Goal: Task Accomplishment & Management: Complete application form

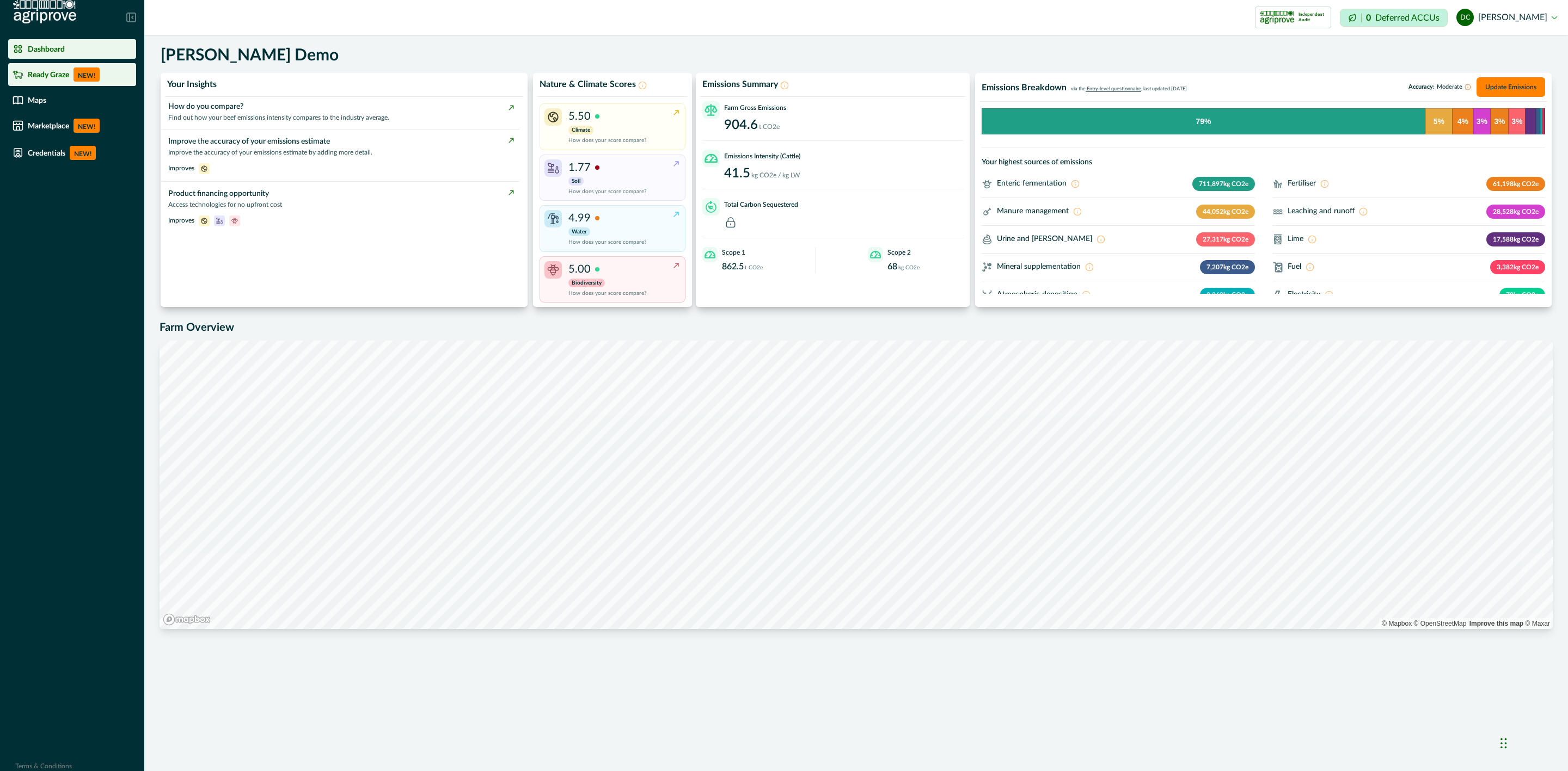
click at [44, 74] on p "Ready Graze" at bounding box center [49, 74] width 41 height 9
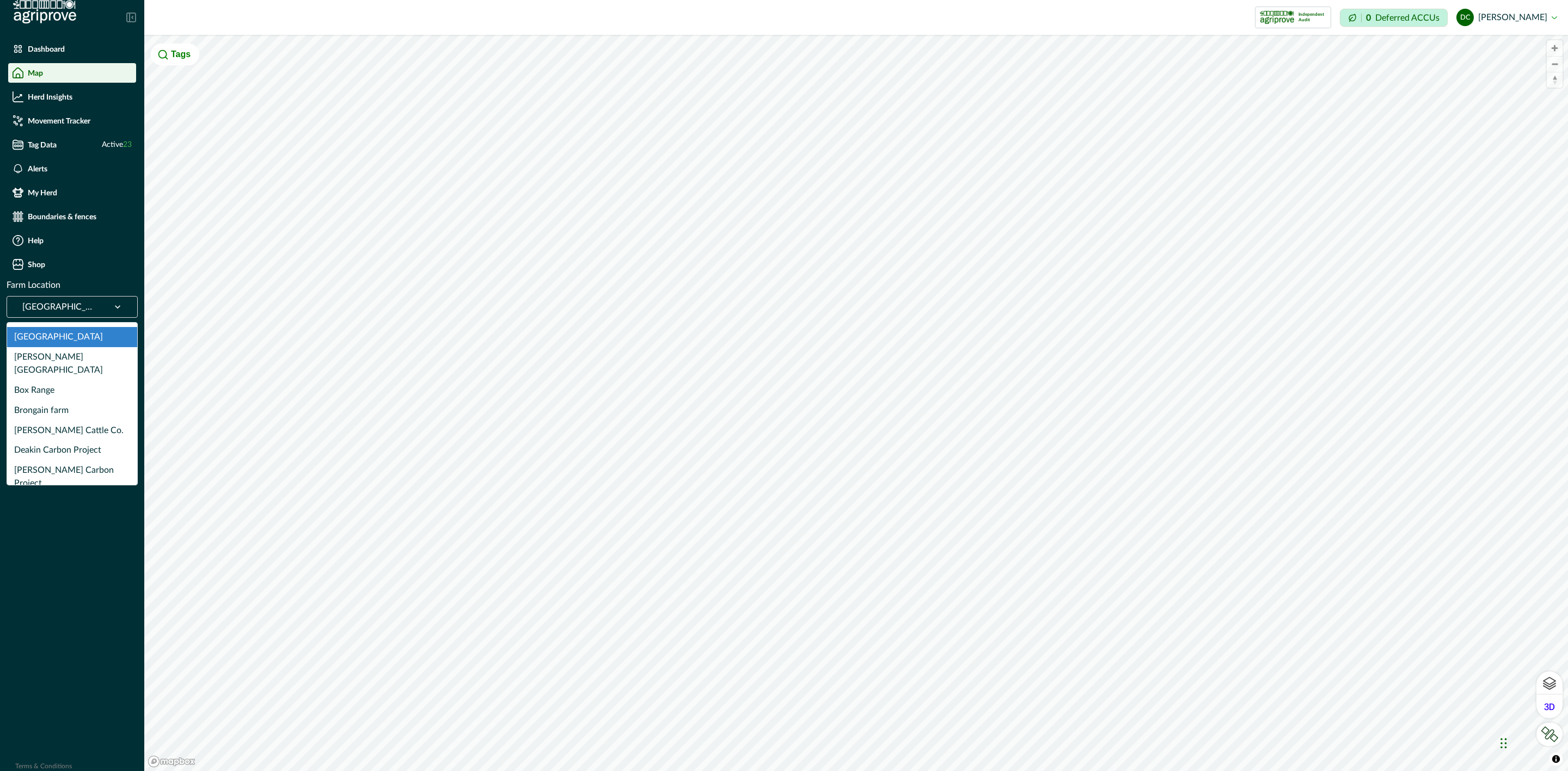
click at [103, 301] on div at bounding box center [117, 307] width 29 height 21
click at [62, 380] on div "Box Range" at bounding box center [72, 390] width 130 height 20
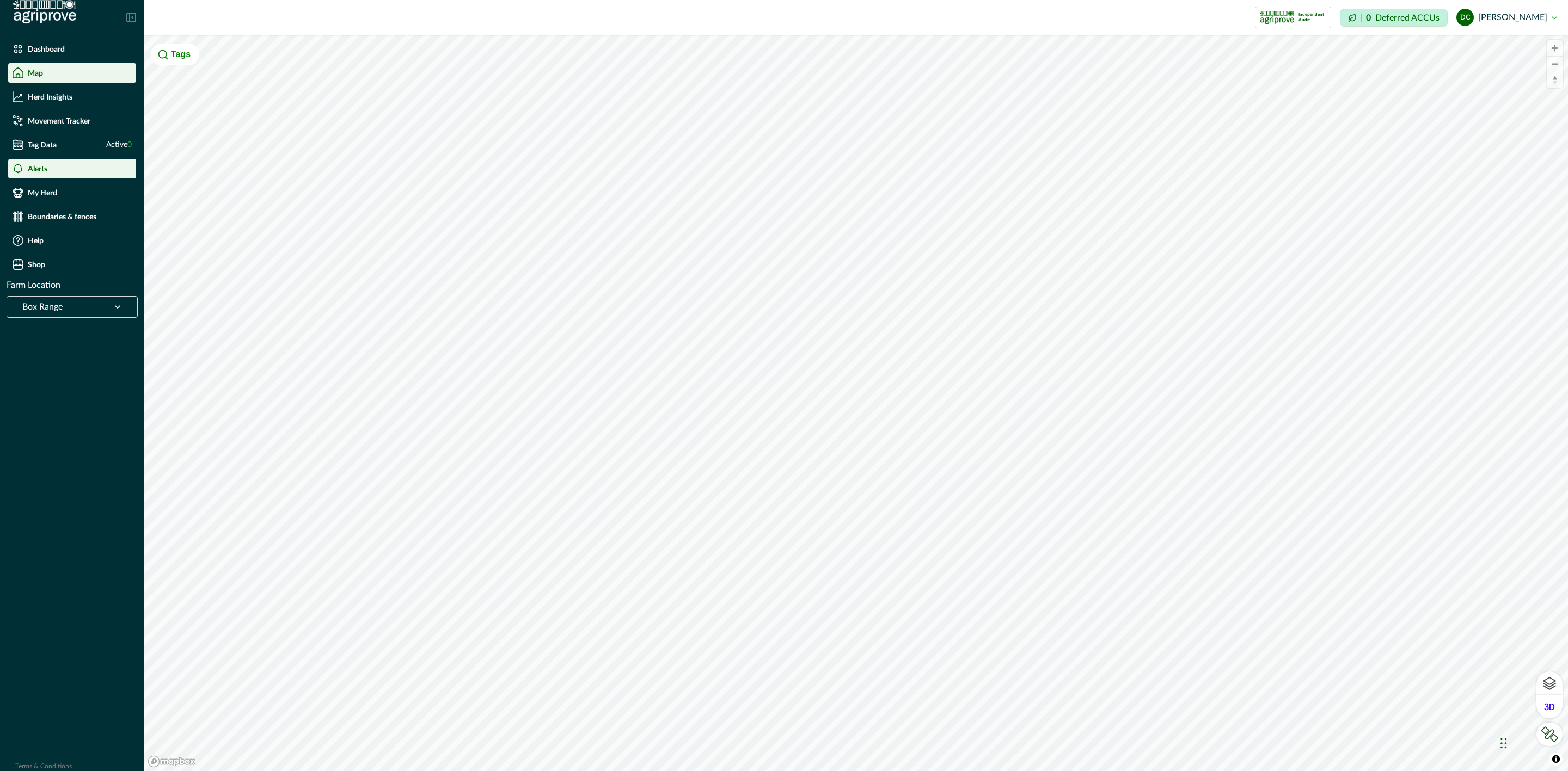
click at [75, 165] on div "Alerts" at bounding box center [72, 169] width 119 height 11
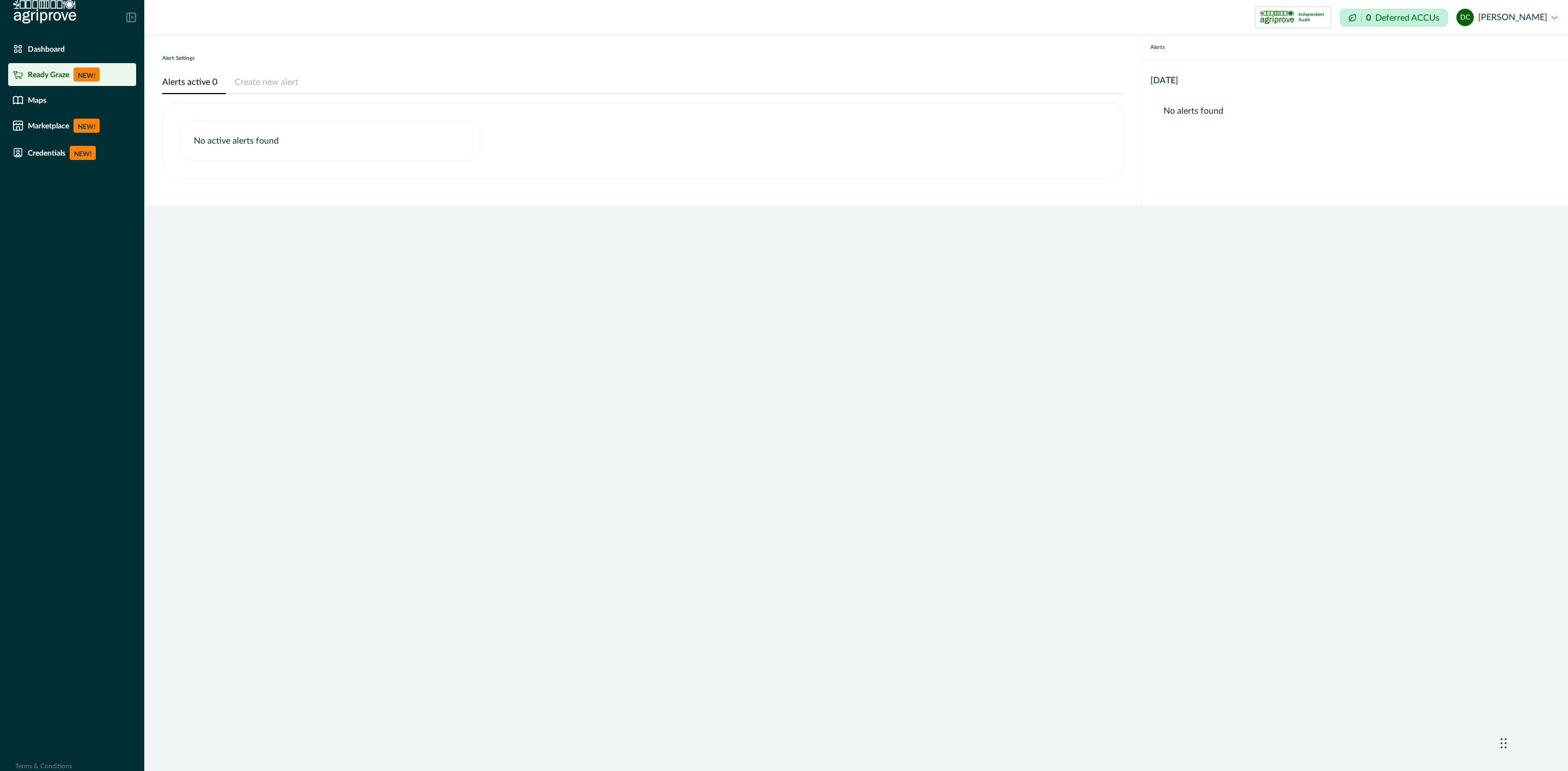
click at [74, 66] on li "Ready Graze NEW!" at bounding box center [72, 75] width 128 height 23
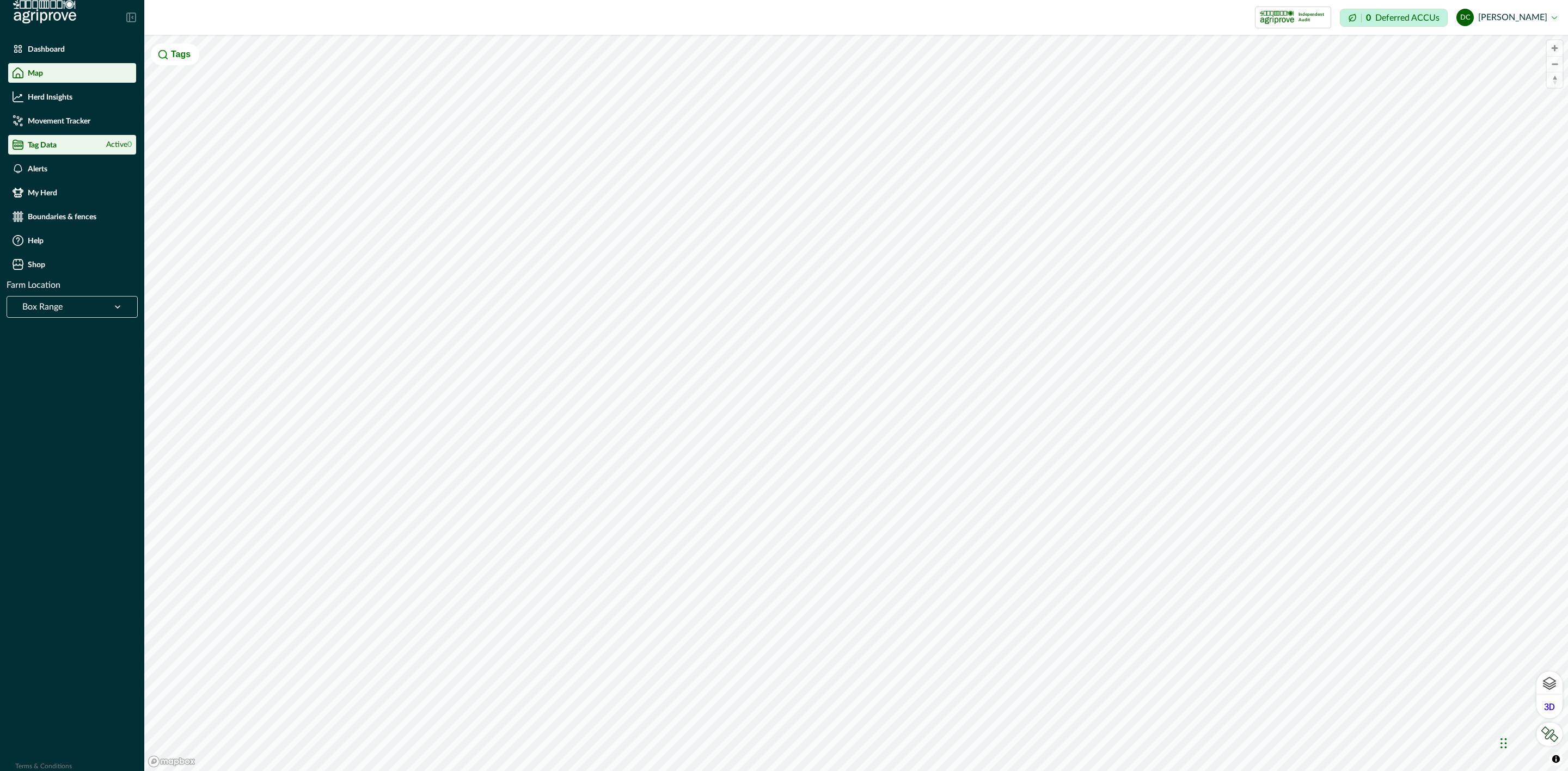
click at [77, 145] on div "Tag Data Active 0" at bounding box center [72, 145] width 119 height 11
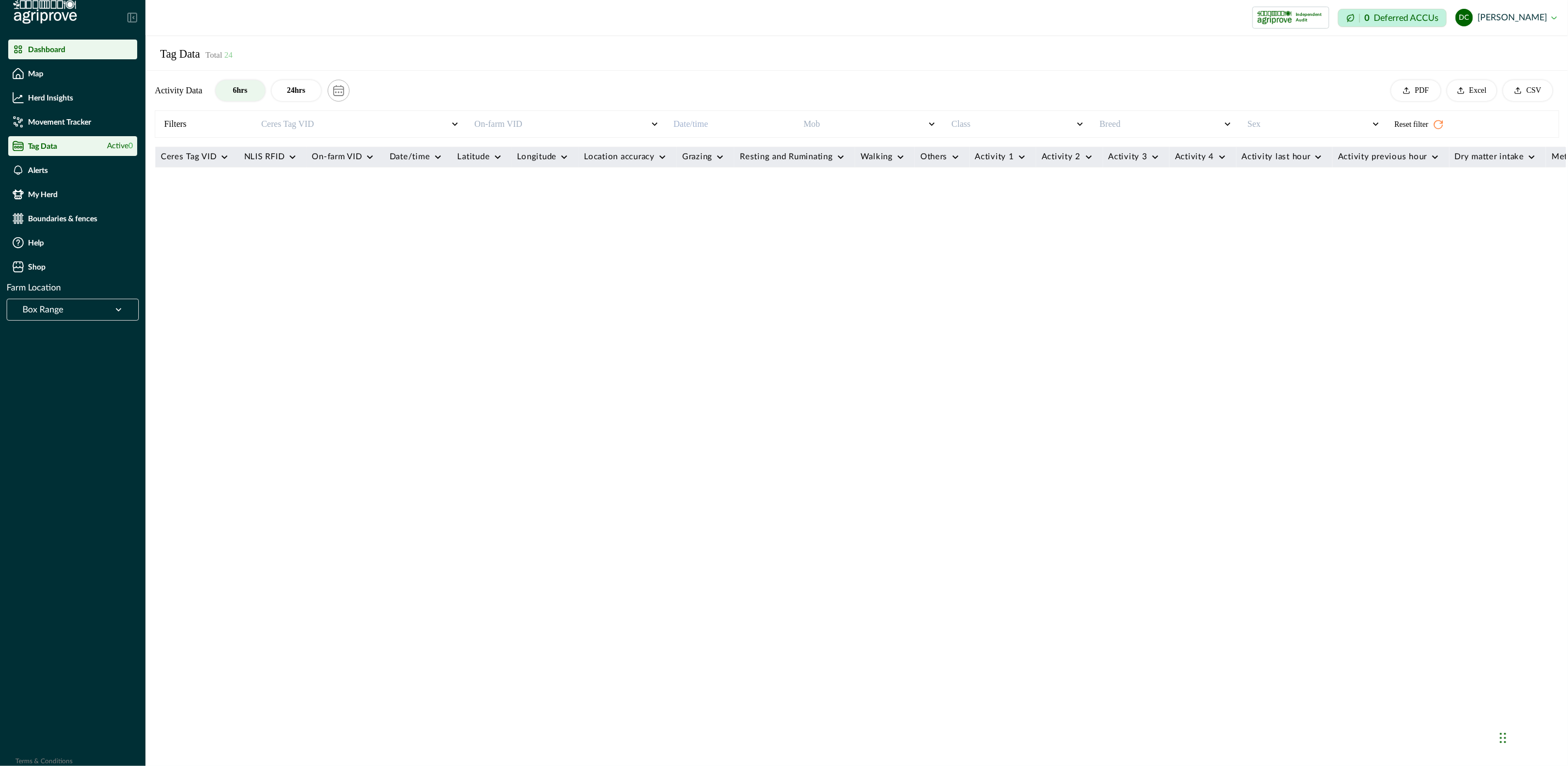
click at [75, 50] on div "Dashboard" at bounding box center [73, 50] width 120 height 11
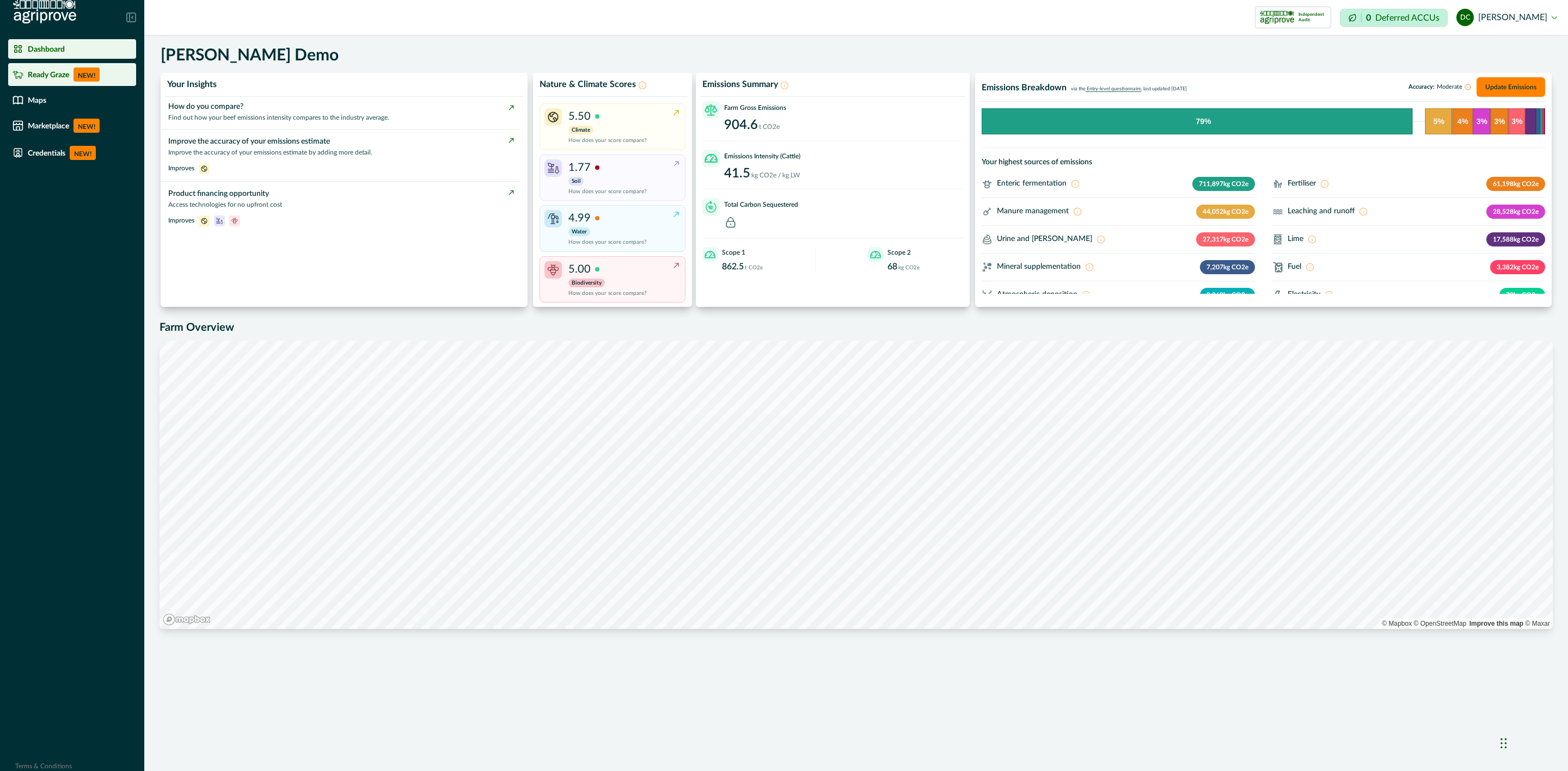
click at [69, 75] on p "Ready Graze" at bounding box center [49, 74] width 41 height 9
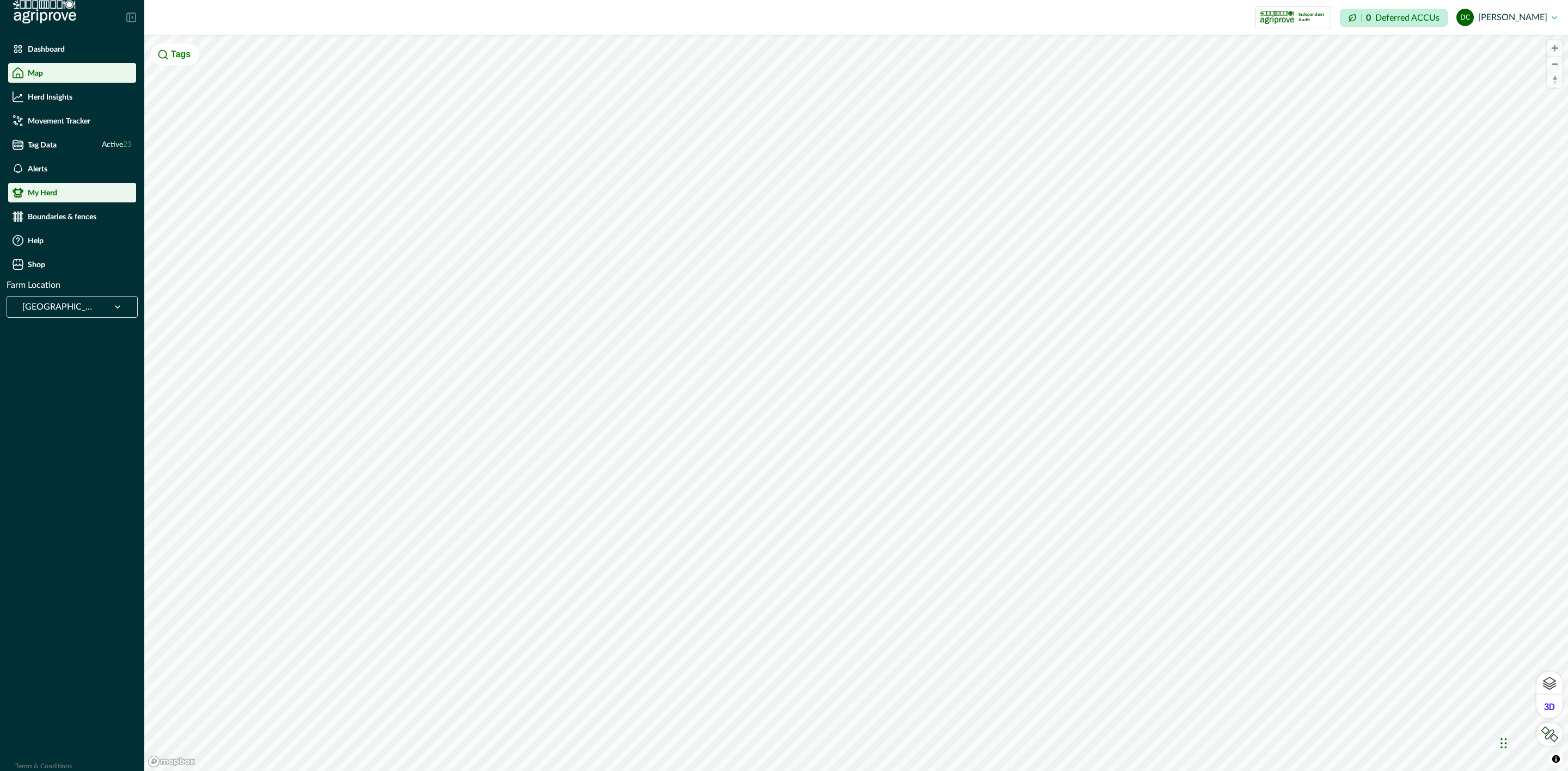
click at [54, 194] on p "My Herd" at bounding box center [43, 192] width 29 height 9
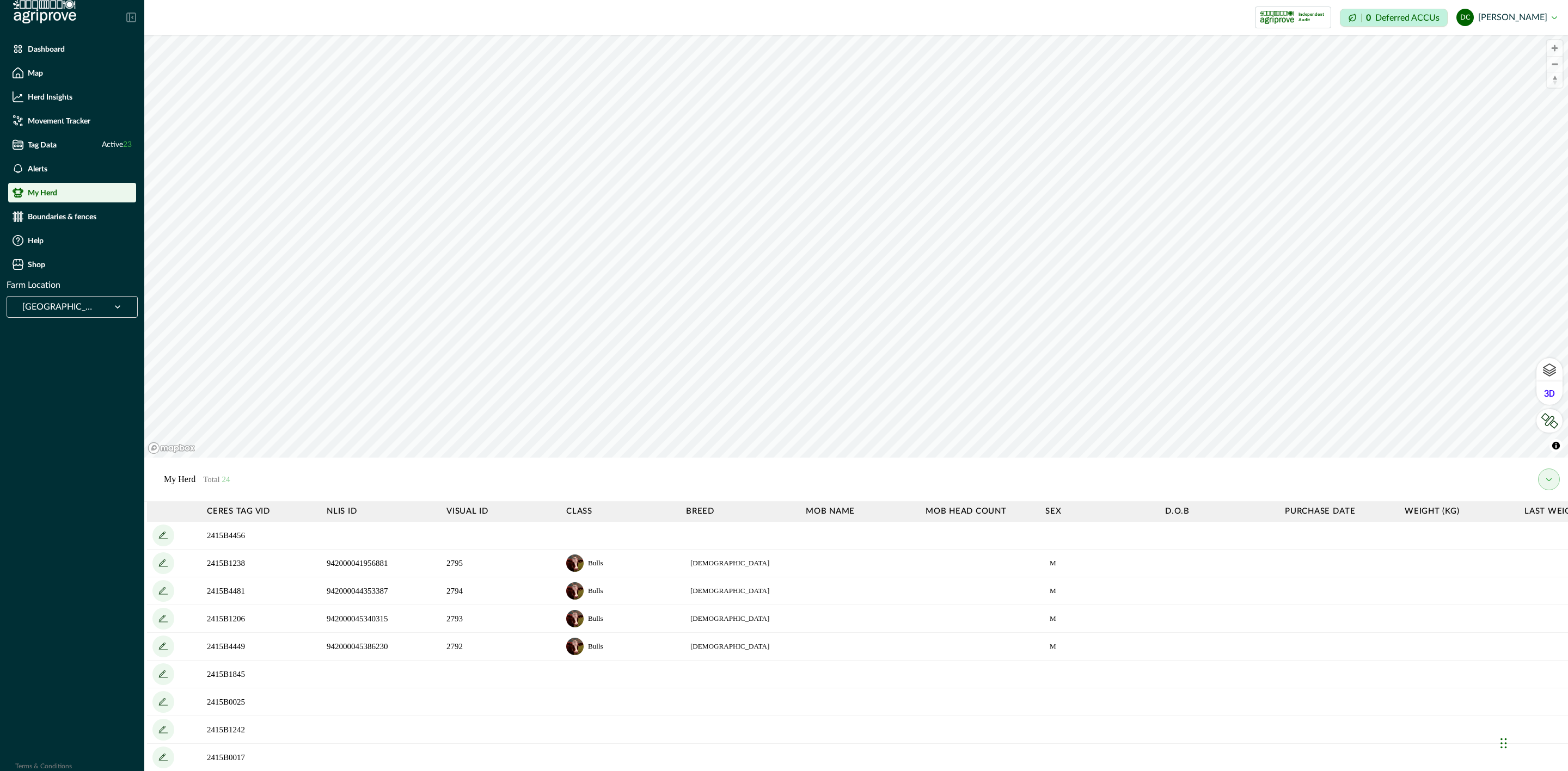
click at [112, 302] on icon at bounding box center [117, 307] width 11 height 11
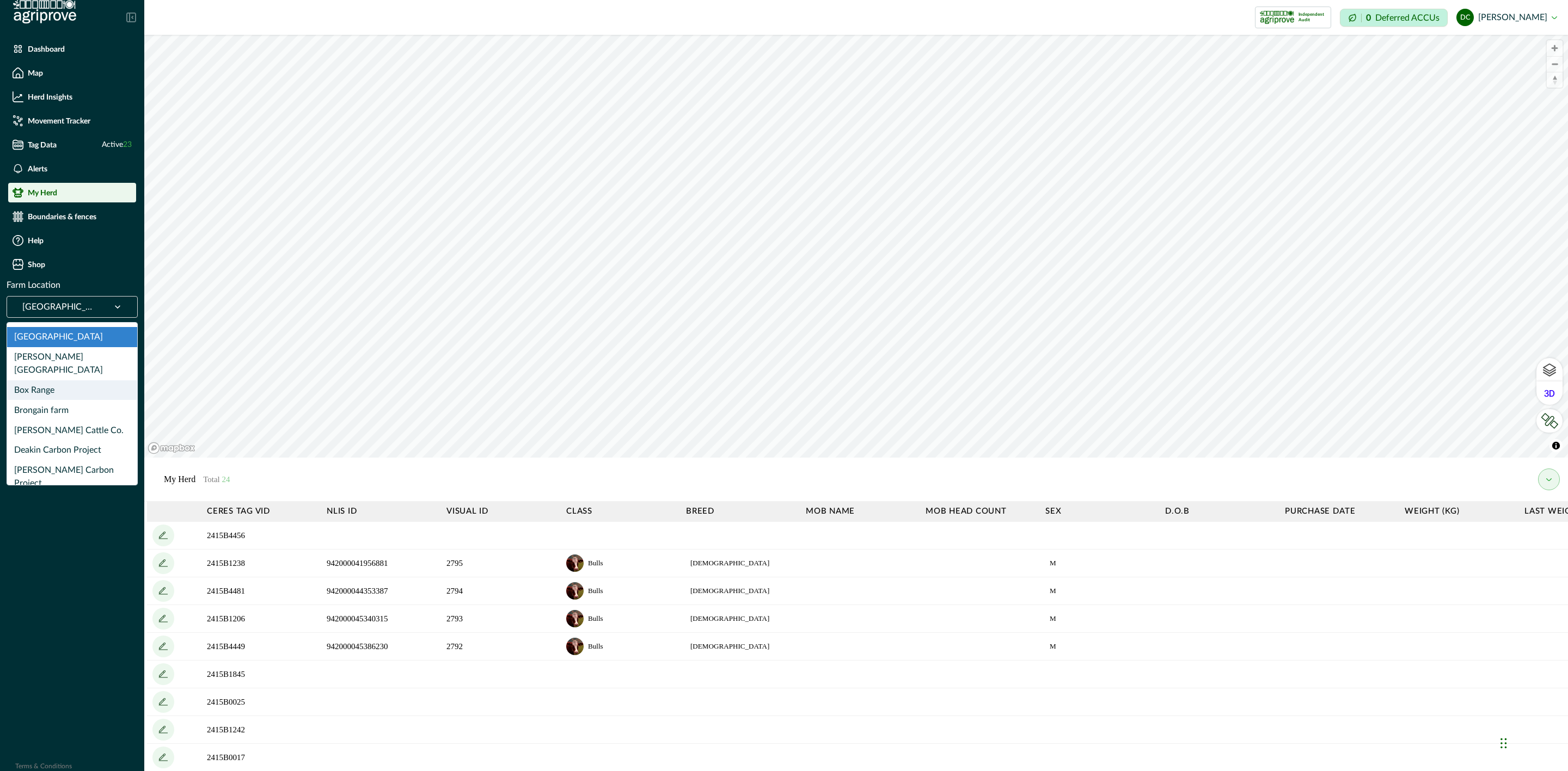
click at [64, 380] on div "Box Range" at bounding box center [72, 390] width 130 height 20
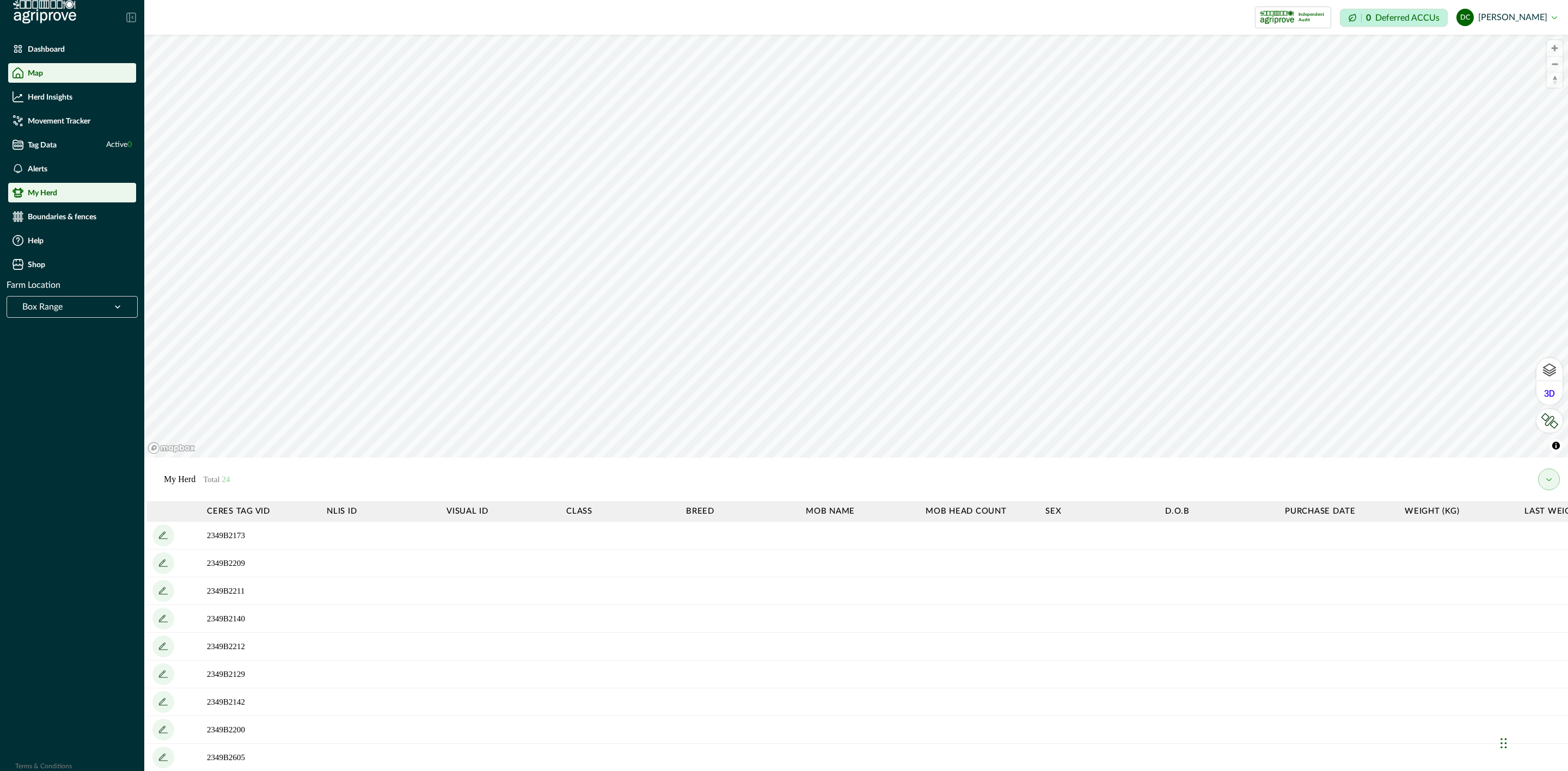
click at [59, 69] on div "Map" at bounding box center [72, 73] width 119 height 11
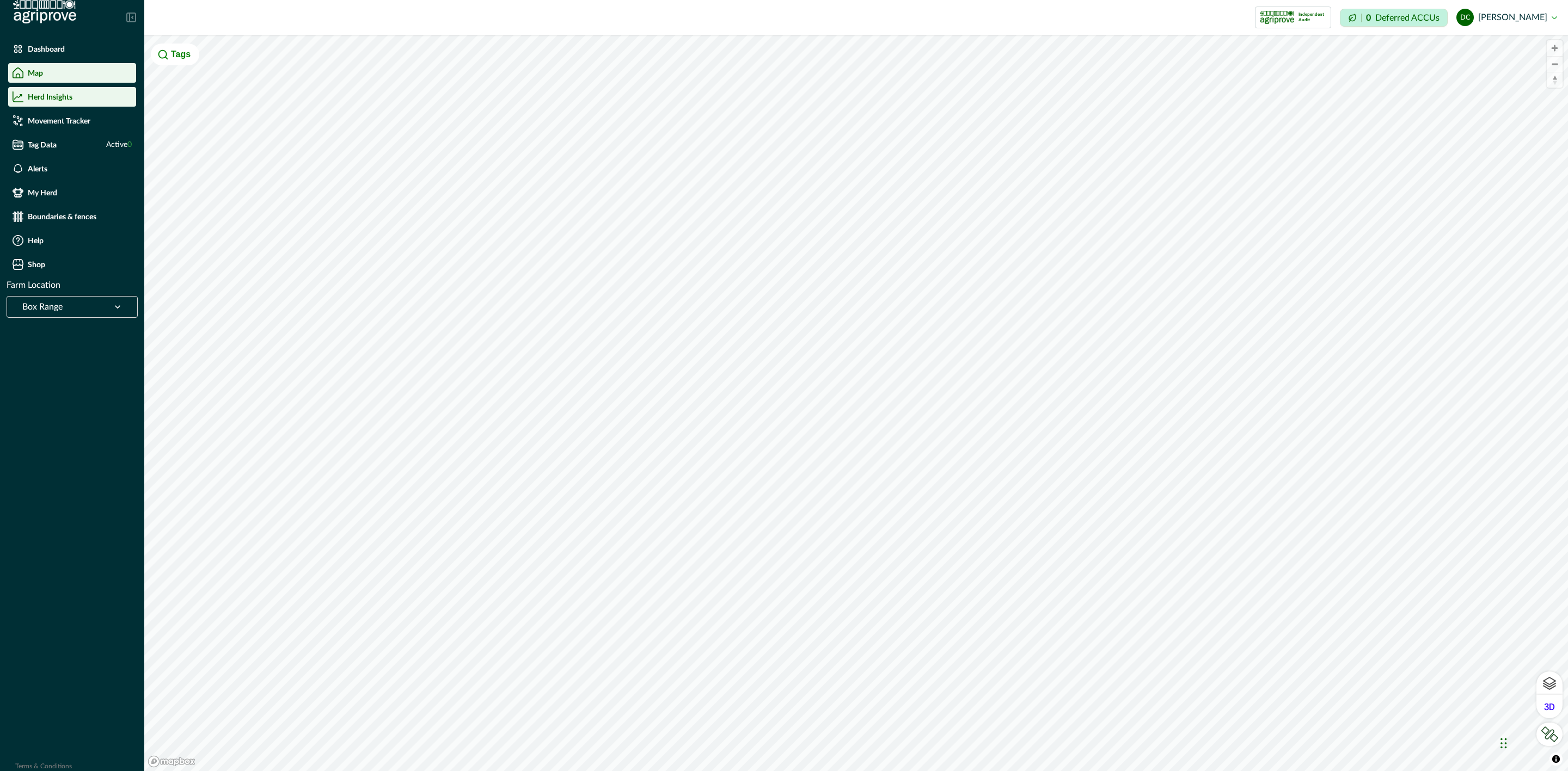
click at [75, 91] on div "Herd Insights" at bounding box center [72, 97] width 119 height 11
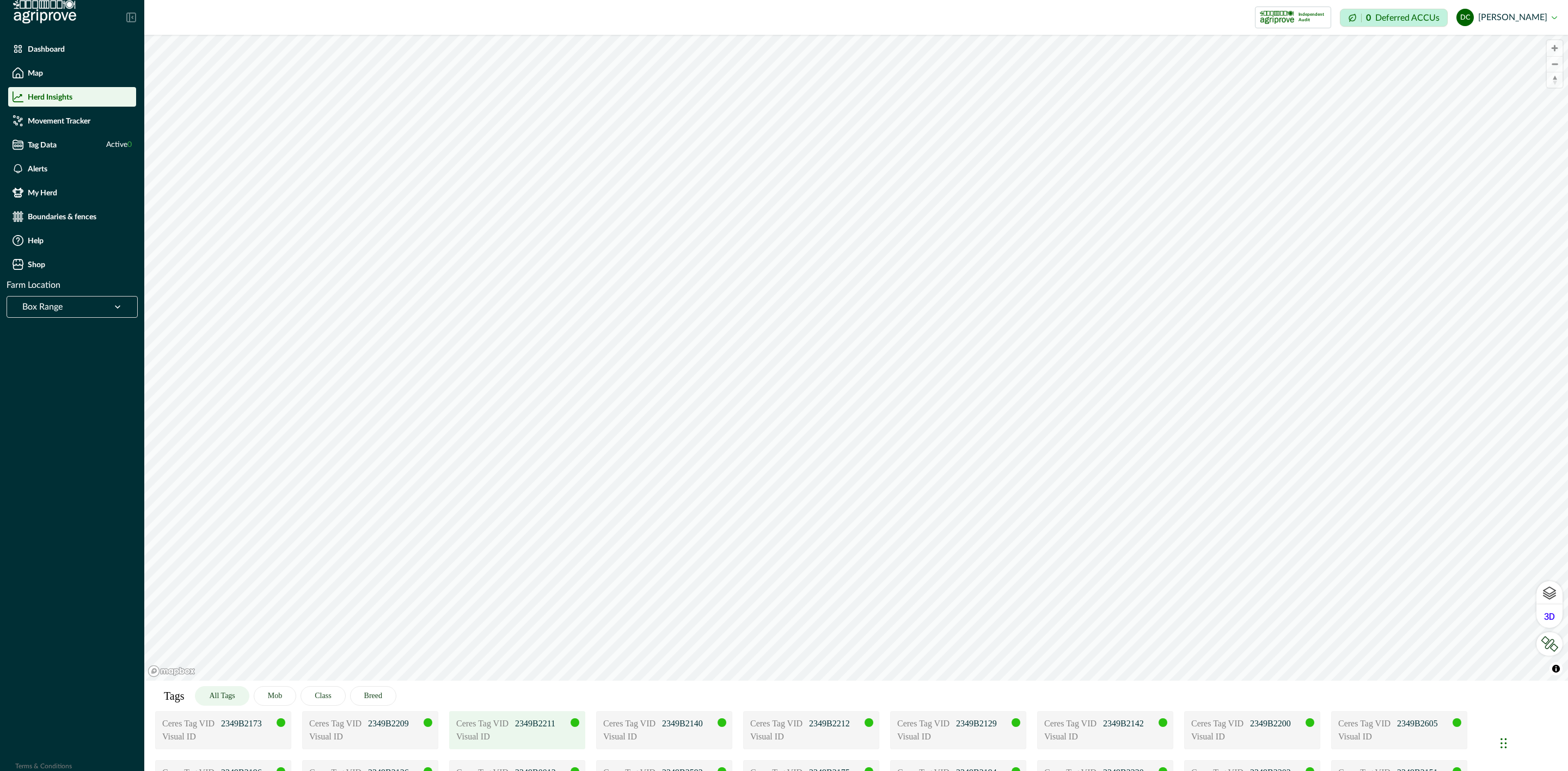
click at [485, 740] on p "Visual ID" at bounding box center [483, 736] width 54 height 13
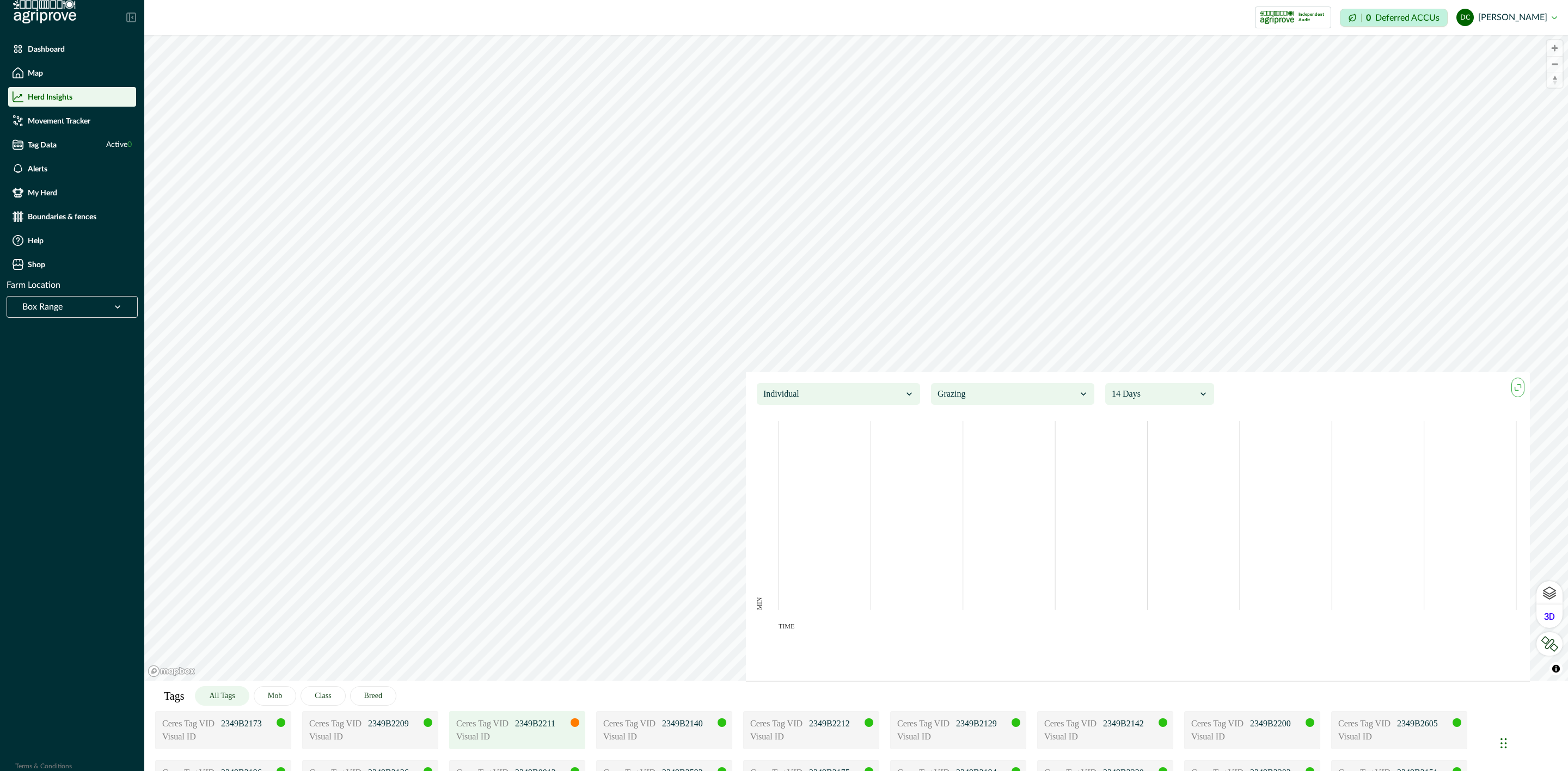
click at [485, 740] on p "Visual ID" at bounding box center [483, 736] width 54 height 13
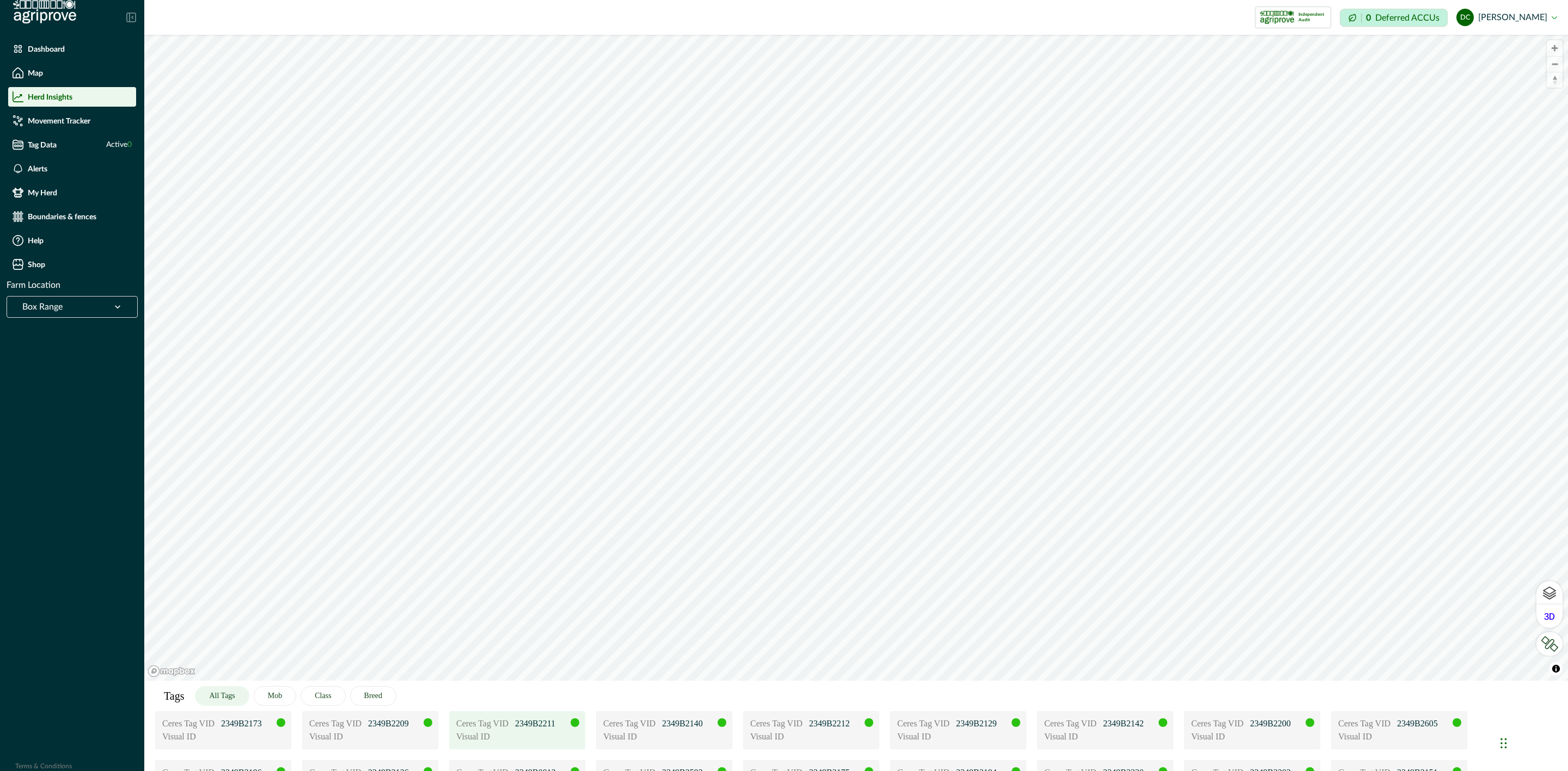
click at [564, 741] on div "Visual ID" at bounding box center [517, 736] width 122 height 13
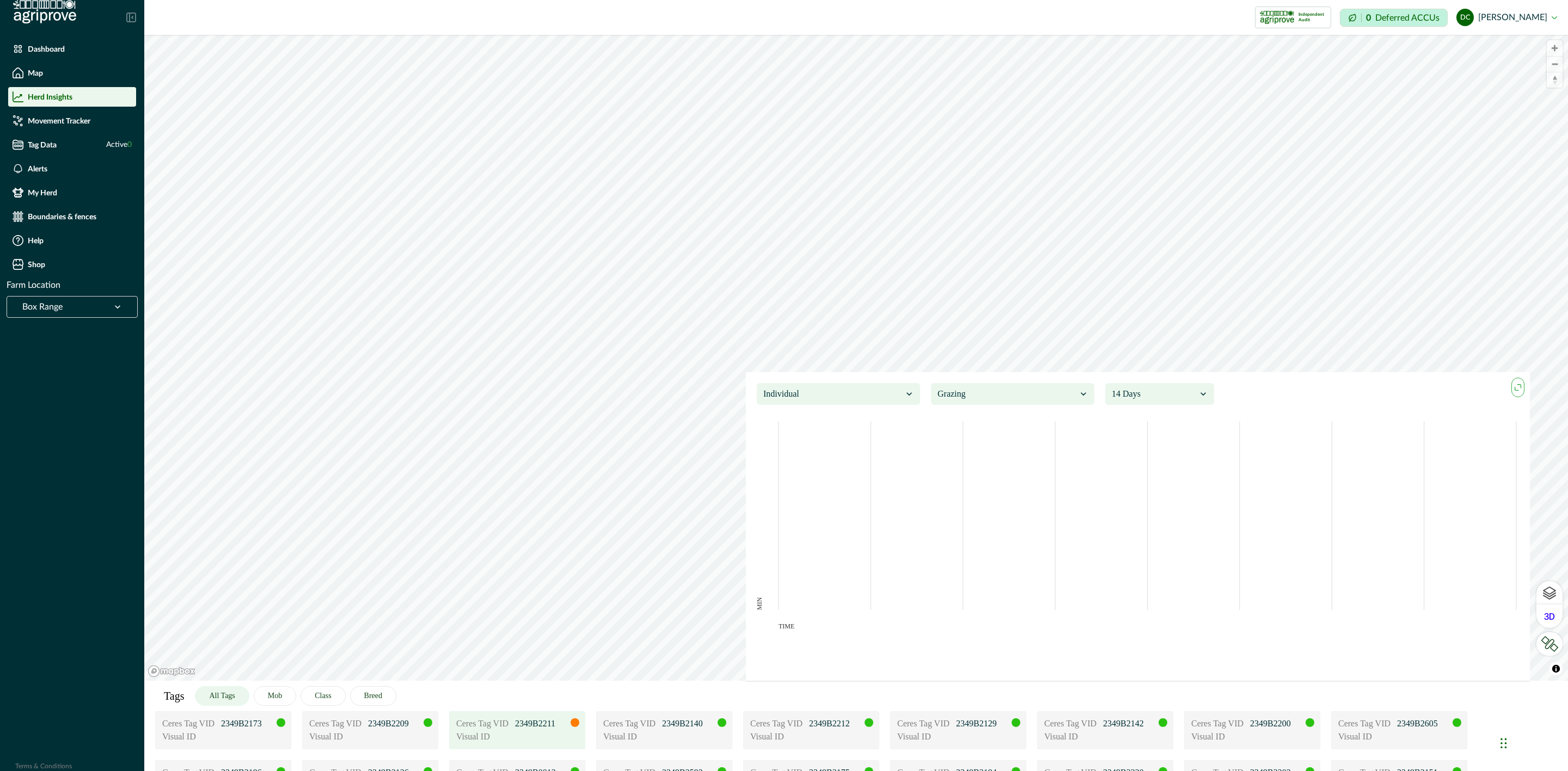
click at [1518, 390] on icon "maxmin" at bounding box center [1518, 388] width 12 height 12
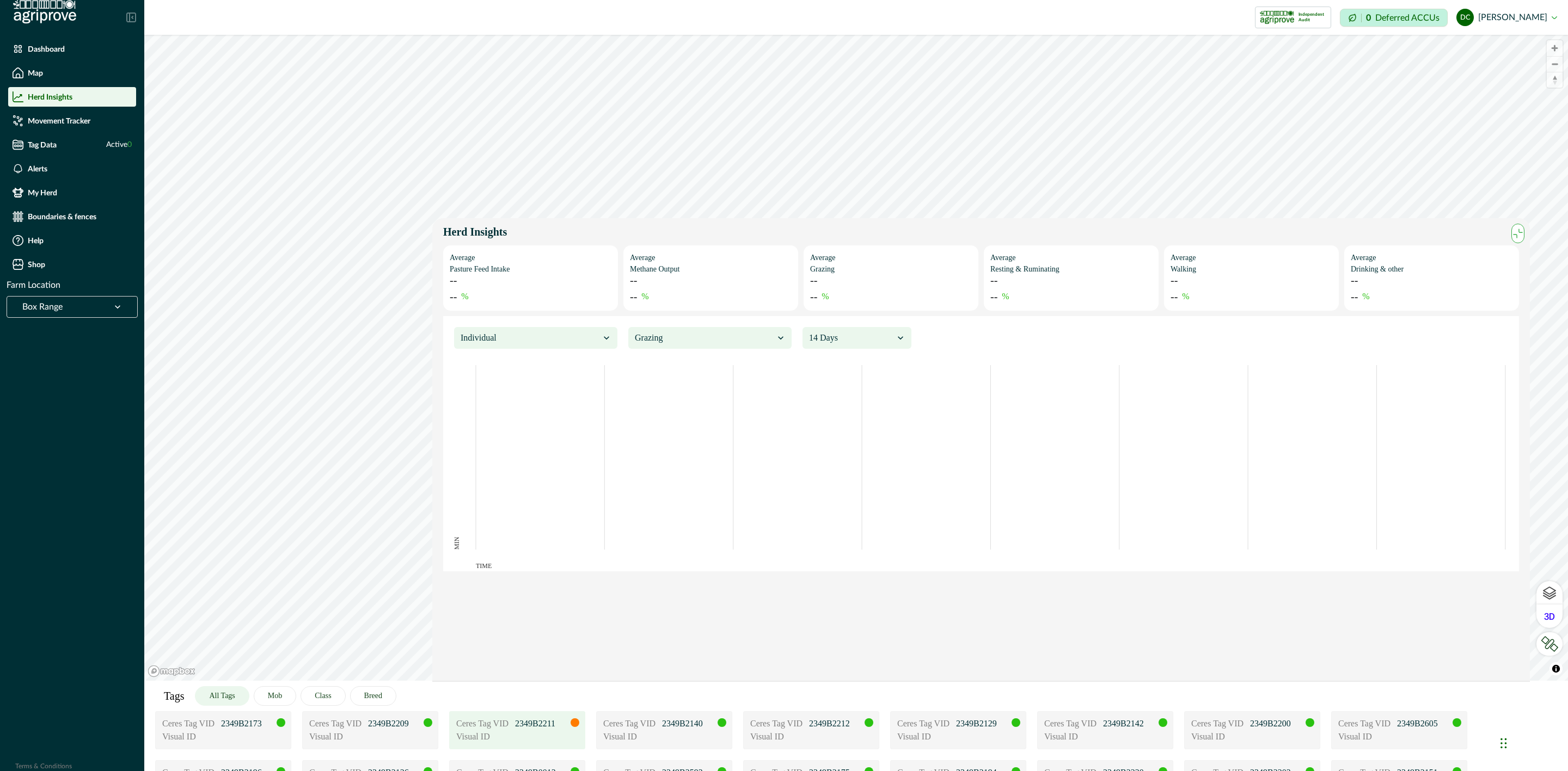
click at [534, 732] on div "Visual ID" at bounding box center [517, 736] width 122 height 13
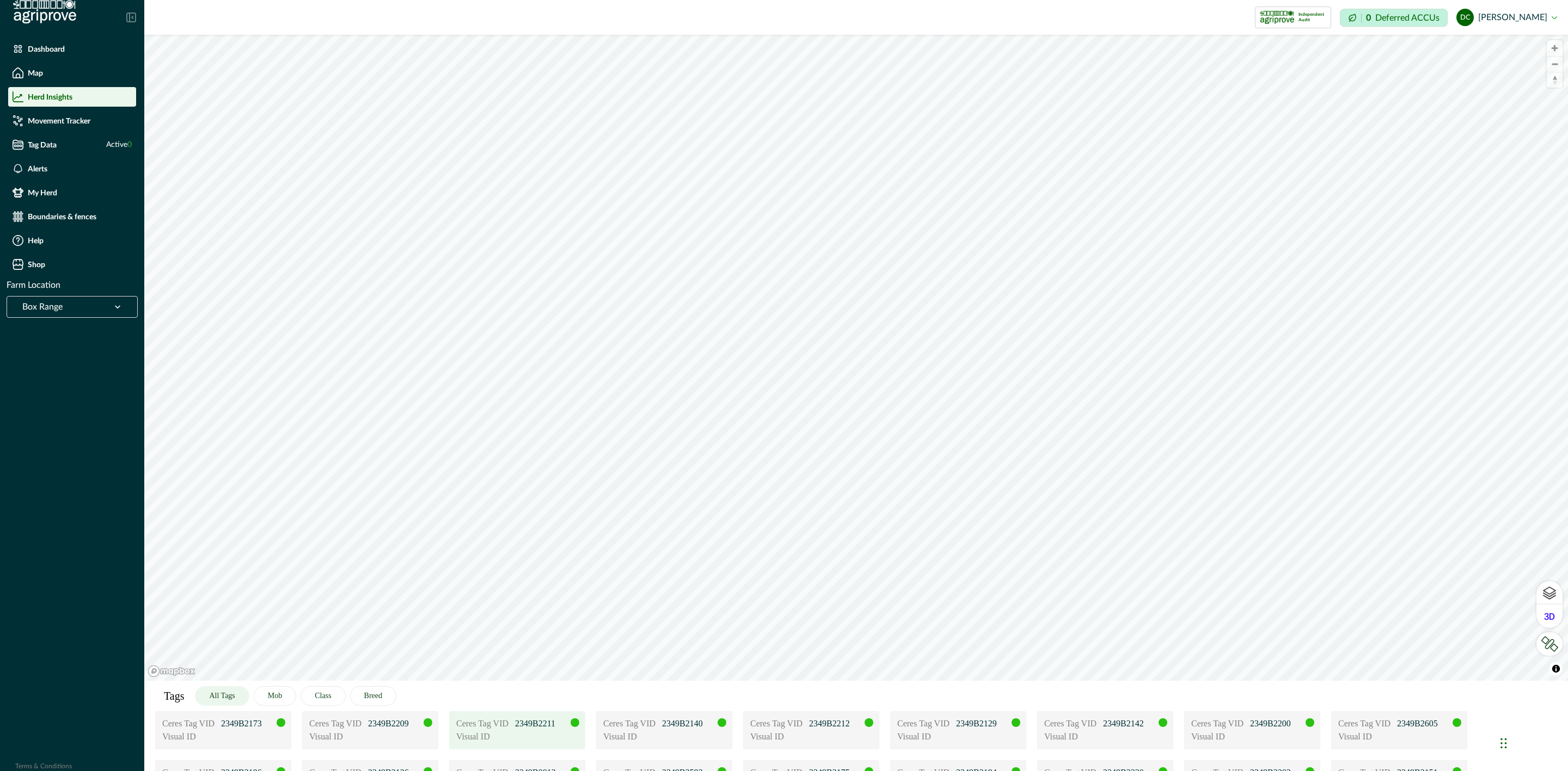
click at [534, 732] on div "Visual ID" at bounding box center [517, 736] width 122 height 13
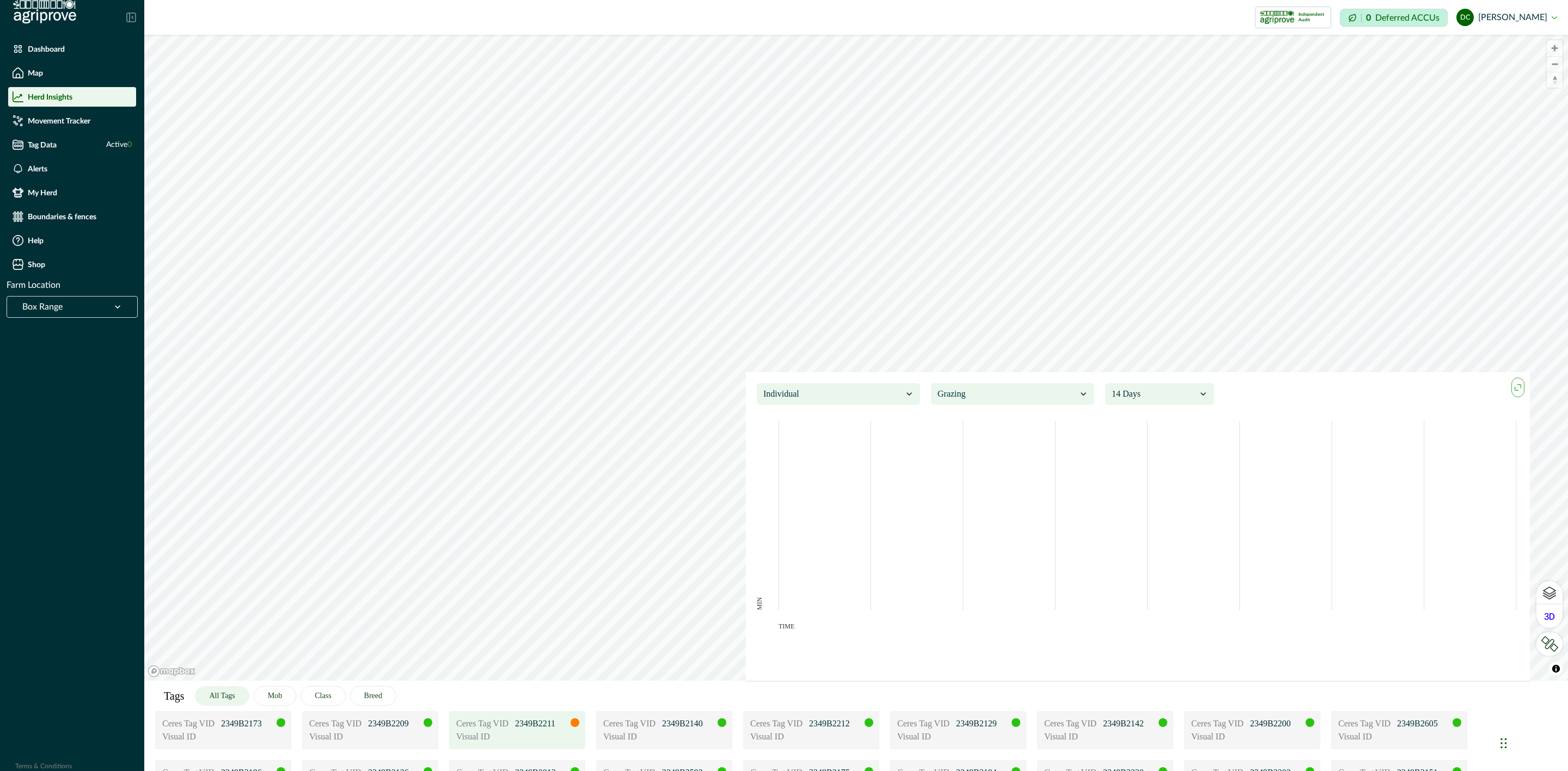
click at [1522, 386] on icon "maxmin" at bounding box center [1518, 388] width 12 height 12
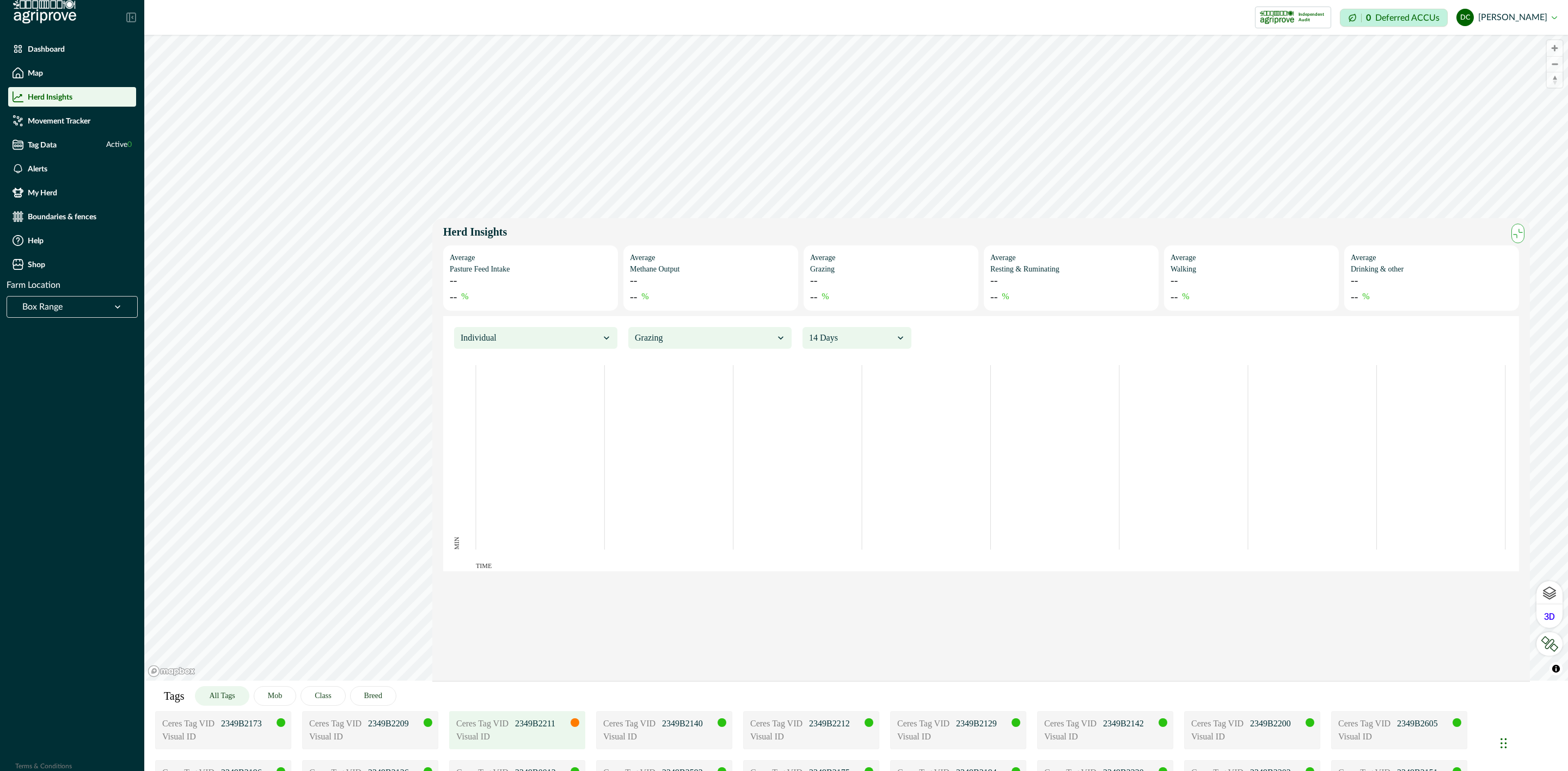
click at [551, 732] on div "Visual ID" at bounding box center [517, 736] width 122 height 13
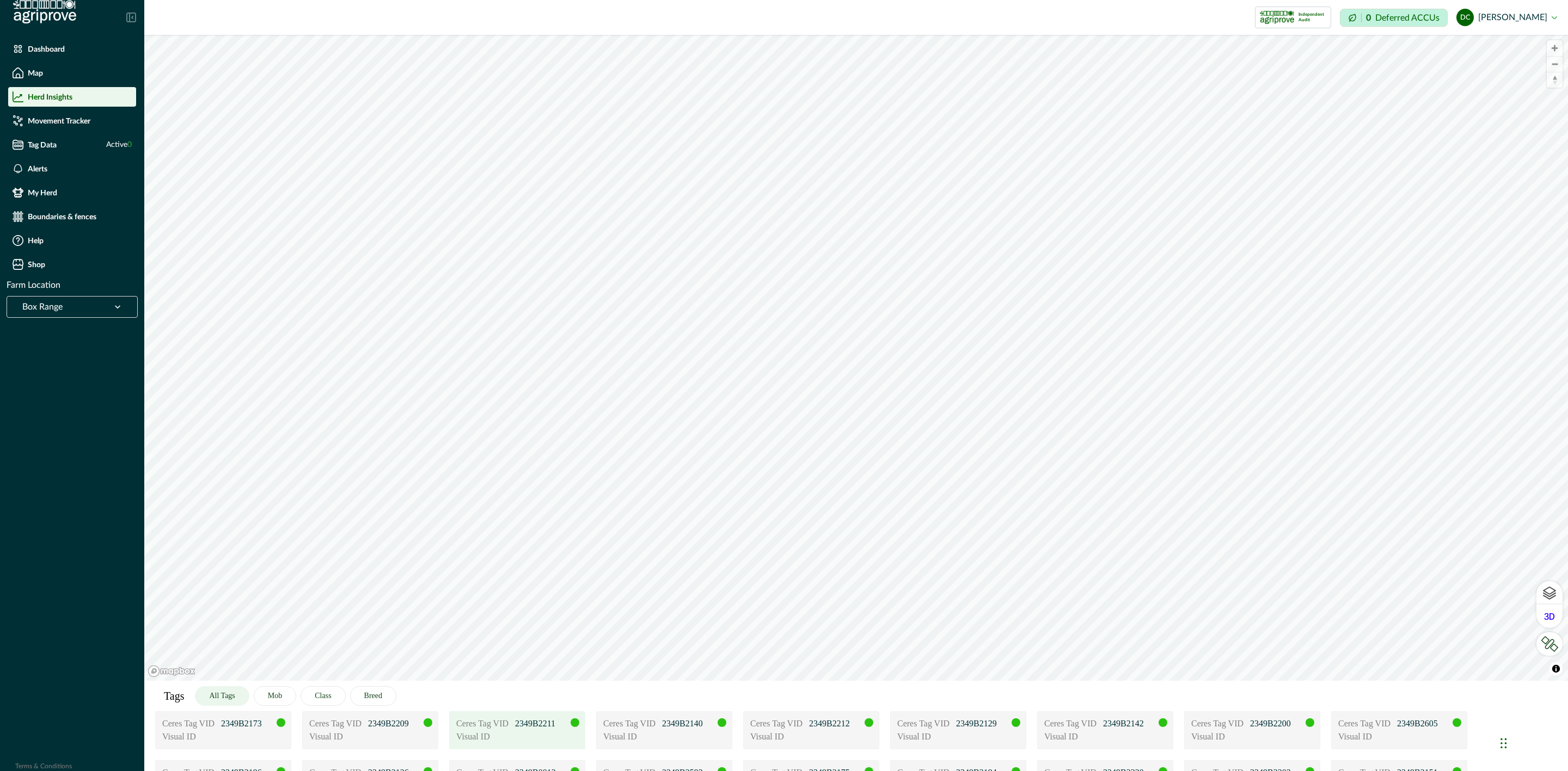
click at [533, 731] on div "Visual ID" at bounding box center [517, 736] width 122 height 13
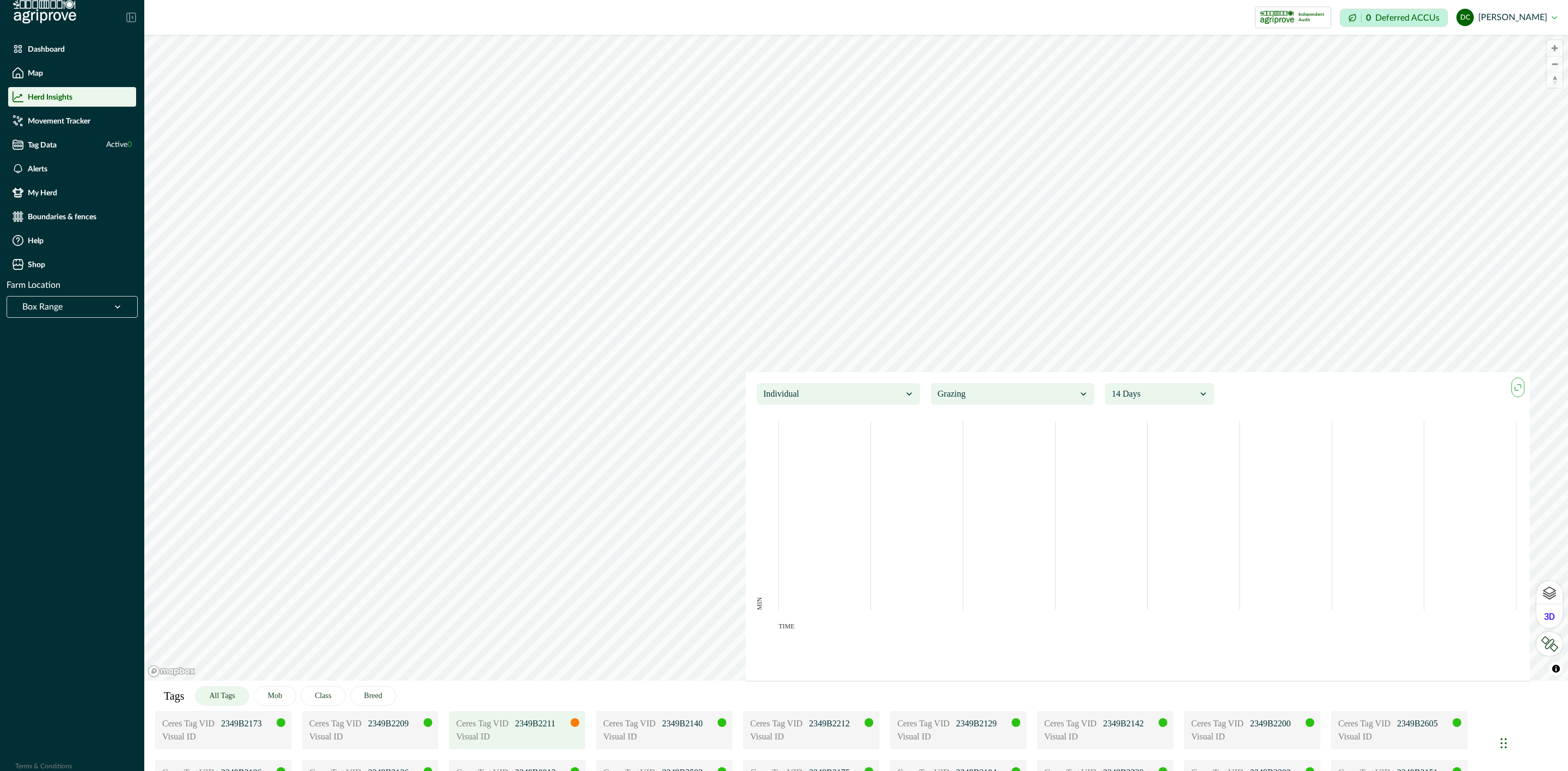
click at [1514, 391] on icon "maxmin" at bounding box center [1518, 388] width 12 height 12
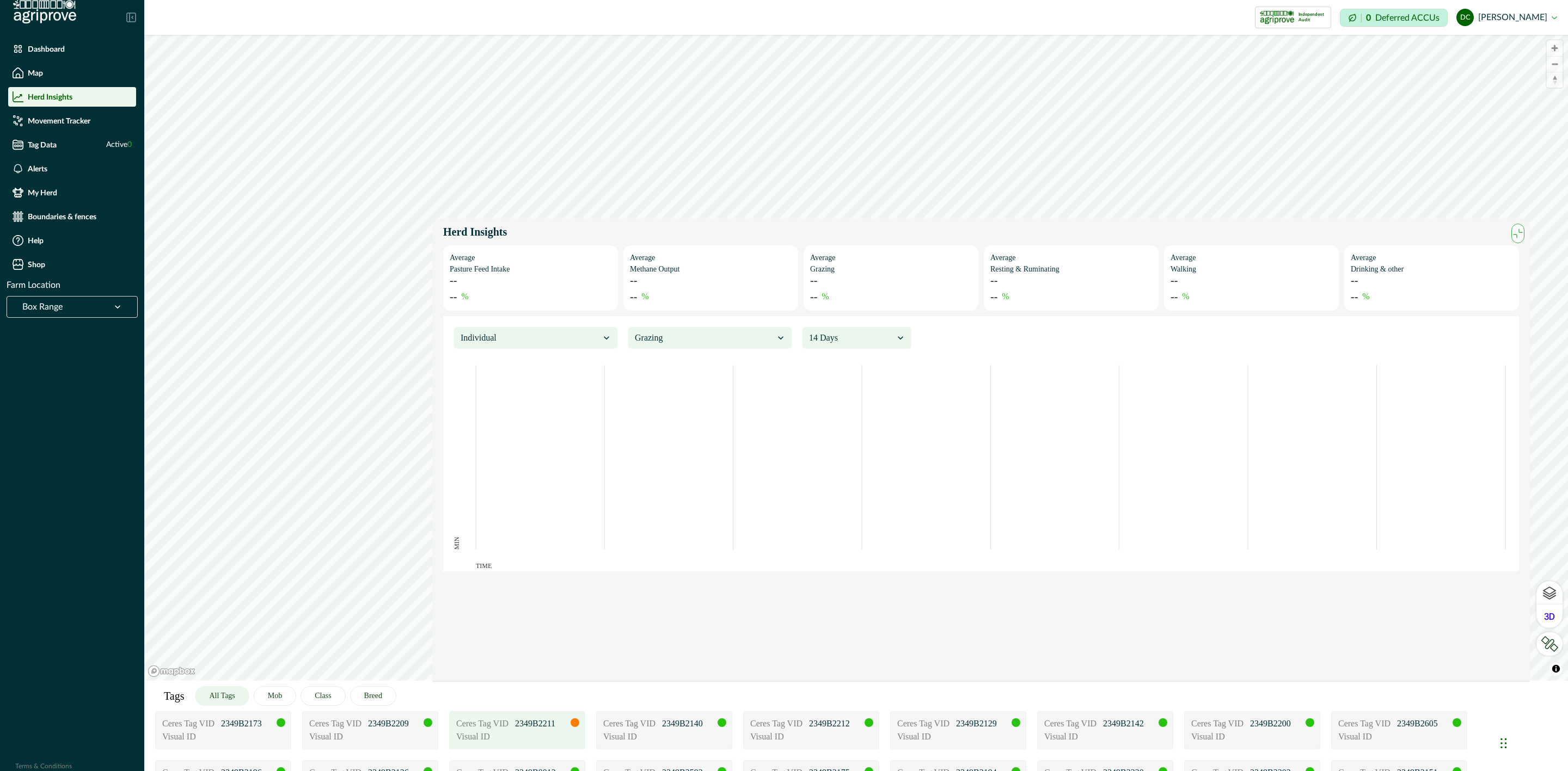
click at [761, 337] on div at bounding box center [704, 338] width 139 height 15
click at [748, 343] on div at bounding box center [704, 338] width 139 height 15
click at [695, 340] on div at bounding box center [704, 338] width 139 height 15
click at [693, 444] on div "Walking" at bounding box center [710, 448] width 152 height 20
click at [841, 342] on div at bounding box center [852, 338] width 85 height 15
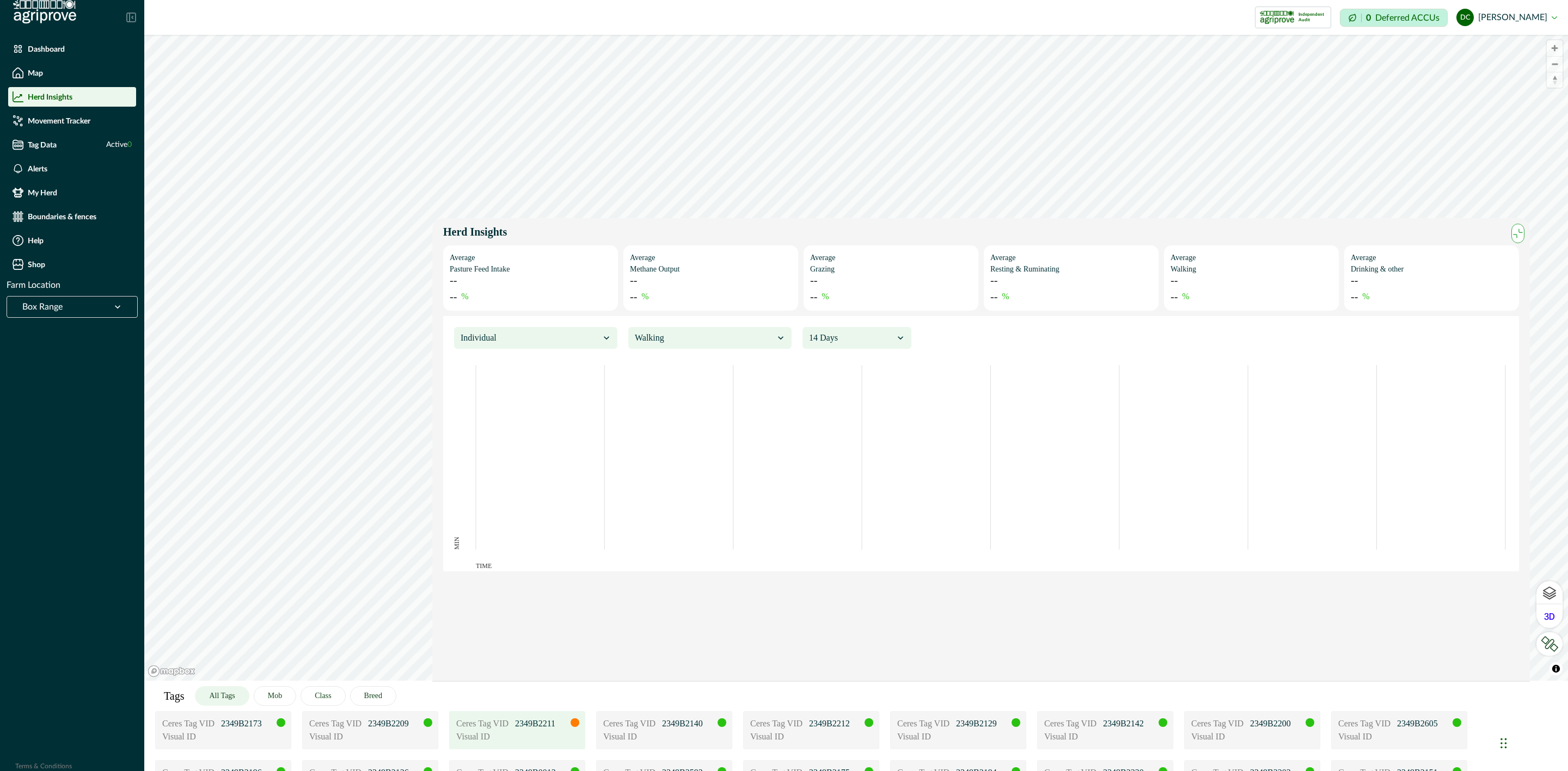
click at [840, 341] on div at bounding box center [852, 338] width 85 height 15
click at [708, 343] on div at bounding box center [704, 338] width 139 height 15
click at [667, 404] on div "Grazing" at bounding box center [710, 408] width 152 height 20
click at [590, 332] on div at bounding box center [530, 338] width 139 height 15
click at [555, 384] on div "Aggregated" at bounding box center [536, 388] width 152 height 20
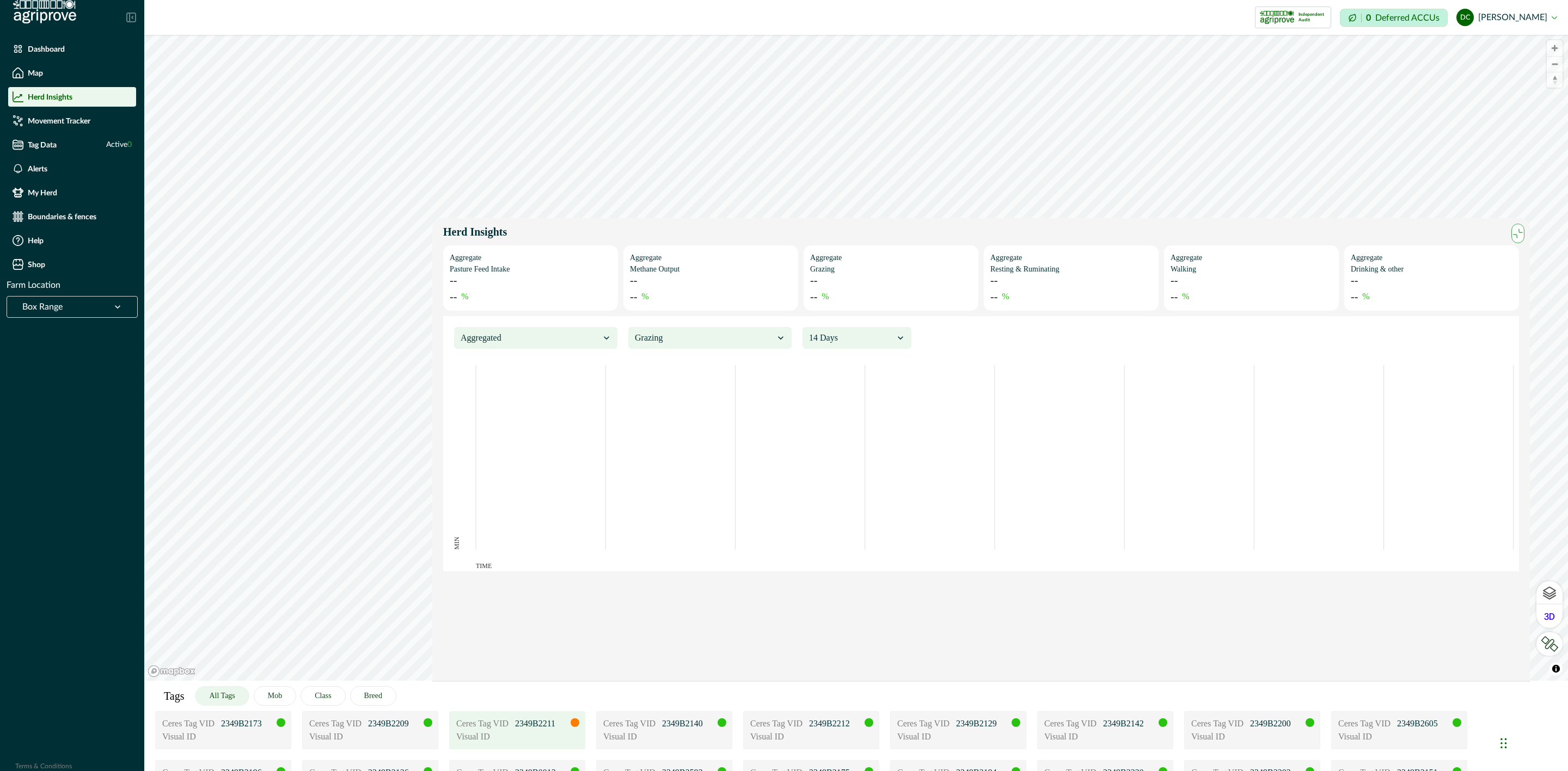
click at [558, 330] on div at bounding box center [530, 338] width 139 height 15
click at [548, 363] on div "Individual" at bounding box center [536, 368] width 152 height 20
click at [82, 165] on div "Alerts" at bounding box center [72, 169] width 119 height 11
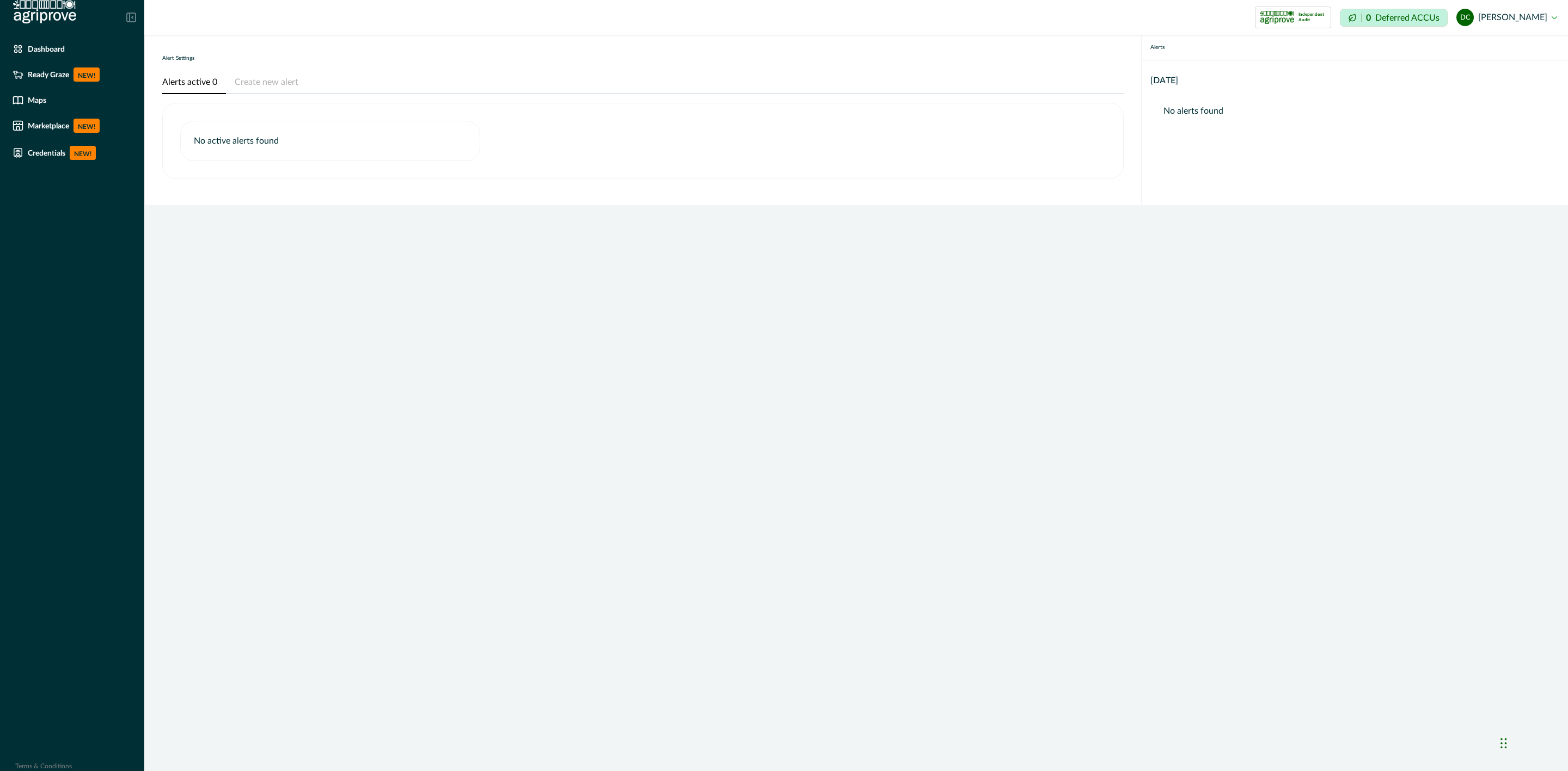
drag, startPoint x: 206, startPoint y: 96, endPoint x: 219, endPoint y: 59, distance: 39.2
click at [219, 59] on div "Alert Settings" at bounding box center [643, 60] width 962 height 15
click at [59, 34] on h2 at bounding box center [38, 17] width 76 height 35
click at [59, 53] on p "Dashboard" at bounding box center [46, 49] width 37 height 9
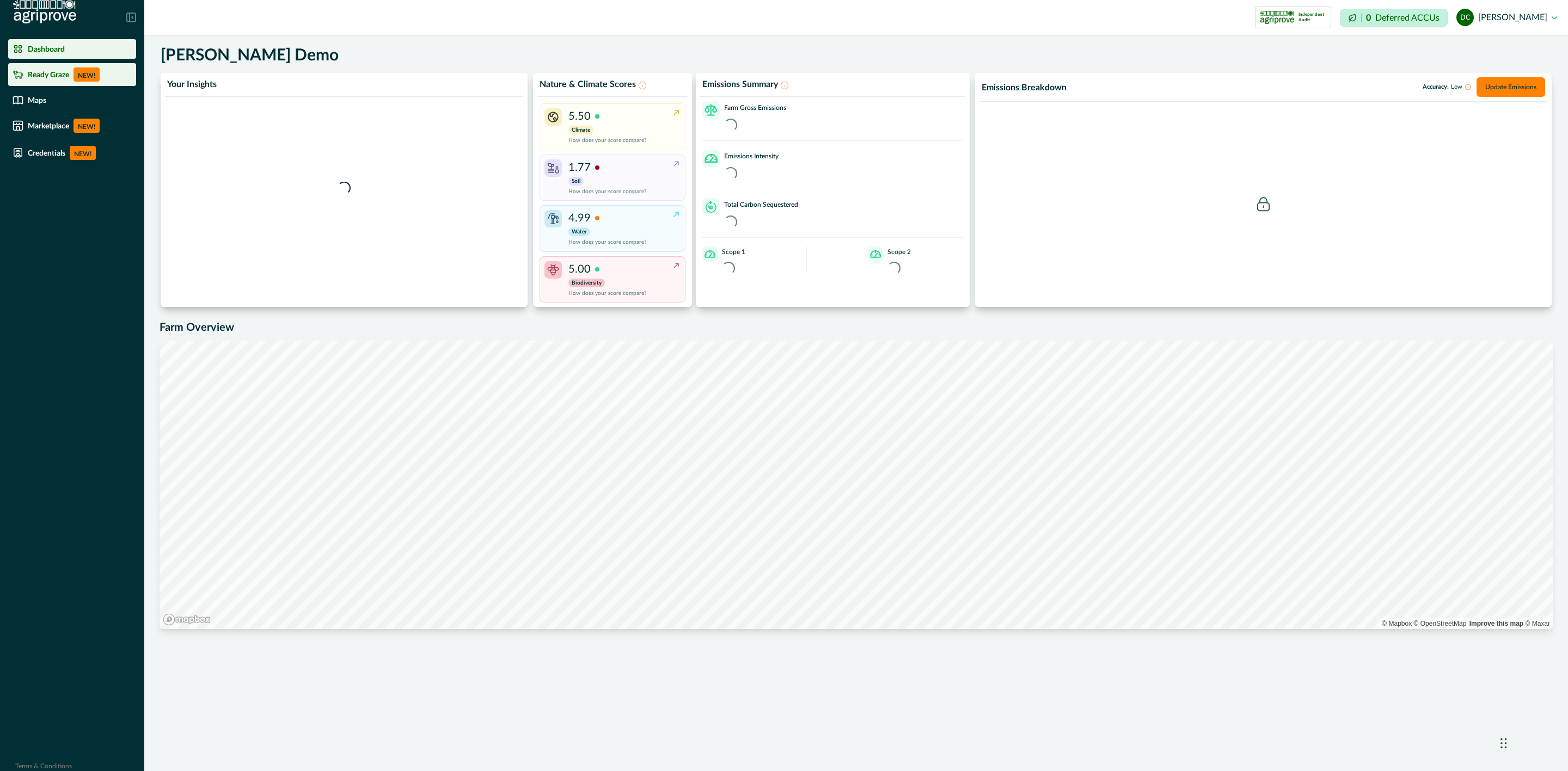
click at [61, 74] on p "Ready Graze" at bounding box center [49, 74] width 41 height 9
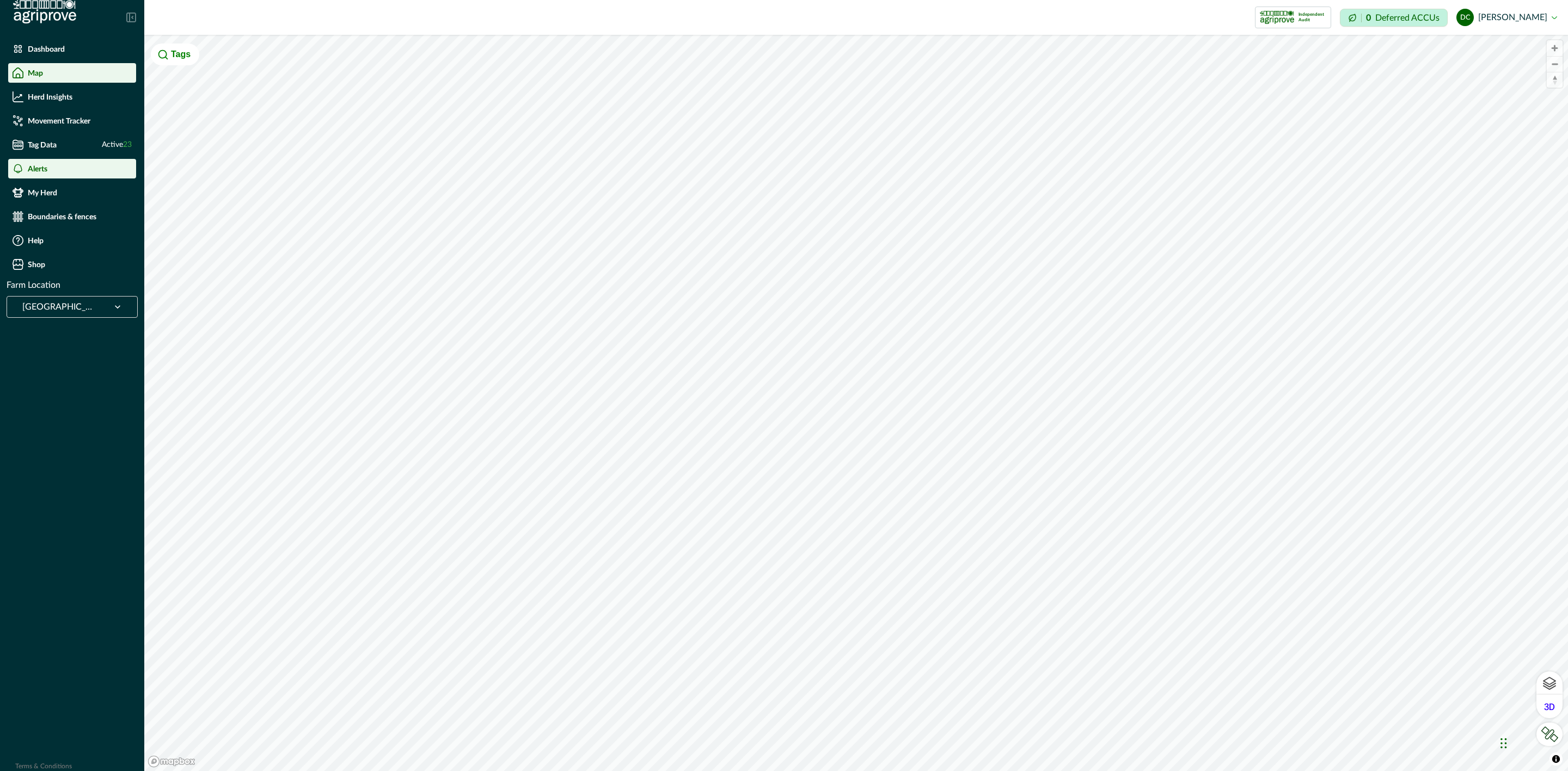
click at [79, 172] on div "Alerts" at bounding box center [72, 169] width 119 height 11
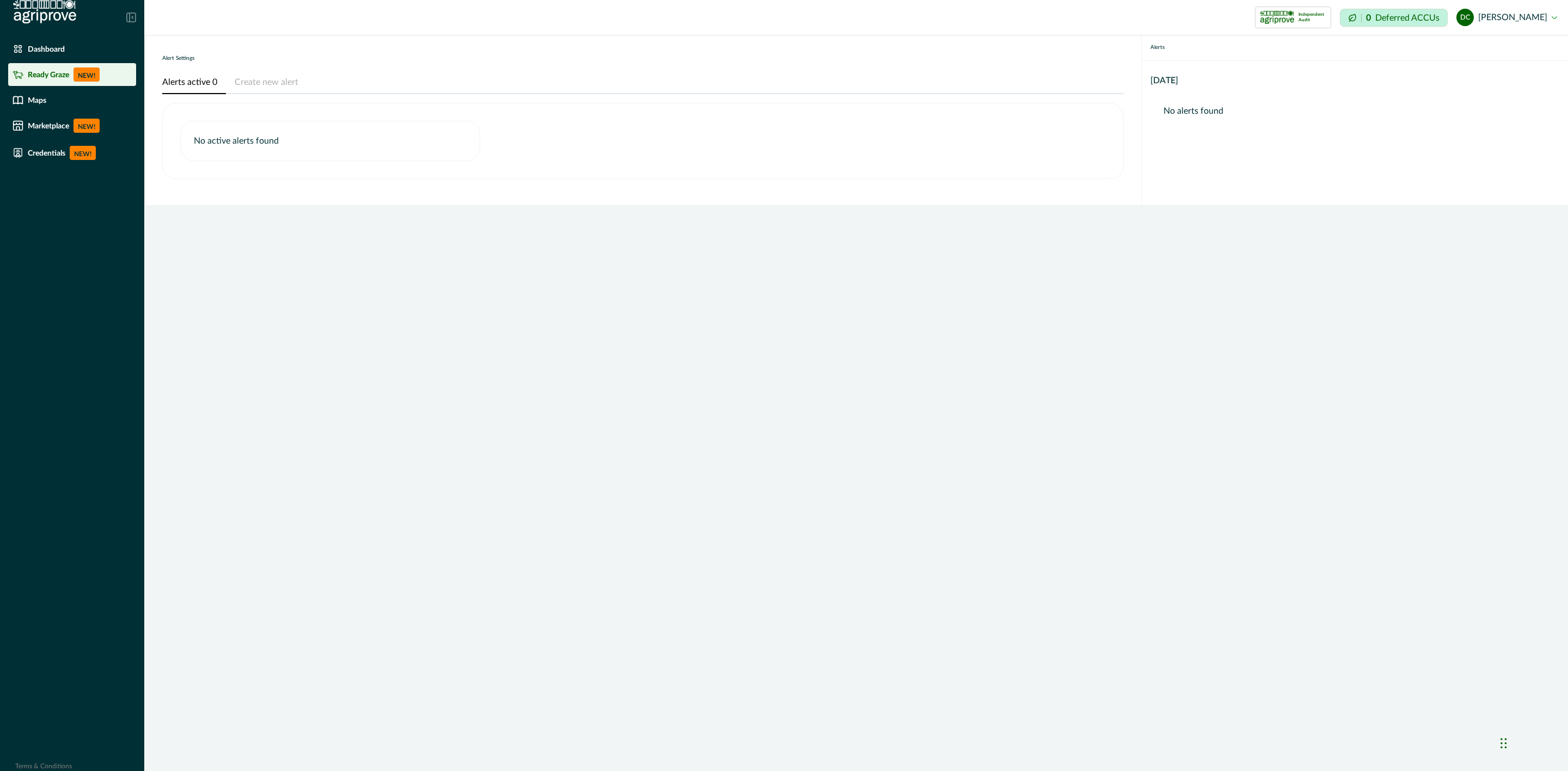
drag, startPoint x: 79, startPoint y: 172, endPoint x: 62, endPoint y: 69, distance: 104.4
click at [62, 70] on p "Ready Graze" at bounding box center [49, 74] width 41 height 9
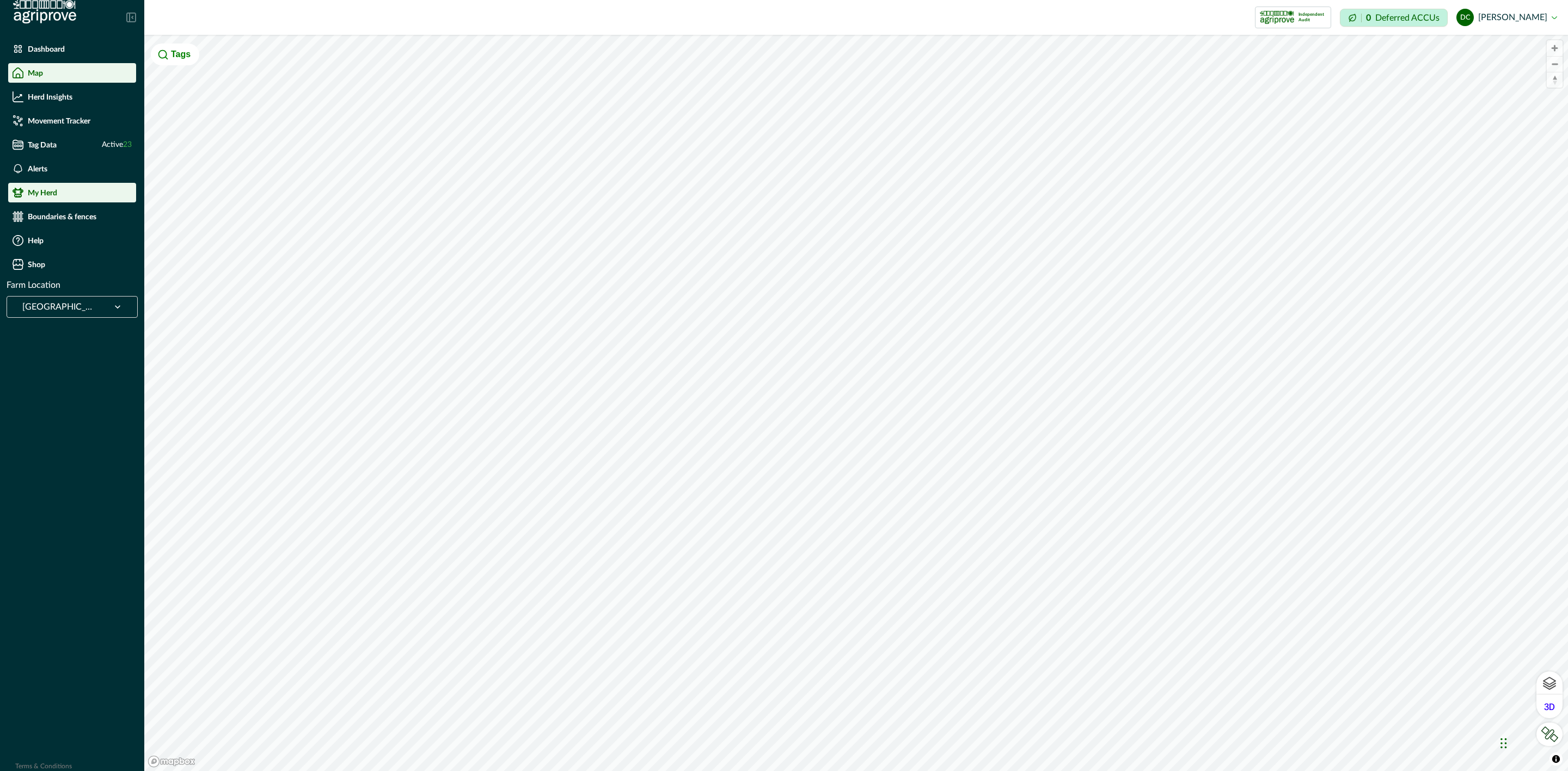
click at [103, 195] on div "My Herd" at bounding box center [72, 193] width 119 height 11
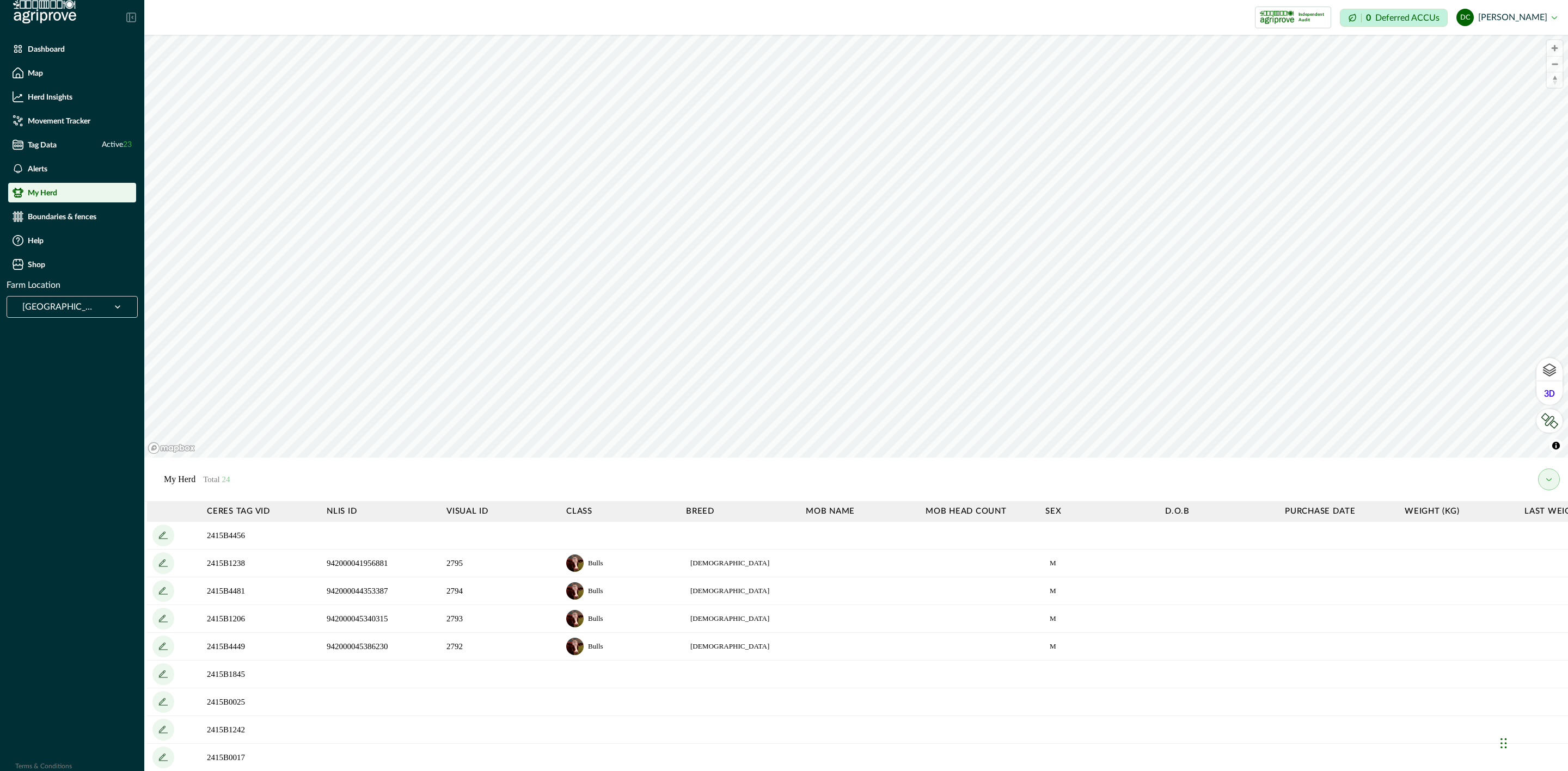
click at [77, 296] on div "[GEOGRAPHIC_DATA]" at bounding box center [72, 307] width 131 height 22
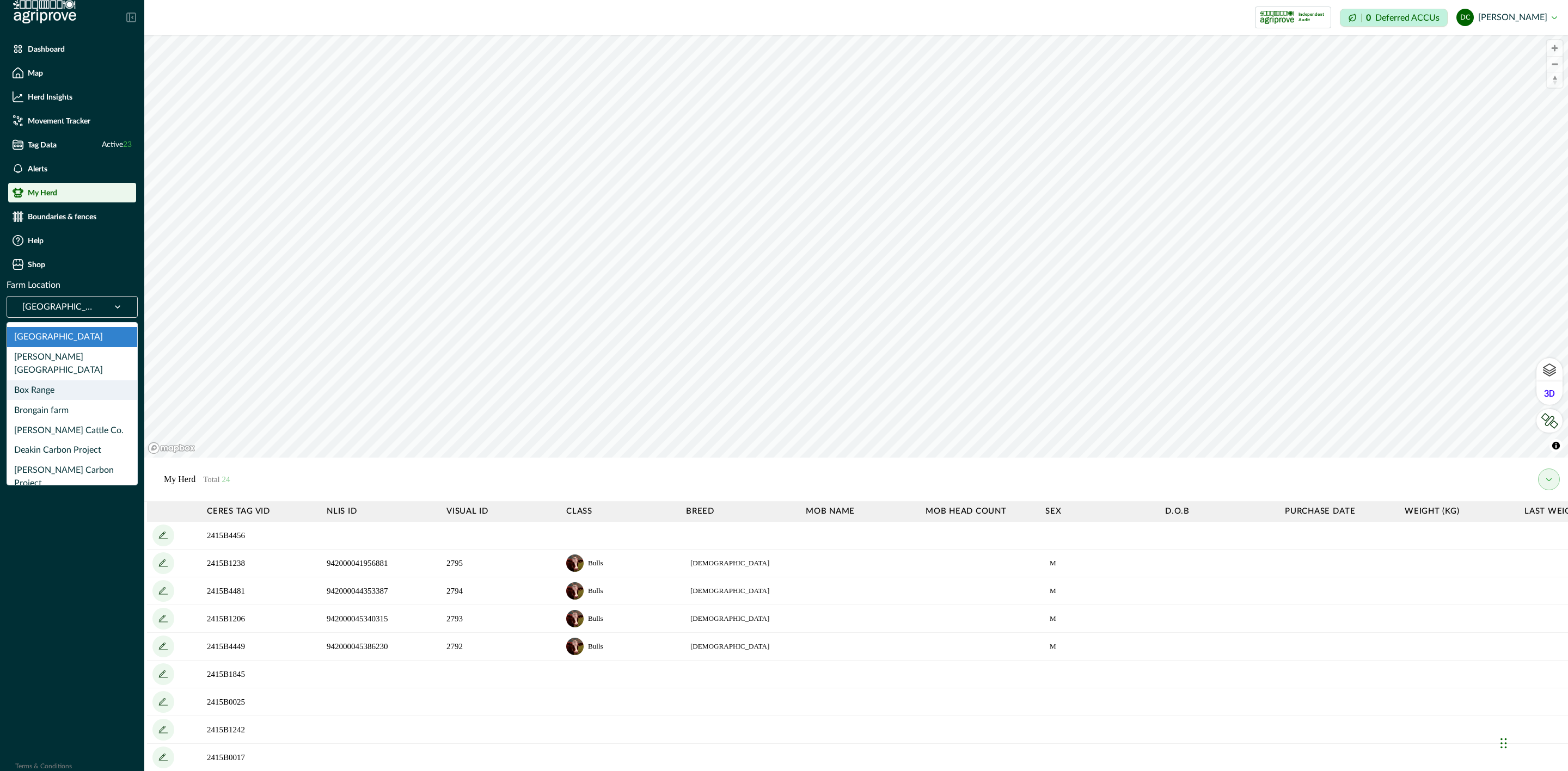
click at [75, 380] on div "Box Range" at bounding box center [72, 390] width 130 height 20
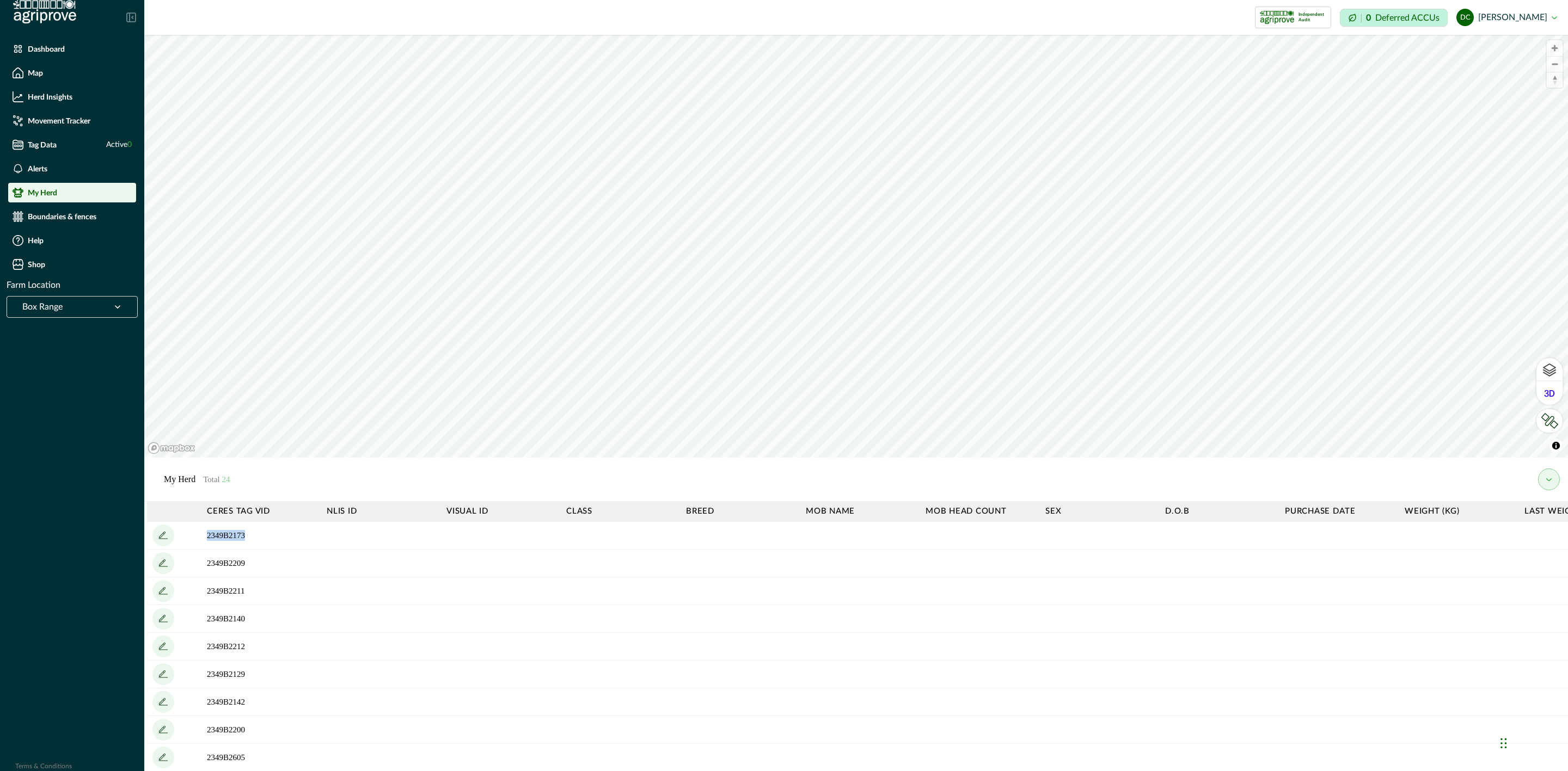
drag, startPoint x: 205, startPoint y: 536, endPoint x: 328, endPoint y: 539, distance: 123.0
click at [256, 536] on td "2349B2173" at bounding box center [261, 536] width 120 height 28
click at [369, 537] on td at bounding box center [381, 536] width 120 height 28
click at [164, 531] on icon "add" at bounding box center [163, 536] width 18 height 18
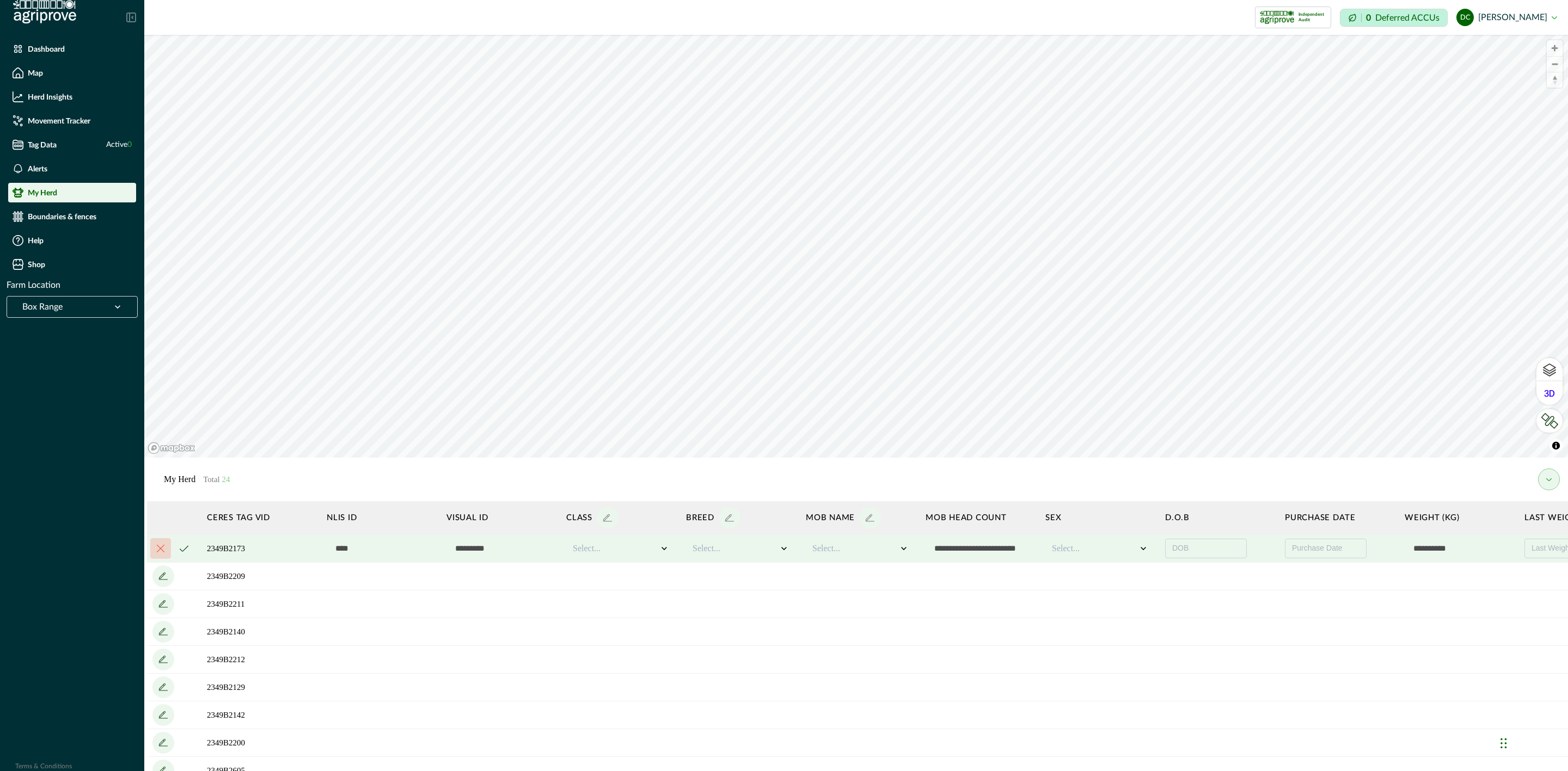
click at [162, 550] on icon "cancel" at bounding box center [161, 548] width 8 height 8
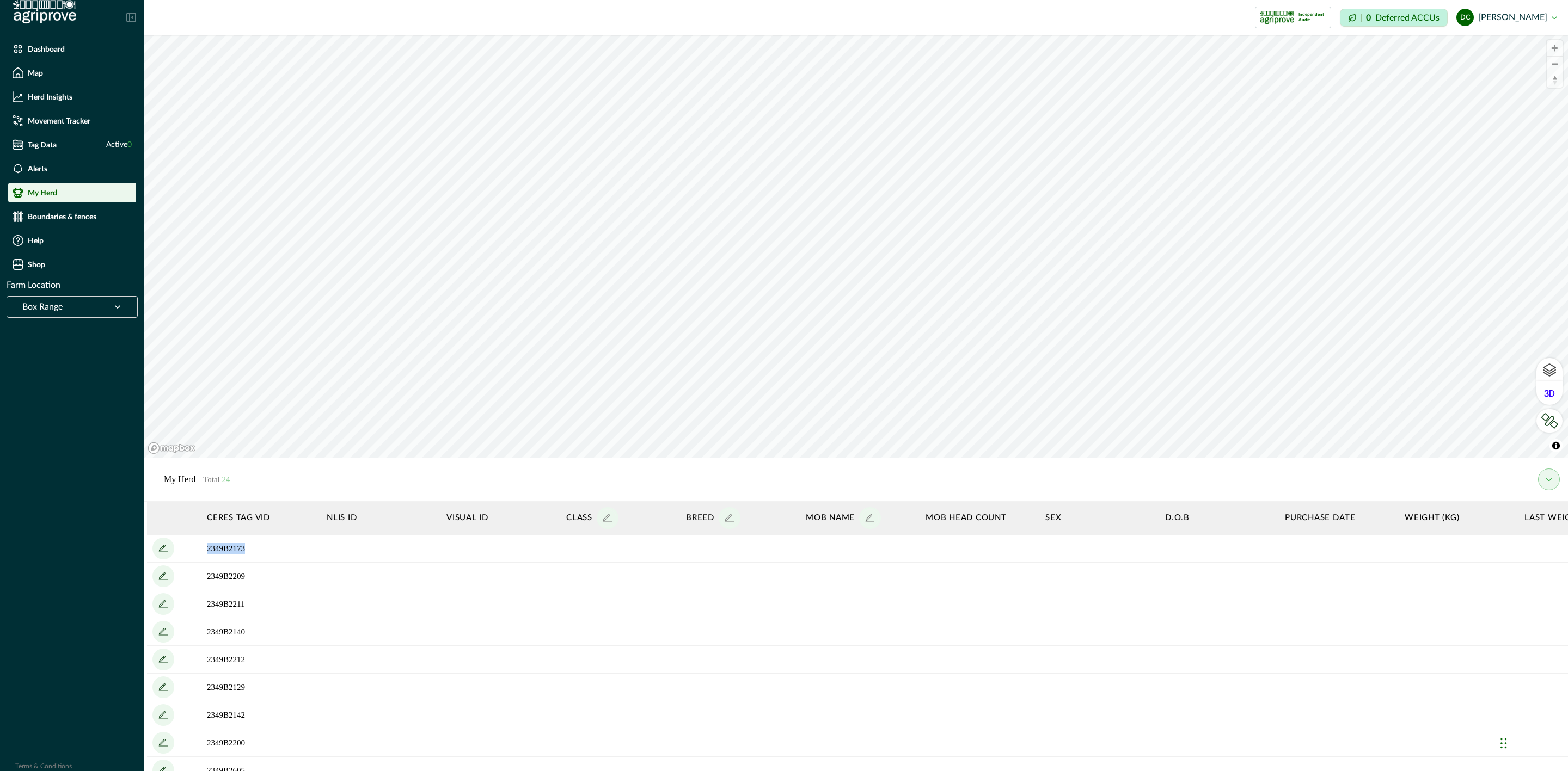
drag, startPoint x: 205, startPoint y: 548, endPoint x: 245, endPoint y: 549, distance: 40.0
click at [245, 549] on td "2349B2173" at bounding box center [261, 549] width 120 height 28
drag, startPoint x: 245, startPoint y: 550, endPoint x: 233, endPoint y: 549, distance: 12.0
click at [233, 549] on td "2349B2173" at bounding box center [261, 549] width 120 height 28
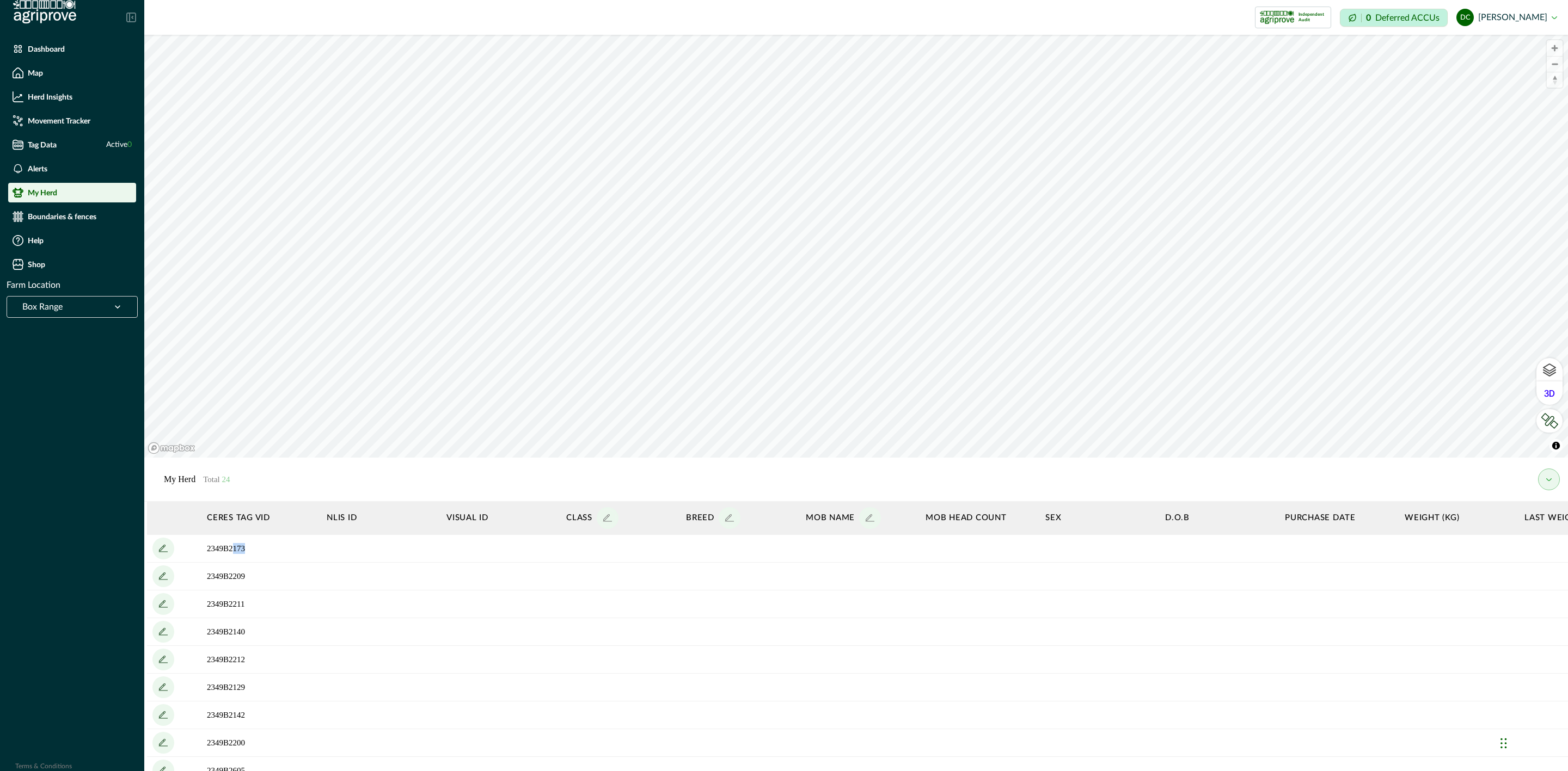
click at [240, 550] on td "2349B2173" at bounding box center [261, 549] width 120 height 28
click at [243, 545] on td "2349B2173" at bounding box center [261, 549] width 120 height 28
click at [247, 547] on td "2349B2173" at bounding box center [261, 549] width 120 height 28
click at [165, 550] on icon "add" at bounding box center [163, 548] width 18 height 18
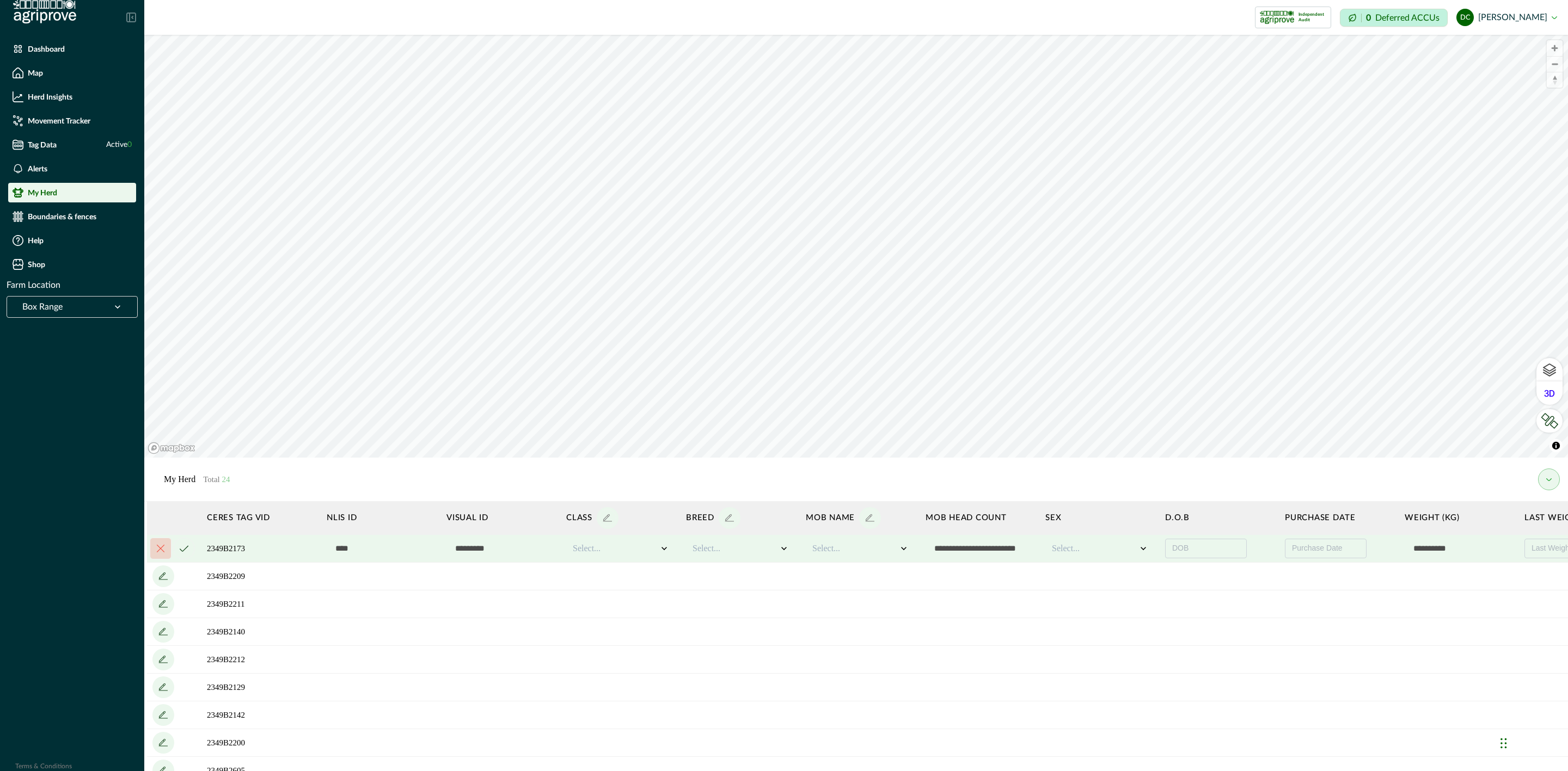
click at [509, 549] on input "text" at bounding box center [500, 549] width 109 height 22
click at [737, 552] on div at bounding box center [735, 548] width 85 height 13
click at [749, 551] on div at bounding box center [735, 548] width 85 height 13
click at [611, 518] on icon "add" at bounding box center [607, 518] width 18 height 18
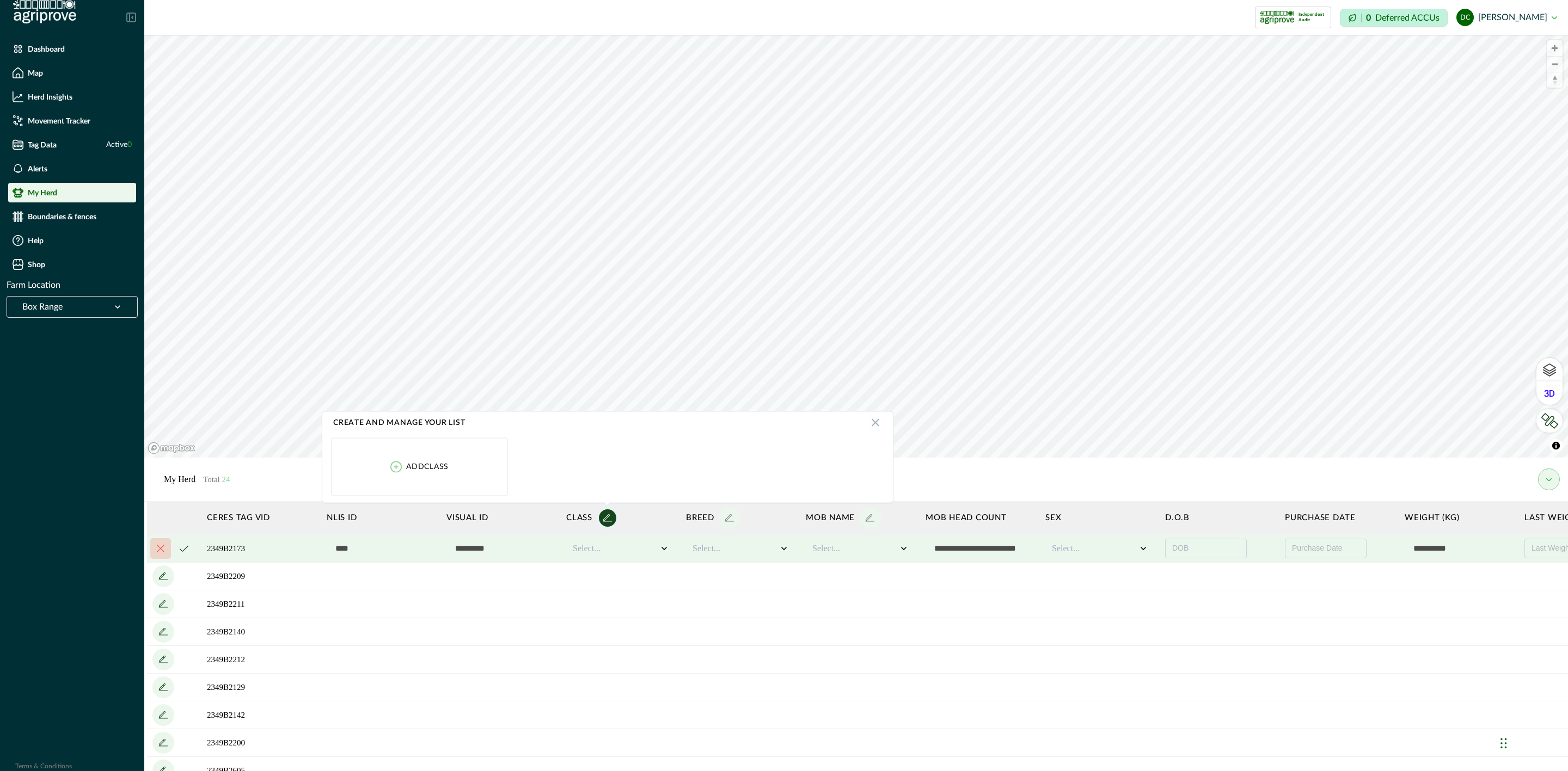
click at [611, 518] on icon "add" at bounding box center [607, 518] width 18 height 18
click at [612, 519] on icon "add" at bounding box center [607, 518] width 18 height 18
click at [421, 461] on div "Add class" at bounding box center [419, 467] width 58 height 12
click at [363, 472] on input at bounding box center [394, 467] width 106 height 22
click at [497, 466] on button "cancel" at bounding box center [488, 467] width 22 height 22
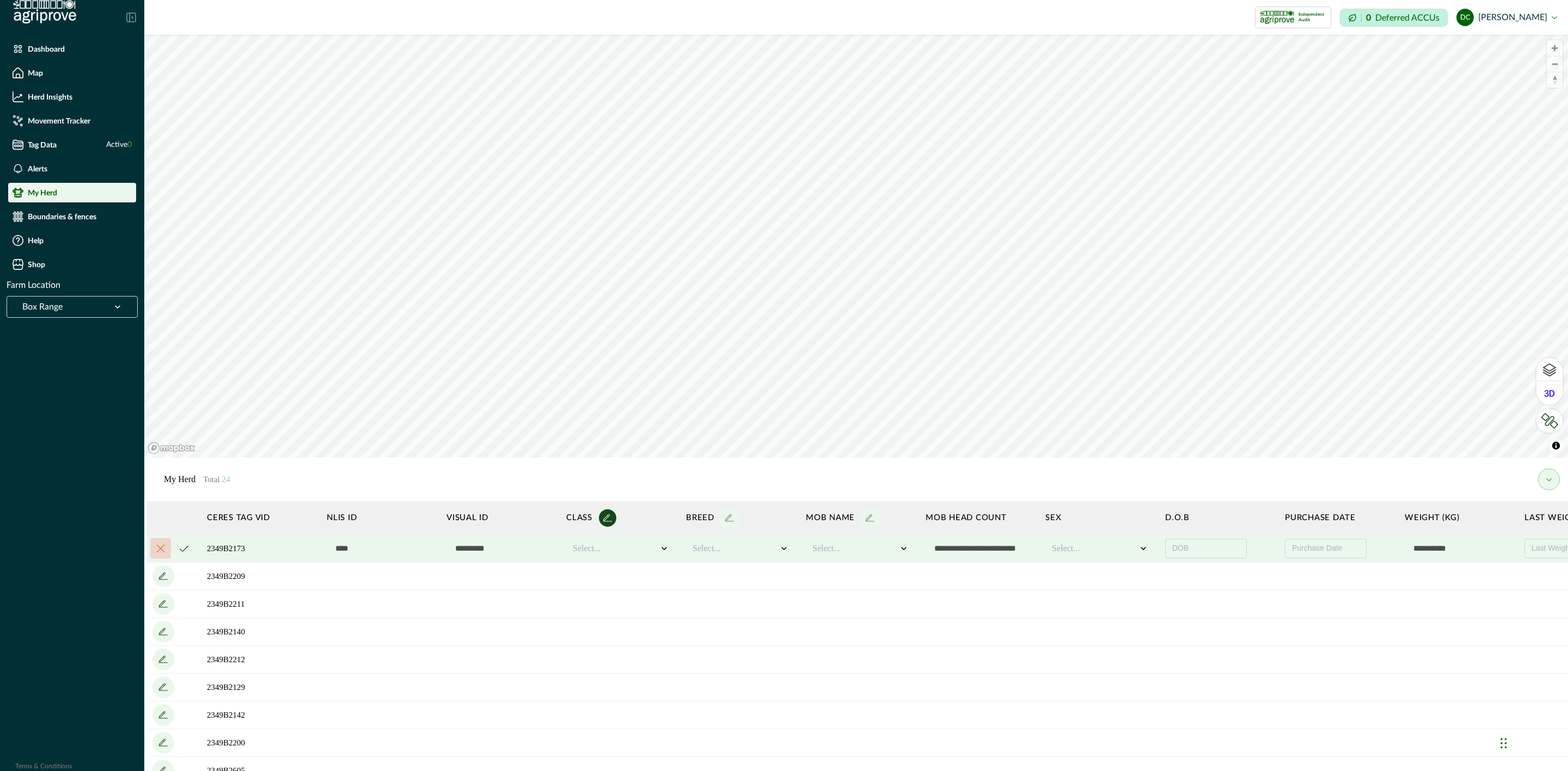
click at [656, 560] on td "Select..." at bounding box center [620, 549] width 120 height 28
click at [646, 553] on div at bounding box center [615, 548] width 85 height 13
click at [734, 549] on div at bounding box center [735, 548] width 85 height 13
click at [809, 549] on div "Select..." at bounding box center [860, 549] width 109 height 22
click at [909, 552] on icon at bounding box center [904, 549] width 11 height 11
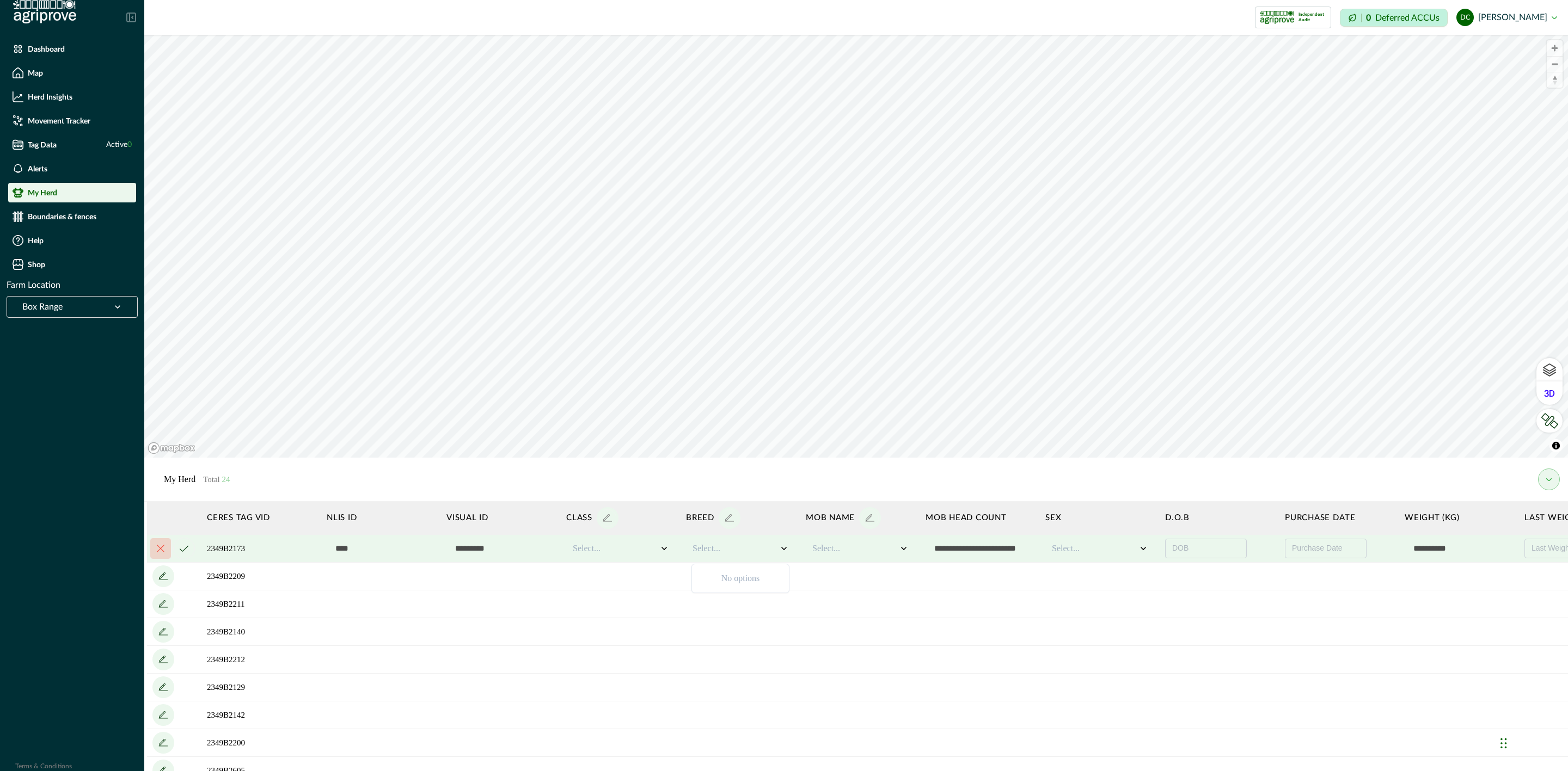
click at [726, 547] on div at bounding box center [735, 548] width 85 height 13
click at [724, 517] on icon "add" at bounding box center [729, 518] width 18 height 18
click at [864, 556] on div "Select..." at bounding box center [855, 548] width 87 height 15
click at [733, 551] on div at bounding box center [735, 548] width 85 height 13
click at [659, 550] on icon at bounding box center [664, 549] width 11 height 11
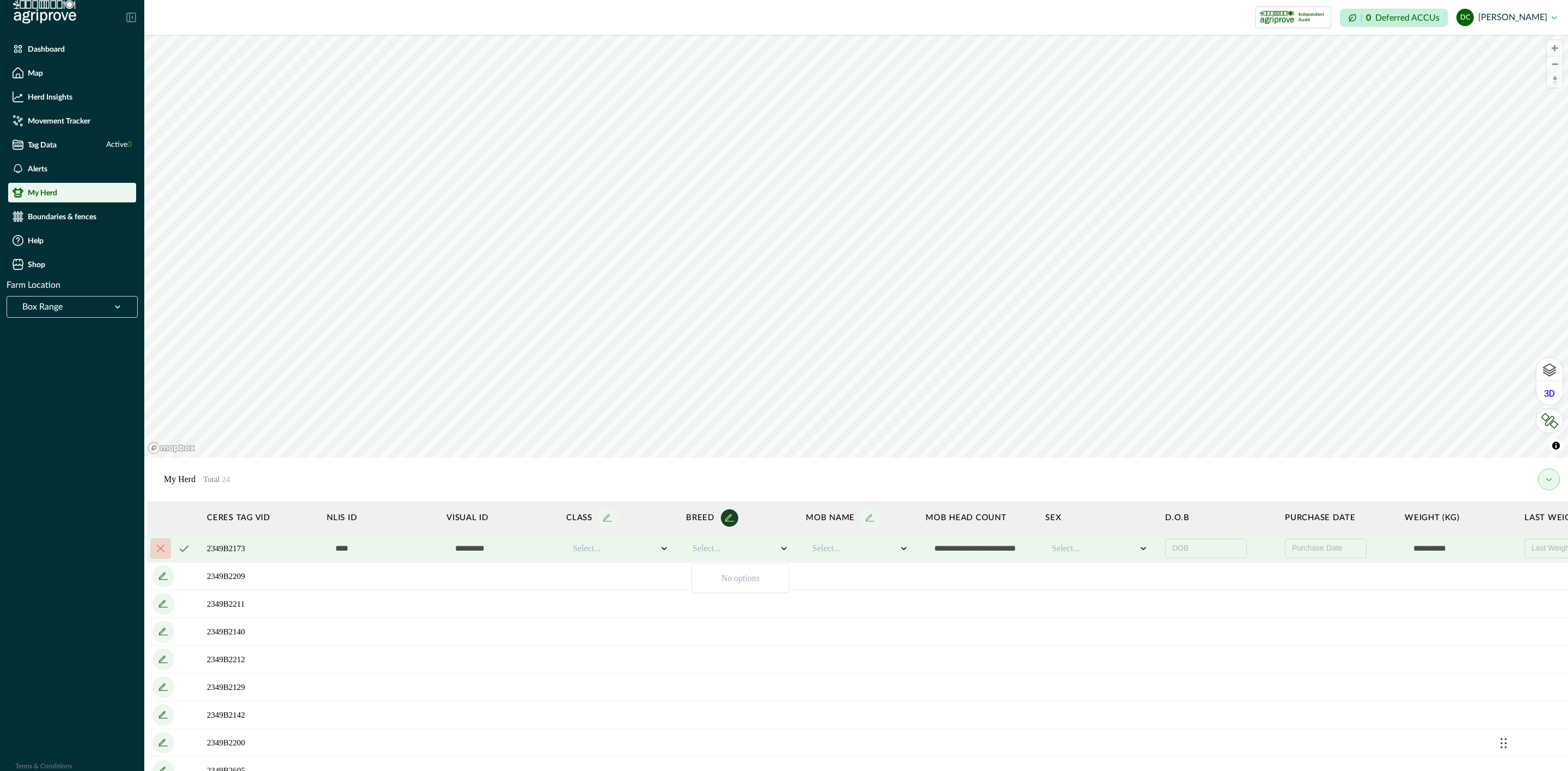
click at [747, 550] on div at bounding box center [735, 548] width 85 height 13
click at [806, 550] on div "Select..." at bounding box center [860, 549] width 109 height 22
click at [835, 550] on div at bounding box center [855, 548] width 85 height 13
click at [831, 549] on div at bounding box center [855, 548] width 85 height 13
click at [735, 524] on icon "add" at bounding box center [729, 518] width 18 height 18
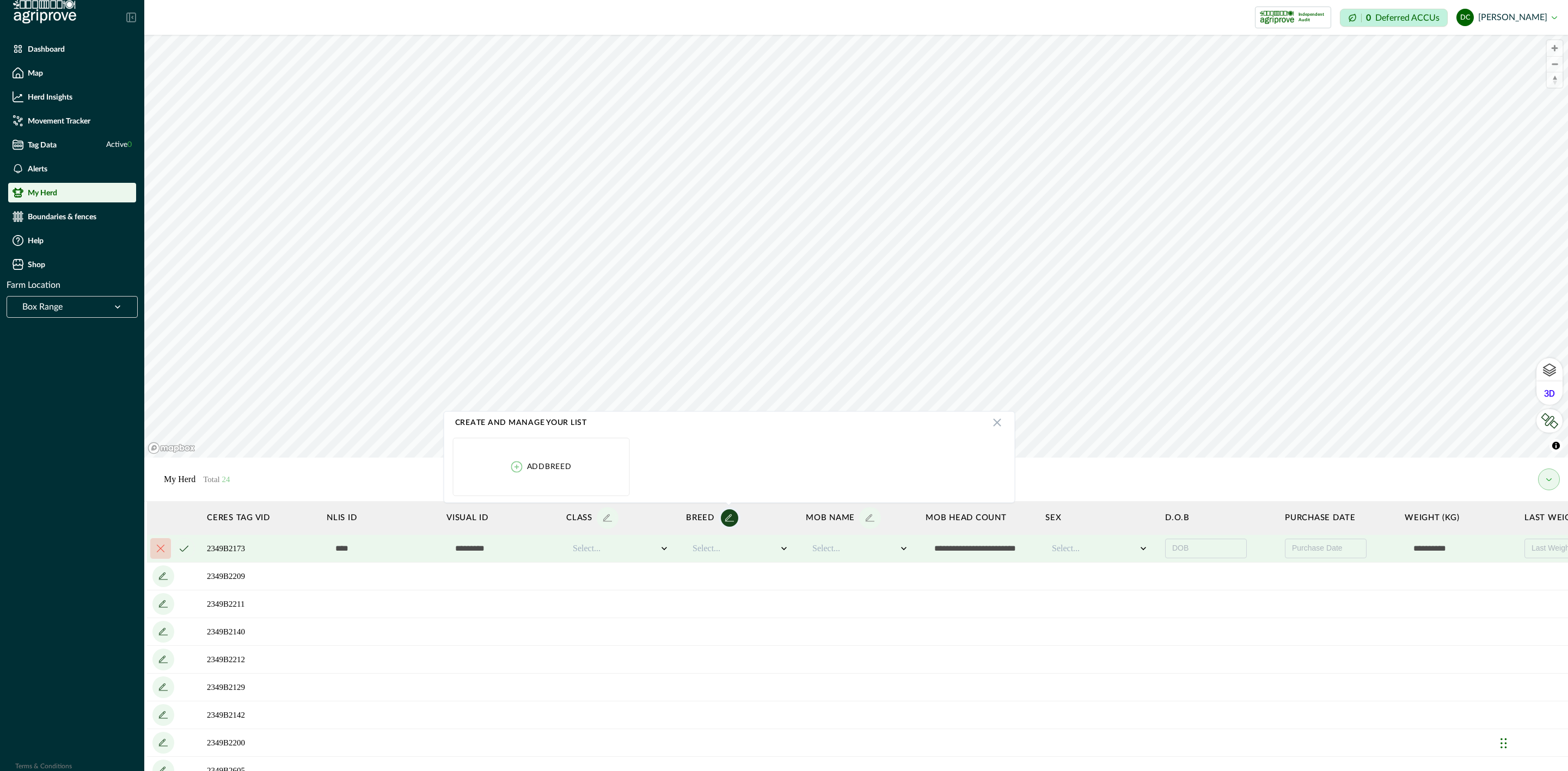
click at [732, 521] on icon "add" at bounding box center [729, 518] width 18 height 18
click at [165, 542] on button "cancel" at bounding box center [161, 549] width 22 height 22
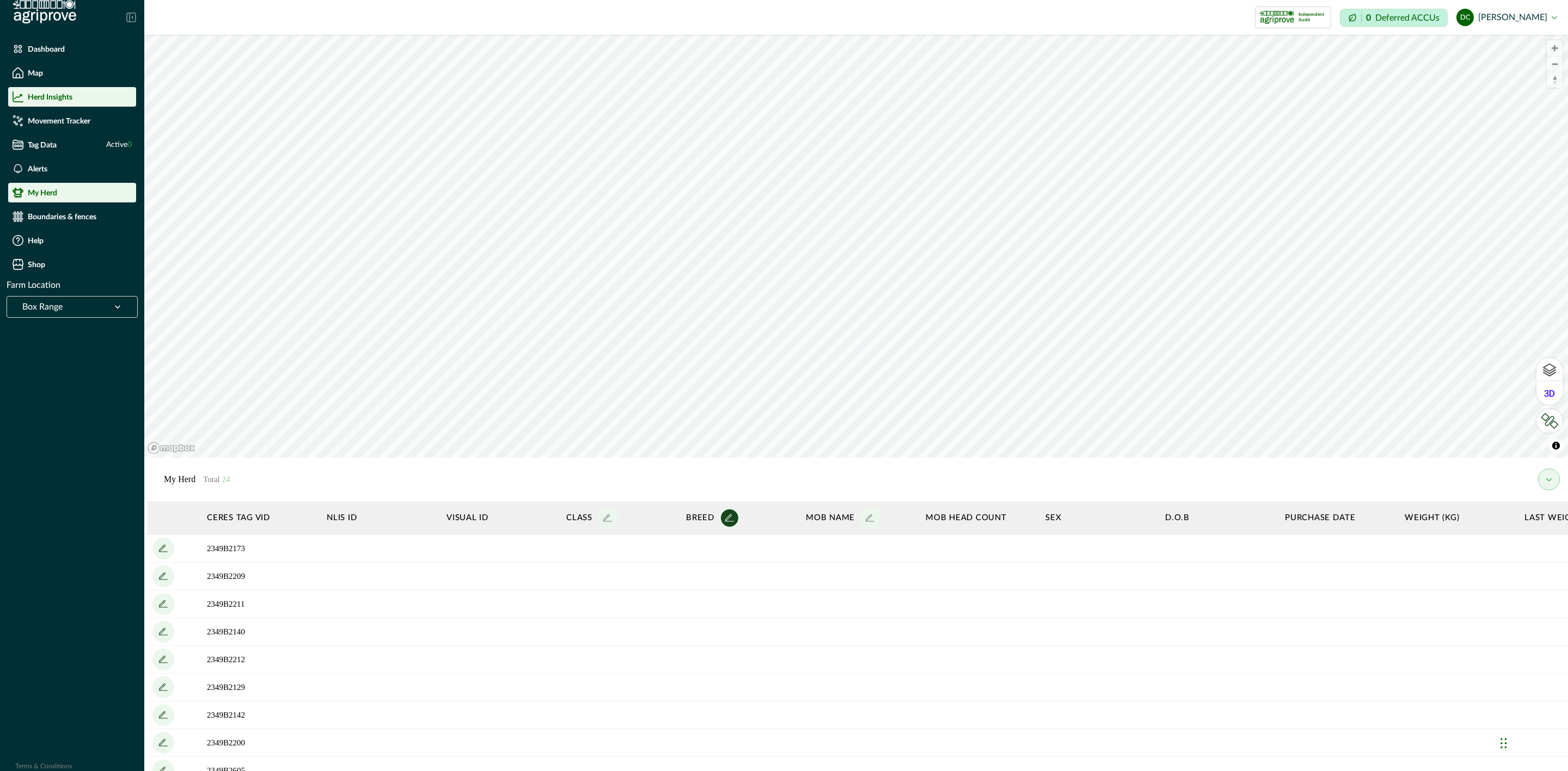
click at [89, 97] on div "Herd Insights" at bounding box center [72, 97] width 119 height 11
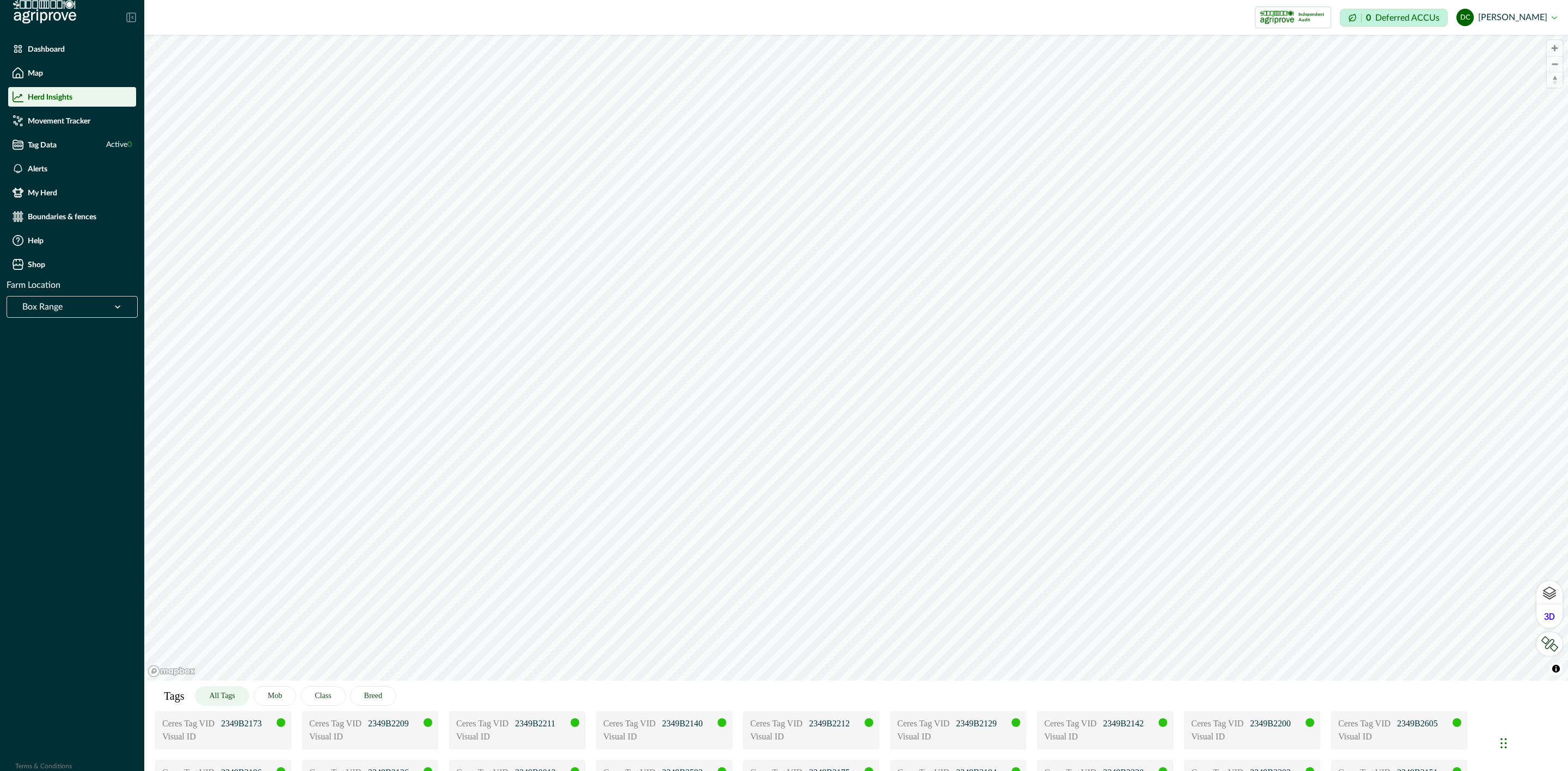
click at [88, 97] on div "Herd Insights" at bounding box center [72, 97] width 119 height 11
drag, startPoint x: 163, startPoint y: 696, endPoint x: 188, endPoint y: 693, distance: 25.2
click at [188, 693] on div "Tags All Tags Mob Class Breed" at bounding box center [856, 696] width 1424 height 30
click at [191, 693] on div "Tags All Tags Mob Class Breed" at bounding box center [856, 696] width 1424 height 30
click at [227, 696] on button "All Tags" at bounding box center [222, 696] width 54 height 19
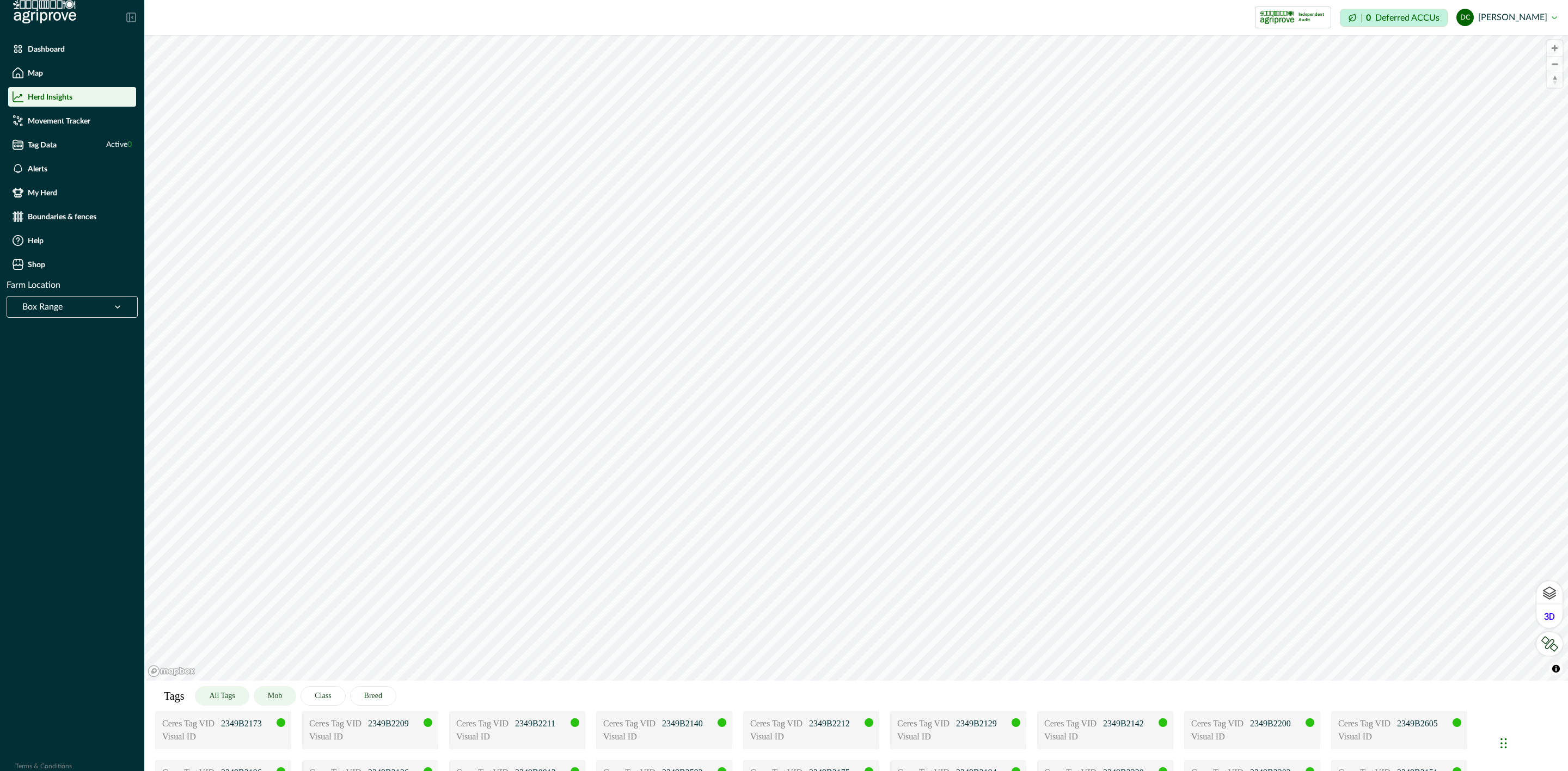
click at [282, 700] on button "Mob" at bounding box center [275, 696] width 43 height 19
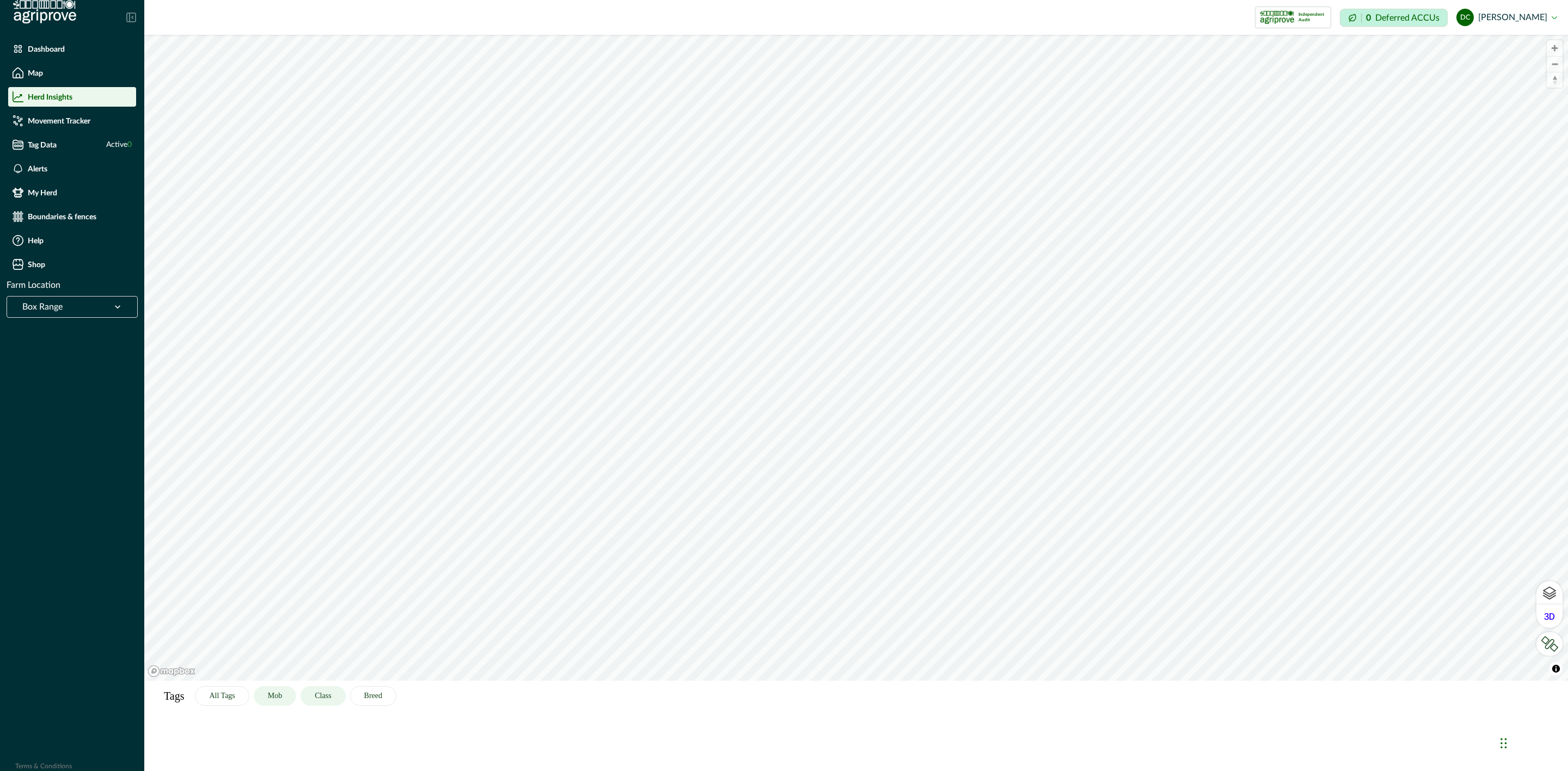
click at [329, 699] on button "Class" at bounding box center [323, 696] width 44 height 19
click at [369, 697] on button "Breed" at bounding box center [373, 696] width 46 height 19
click at [270, 700] on button "Mob" at bounding box center [275, 696] width 43 height 19
click at [327, 703] on button "Class" at bounding box center [323, 696] width 44 height 19
click at [229, 701] on button "All Tags" at bounding box center [222, 696] width 54 height 19
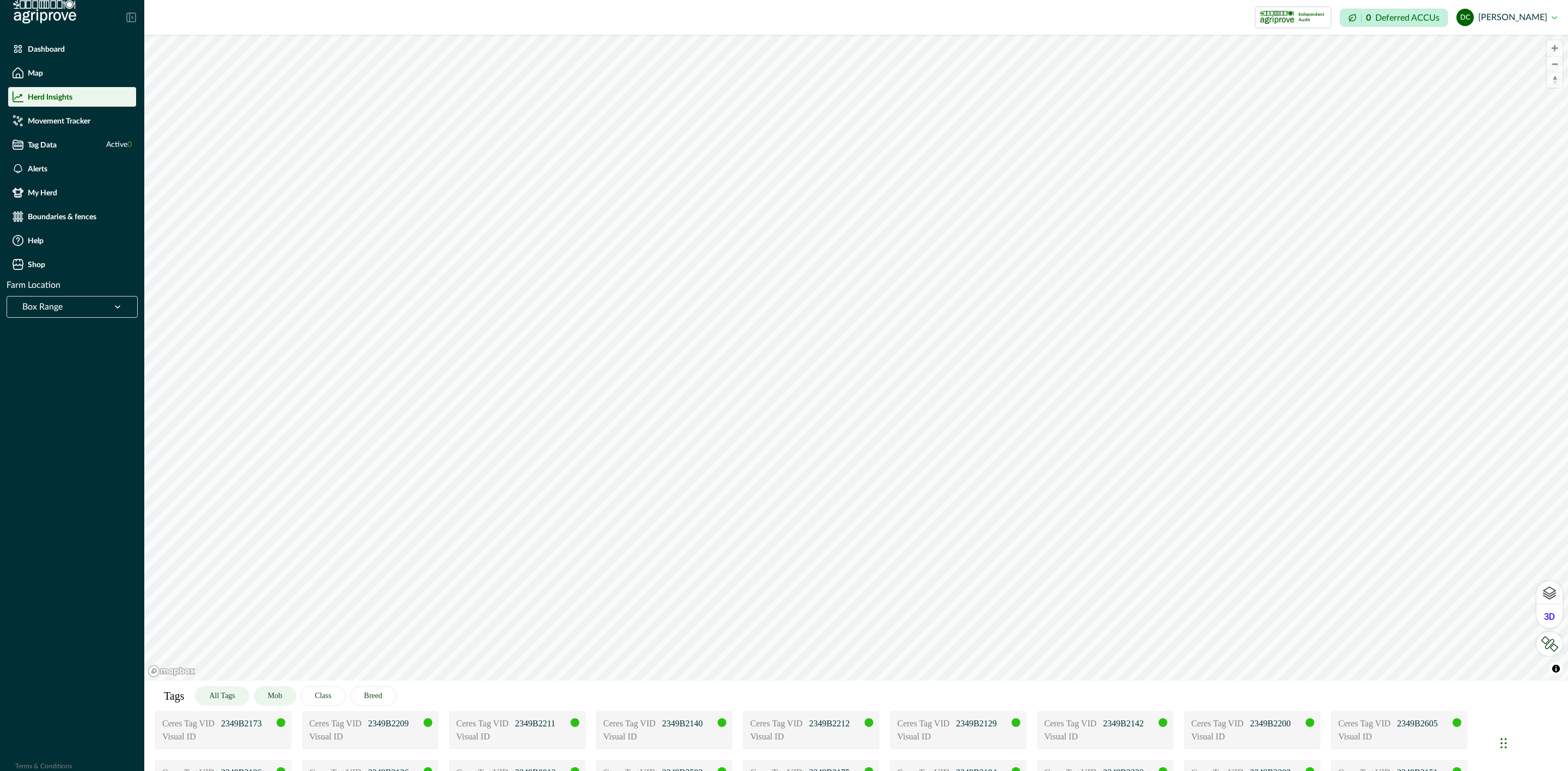
click at [273, 701] on button "Mob" at bounding box center [275, 696] width 43 height 19
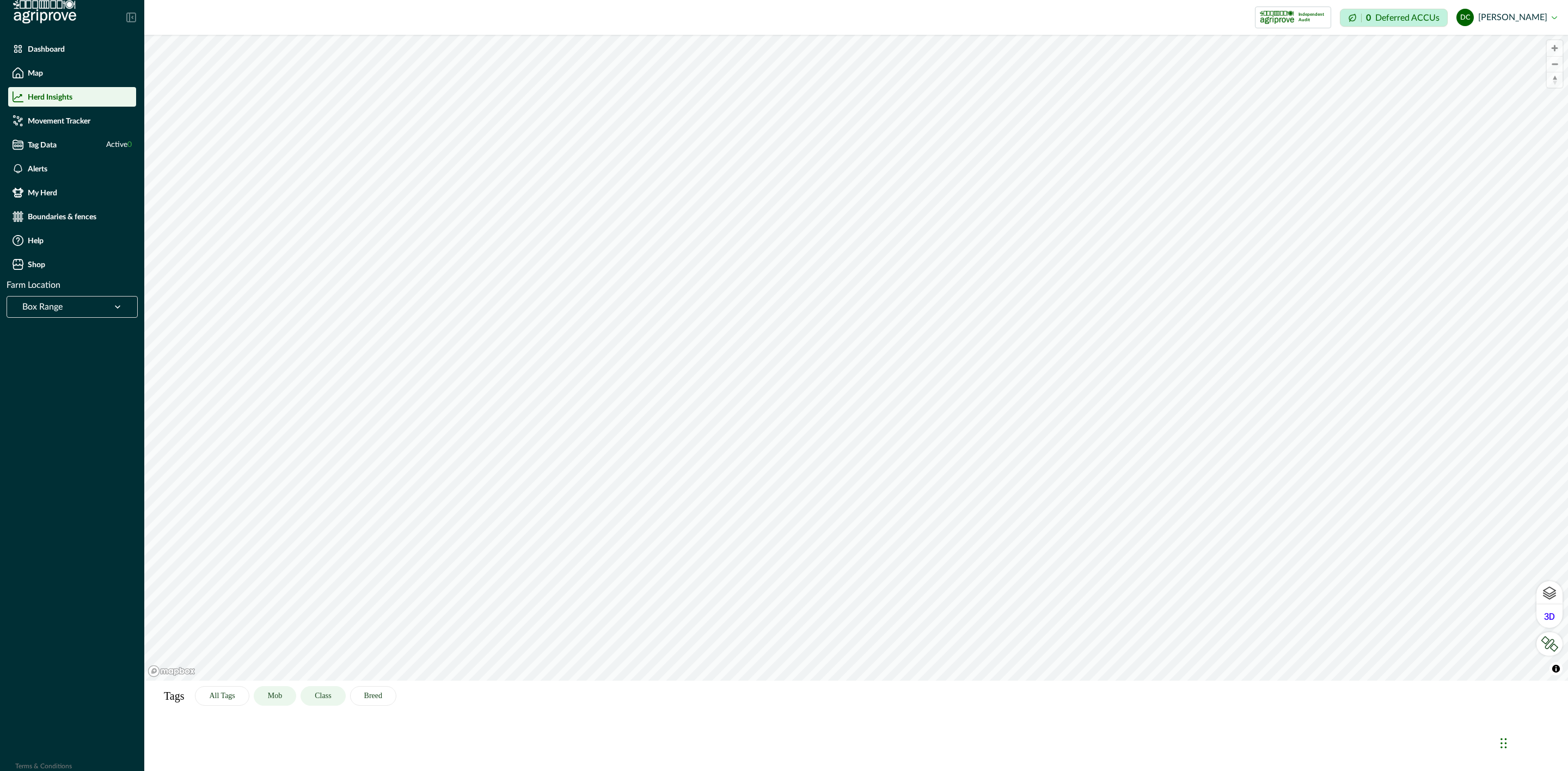
click at [322, 701] on button "Class" at bounding box center [323, 696] width 44 height 19
click at [383, 698] on button "Breed" at bounding box center [373, 696] width 46 height 19
click at [289, 693] on button "Mob" at bounding box center [275, 696] width 43 height 19
click at [224, 699] on button "All Tags" at bounding box center [222, 696] width 54 height 19
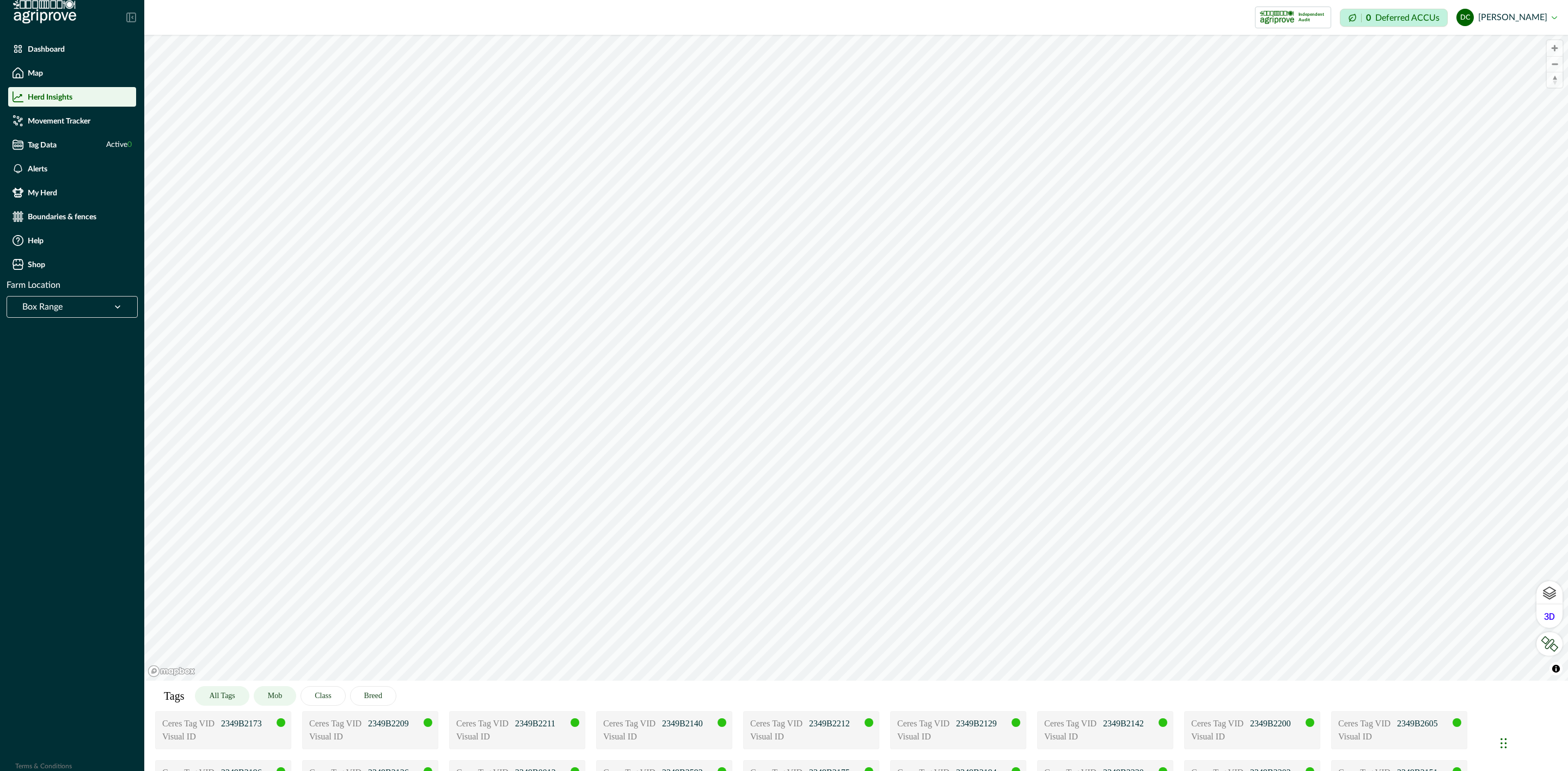
click at [281, 701] on button "Mob" at bounding box center [275, 696] width 43 height 19
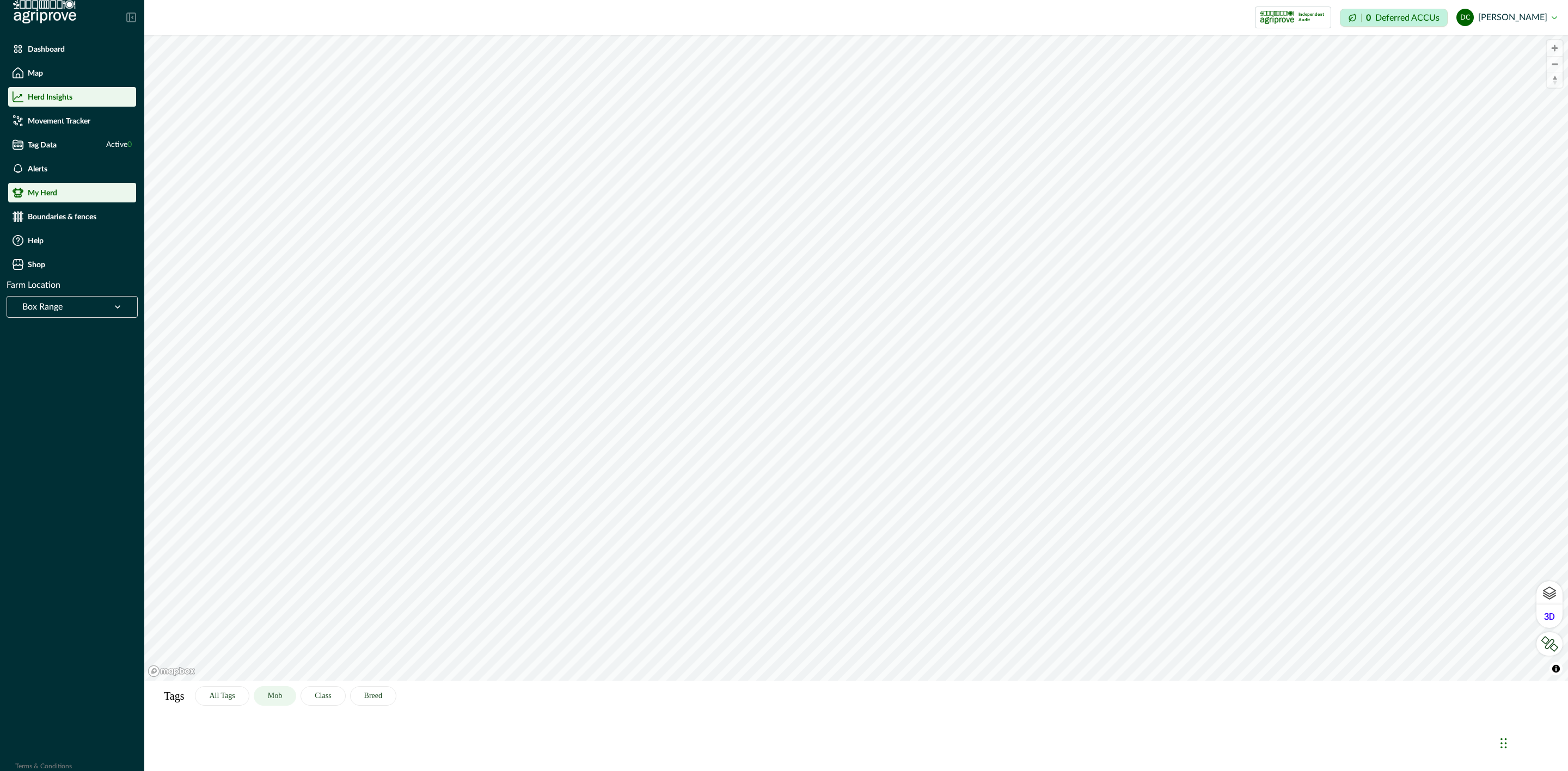
click at [77, 193] on div "My Herd" at bounding box center [72, 193] width 119 height 11
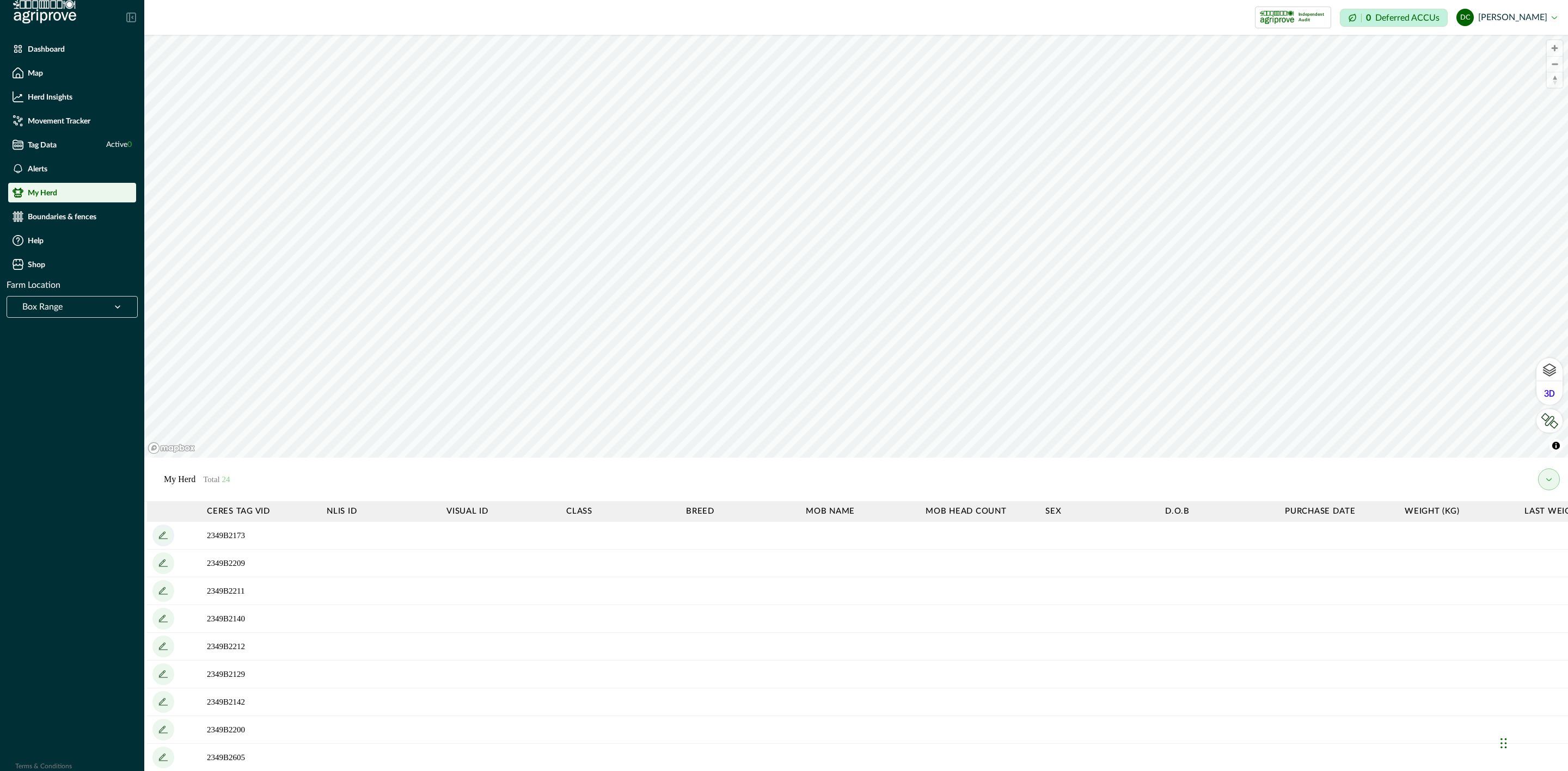
click at [159, 533] on icon "add" at bounding box center [163, 536] width 18 height 18
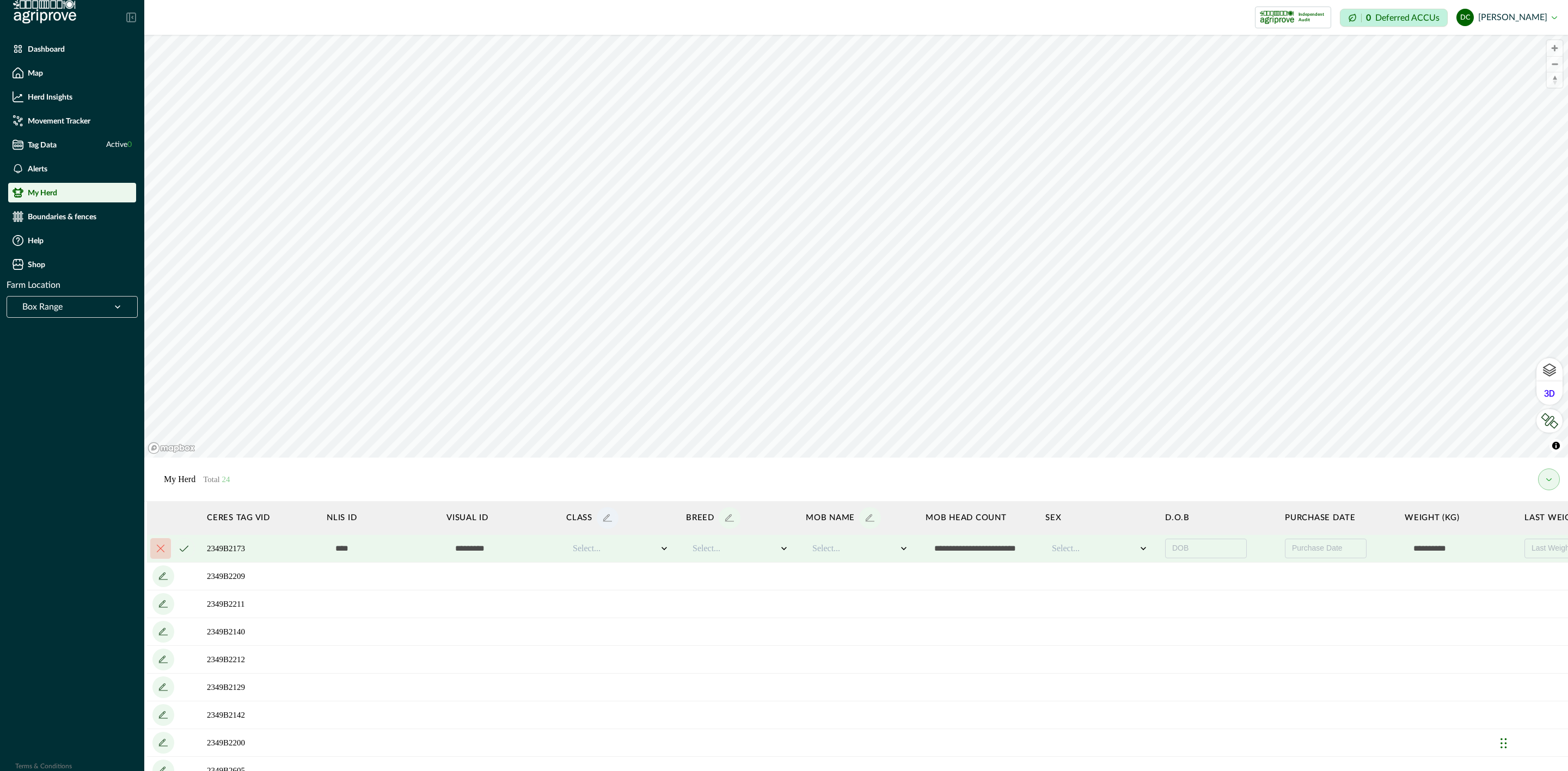
click at [608, 518] on icon "add" at bounding box center [607, 518] width 18 height 18
click at [675, 455] on icon "button" at bounding box center [674, 451] width 18 height 18
click at [676, 446] on icon "button" at bounding box center [674, 451] width 18 height 18
click at [606, 518] on icon "add" at bounding box center [607, 518] width 18 height 18
click at [609, 521] on icon "add" at bounding box center [607, 518] width 18 height 18
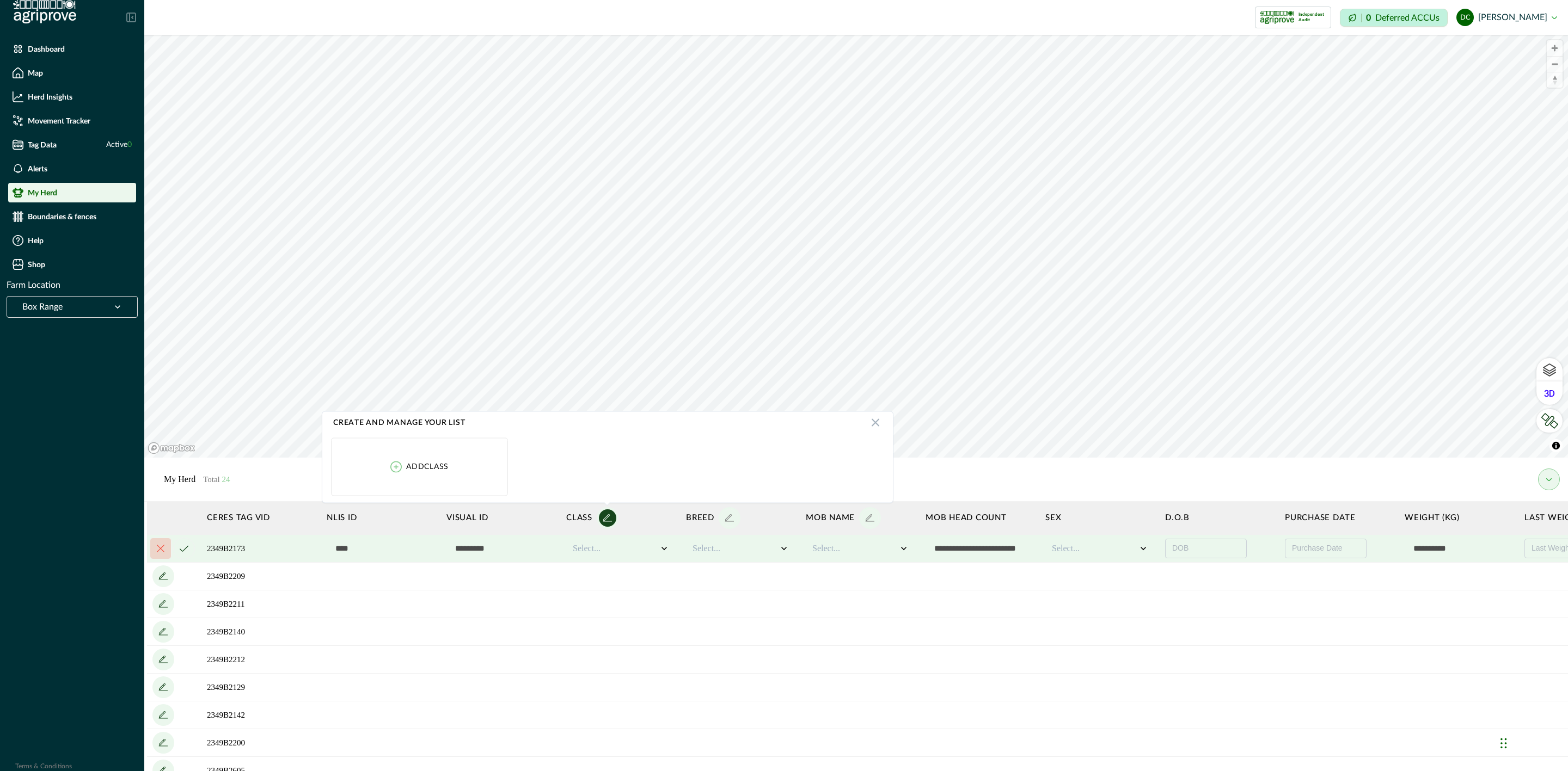
click at [663, 433] on div "Create and manage your list Add class" at bounding box center [607, 456] width 558 height 82
click at [880, 425] on icon at bounding box center [875, 422] width 13 height 13
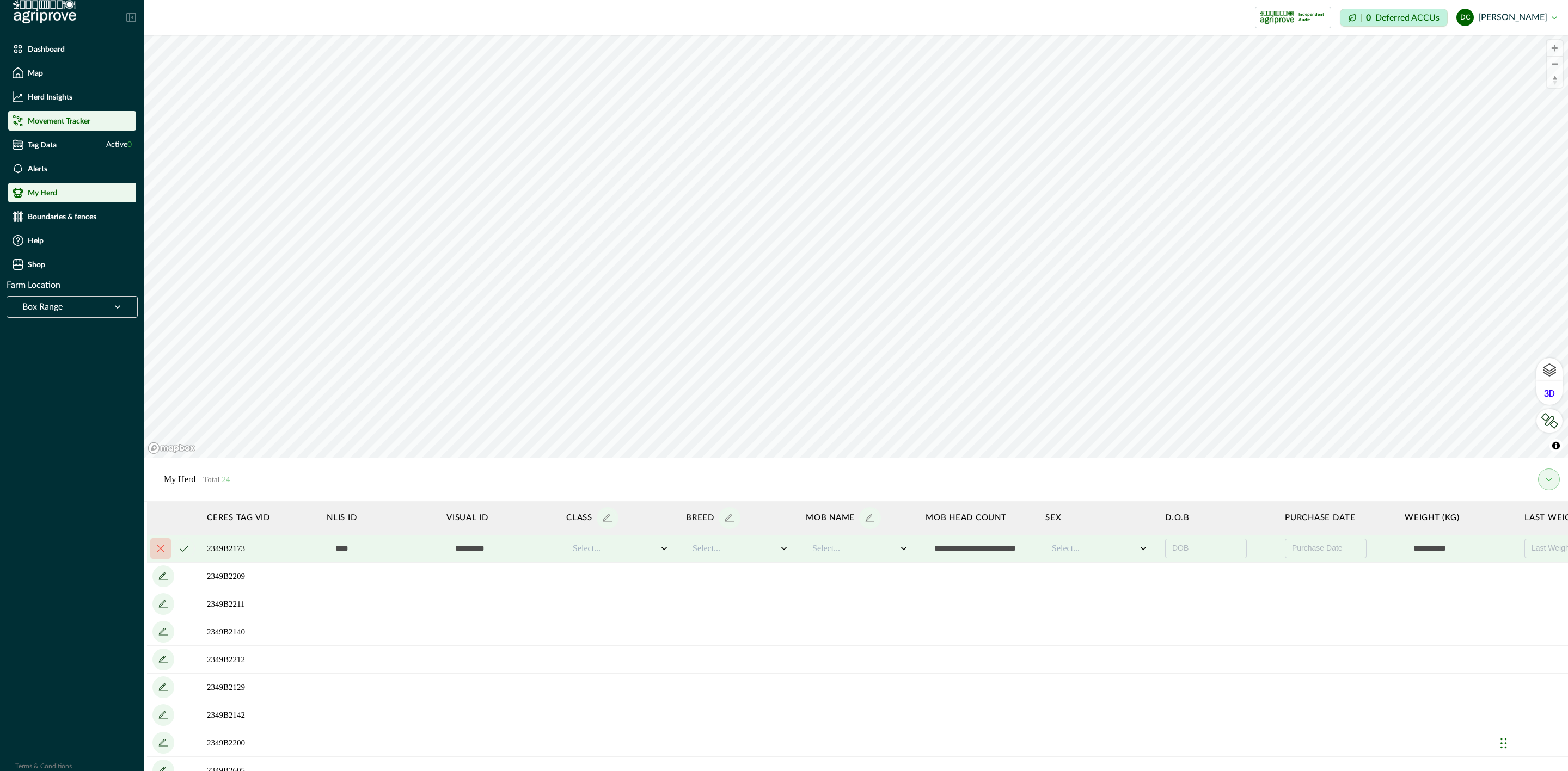
click at [69, 122] on p "Movement Tracker" at bounding box center [59, 120] width 63 height 9
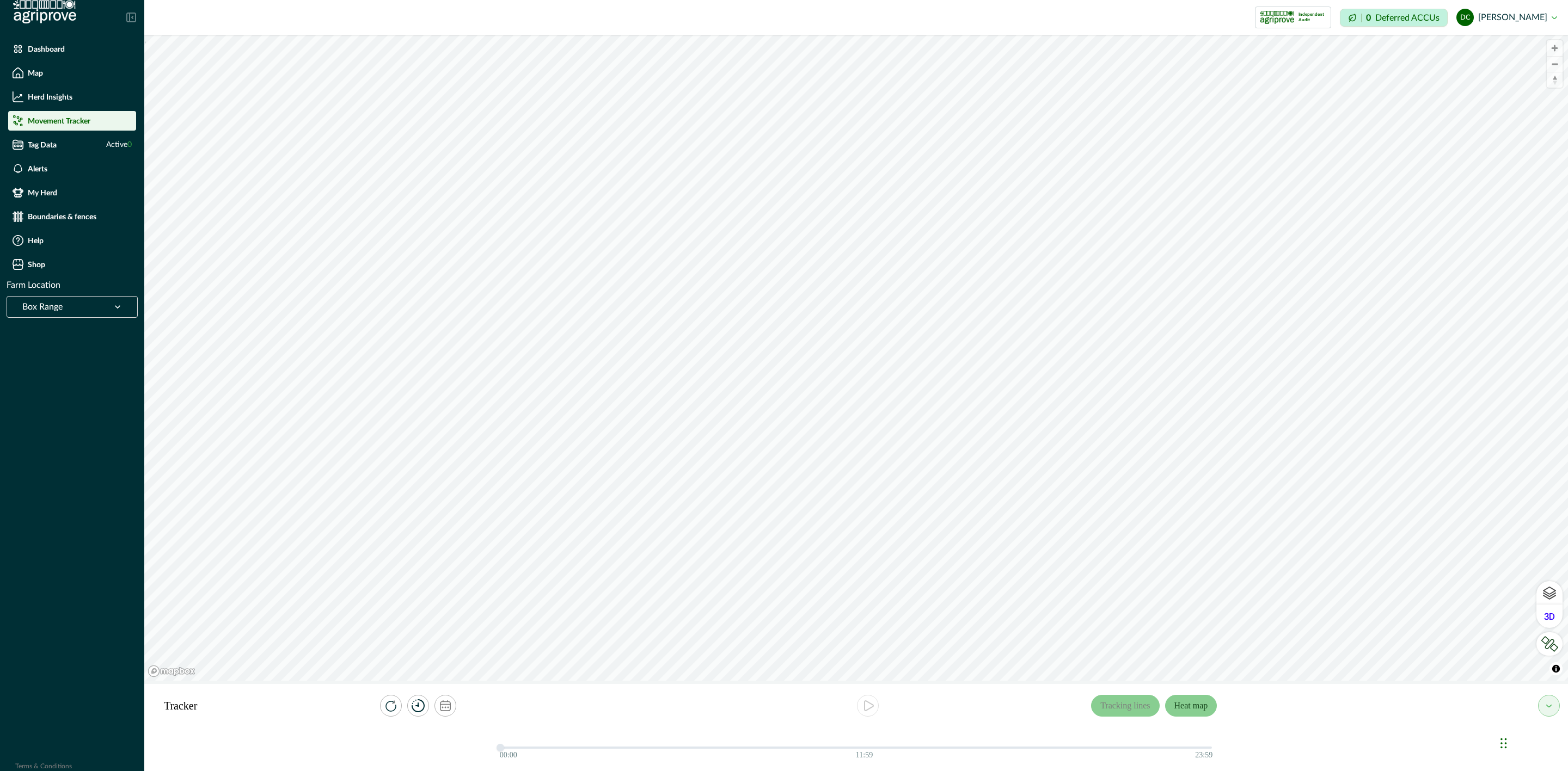
click at [1191, 710] on button "Heat map" at bounding box center [1191, 706] width 52 height 22
click at [1134, 705] on button "Tracking lines" at bounding box center [1125, 706] width 68 height 22
click at [1199, 705] on button "Heat map" at bounding box center [1191, 706] width 52 height 22
click at [440, 709] on icon "calendar" at bounding box center [446, 706] width 11 height 11
click at [445, 709] on icon "calendar" at bounding box center [446, 706] width 11 height 11
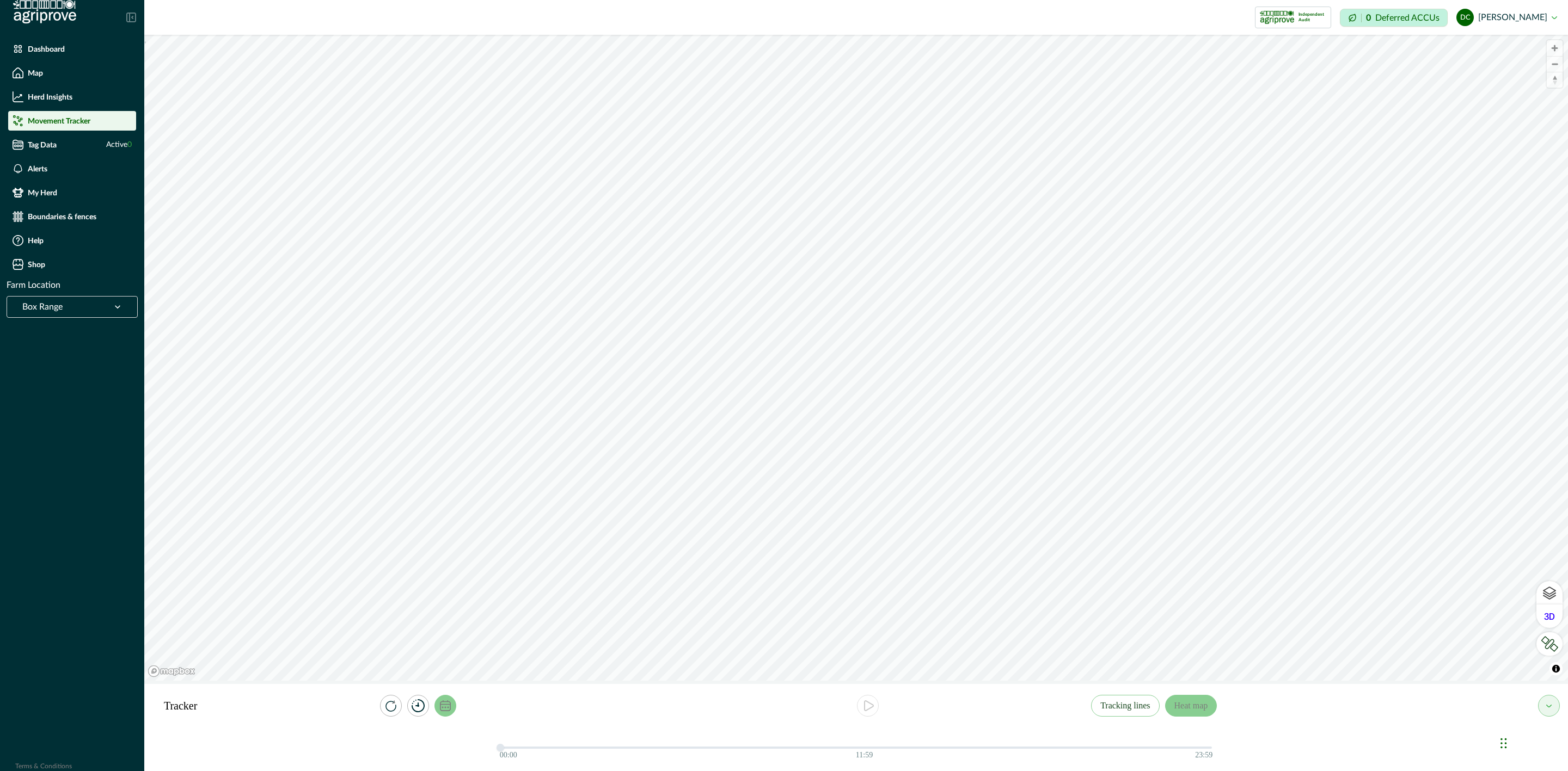
click at [444, 708] on icon "calendar" at bounding box center [446, 706] width 11 height 11
click at [425, 666] on button "[DATE] – [DATE]" at bounding box center [438, 662] width 122 height 19
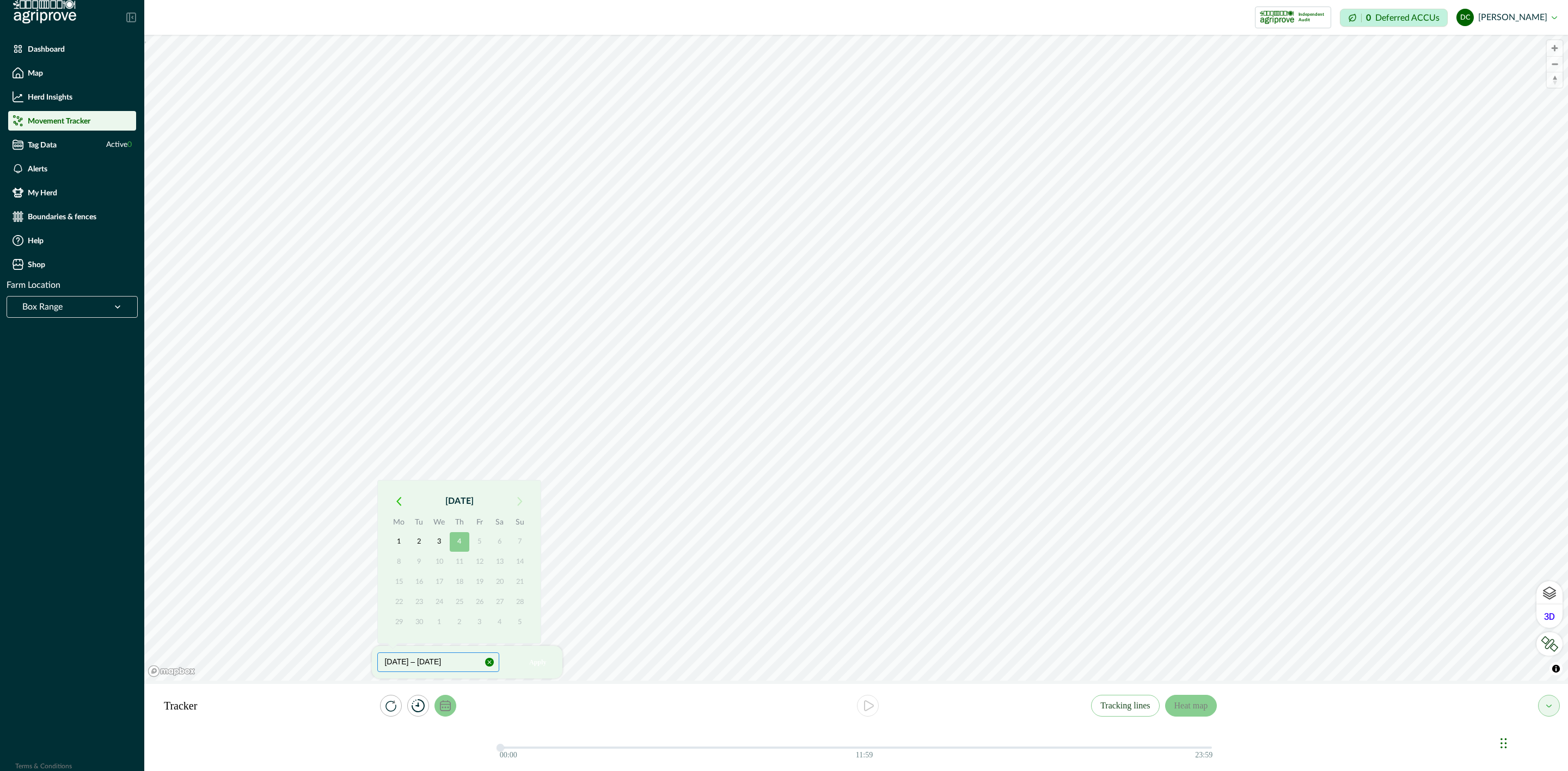
click at [430, 666] on button "[DATE] – [DATE]" at bounding box center [438, 662] width 122 height 19
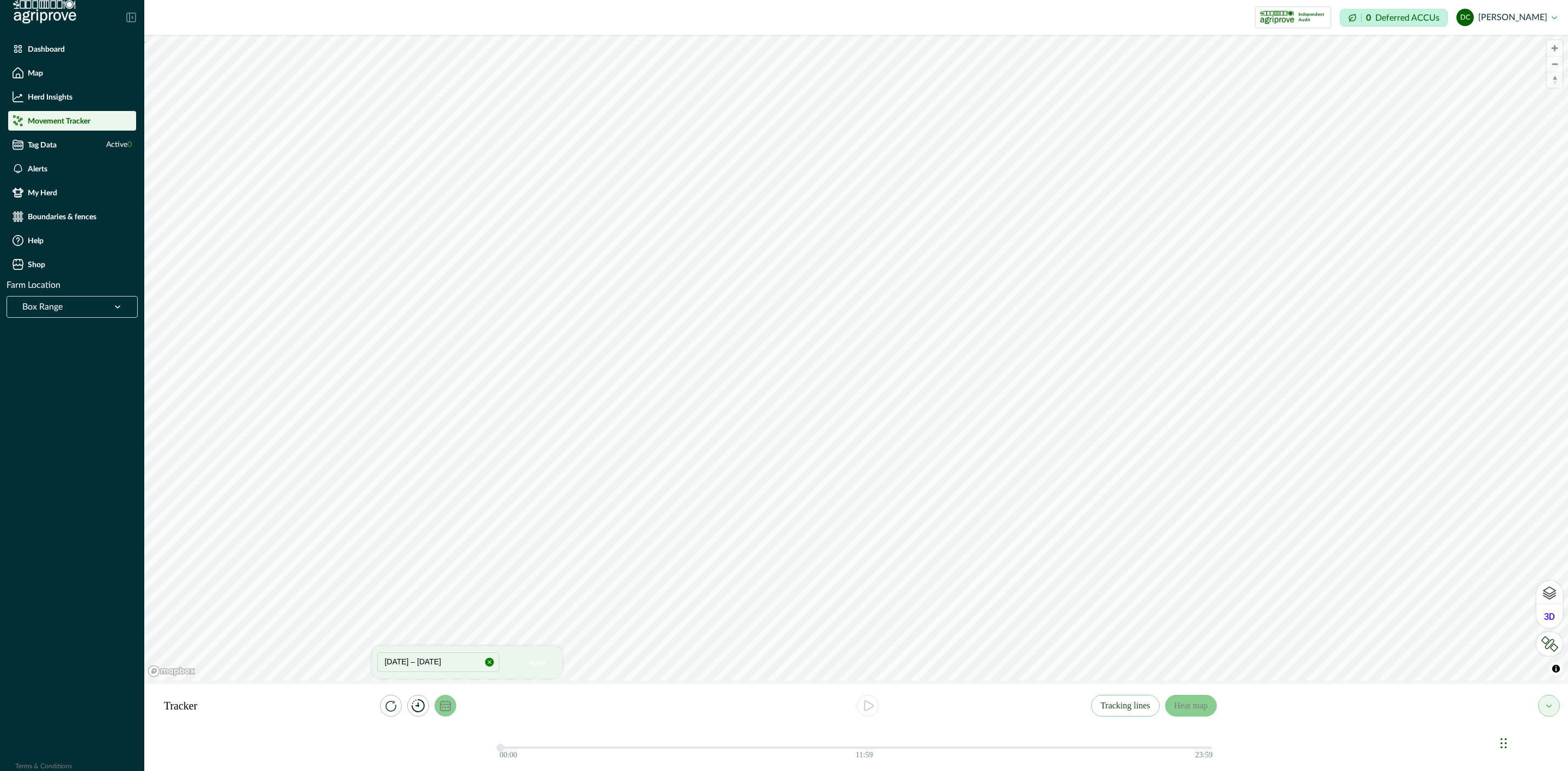
click at [443, 704] on icon "calendar" at bounding box center [446, 706] width 11 height 11
click at [75, 116] on p "Movement Tracker" at bounding box center [59, 120] width 63 height 9
click at [449, 706] on icon "calendar" at bounding box center [446, 706] width 11 height 11
click at [446, 704] on icon "calendar" at bounding box center [446, 706] width 11 height 11
click at [446, 714] on button "calendar" at bounding box center [446, 706] width 22 height 22
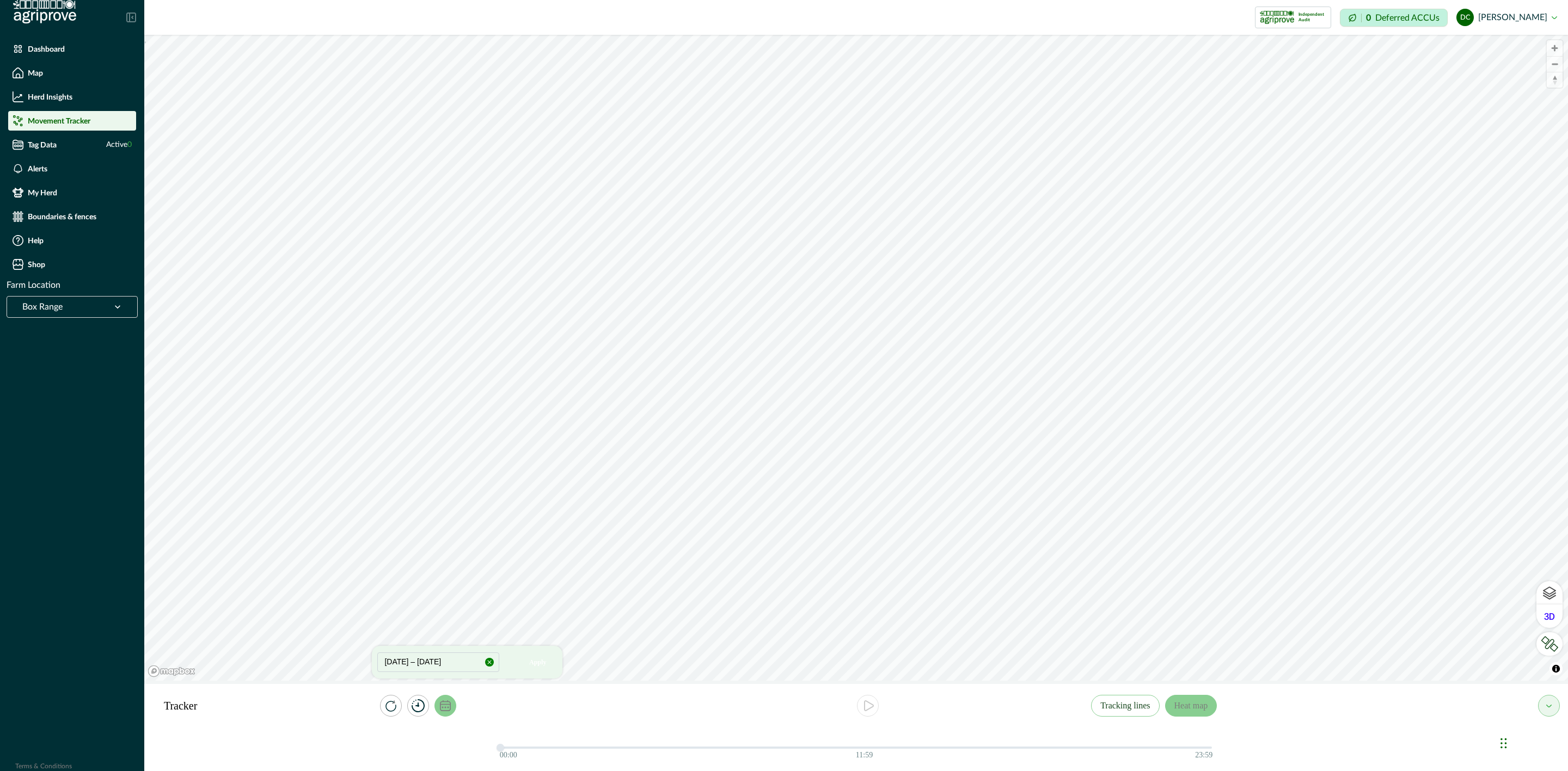
click at [443, 709] on icon "calendar" at bounding box center [446, 706] width 11 height 11
click at [449, 708] on icon "calendar" at bounding box center [446, 706] width 11 height 11
click at [447, 663] on button "[DATE] – [DATE]" at bounding box center [438, 662] width 122 height 19
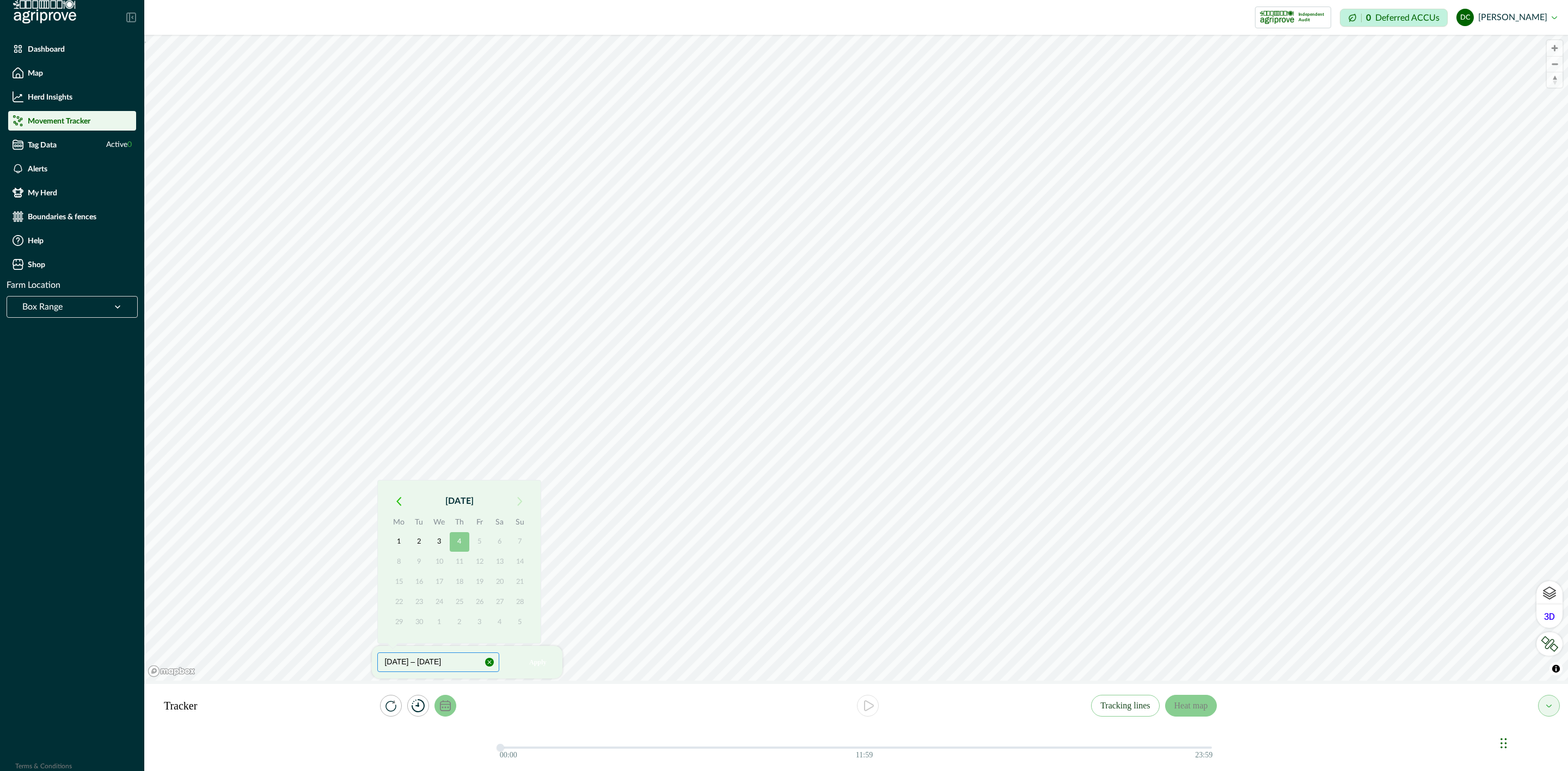
click at [447, 663] on button "[DATE] – [DATE]" at bounding box center [438, 662] width 122 height 19
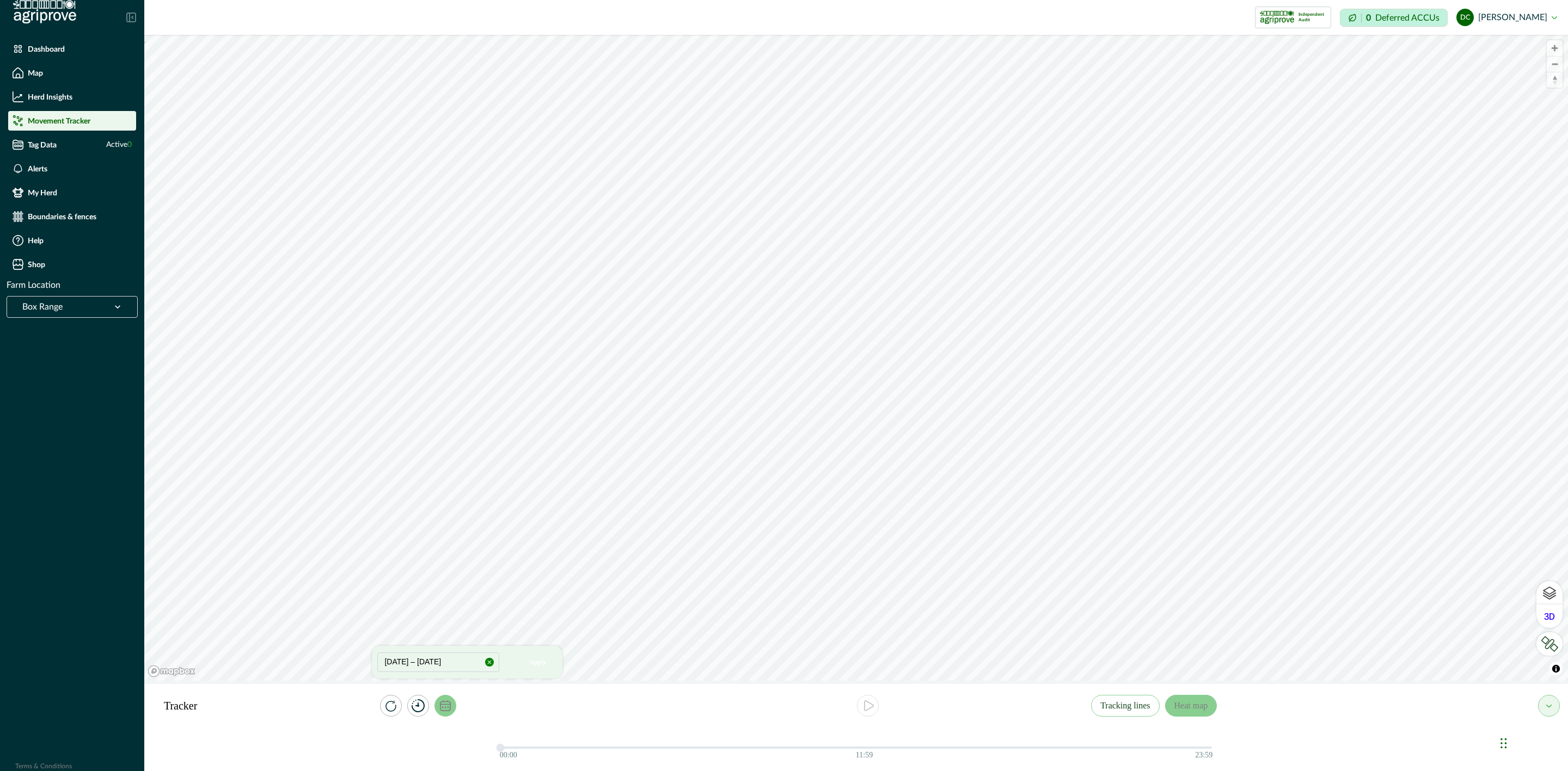
click at [448, 706] on icon "calendar" at bounding box center [446, 706] width 11 height 11
click at [451, 707] on button "calendar" at bounding box center [446, 706] width 22 height 22
click at [428, 661] on button "[DATE] – [DATE]" at bounding box center [438, 662] width 122 height 19
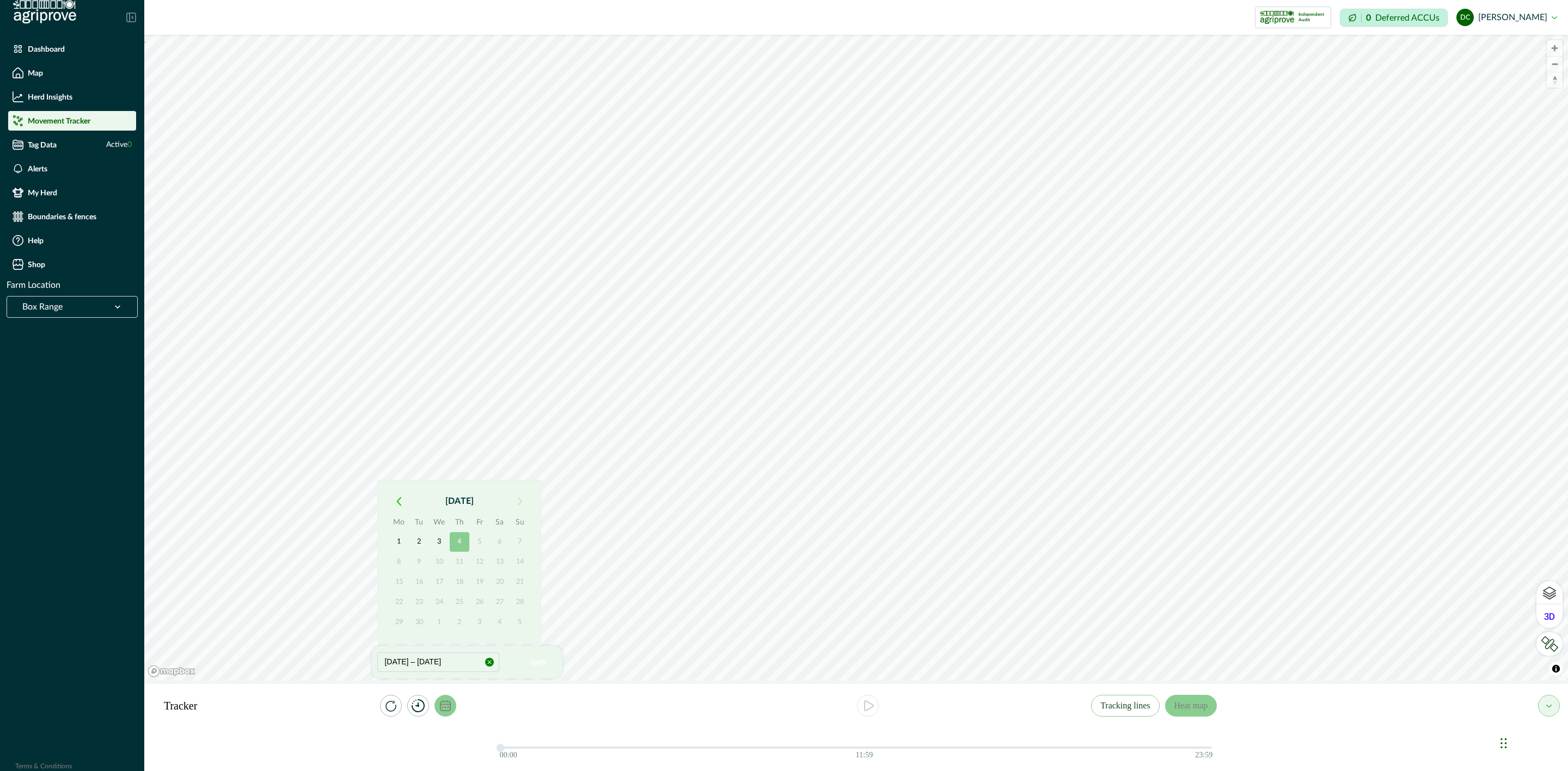
click at [400, 503] on icon "button" at bounding box center [399, 501] width 5 height 9
click at [520, 504] on icon "button" at bounding box center [520, 501] width 5 height 9
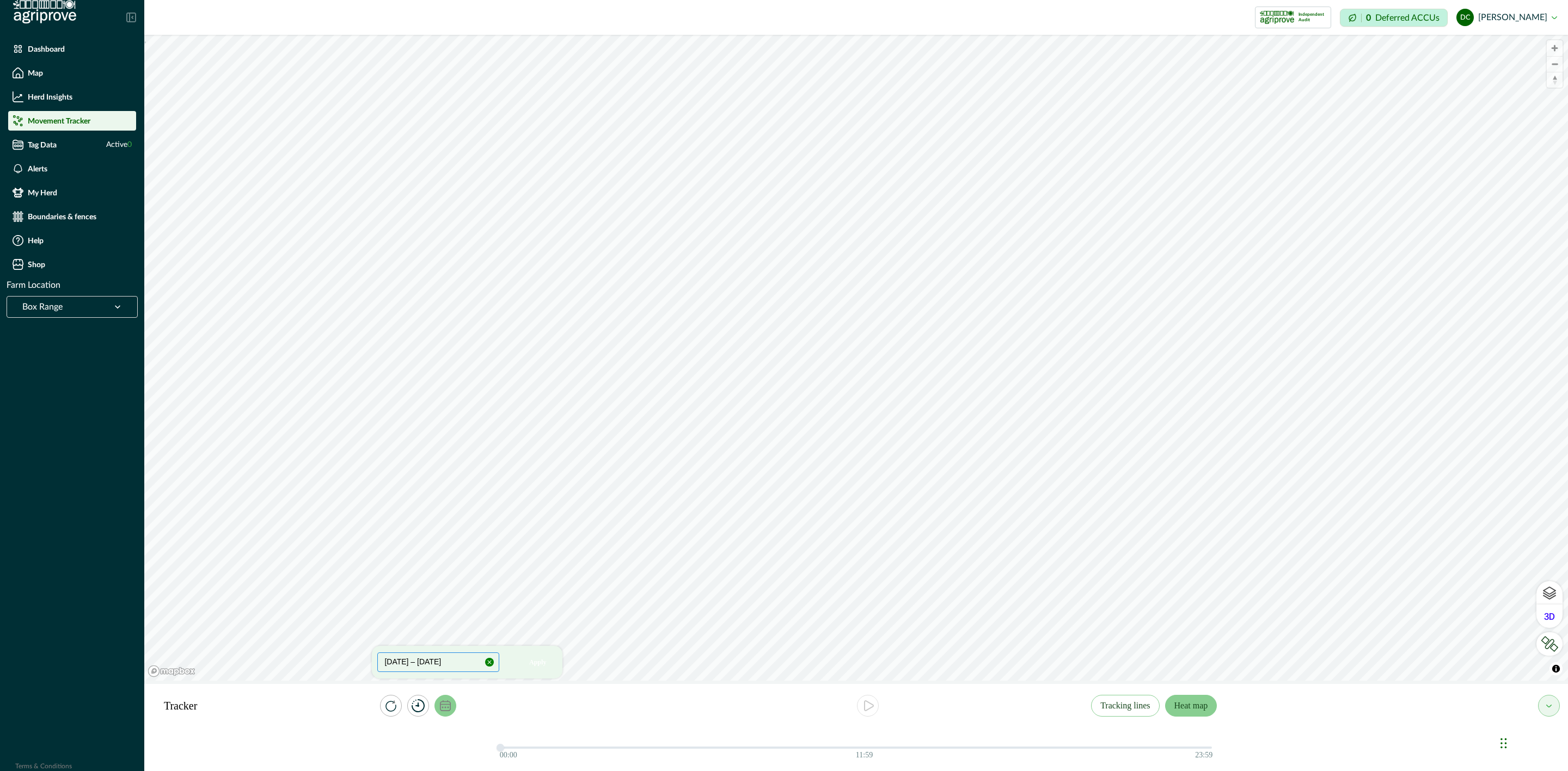
click at [1191, 709] on button "Heat map" at bounding box center [1191, 706] width 52 height 22
click at [106, 215] on div "Boundaries & fences" at bounding box center [72, 217] width 119 height 11
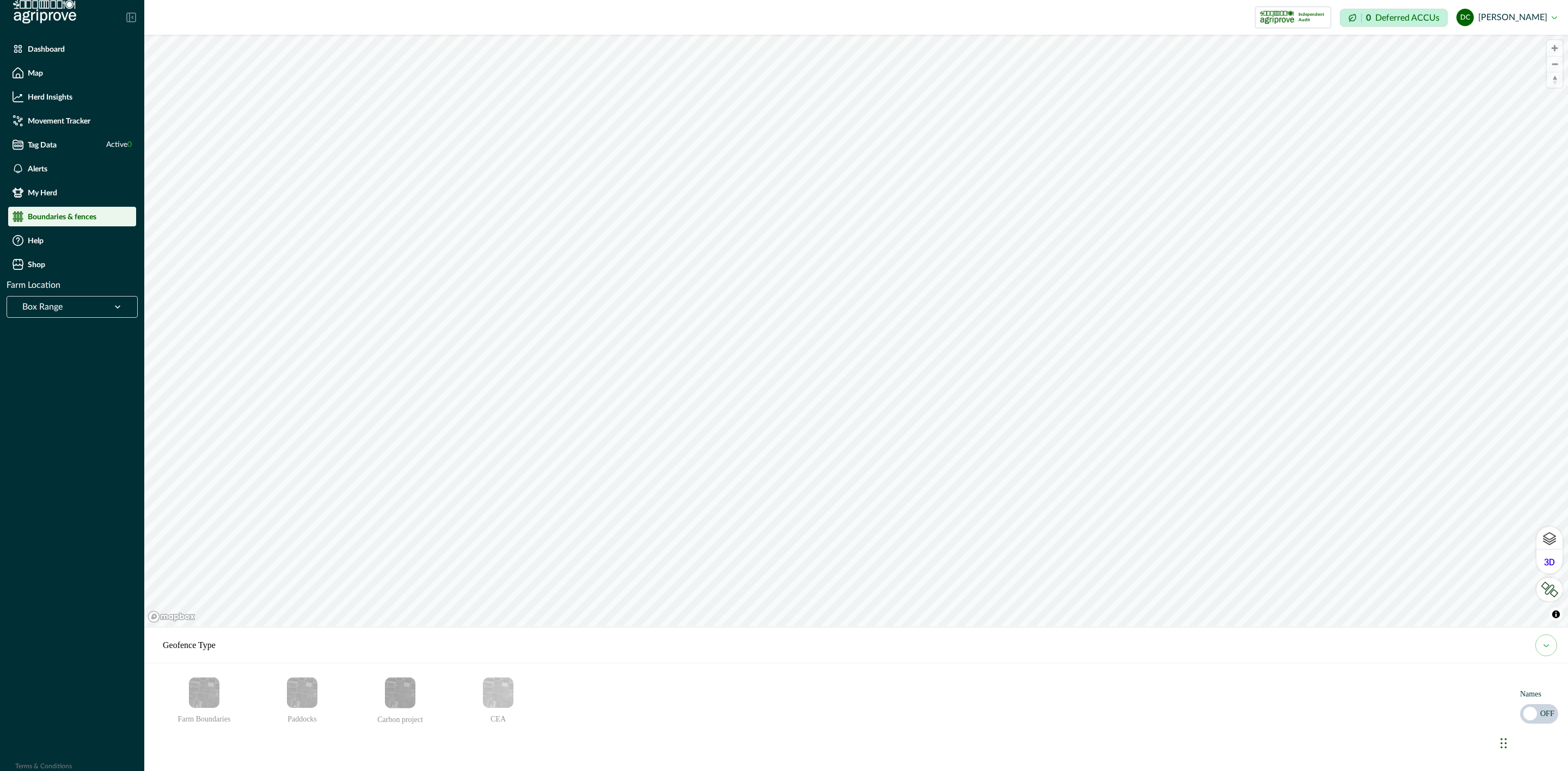
click at [192, 684] on img "Farm Boundaries" at bounding box center [204, 693] width 30 height 30
click at [291, 689] on img "Paddocks" at bounding box center [302, 693] width 30 height 30
click at [399, 689] on img "Carbon project" at bounding box center [400, 693] width 30 height 31
click at [507, 693] on img "CEA" at bounding box center [498, 693] width 30 height 30
click at [198, 689] on img "Farm Boundaries" at bounding box center [204, 693] width 30 height 30
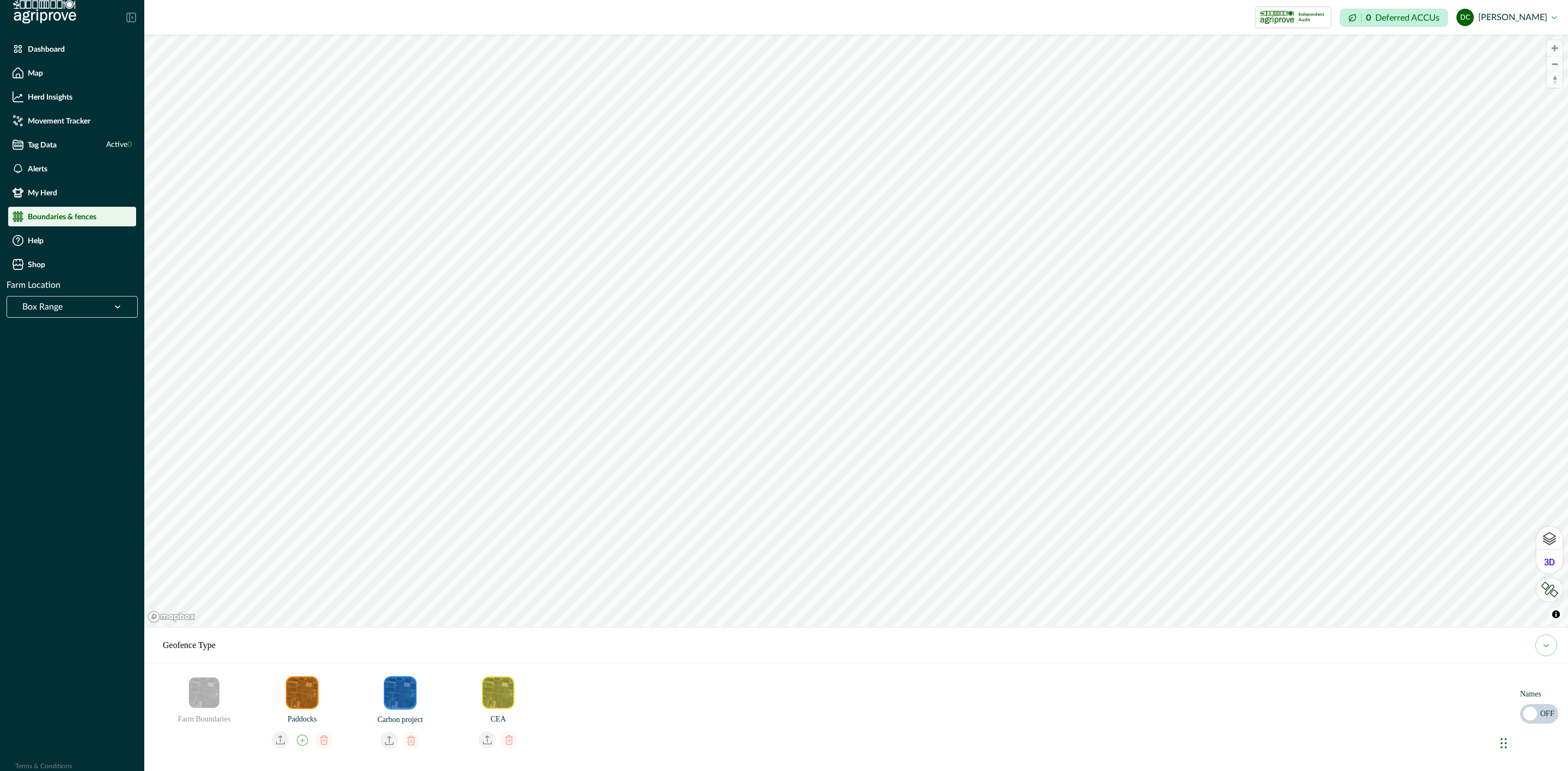
click at [315, 689] on img "Paddocks" at bounding box center [302, 693] width 30 height 30
click at [408, 691] on img "Carbon project" at bounding box center [400, 693] width 30 height 31
click at [526, 688] on li "CEA" at bounding box center [500, 716] width 98 height 79
click at [499, 693] on img "CEA" at bounding box center [498, 693] width 30 height 30
click at [303, 696] on img "Paddocks" at bounding box center [302, 693] width 30 height 30
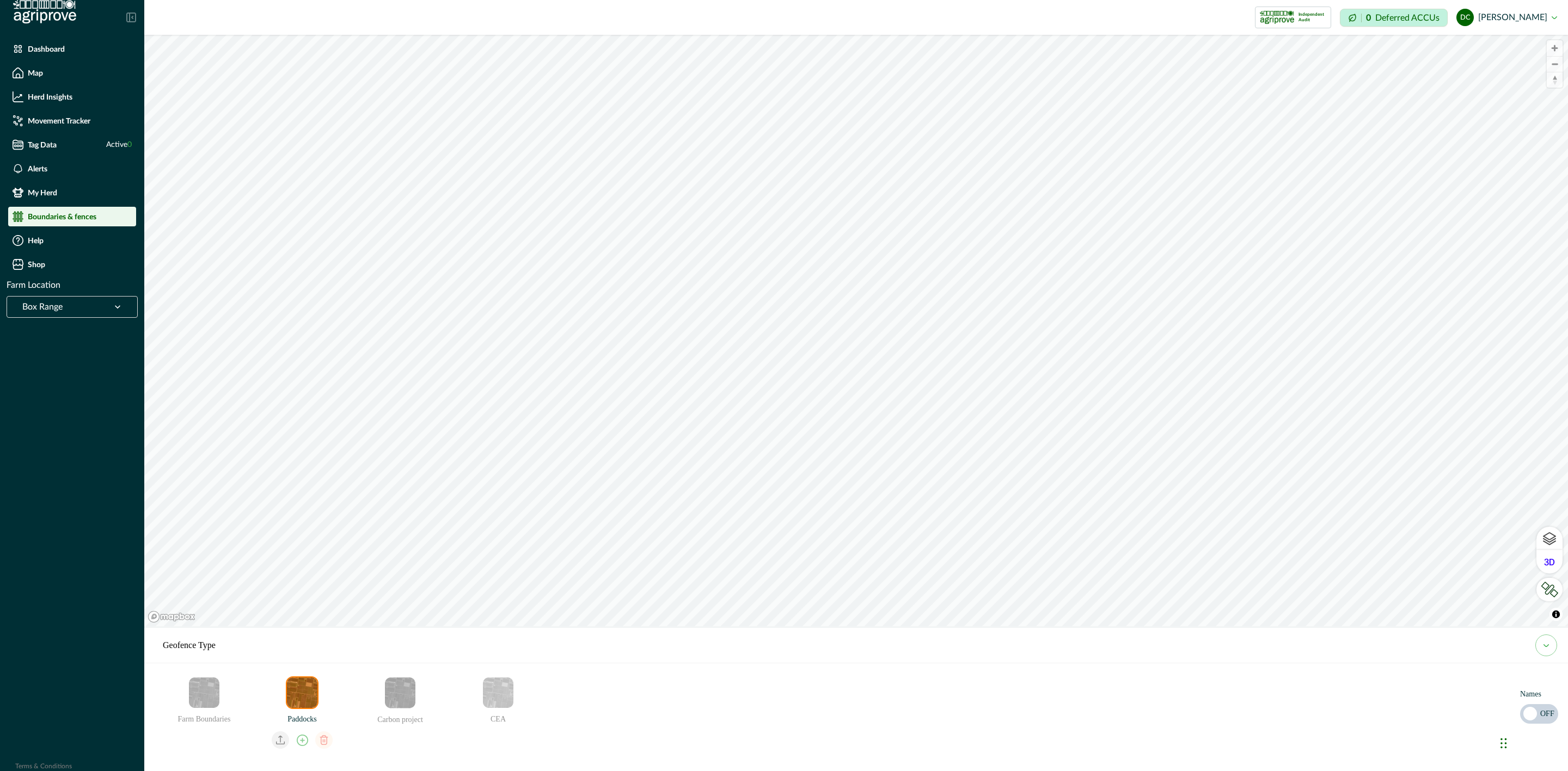
click at [299, 742] on icon "email add" at bounding box center [302, 741] width 12 height 12
click at [323, 745] on input at bounding box center [315, 742] width 120 height 21
type input "*********"
click at [392, 740] on icon "email add" at bounding box center [390, 742] width 9 height 7
click at [87, 162] on li "Alerts" at bounding box center [72, 169] width 128 height 19
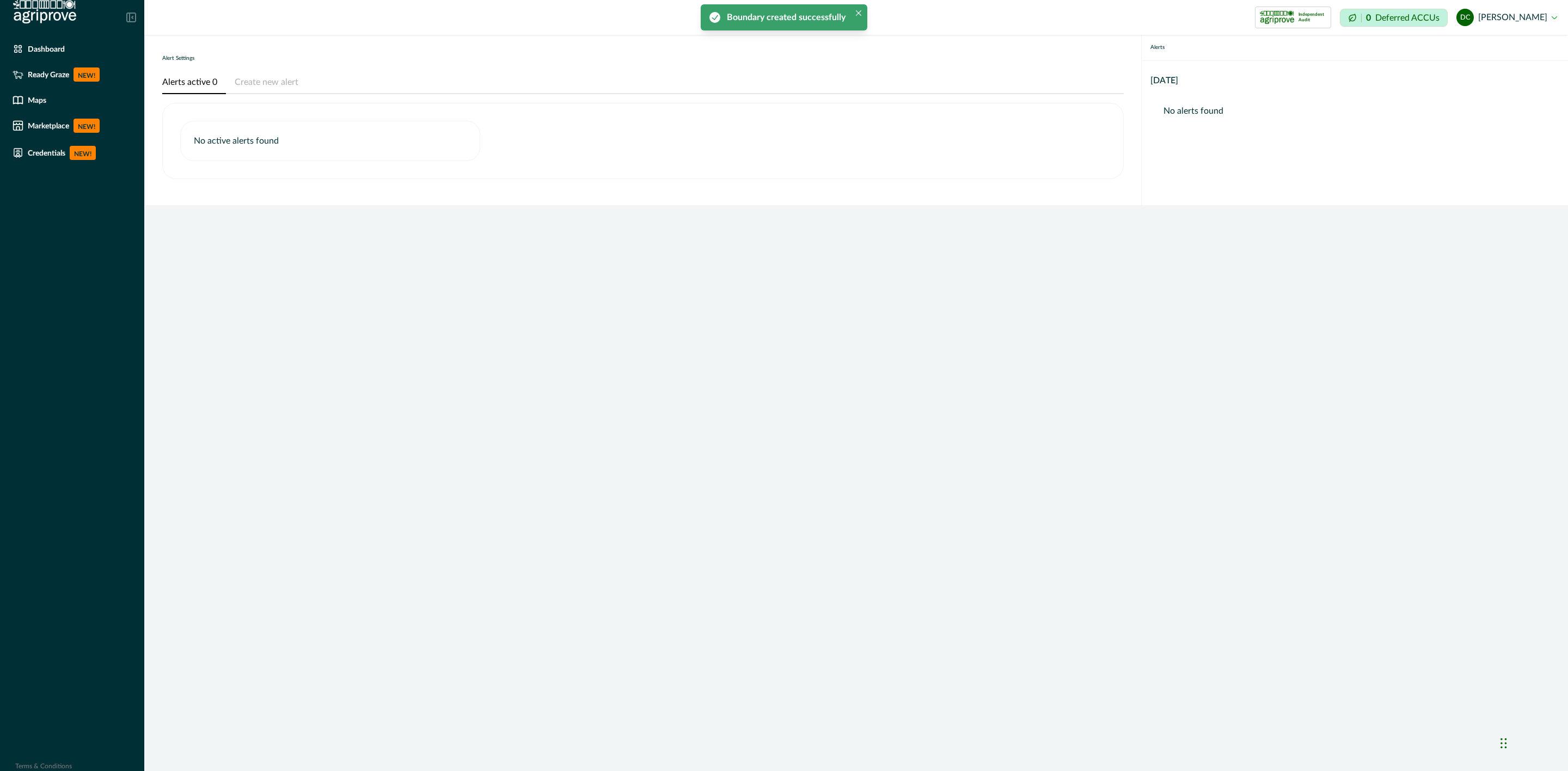
click at [276, 75] on button "Create new alert" at bounding box center [266, 83] width 81 height 23
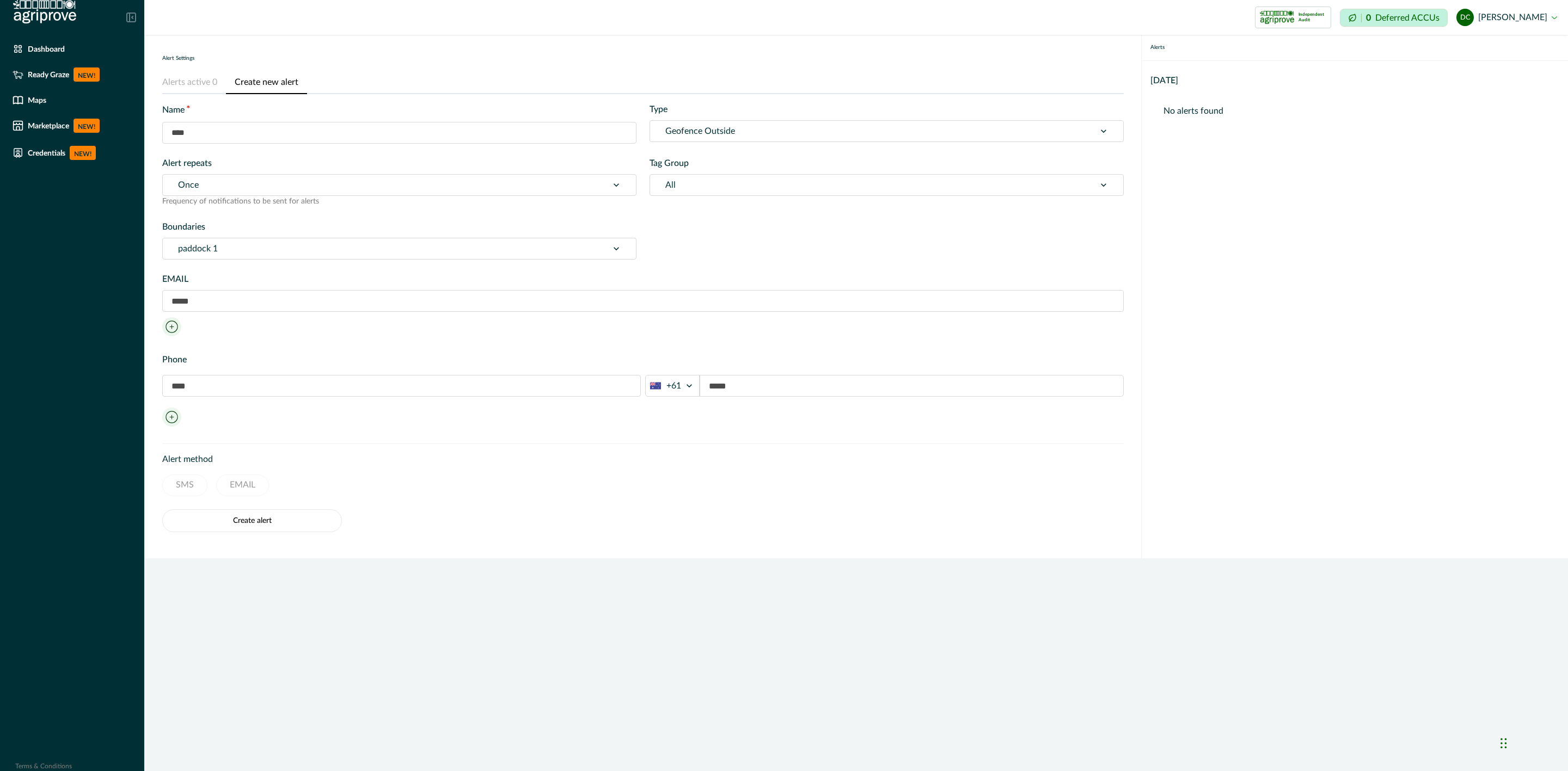
click at [739, 118] on div "Type Geofence Outside" at bounding box center [886, 123] width 474 height 41
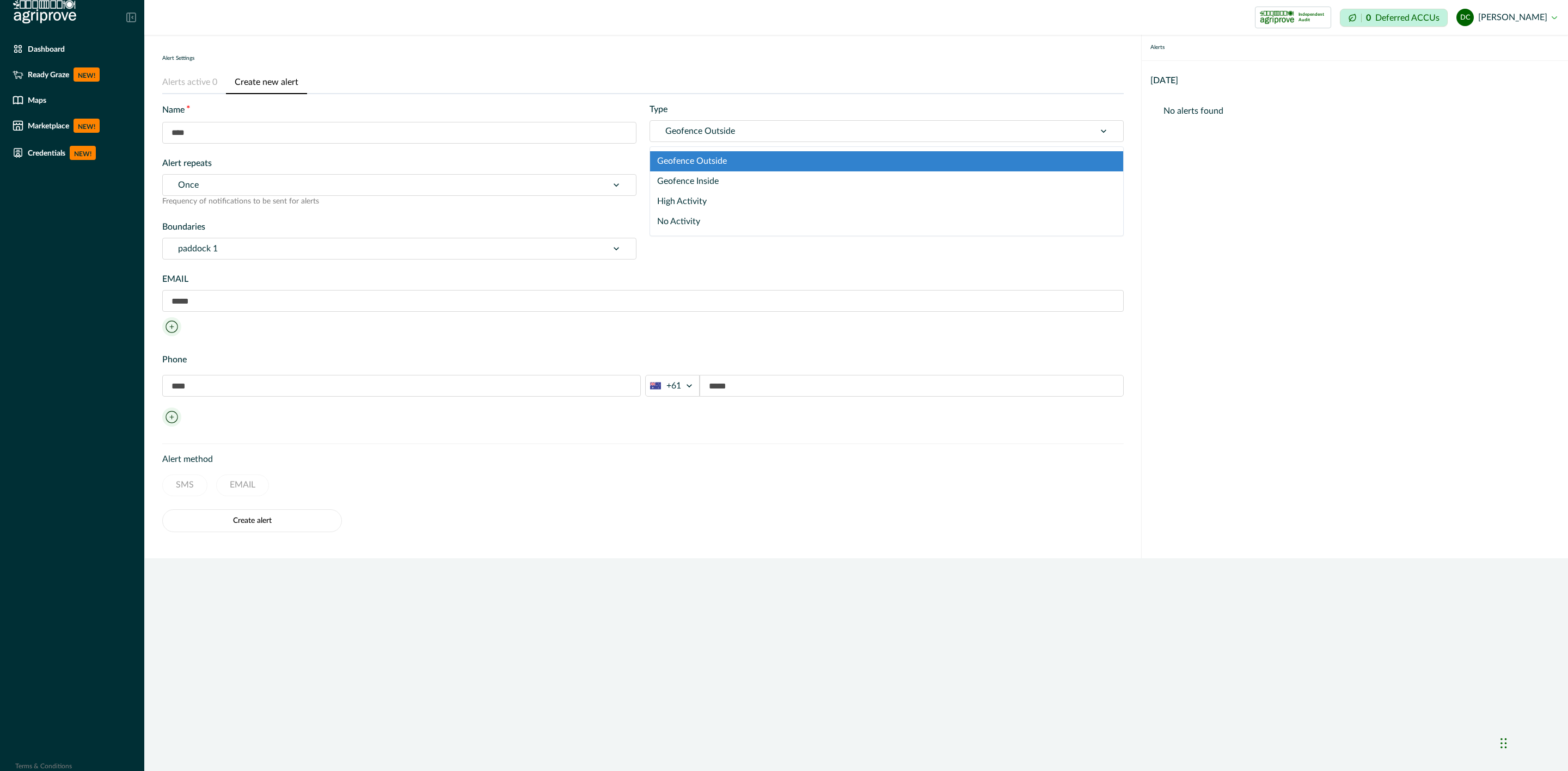
click at [740, 136] on div at bounding box center [872, 131] width 415 height 15
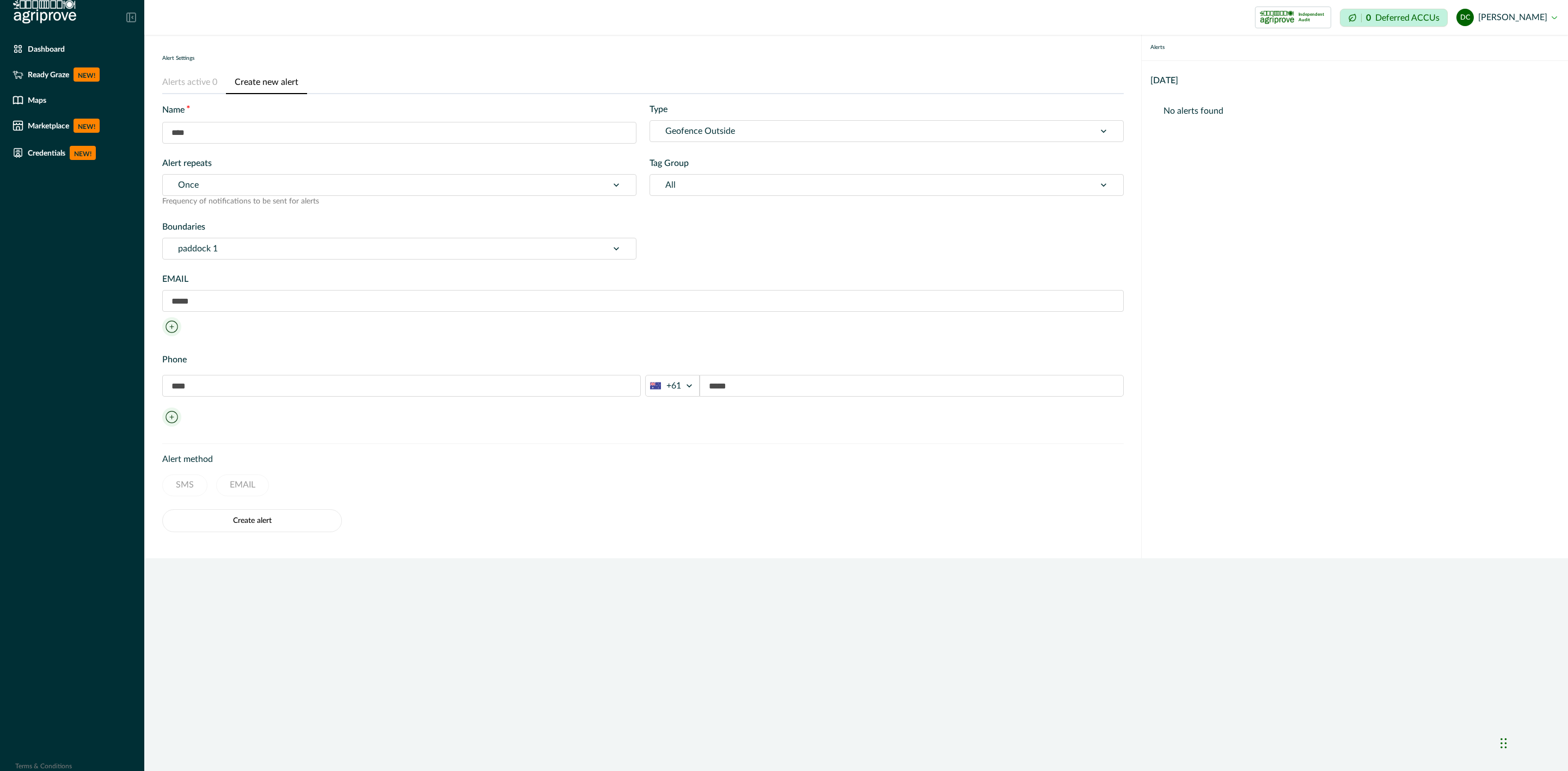
click at [737, 127] on div at bounding box center [872, 131] width 415 height 15
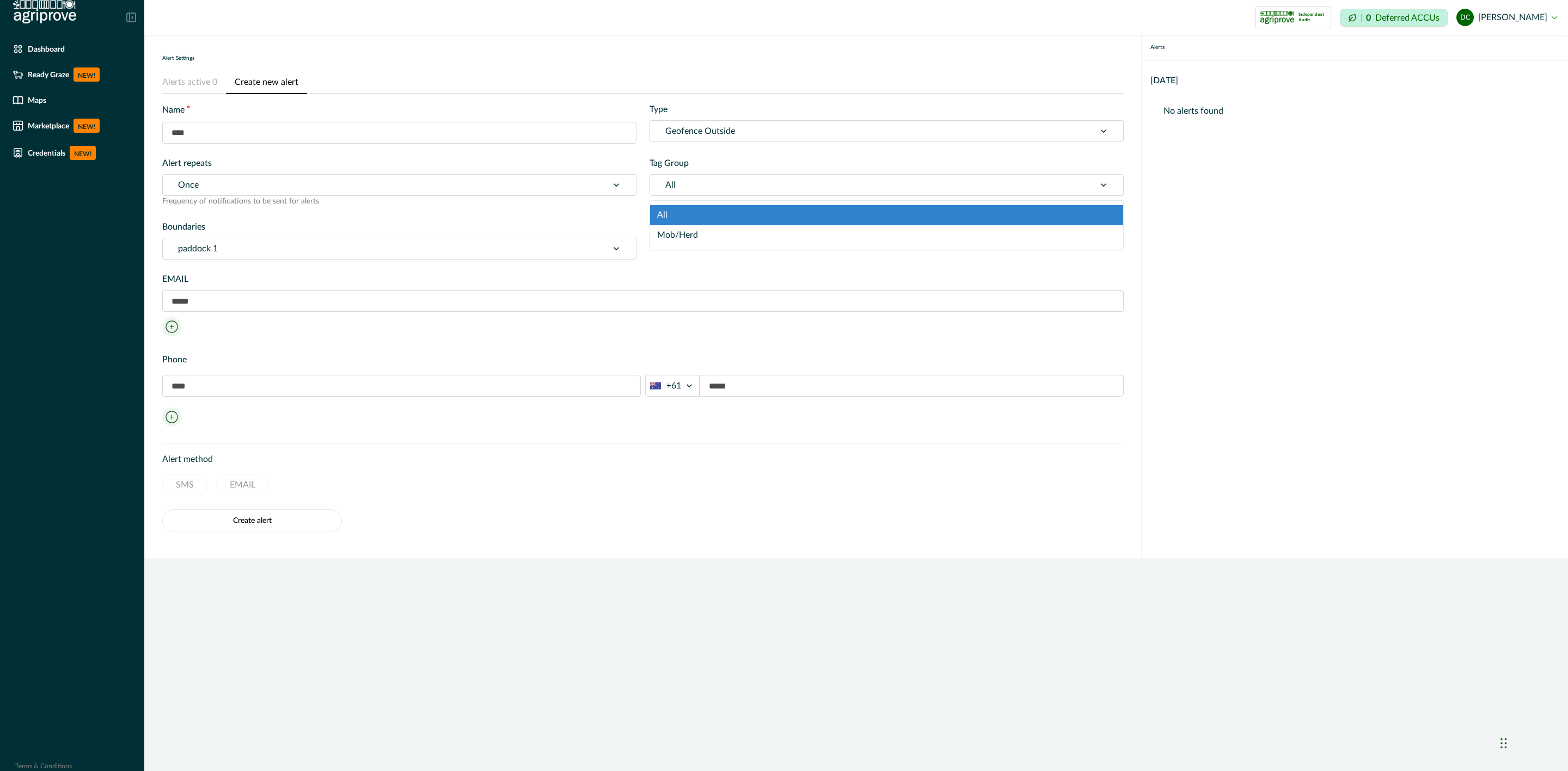
click at [725, 183] on div at bounding box center [872, 185] width 415 height 15
click at [714, 131] on div at bounding box center [872, 131] width 415 height 15
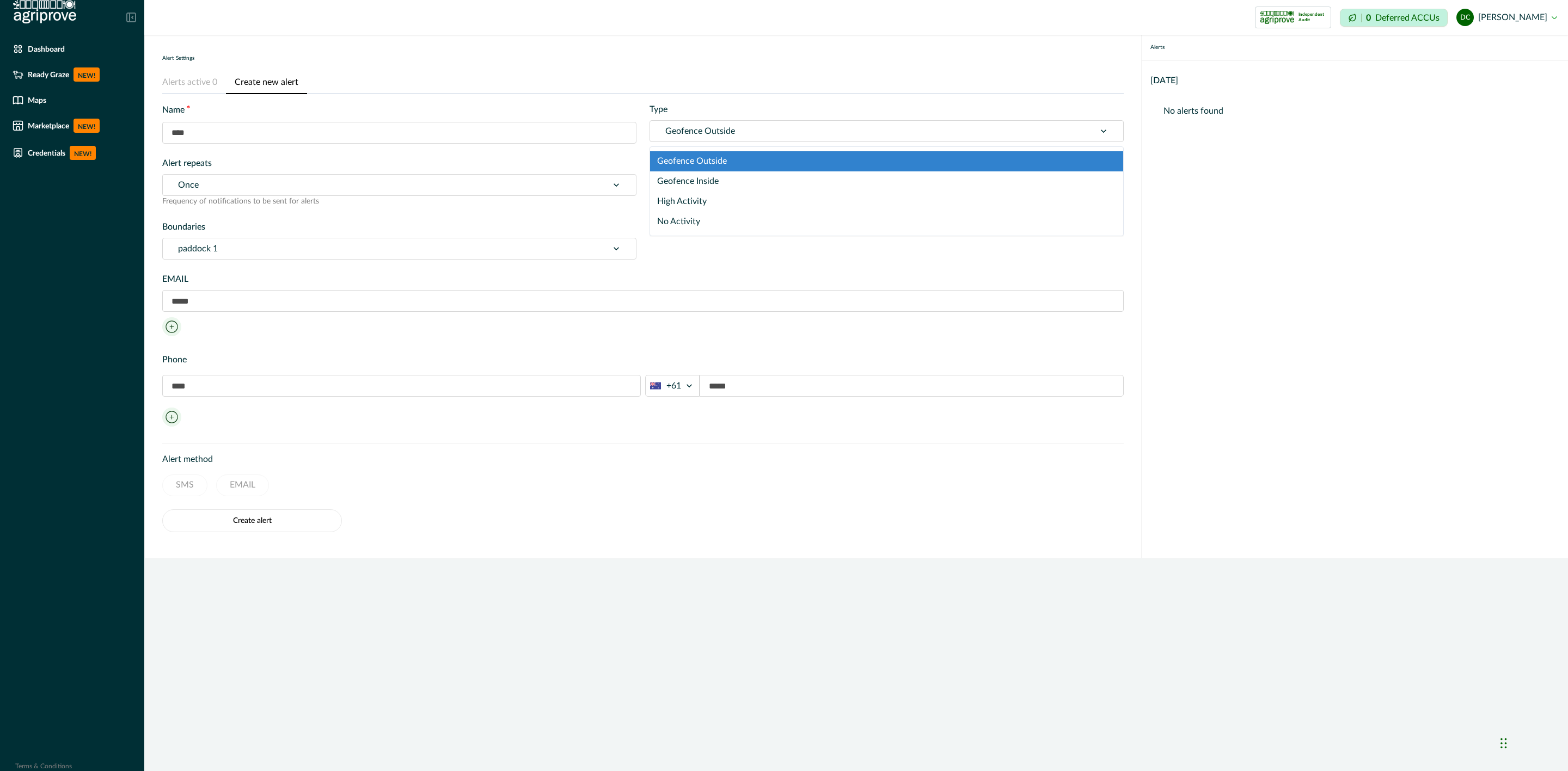
click at [430, 180] on div at bounding box center [385, 185] width 415 height 15
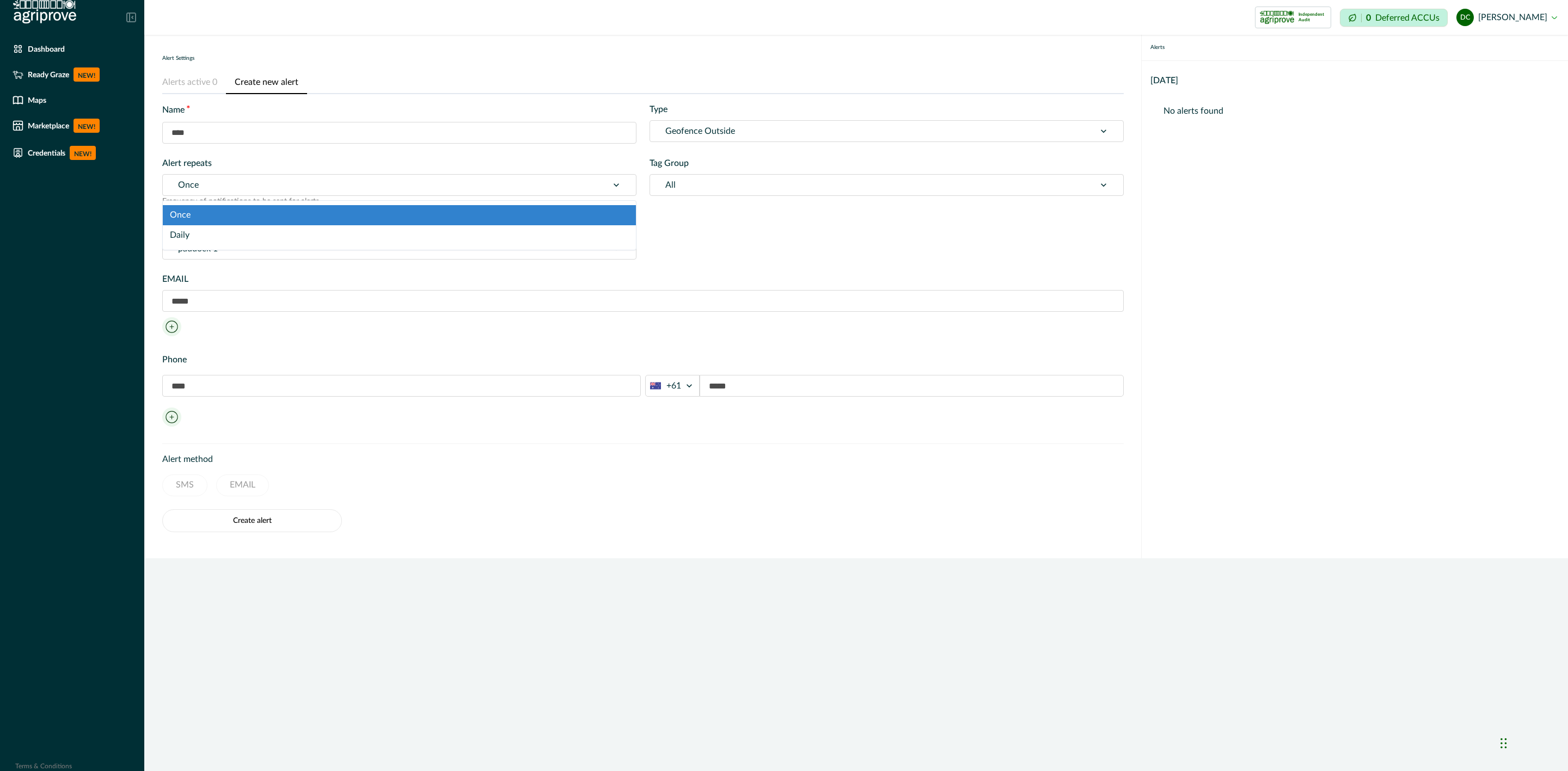
click at [422, 172] on div "Alert repeats option Once focused, 1 of 2. 2 results available. Use Up and Down…" at bounding box center [399, 182] width 474 height 51
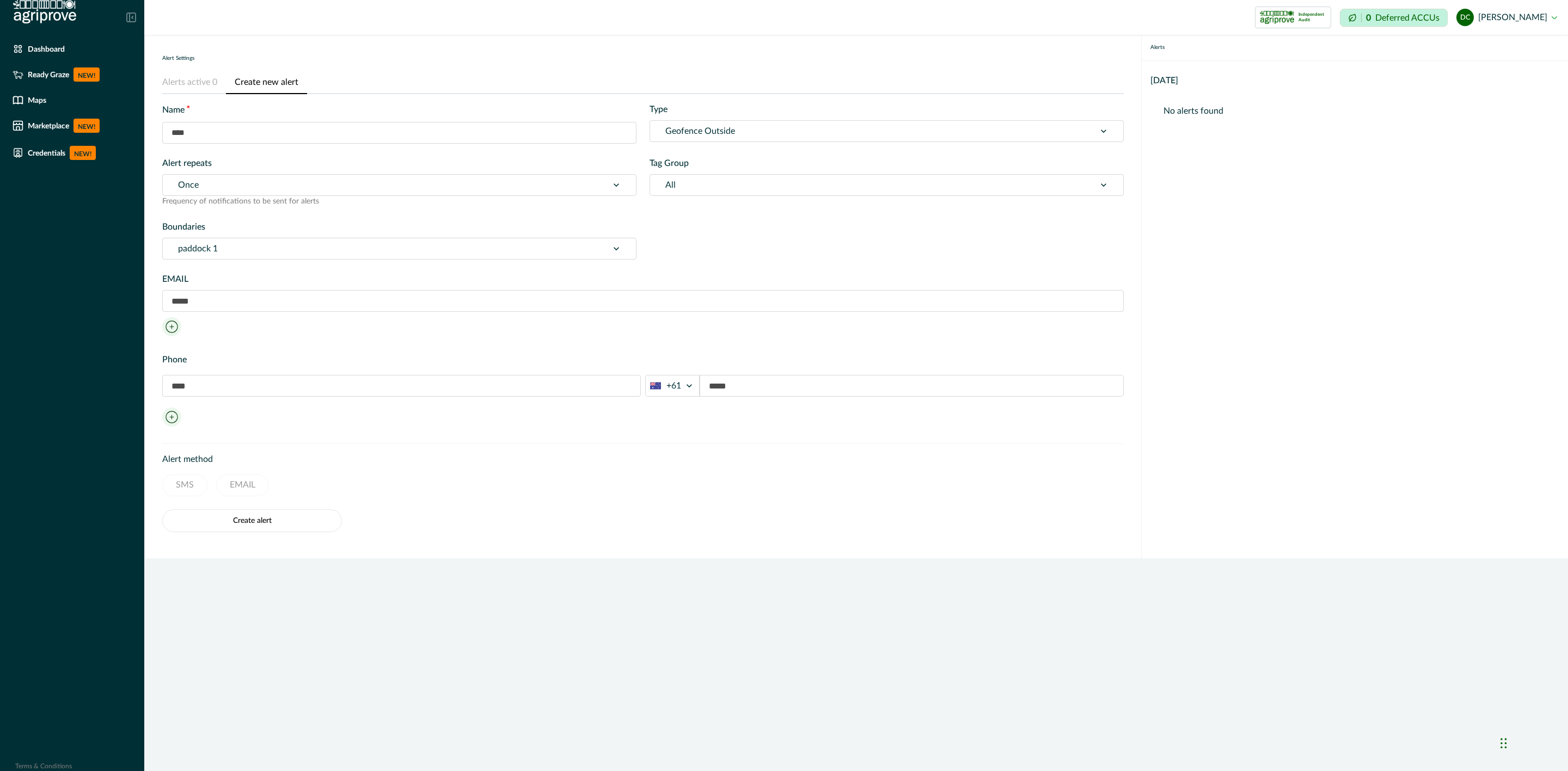
click at [414, 250] on div at bounding box center [385, 248] width 415 height 15
click at [188, 87] on button "Alerts active 0" at bounding box center [194, 83] width 64 height 23
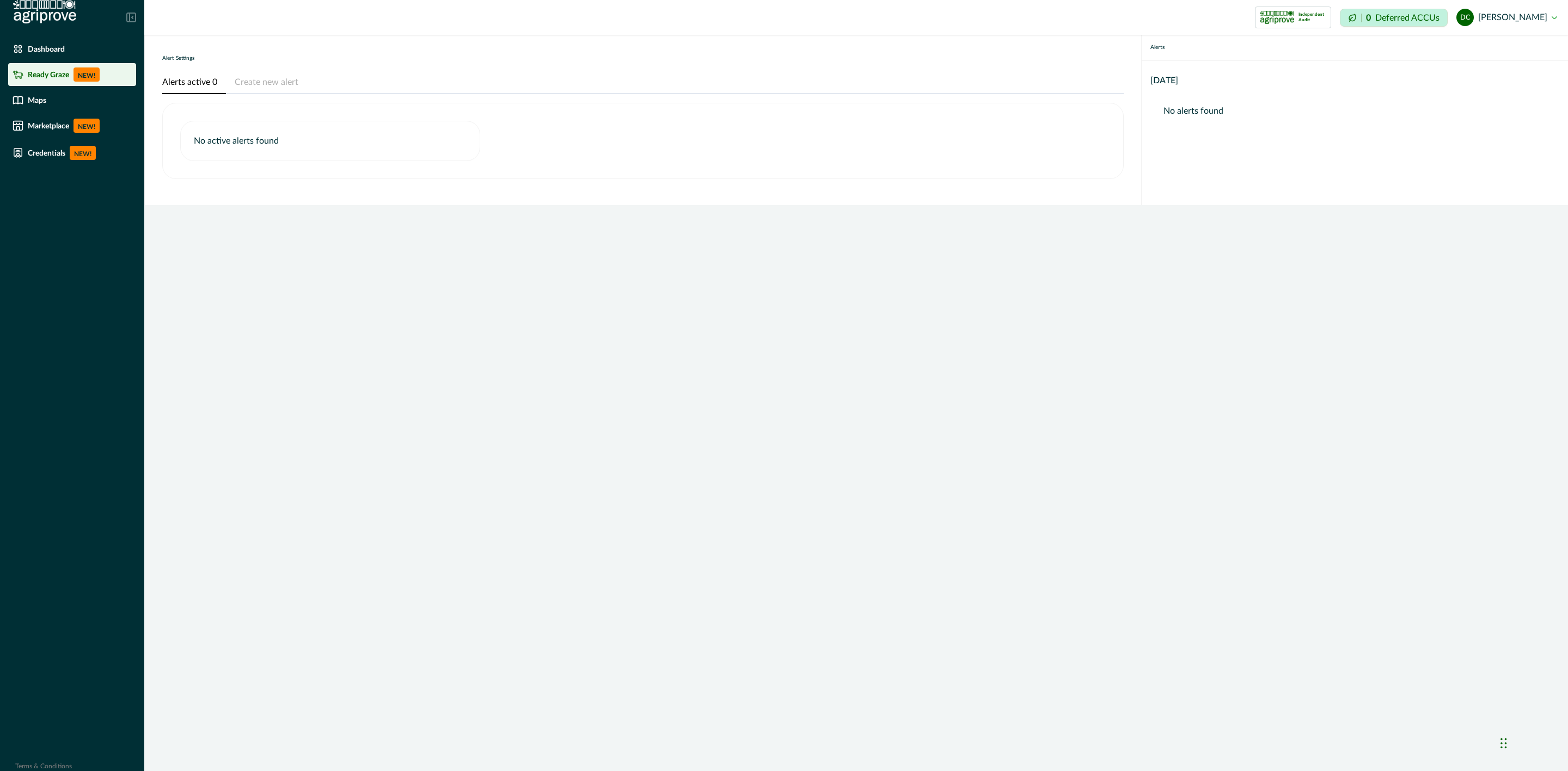
click at [62, 72] on p "Ready Graze" at bounding box center [49, 74] width 41 height 9
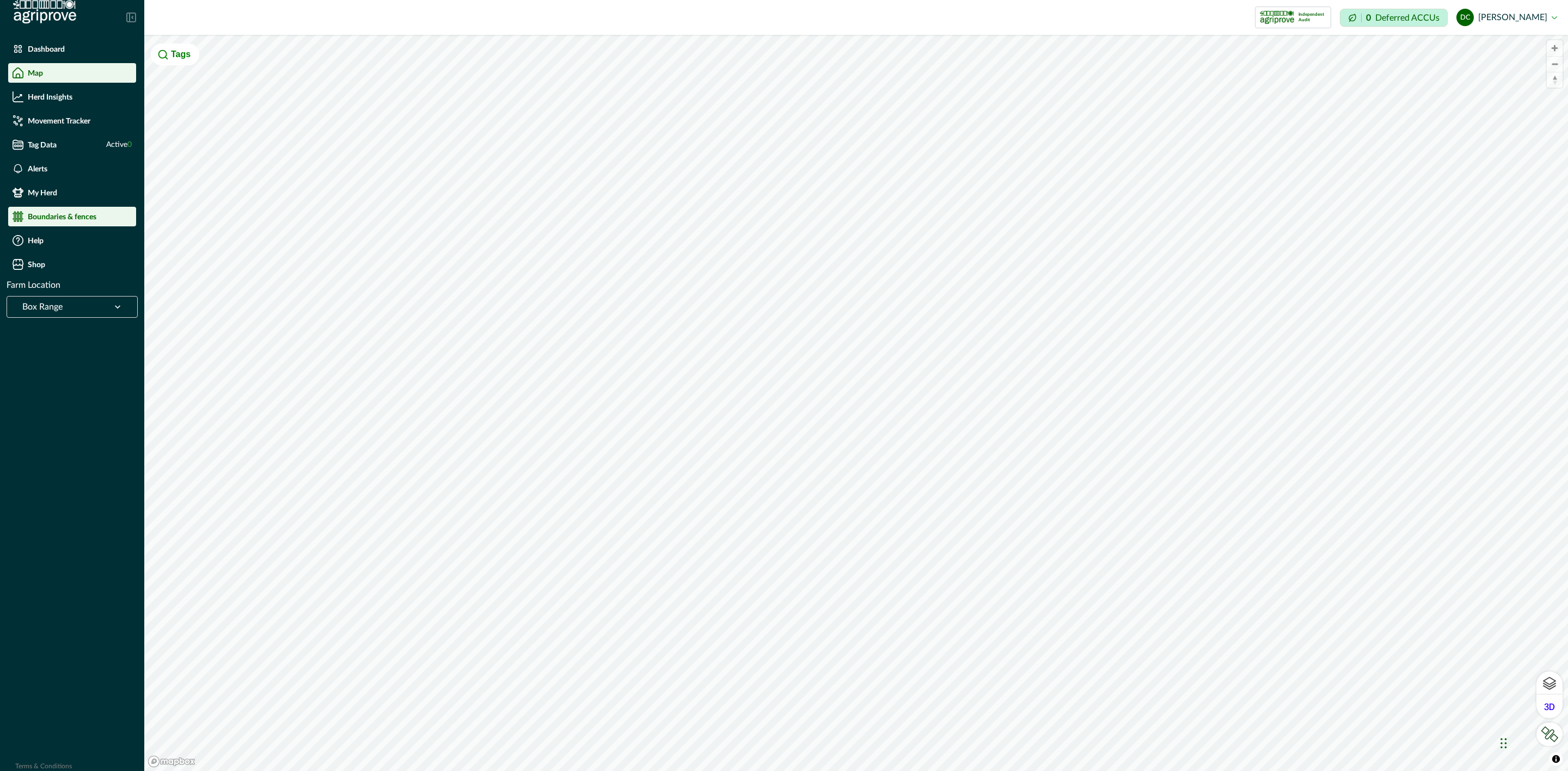
click at [55, 214] on p "Boundaries & fences" at bounding box center [62, 217] width 69 height 9
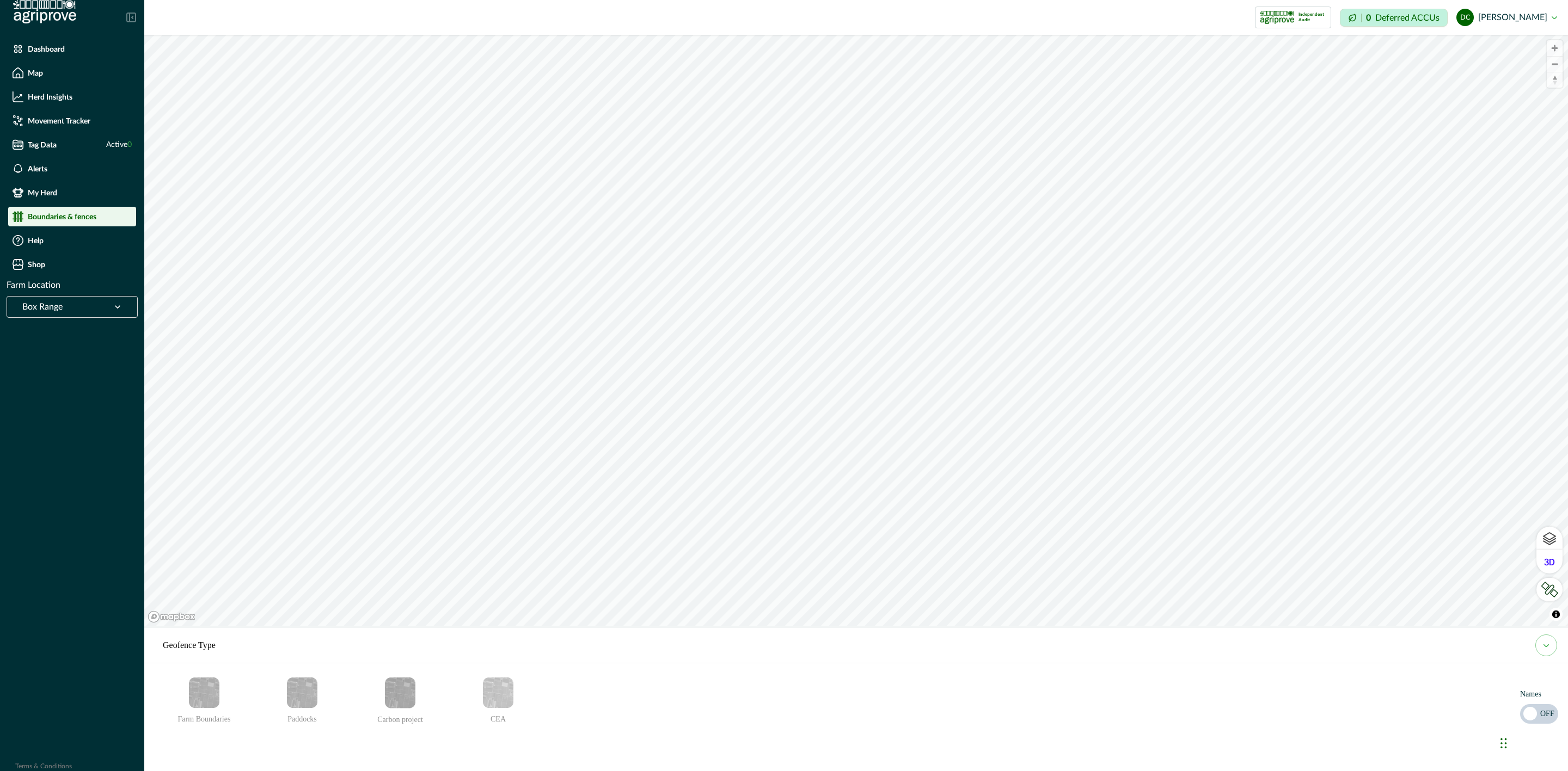
click at [292, 705] on img "Paddocks" at bounding box center [302, 693] width 30 height 30
click at [301, 740] on icon "email add" at bounding box center [302, 741] width 12 height 12
click at [404, 737] on button "email add" at bounding box center [405, 742] width 22 height 22
click at [301, 735] on icon "email add" at bounding box center [302, 741] width 12 height 12
click at [389, 742] on div at bounding box center [335, 742] width 161 height 22
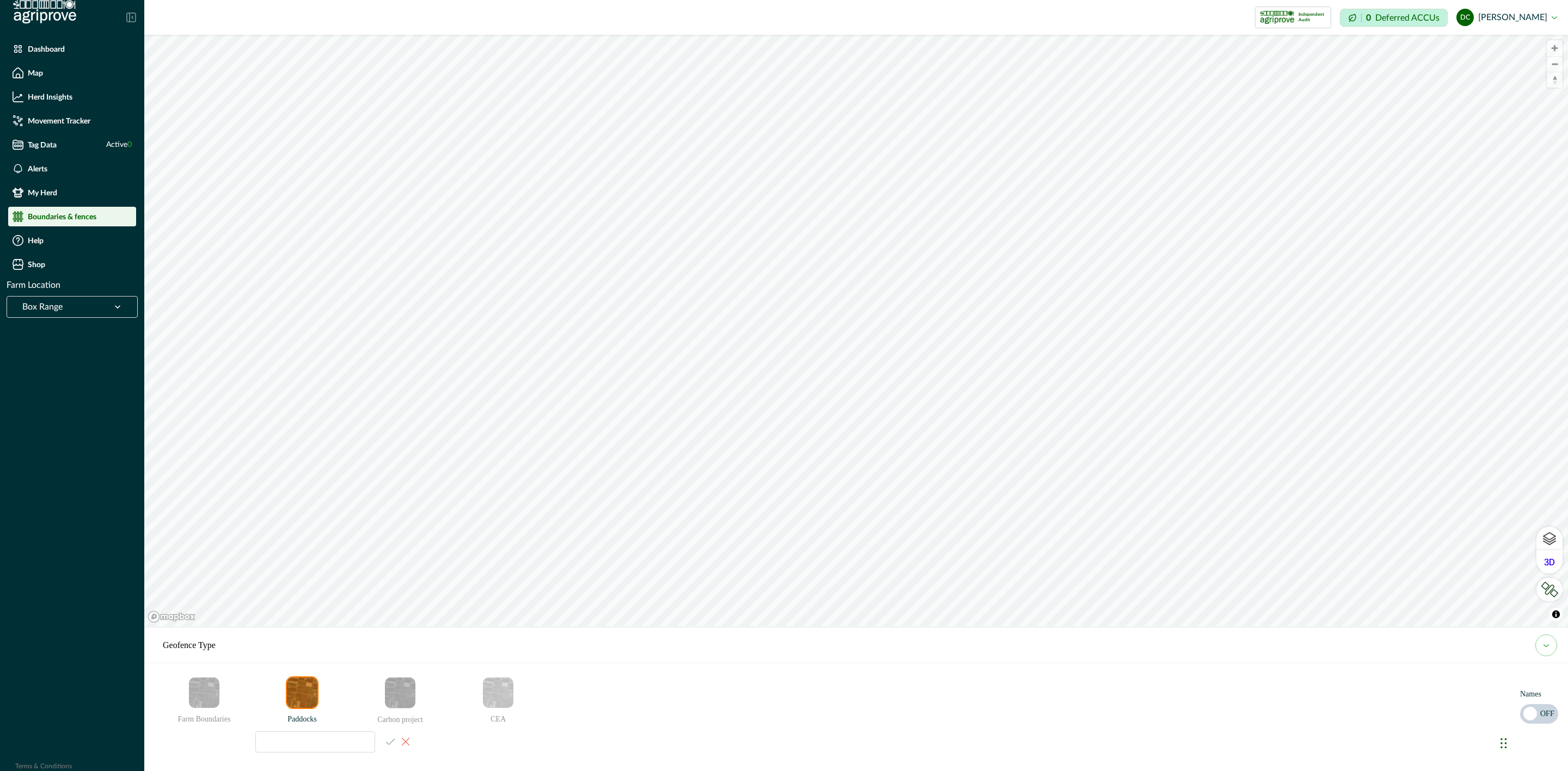
click at [407, 737] on button "email add" at bounding box center [405, 742] width 22 height 22
click at [71, 170] on div "Alerts" at bounding box center [72, 169] width 119 height 11
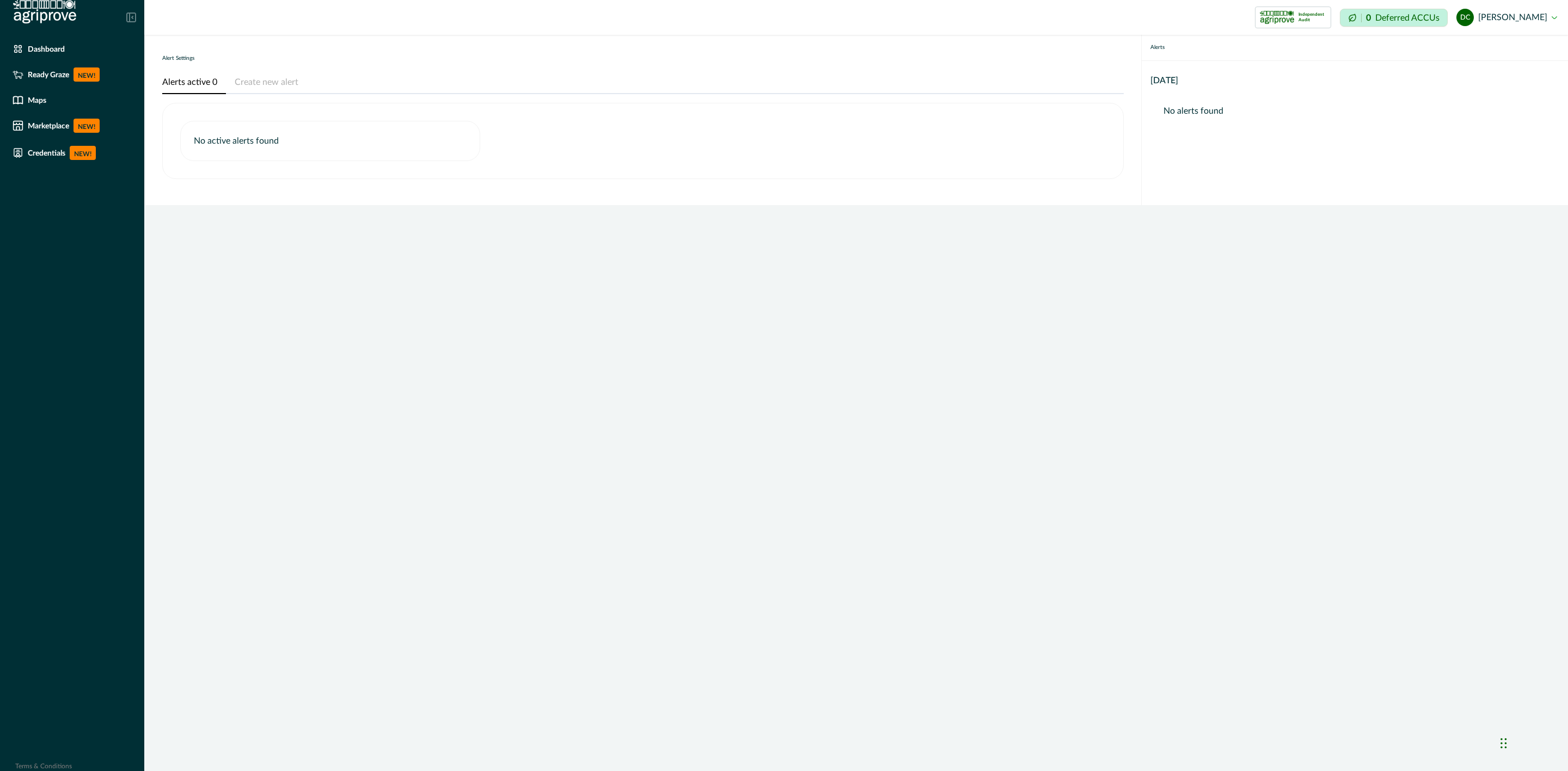
click at [270, 82] on button "Create new alert" at bounding box center [266, 83] width 81 height 23
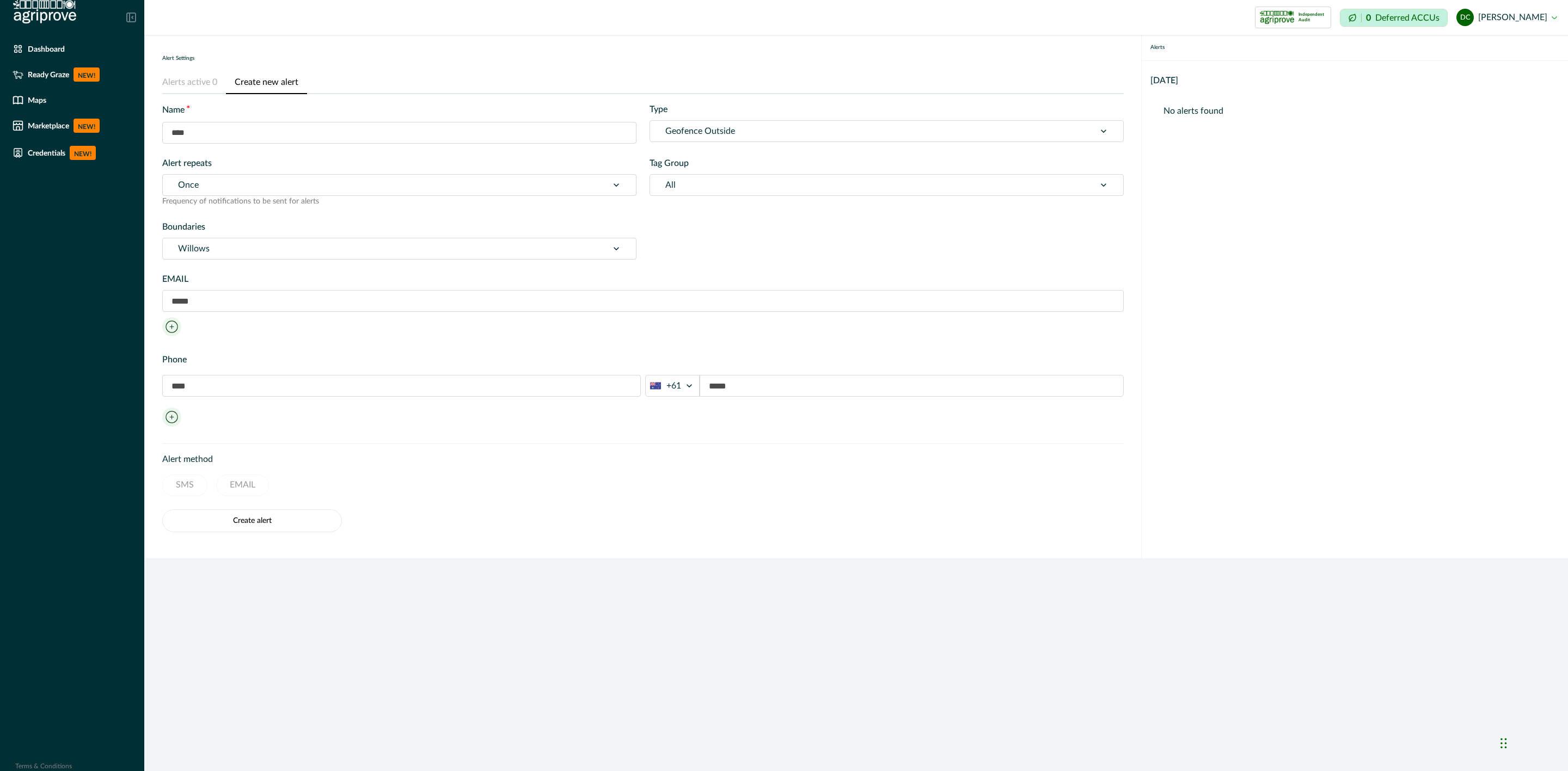
click at [270, 82] on button "Create new alert" at bounding box center [266, 83] width 81 height 23
click at [251, 134] on input "text" at bounding box center [399, 133] width 474 height 22
click at [304, 117] on div "Name *" at bounding box center [399, 123] width 474 height 41
click at [273, 127] on input "text" at bounding box center [399, 133] width 474 height 22
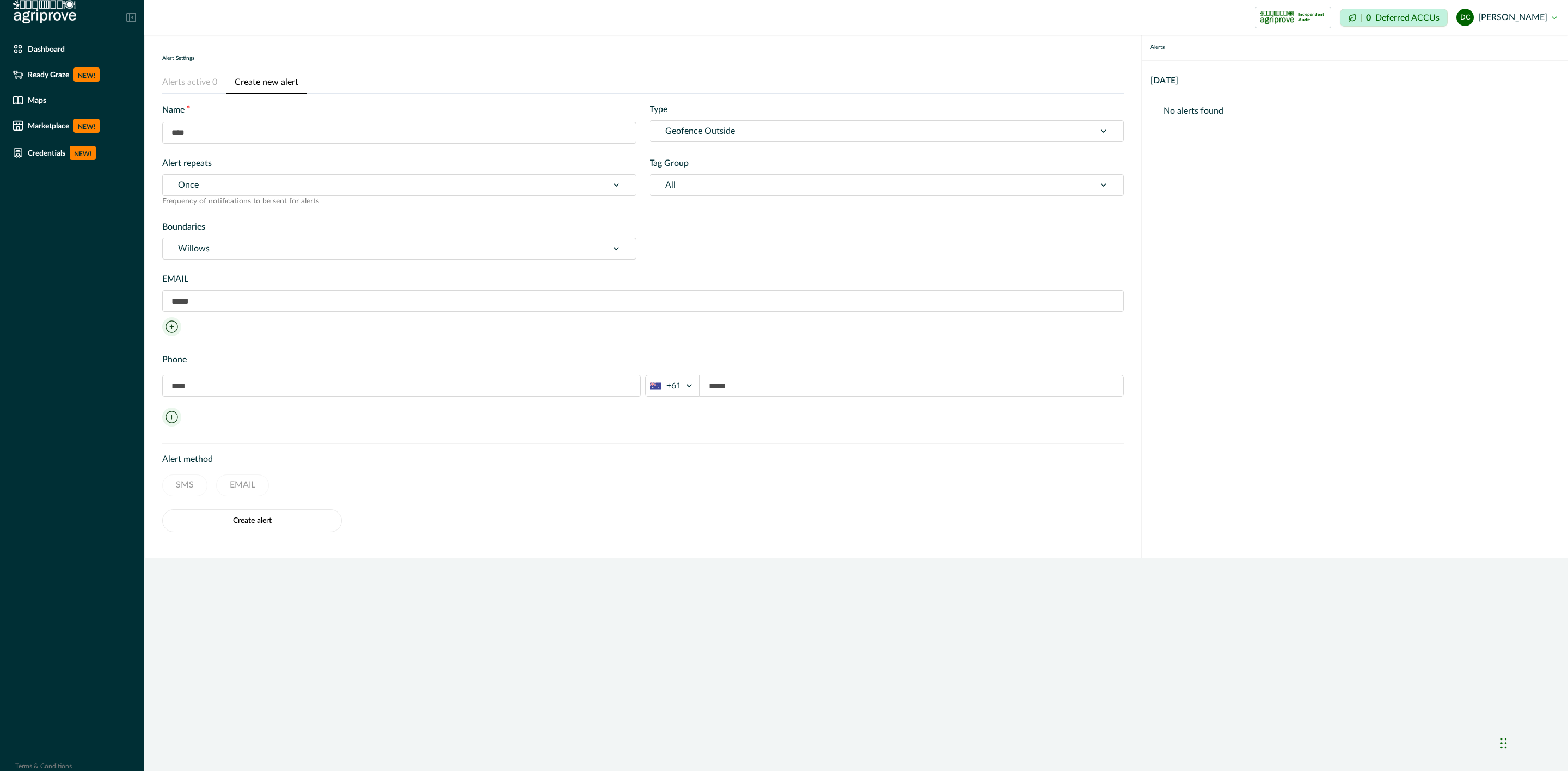
click at [279, 105] on label "Name *" at bounding box center [396, 110] width 467 height 15
click at [261, 122] on input "text" at bounding box center [399, 133] width 474 height 22
drag, startPoint x: 245, startPoint y: 134, endPoint x: 247, endPoint y: 128, distance: 6.3
click at [247, 131] on input "text" at bounding box center [399, 133] width 474 height 22
click at [237, 108] on label "Name *" at bounding box center [396, 110] width 467 height 15
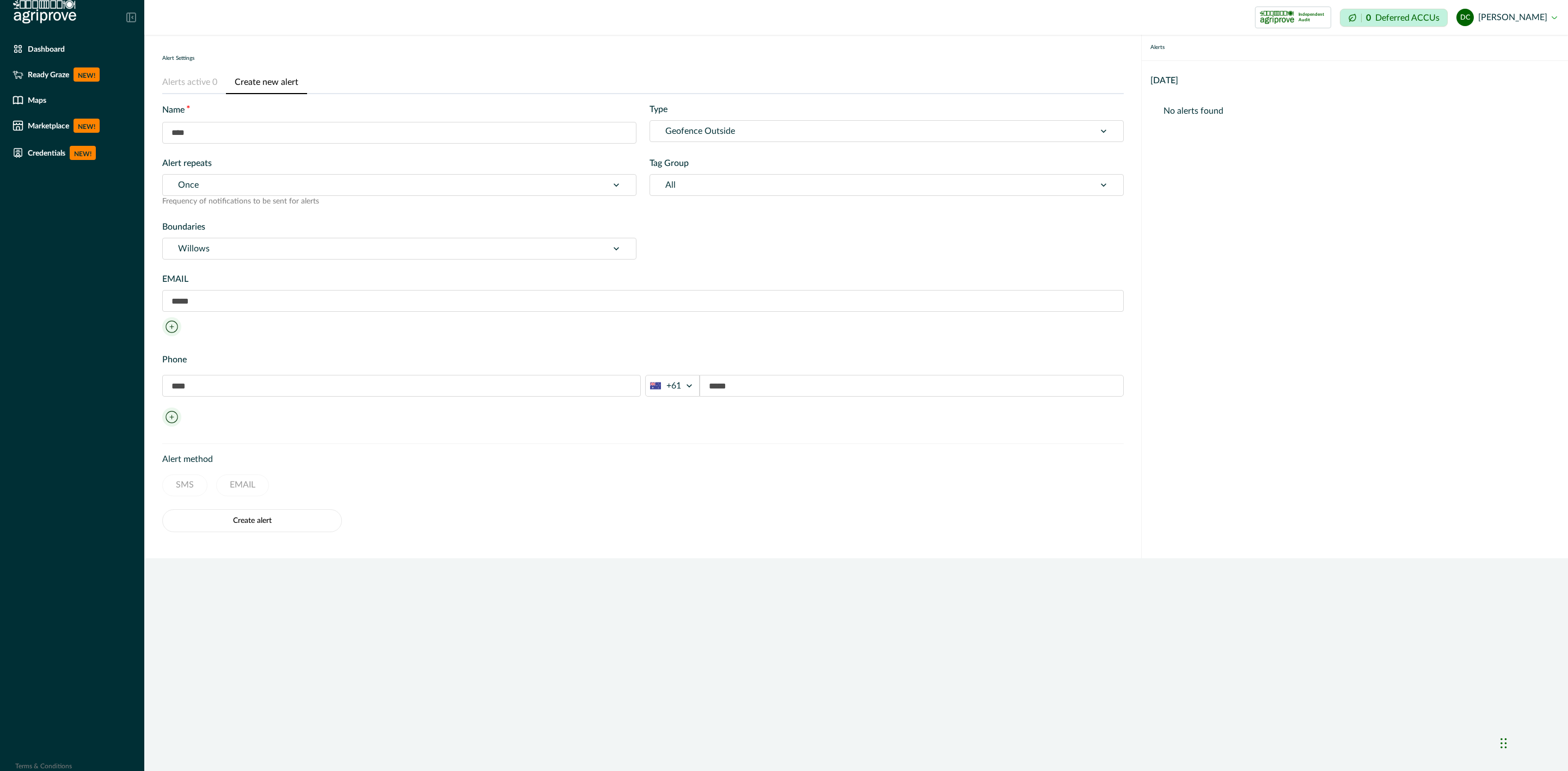
click at [239, 141] on input "text" at bounding box center [399, 133] width 474 height 22
click at [668, 48] on div "Alert Settings Alerts active 0 Create new alert No active alerts found Name * T…" at bounding box center [643, 296] width 996 height 523
click at [687, 132] on div at bounding box center [872, 131] width 415 height 15
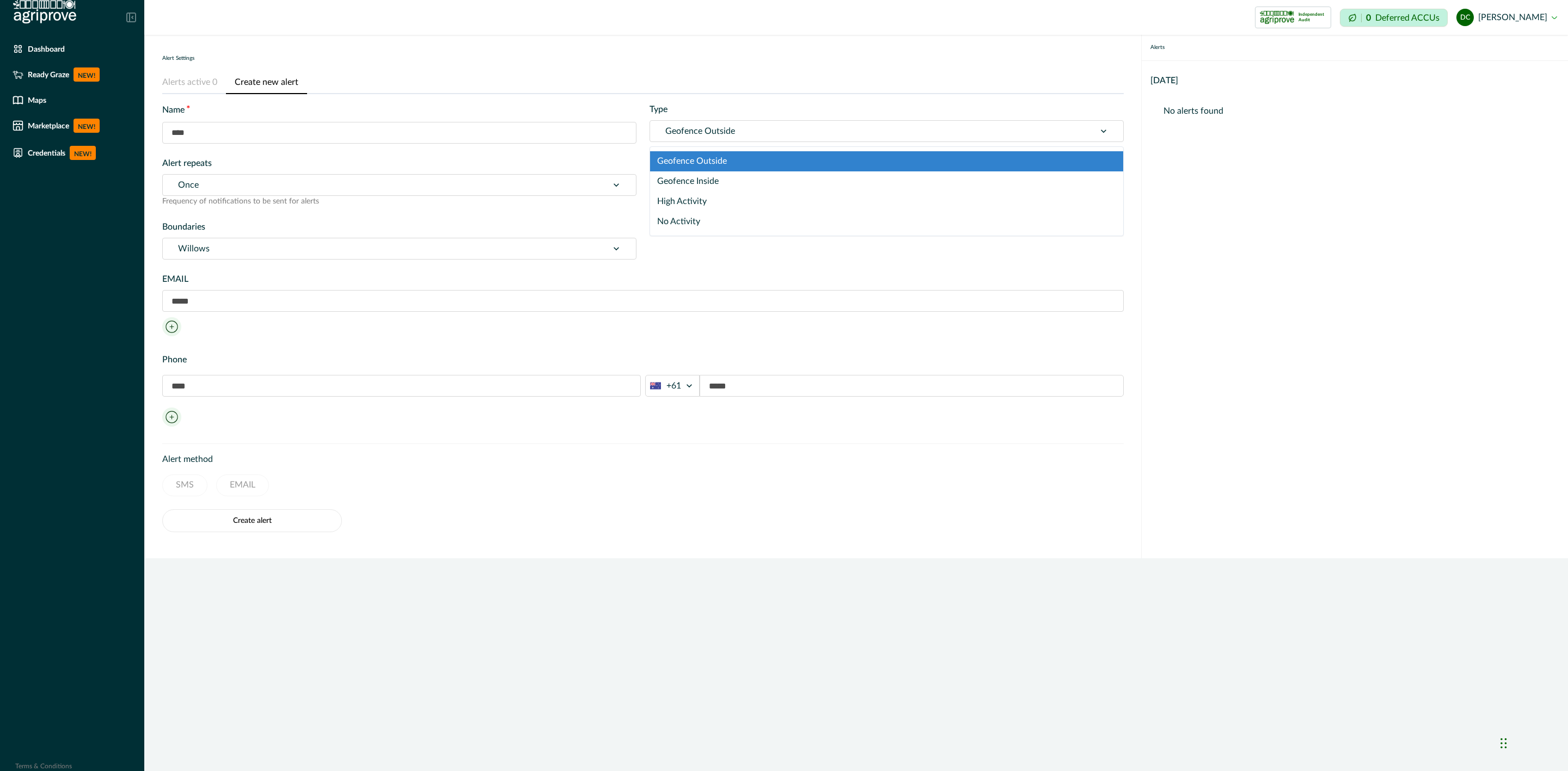
click at [687, 132] on div at bounding box center [872, 131] width 415 height 15
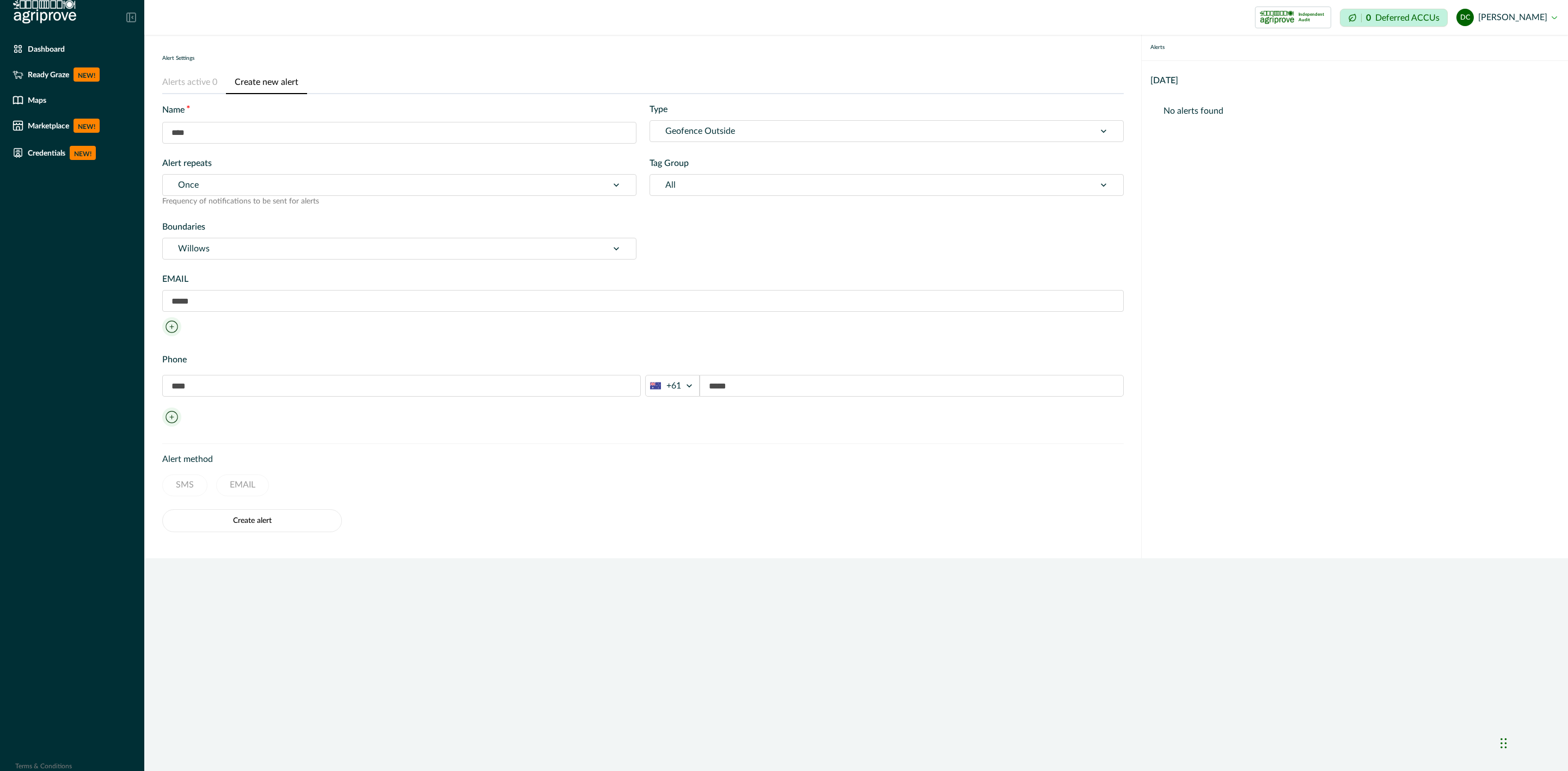
click at [687, 132] on div at bounding box center [872, 131] width 415 height 15
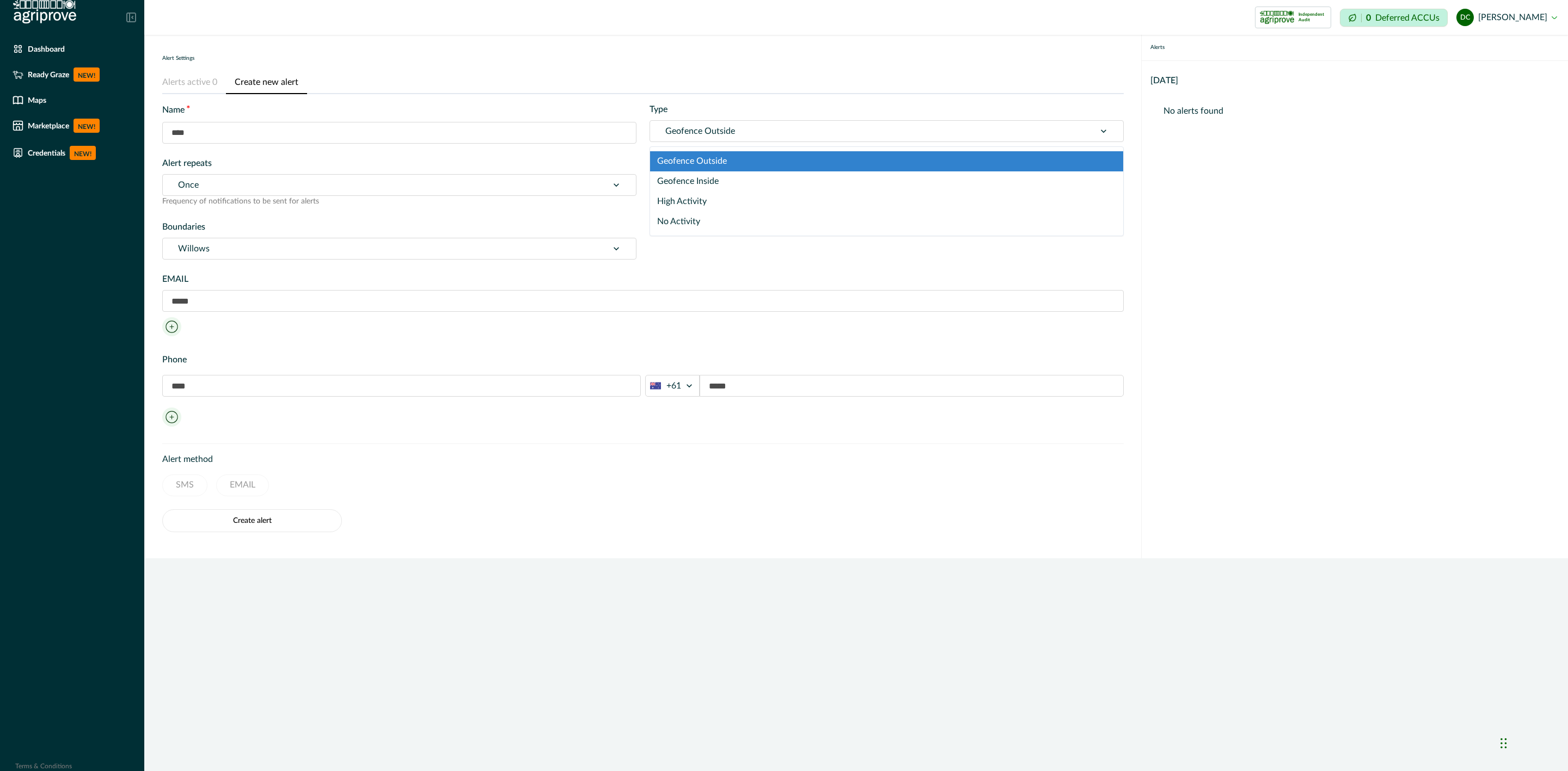
click at [718, 120] on div "Geofence Outside" at bounding box center [886, 131] width 474 height 22
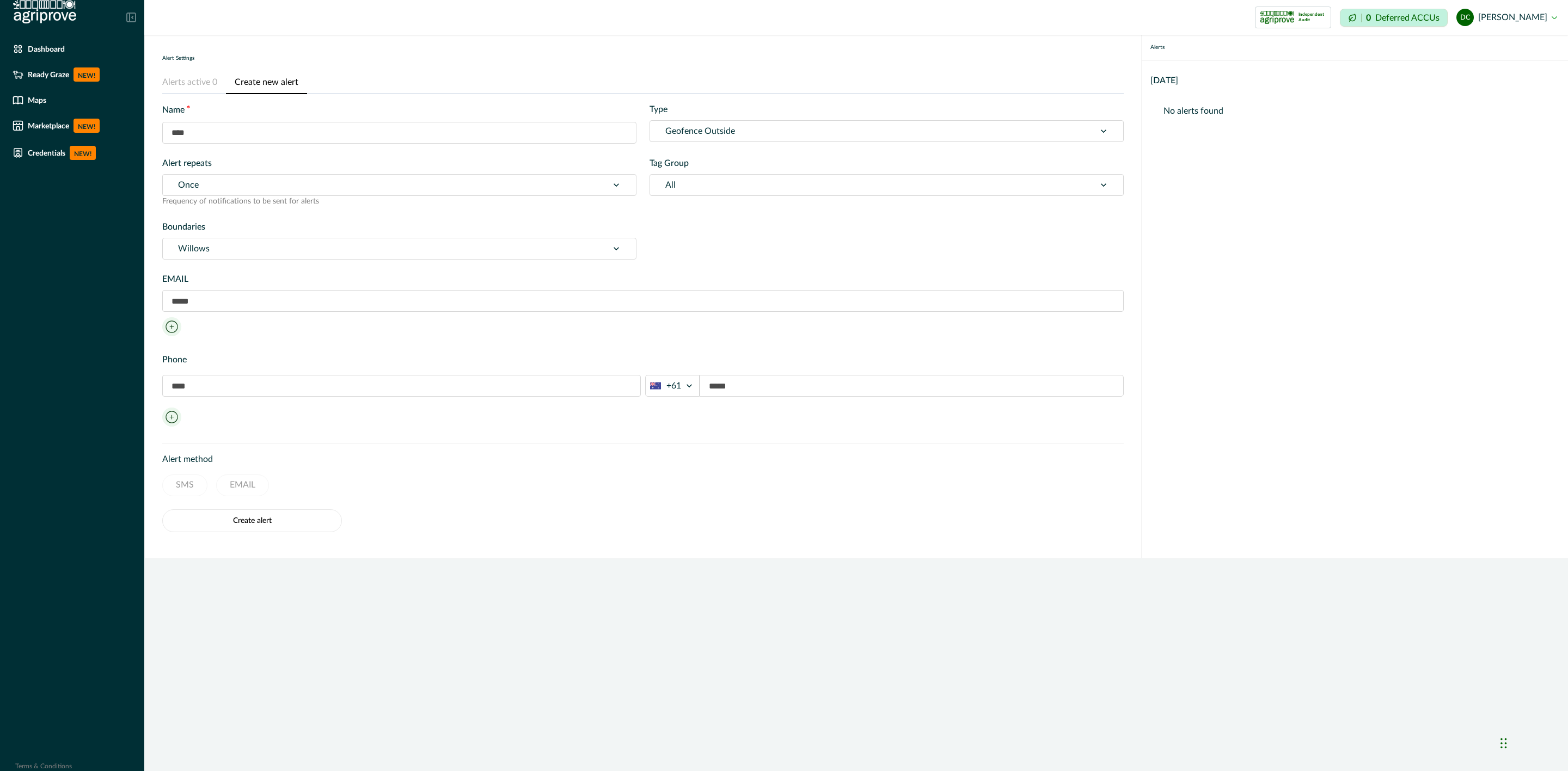
click at [742, 131] on div at bounding box center [872, 131] width 415 height 15
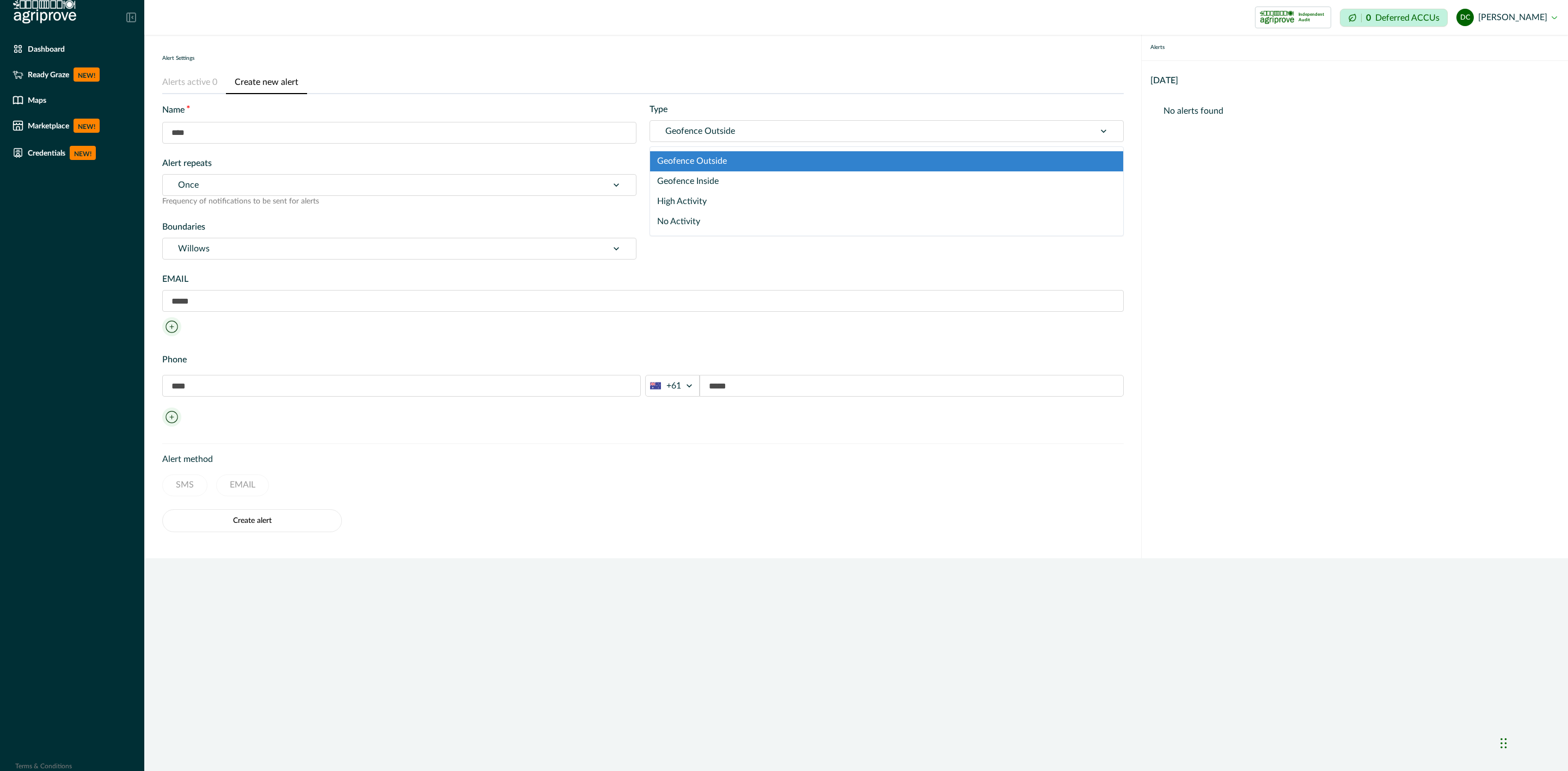
click at [740, 128] on div at bounding box center [872, 131] width 415 height 15
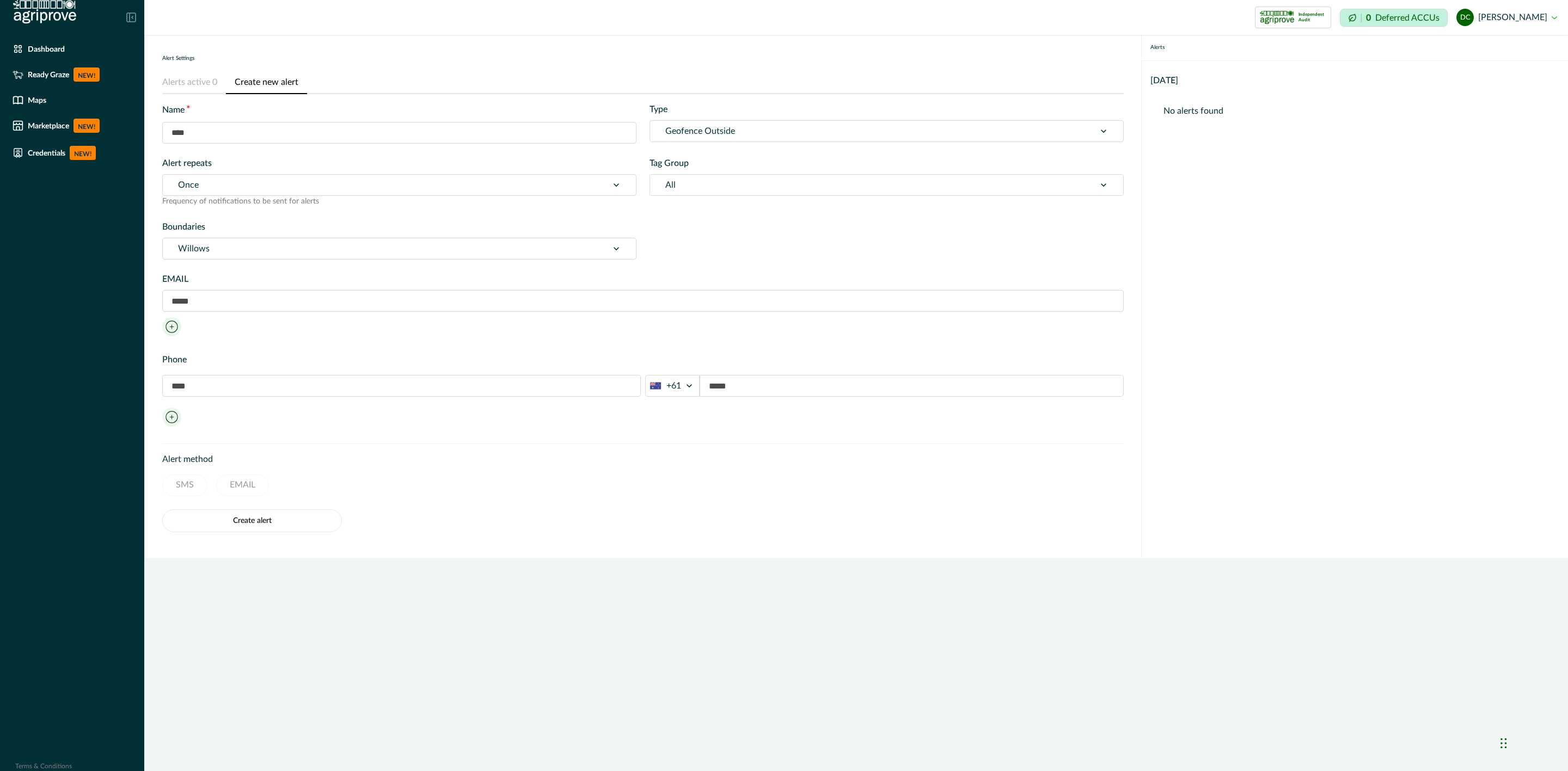
click at [685, 133] on div at bounding box center [872, 131] width 415 height 15
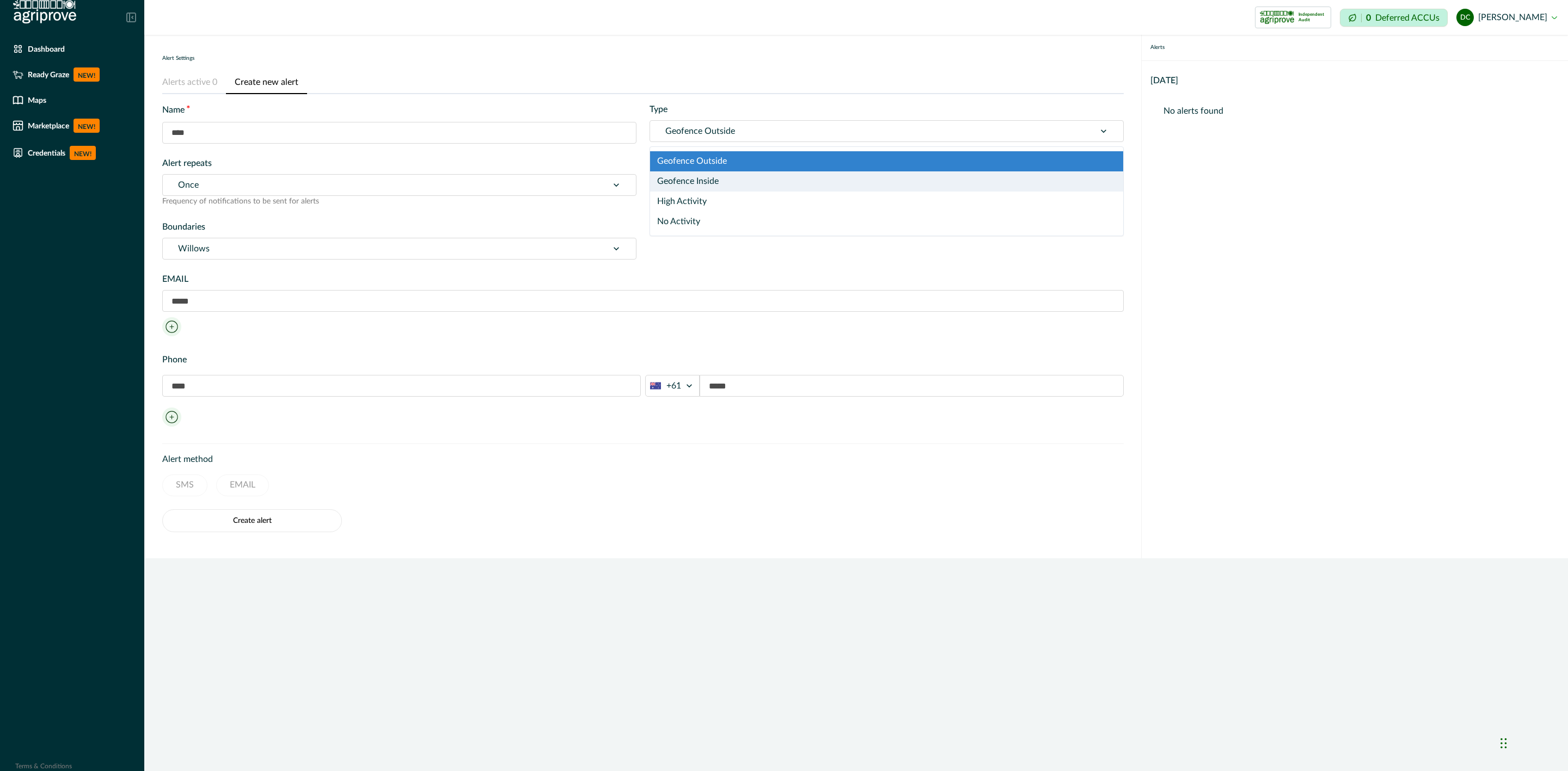
click at [723, 175] on div "Geofence Inside" at bounding box center [886, 181] width 473 height 20
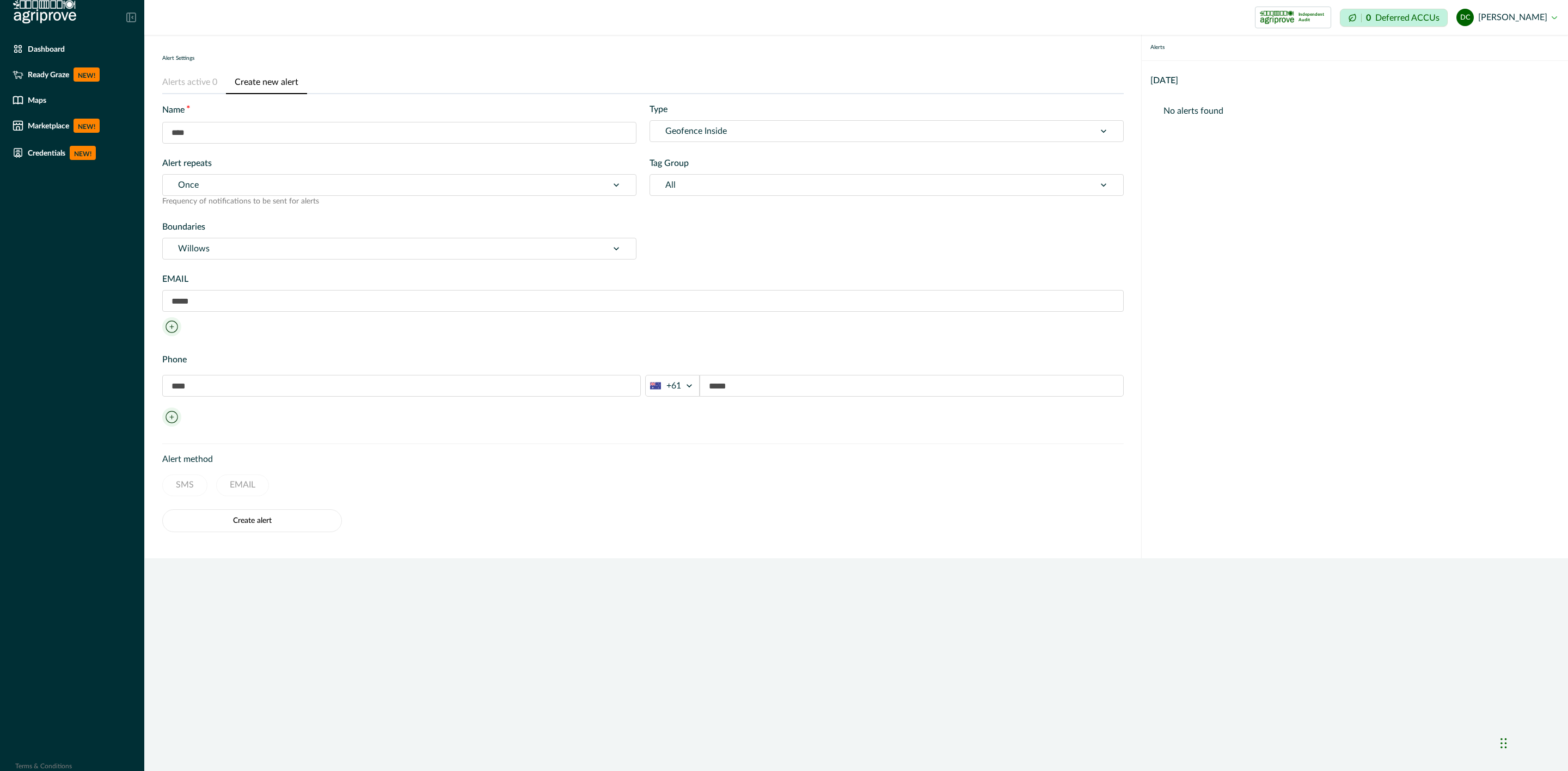
click at [721, 136] on div at bounding box center [872, 131] width 415 height 15
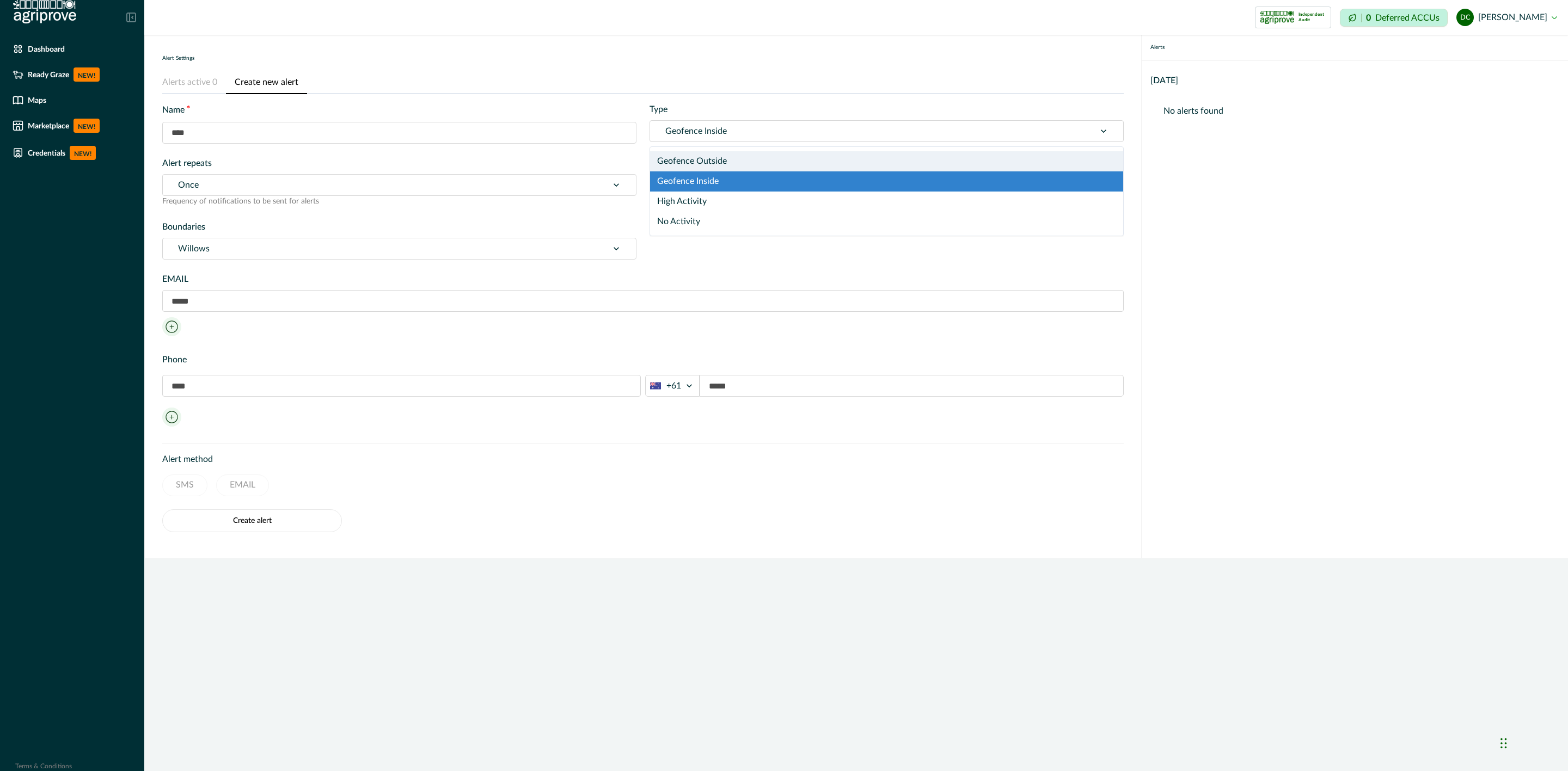
click at [703, 160] on div "Geofence Outside" at bounding box center [886, 161] width 473 height 20
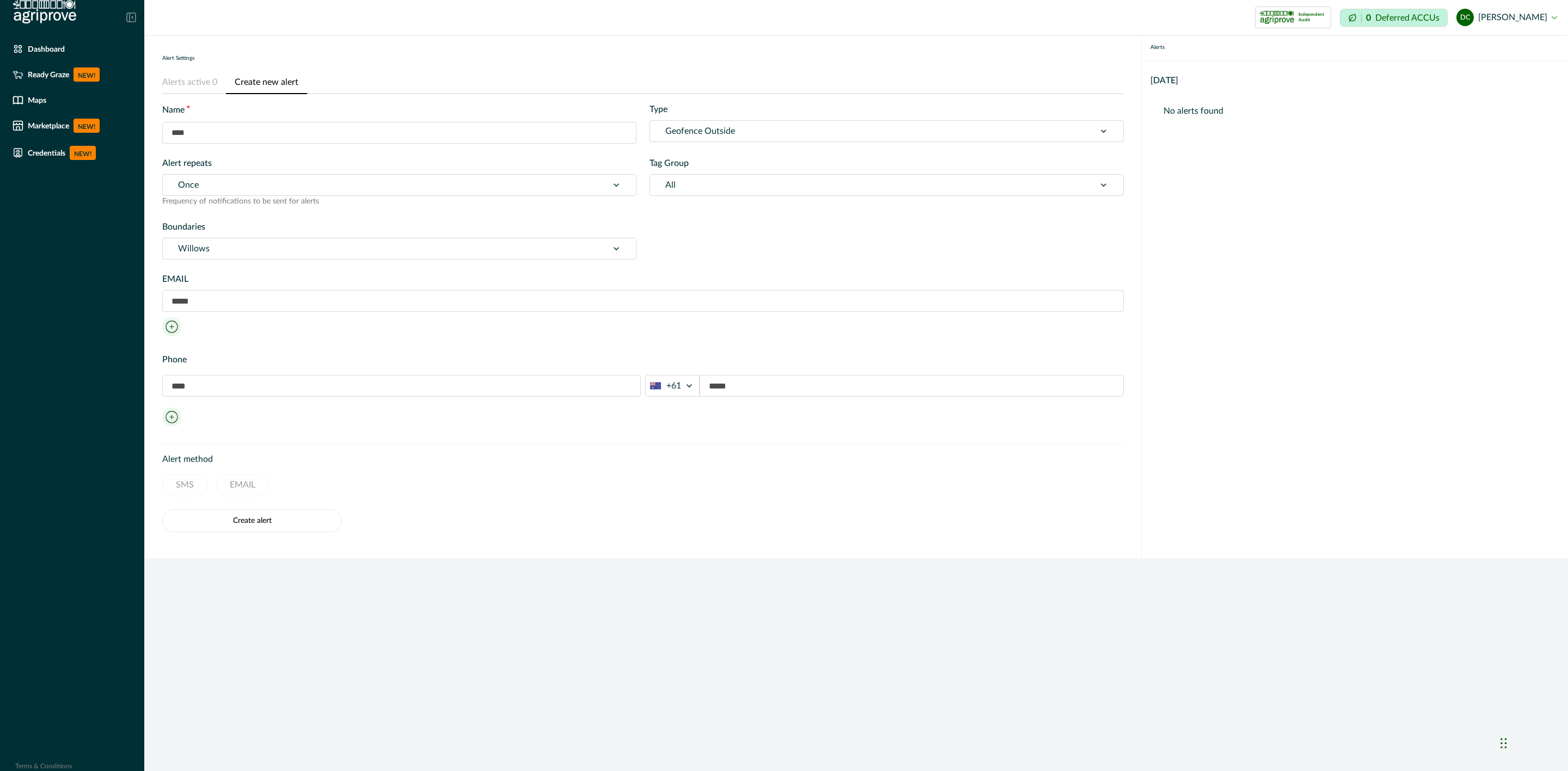
click at [708, 134] on div at bounding box center [872, 131] width 415 height 15
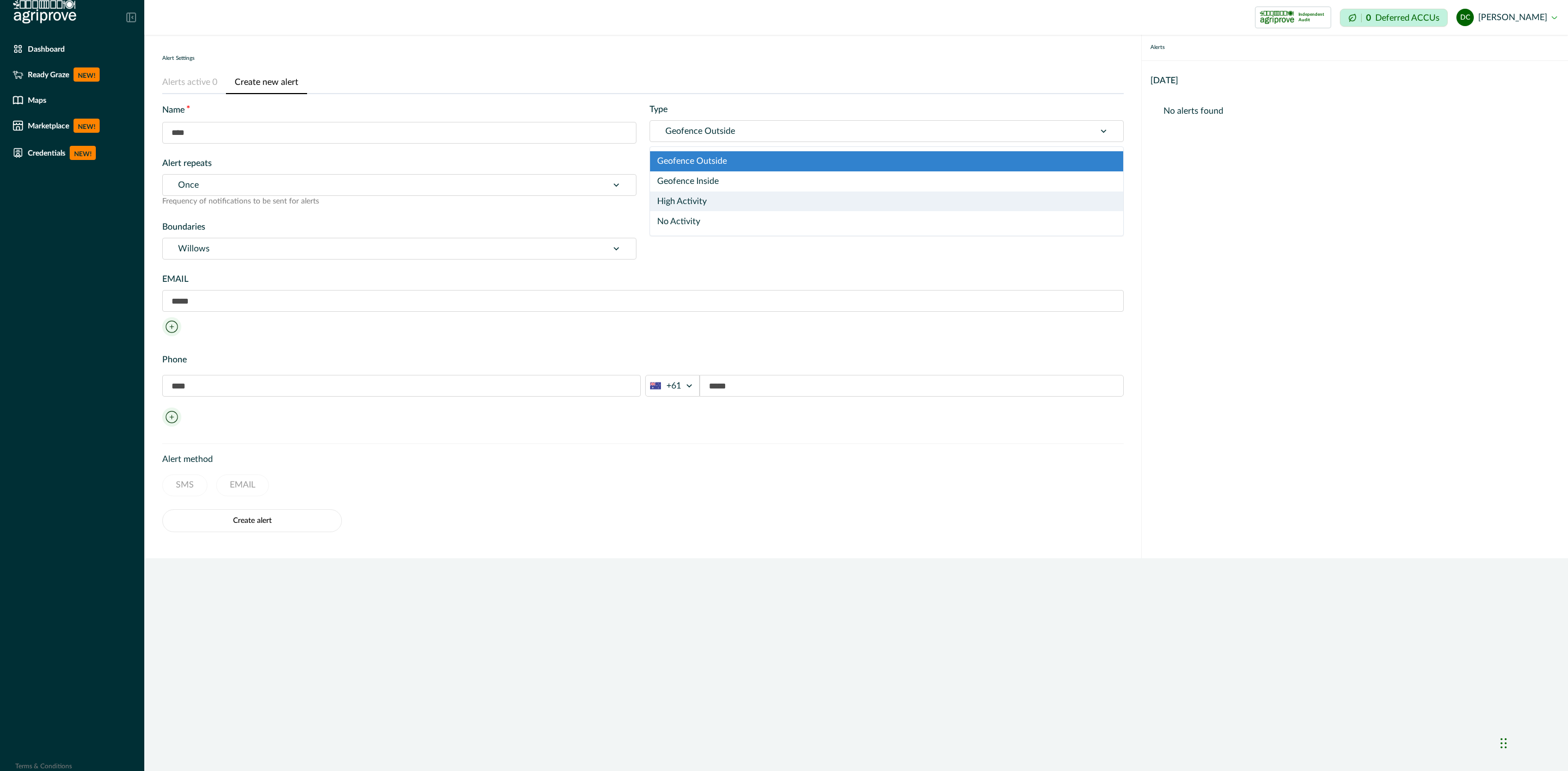
click at [727, 198] on div "High Activity" at bounding box center [886, 201] width 473 height 20
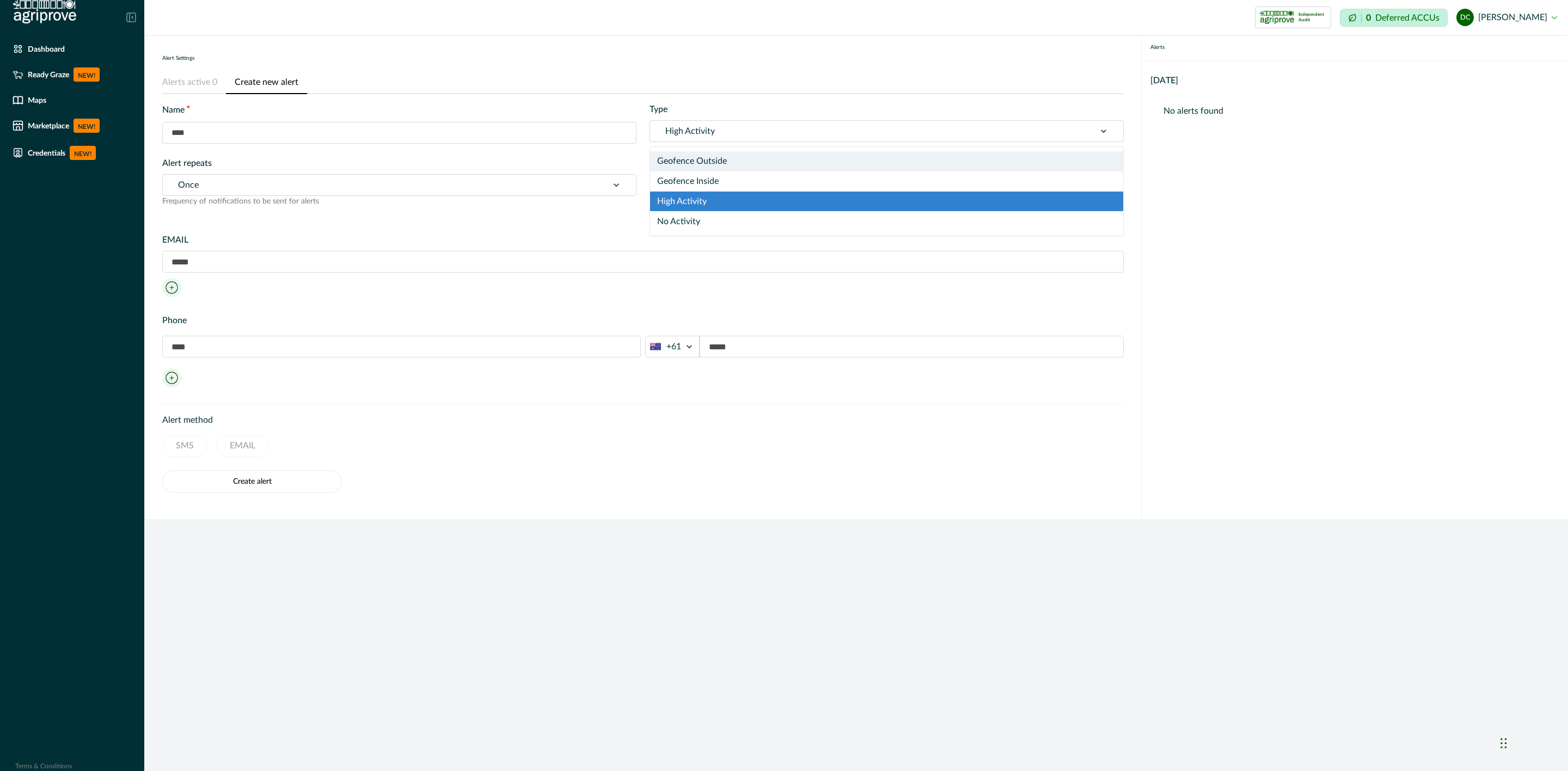
click at [707, 133] on div at bounding box center [872, 131] width 415 height 15
click at [707, 157] on div "Geofence Outside" at bounding box center [886, 161] width 473 height 20
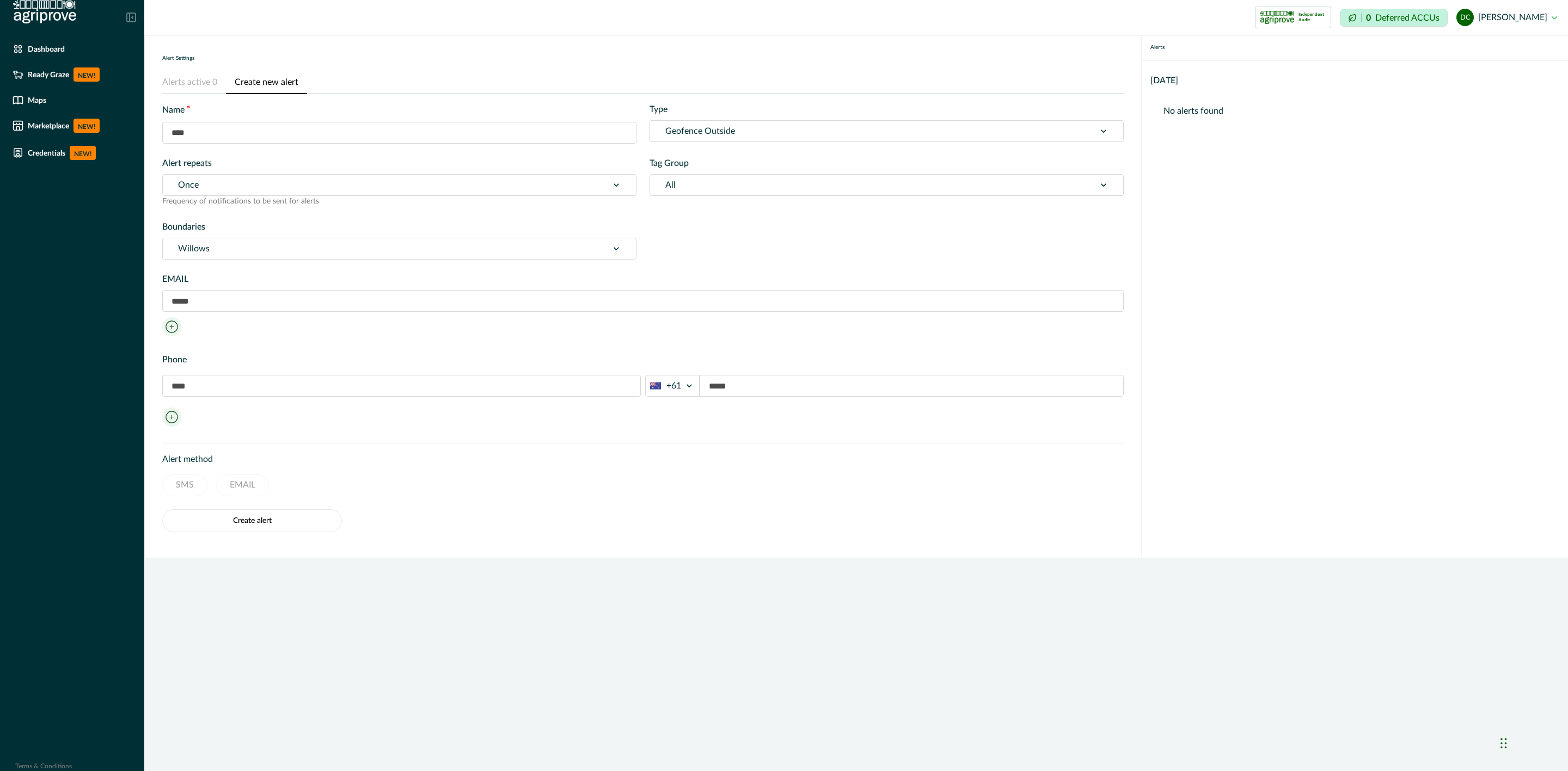
click at [723, 130] on div at bounding box center [872, 131] width 415 height 15
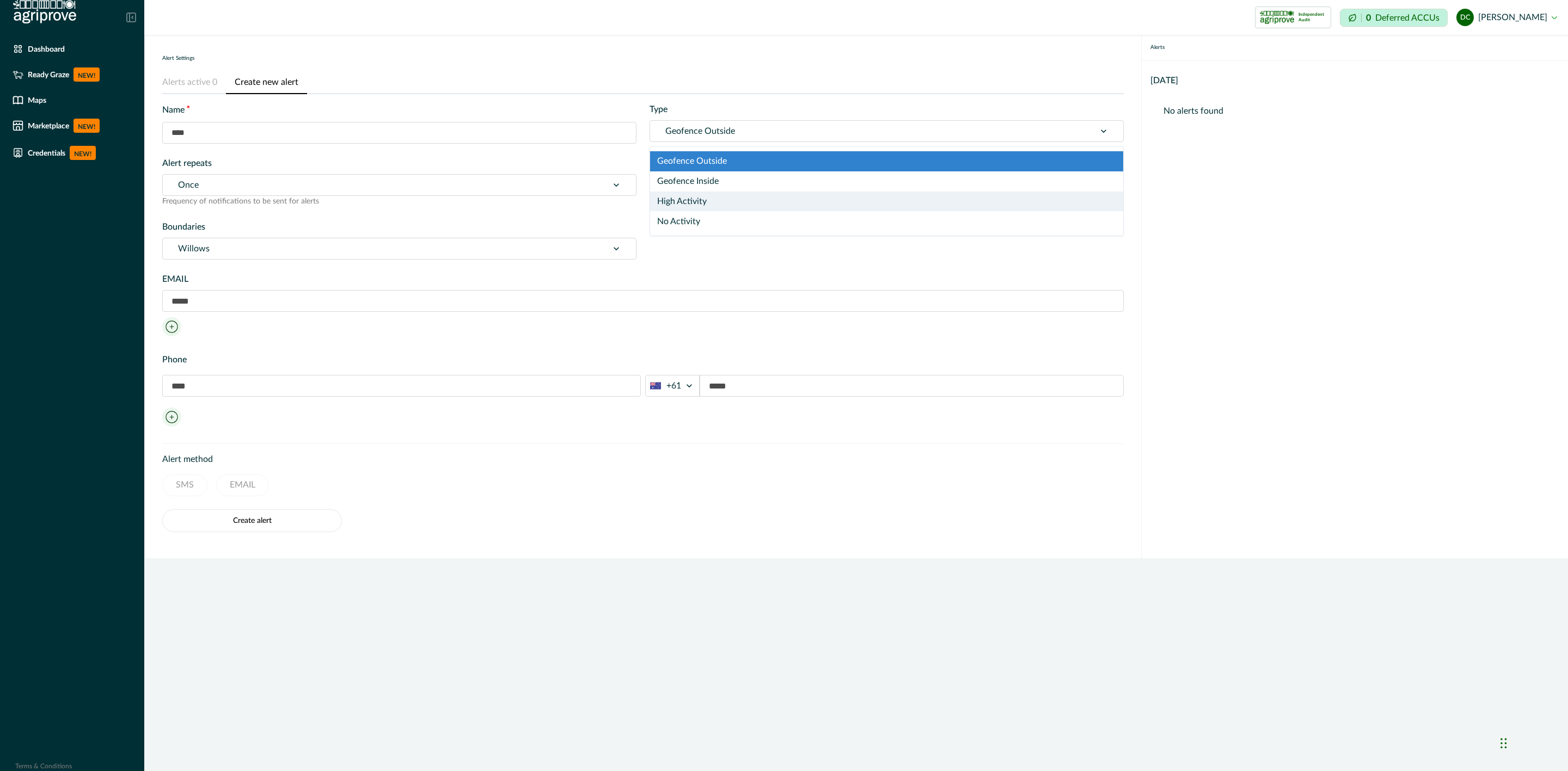
click at [714, 194] on div "High Activity" at bounding box center [886, 201] width 473 height 20
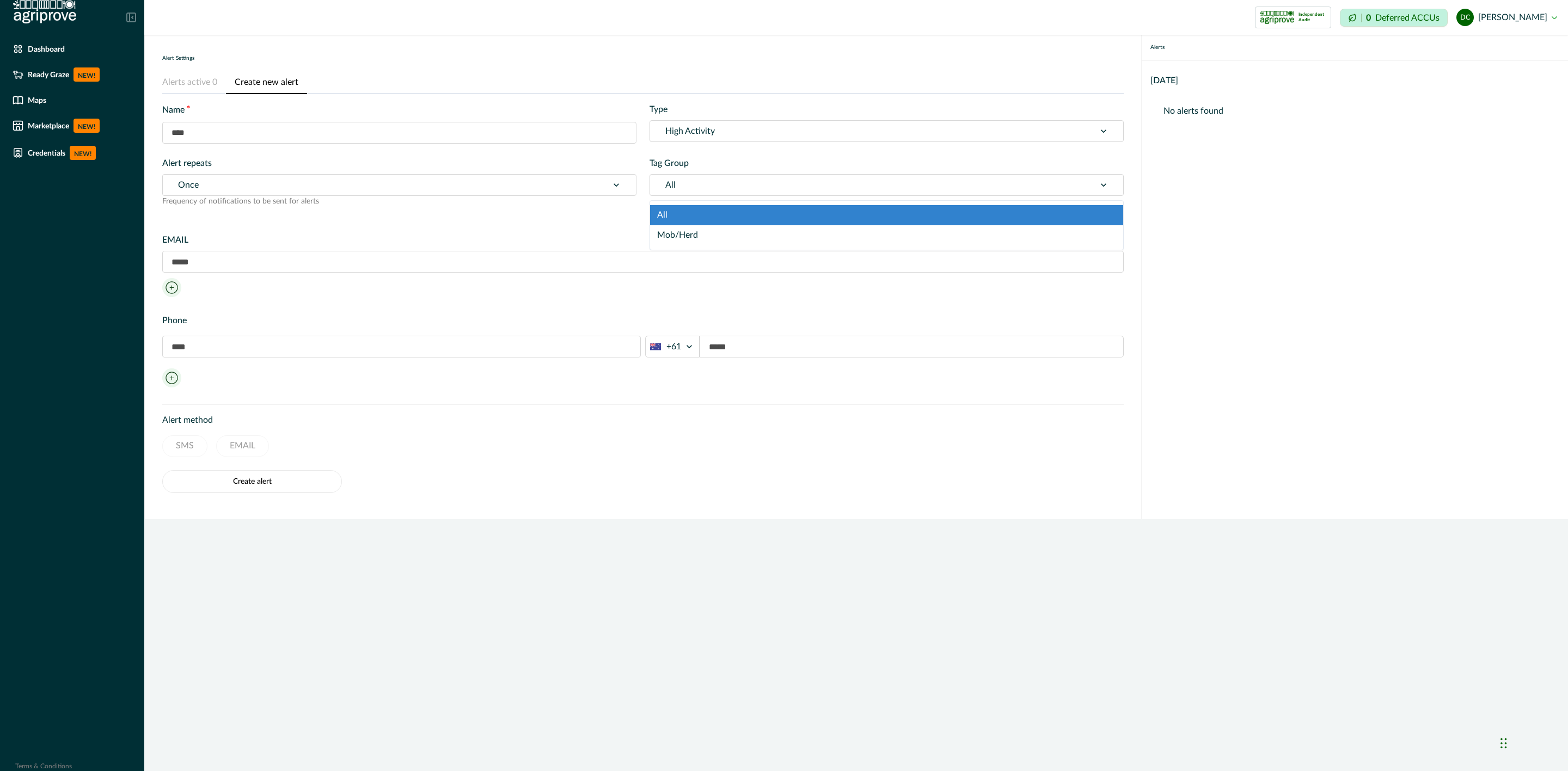
click at [668, 186] on div at bounding box center [872, 185] width 415 height 15
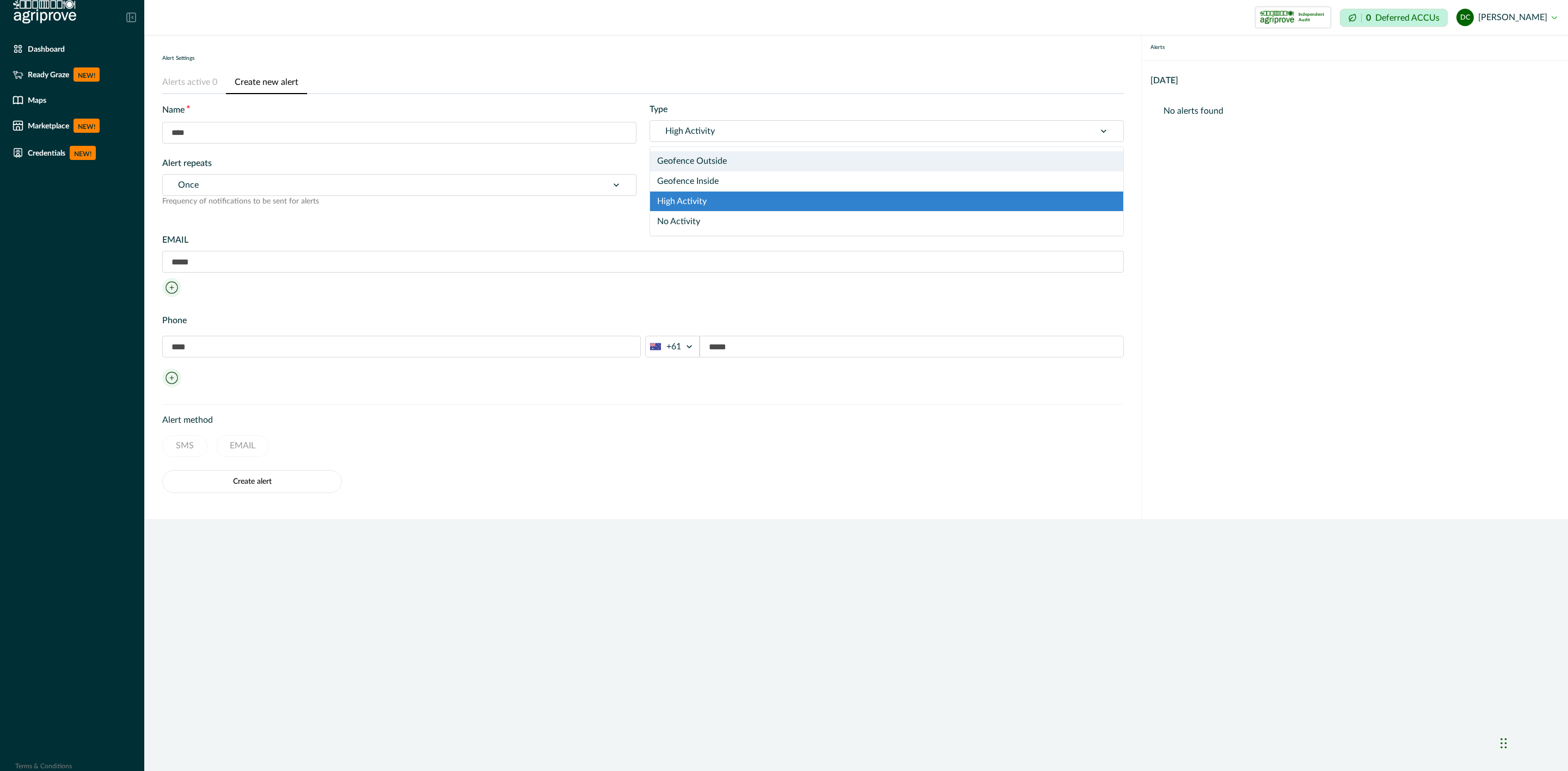
click at [699, 138] on div at bounding box center [872, 131] width 415 height 15
click at [698, 178] on div "Geofence Inside" at bounding box center [886, 181] width 473 height 20
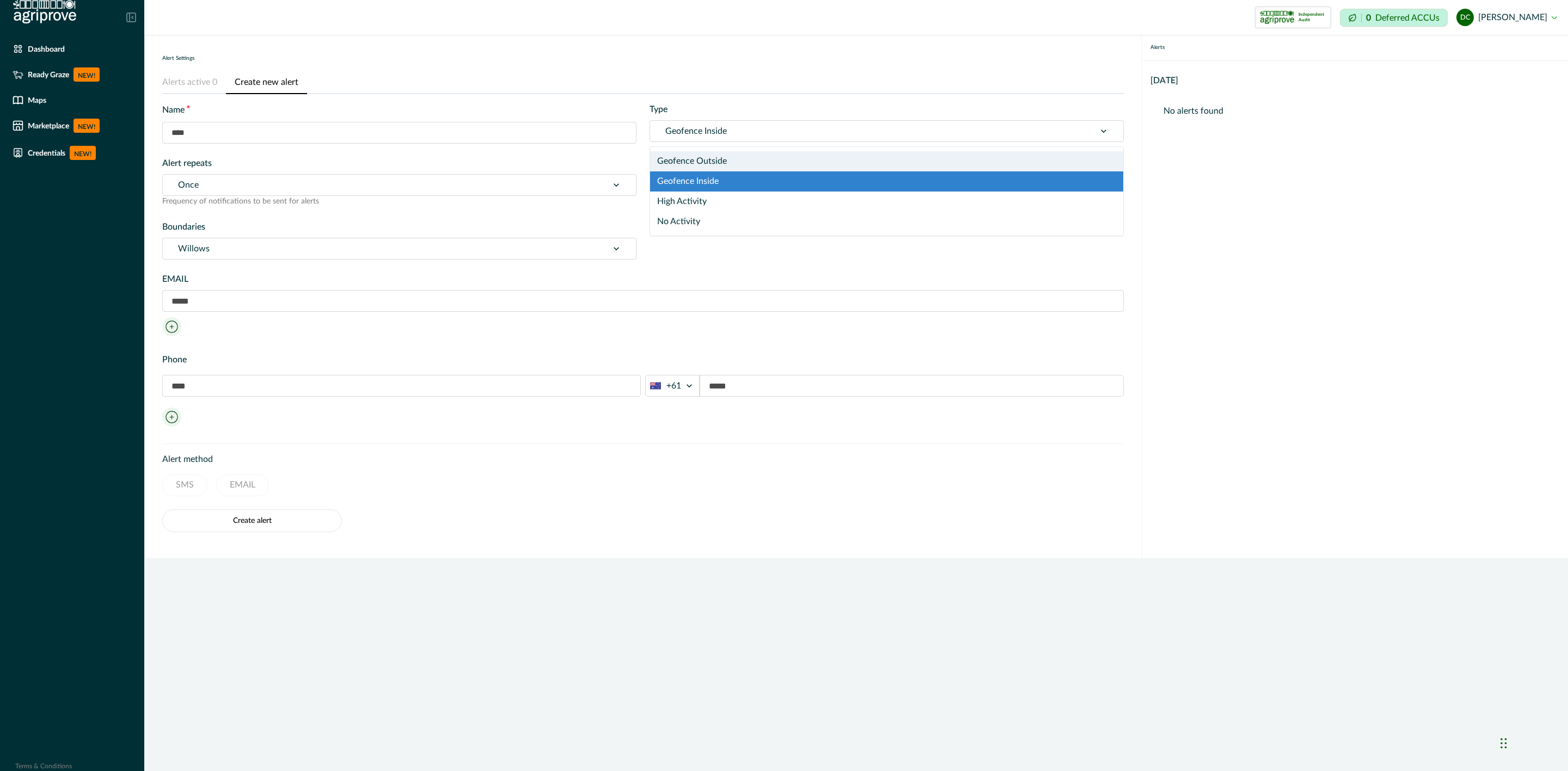
click at [729, 134] on div at bounding box center [872, 131] width 415 height 15
click at [719, 201] on div "High Activity" at bounding box center [886, 201] width 473 height 20
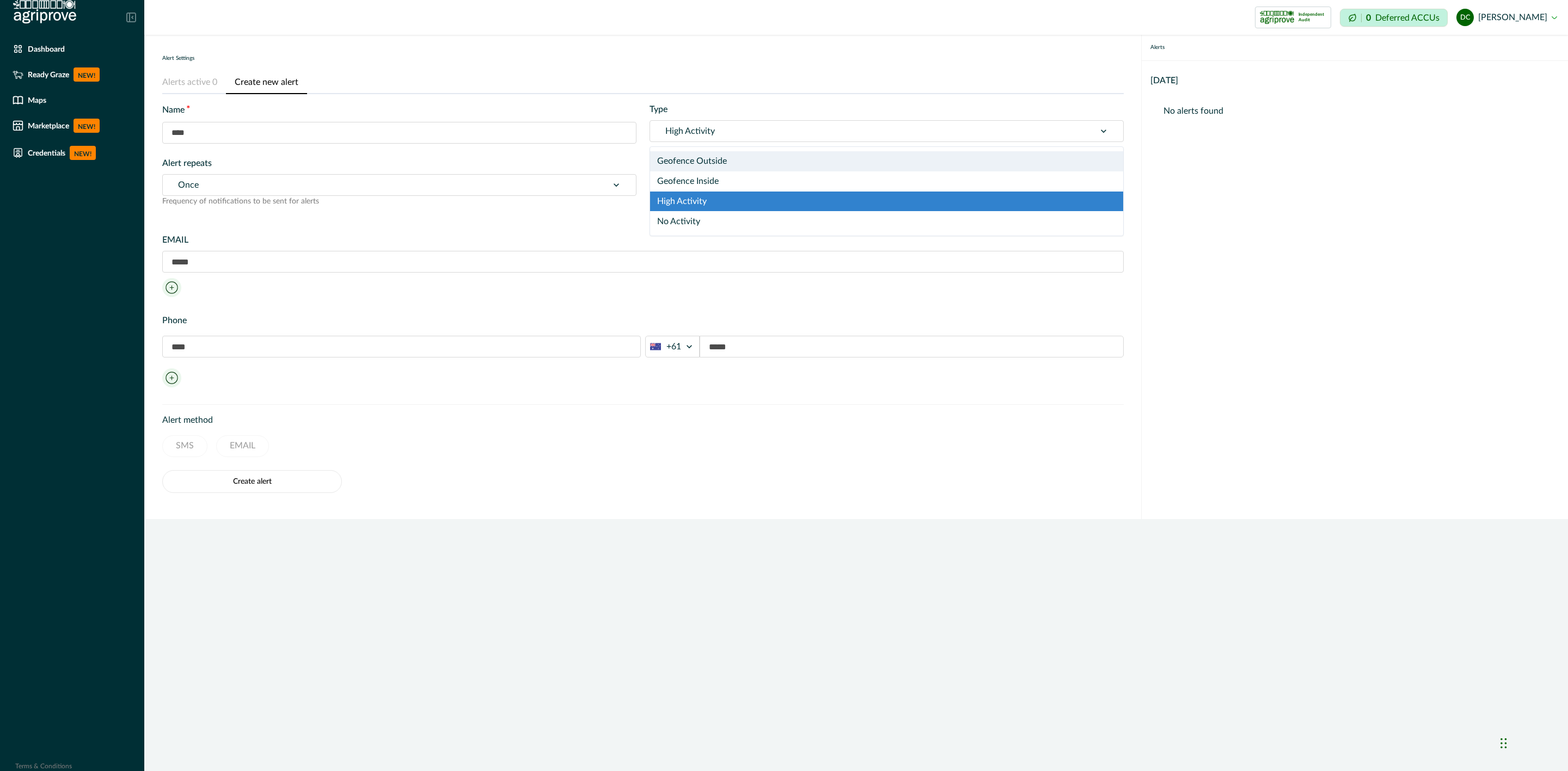
click at [704, 133] on div at bounding box center [872, 131] width 415 height 15
click at [699, 164] on div "Geofence Outside" at bounding box center [886, 161] width 473 height 20
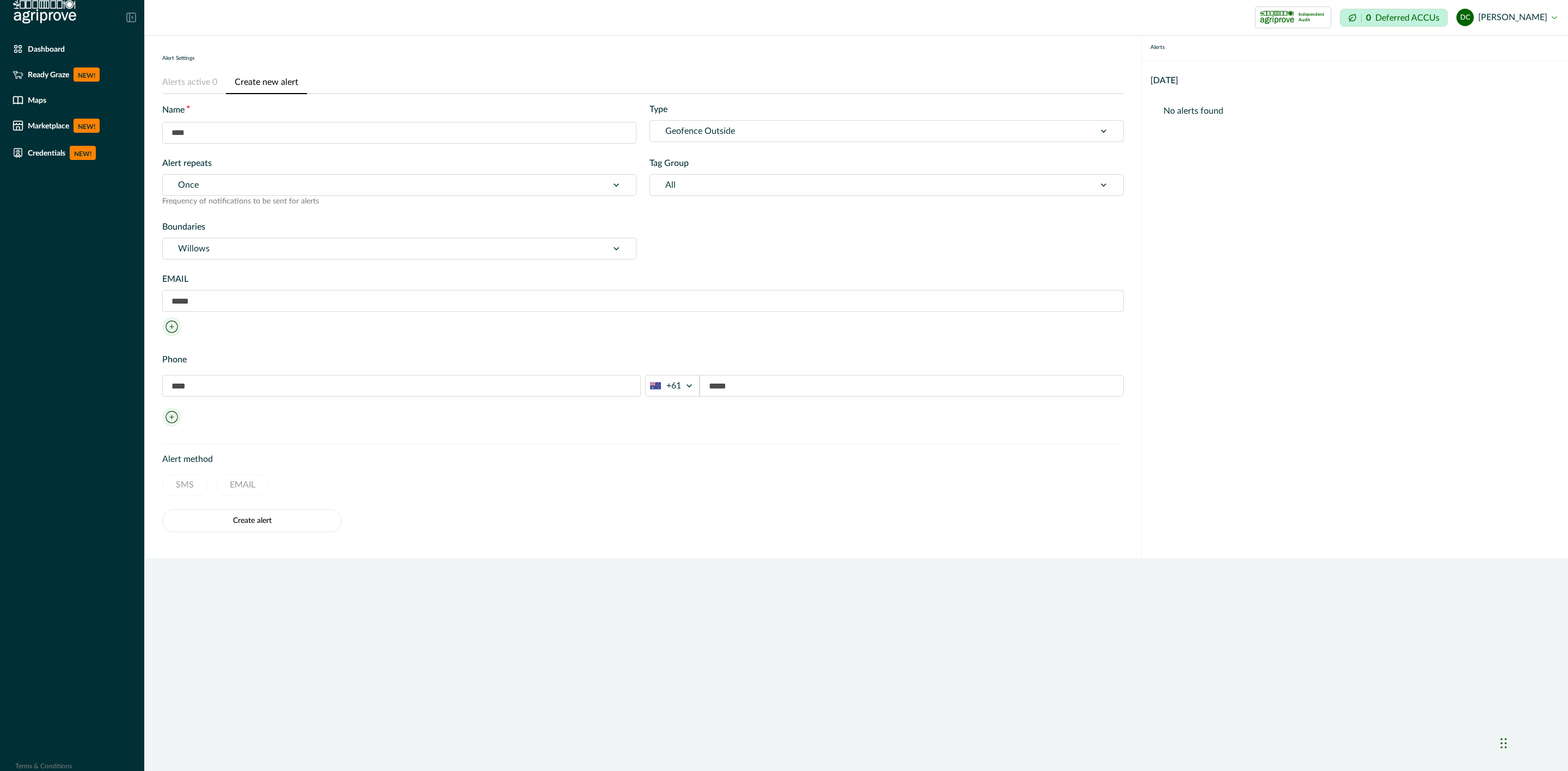
click at [724, 136] on div at bounding box center [872, 131] width 415 height 15
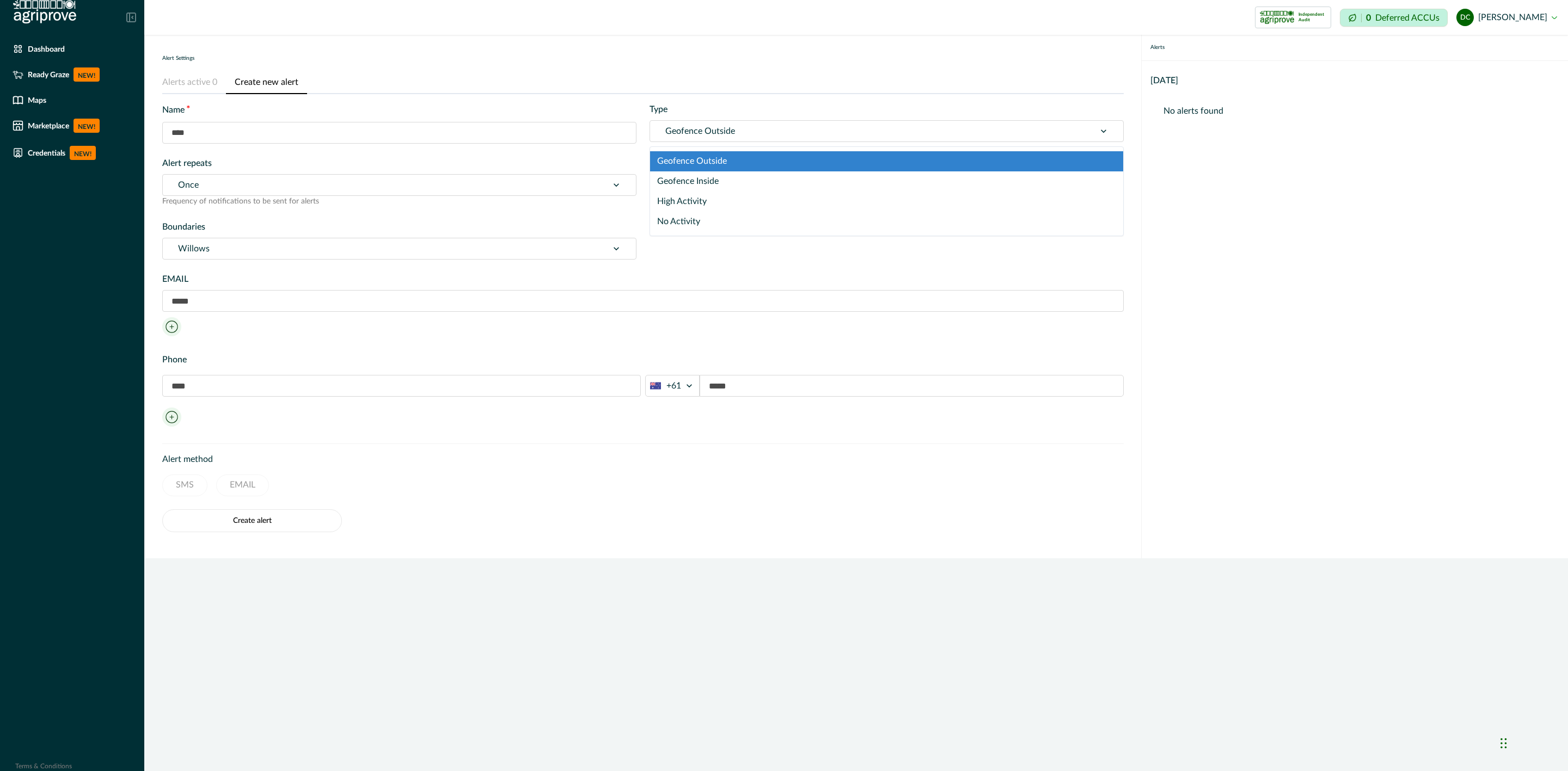
click at [716, 160] on div "Geofence Outside" at bounding box center [886, 161] width 473 height 20
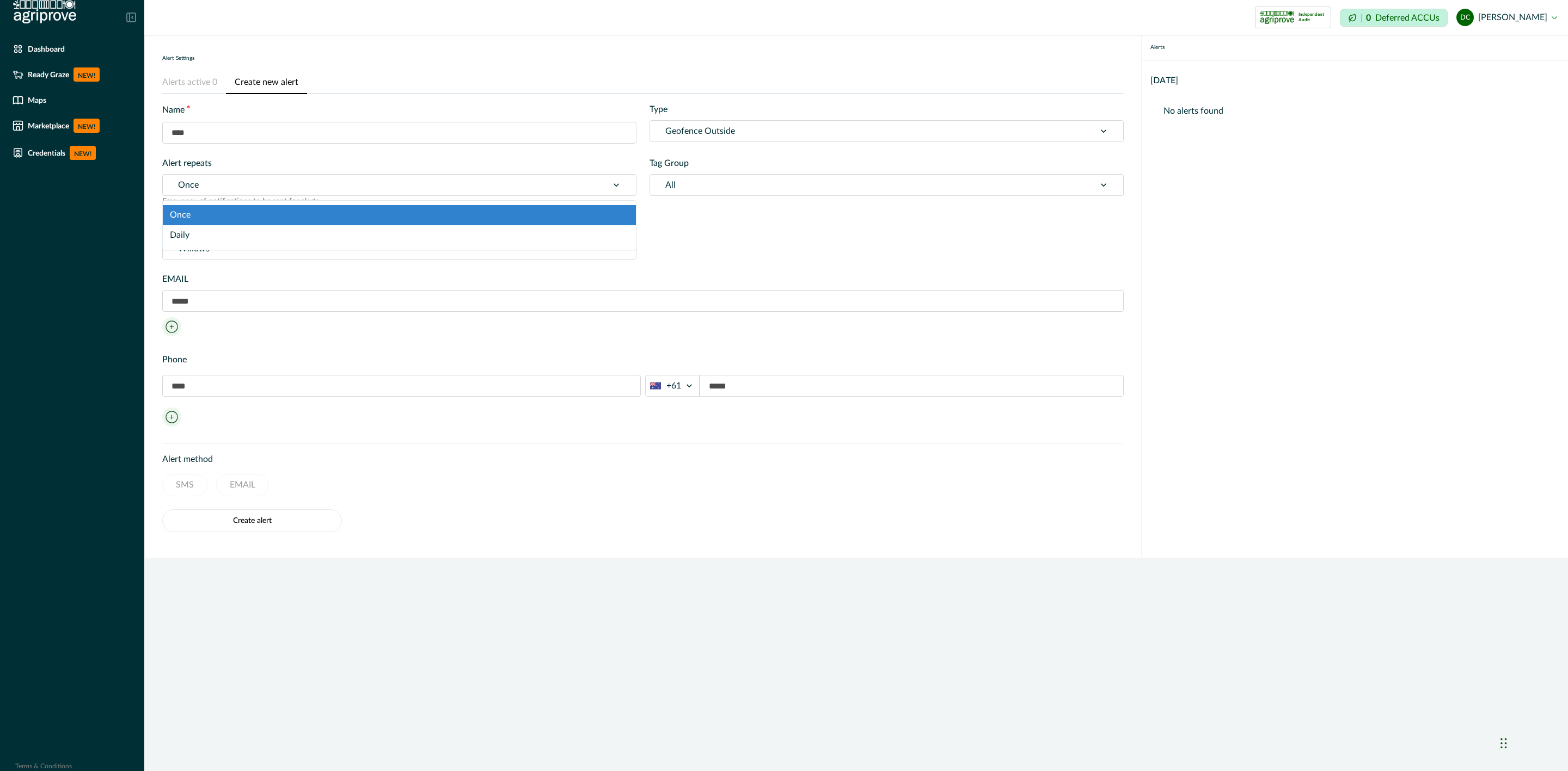
click at [229, 187] on div at bounding box center [385, 185] width 415 height 15
click at [198, 215] on div "Once" at bounding box center [399, 215] width 473 height 20
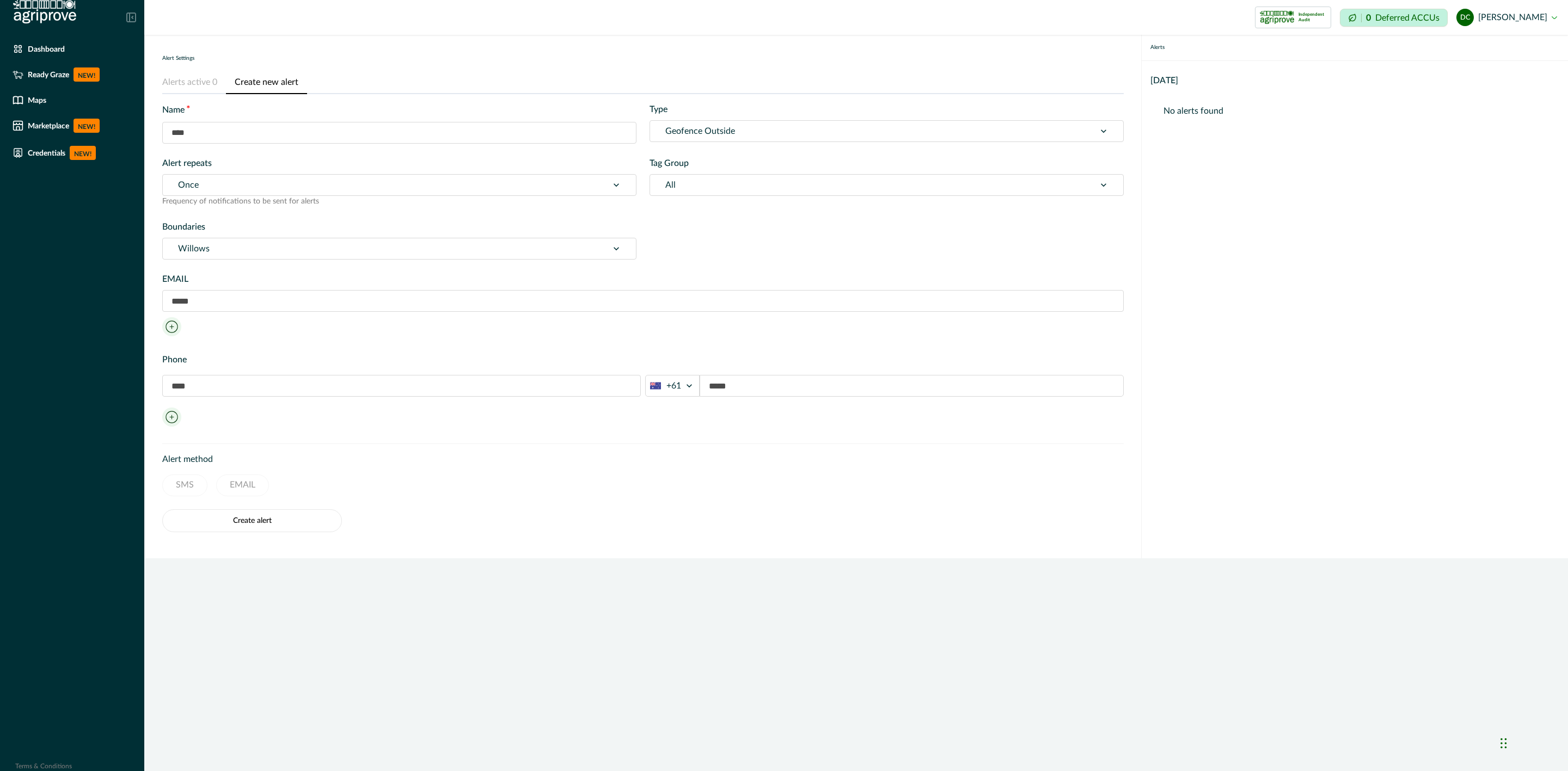
click at [211, 178] on div at bounding box center [385, 185] width 415 height 15
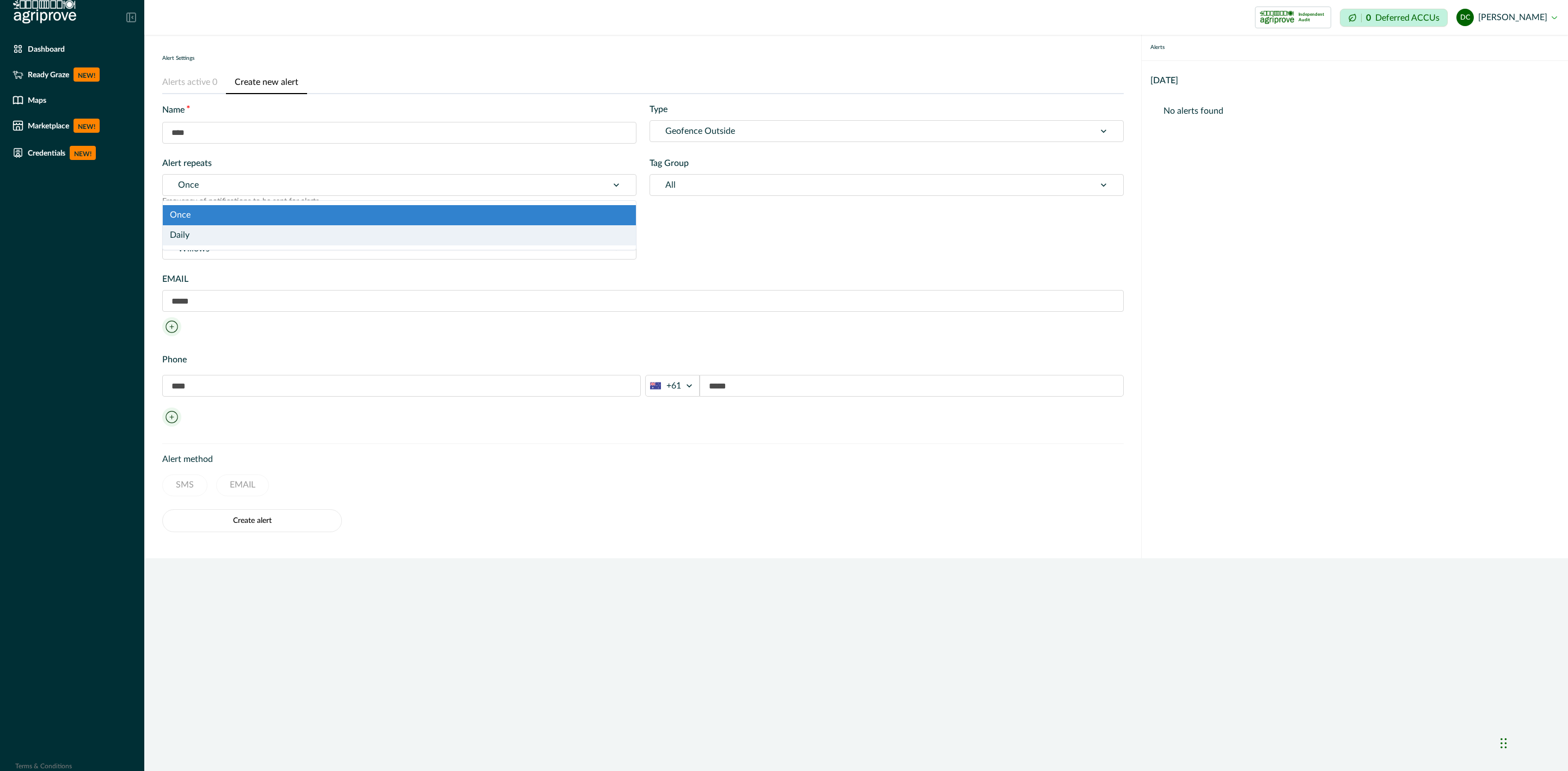
click at [221, 232] on div "Daily" at bounding box center [399, 235] width 473 height 20
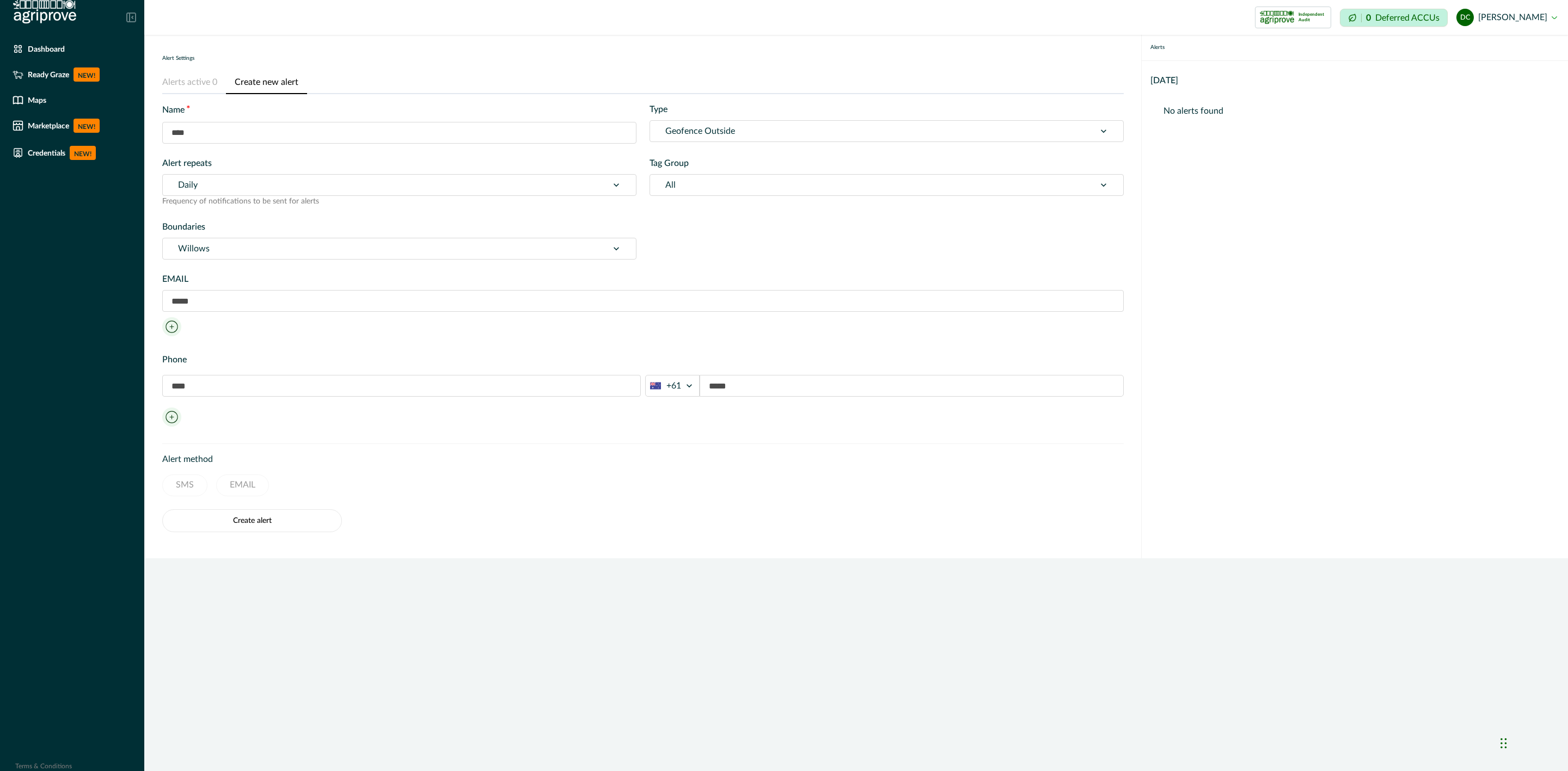
click at [219, 178] on div at bounding box center [385, 185] width 415 height 15
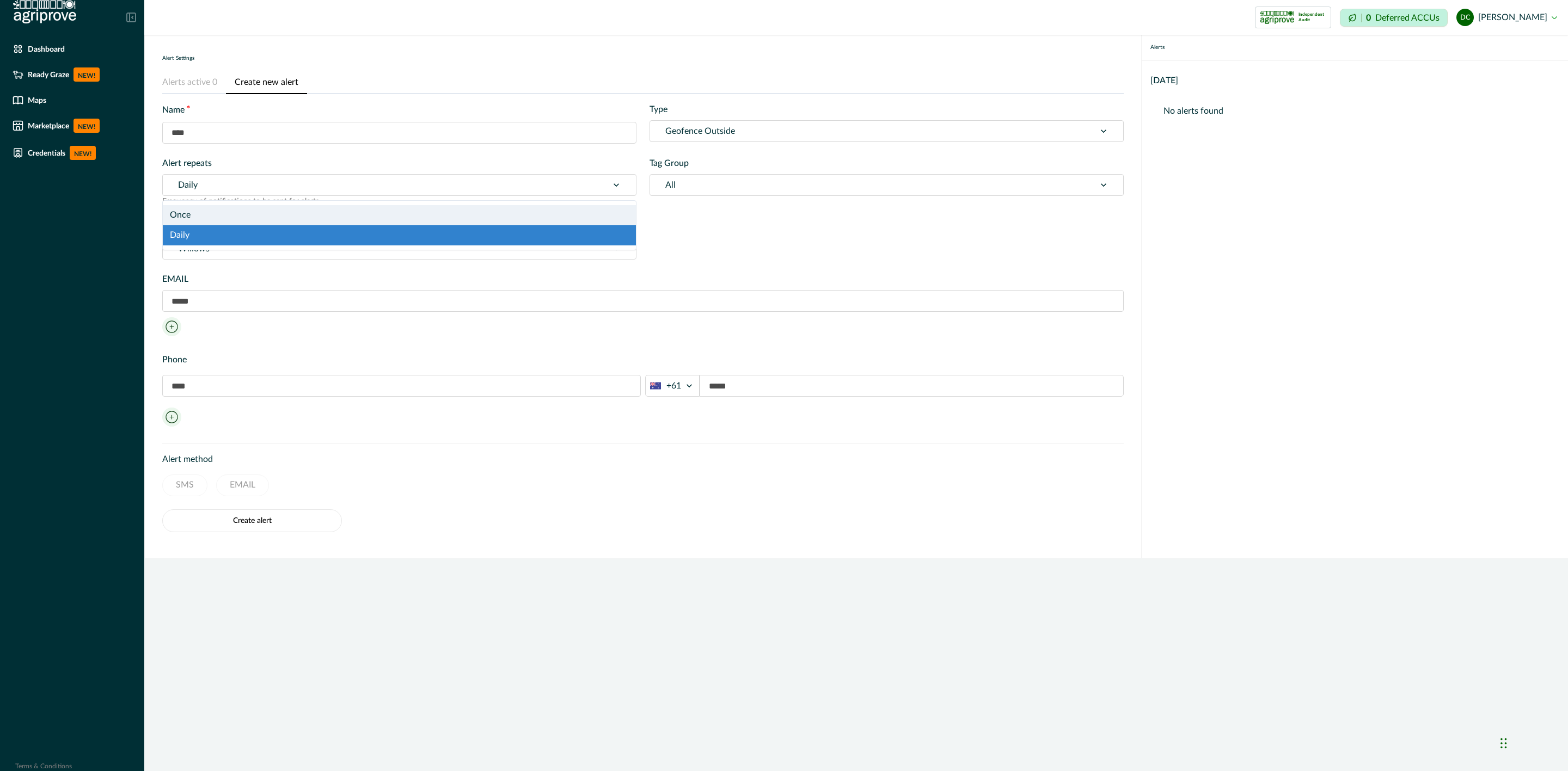
click at [208, 212] on div "Once" at bounding box center [399, 215] width 473 height 20
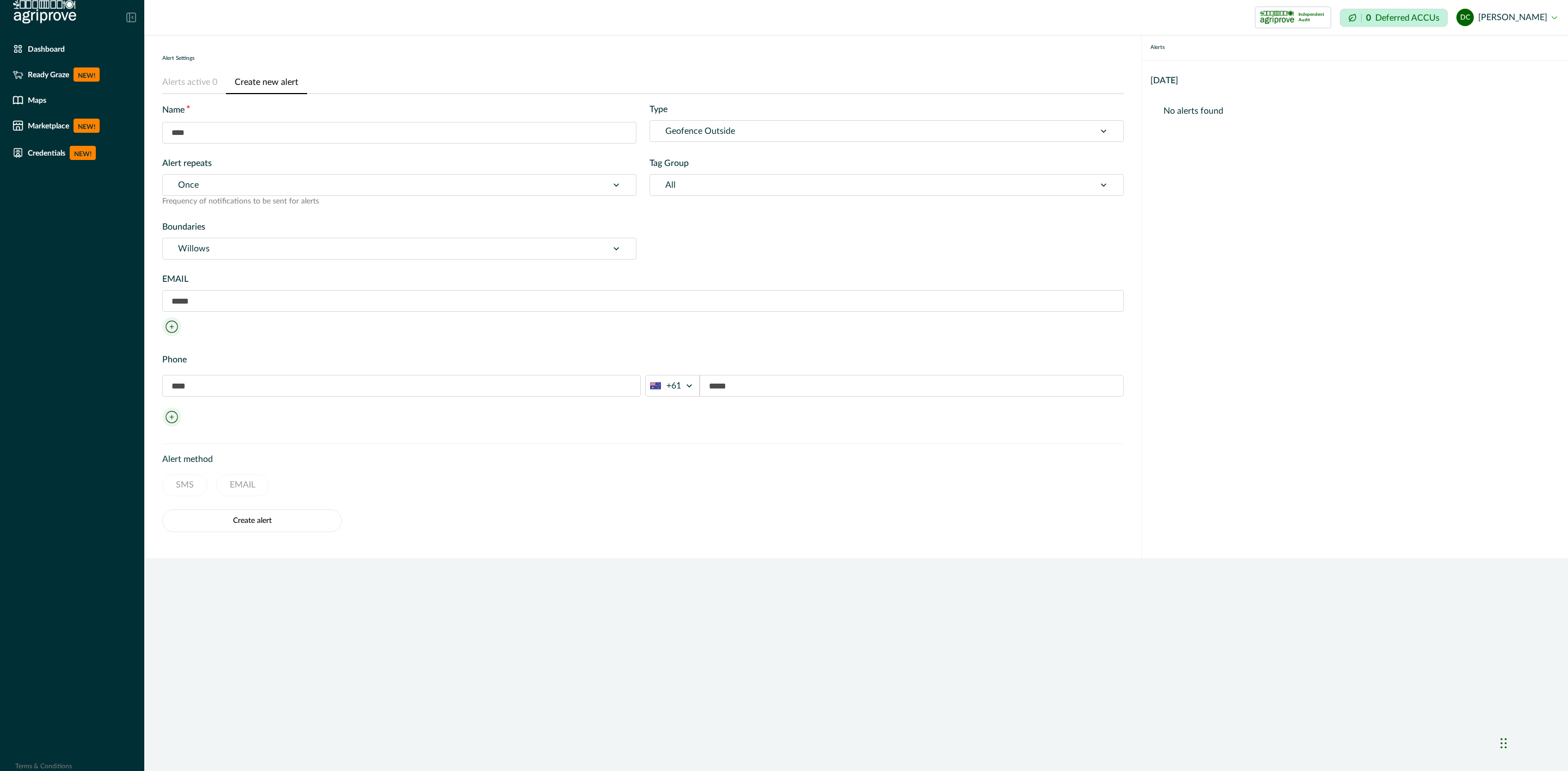
click at [236, 182] on div at bounding box center [385, 185] width 415 height 15
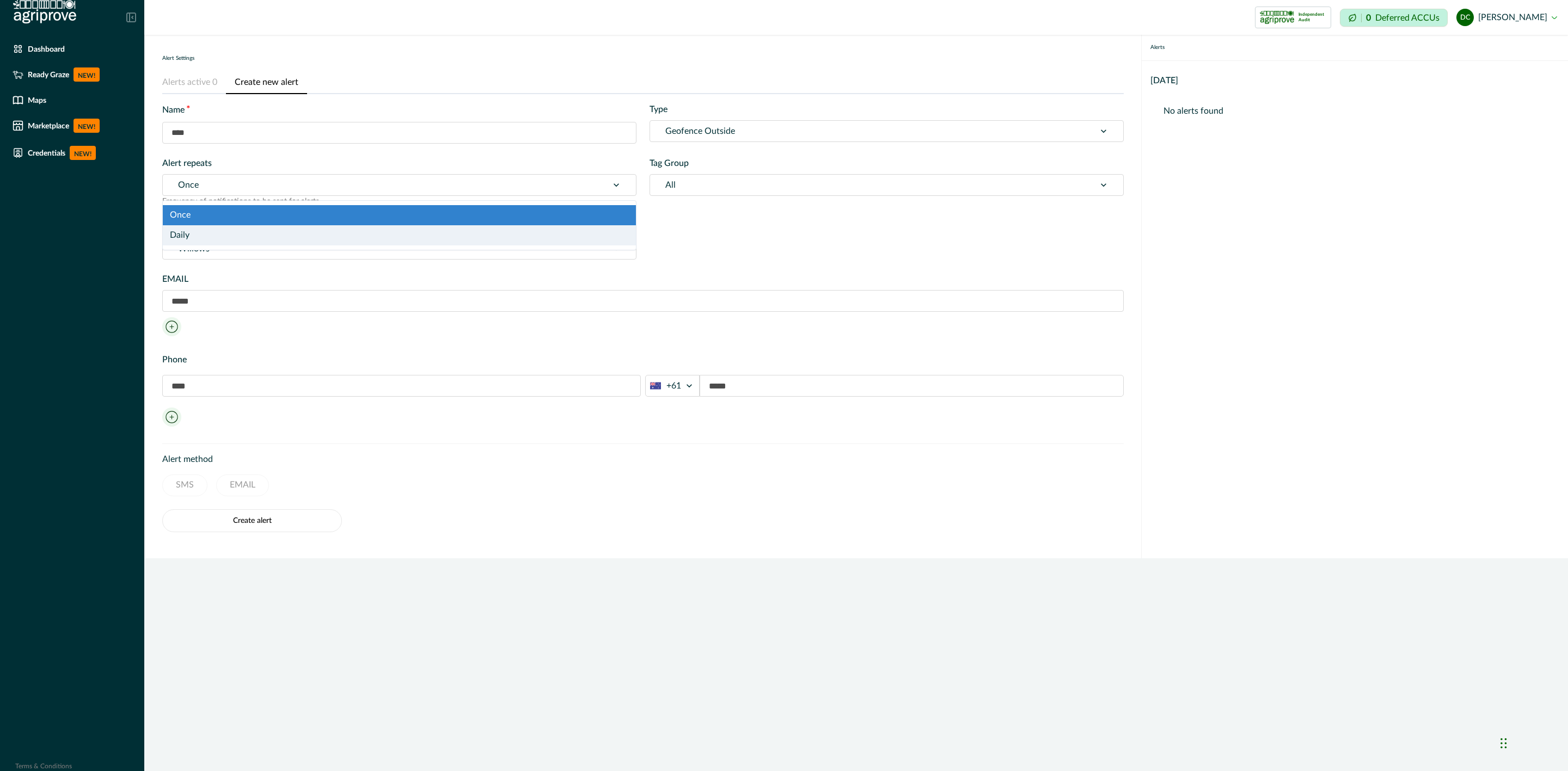
click at [239, 237] on div "Daily" at bounding box center [399, 235] width 473 height 20
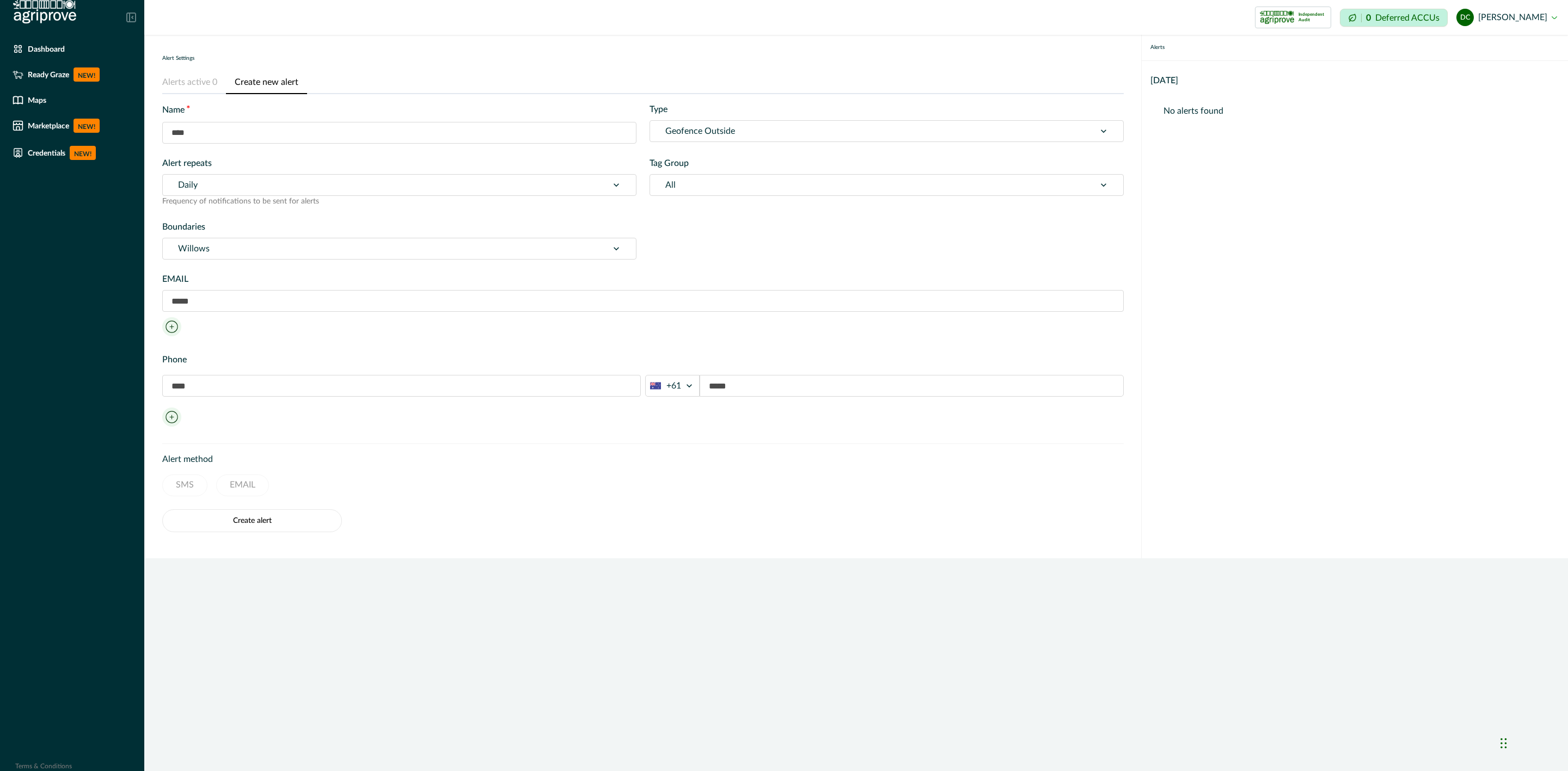
click at [717, 194] on div "All" at bounding box center [886, 185] width 474 height 22
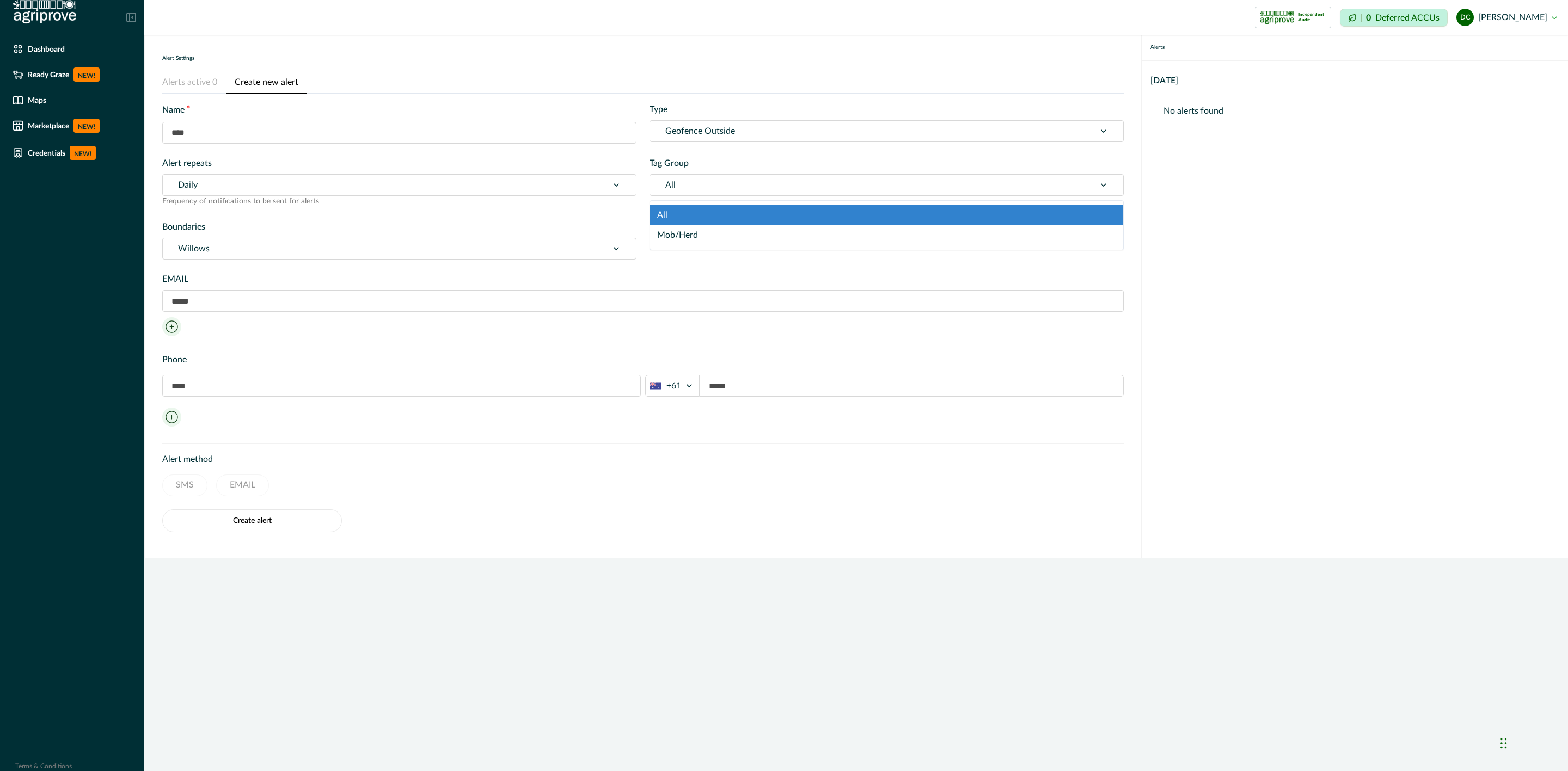
click at [715, 187] on div at bounding box center [872, 185] width 415 height 15
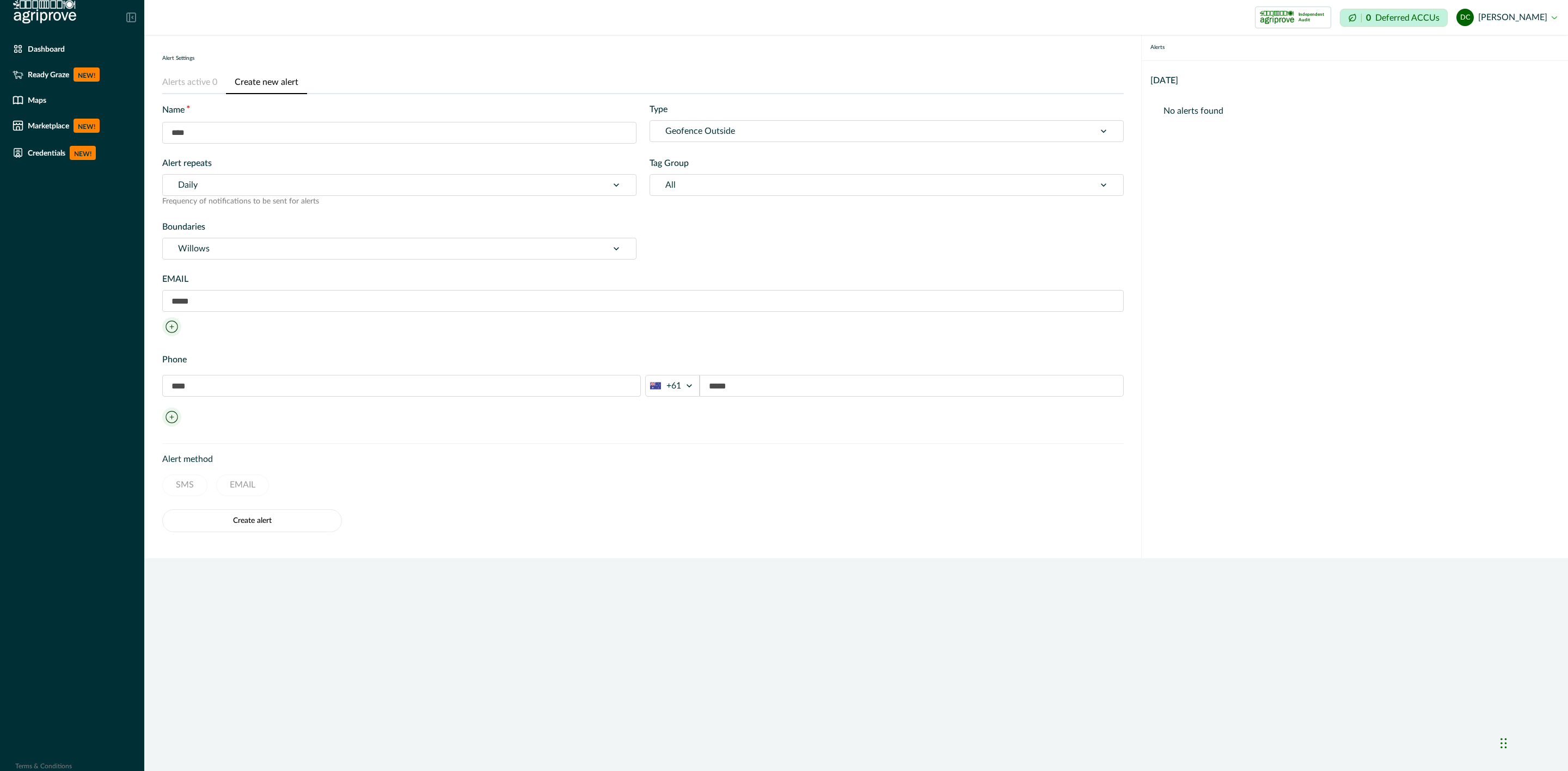
click at [715, 187] on div at bounding box center [872, 185] width 415 height 15
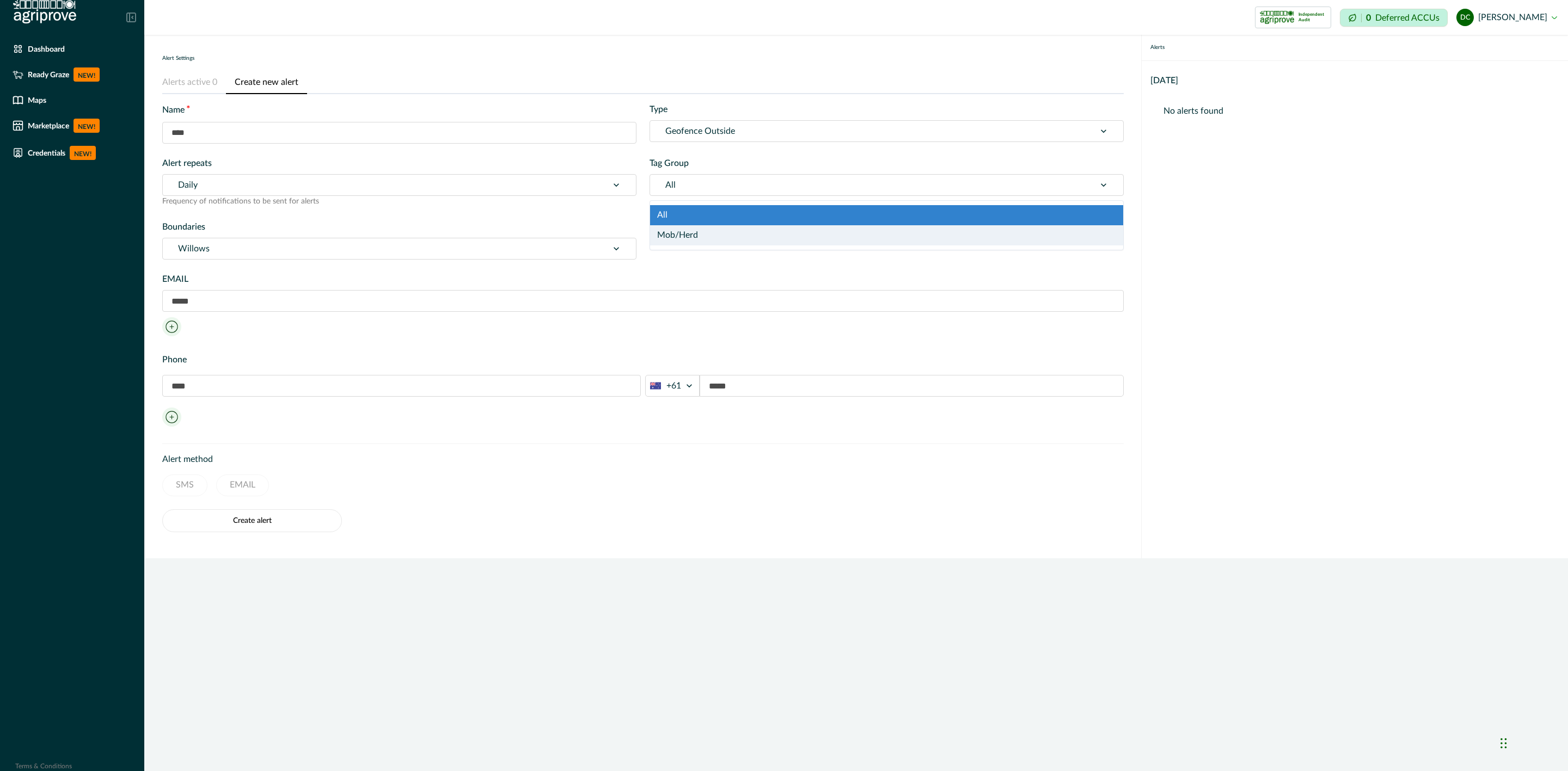
click at [685, 234] on div "Mob/Herd" at bounding box center [886, 235] width 473 height 20
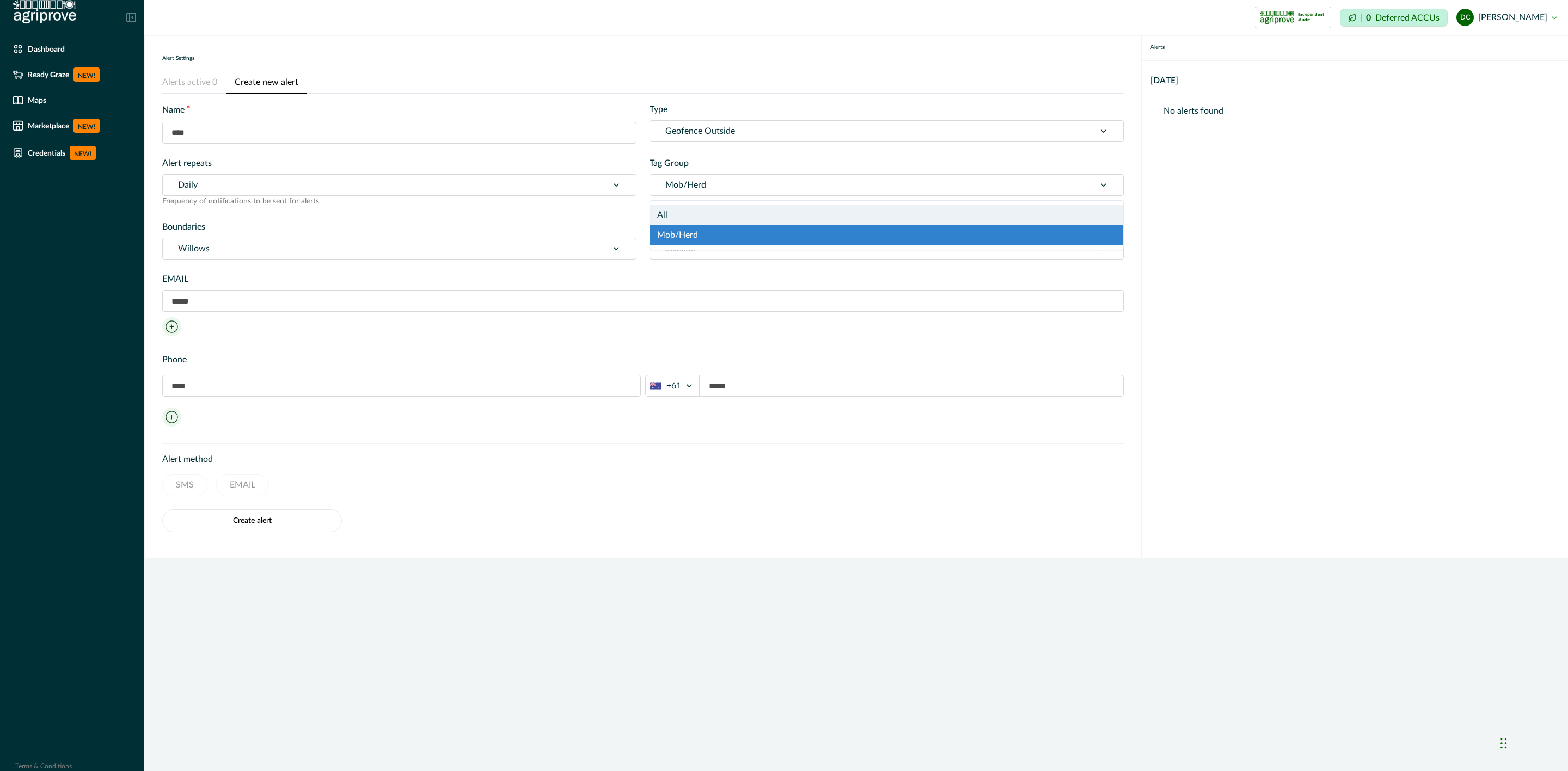
click at [693, 185] on div at bounding box center [872, 185] width 415 height 15
click at [691, 214] on div "All" at bounding box center [886, 215] width 473 height 20
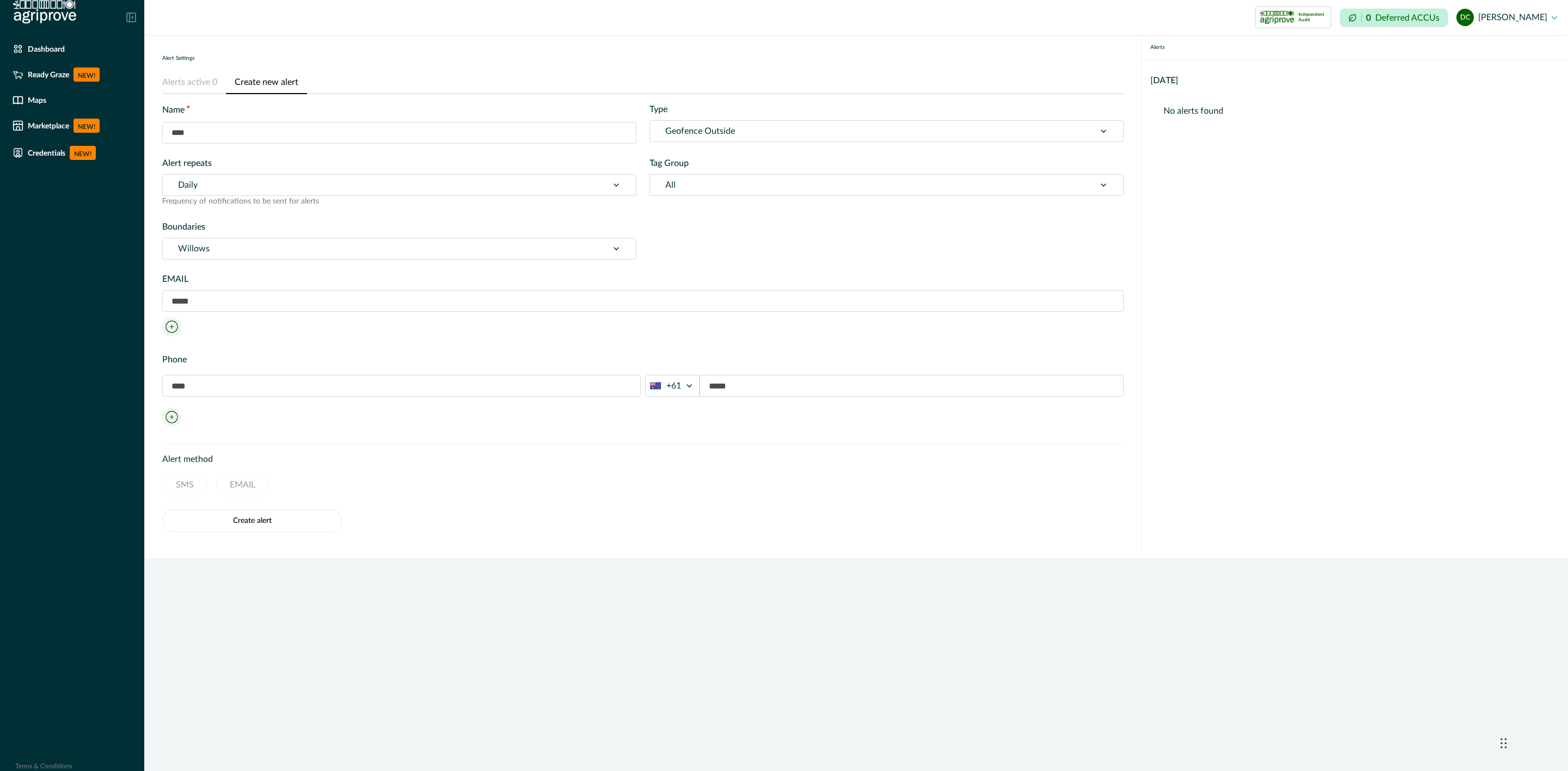
click at [689, 178] on div at bounding box center [872, 185] width 415 height 15
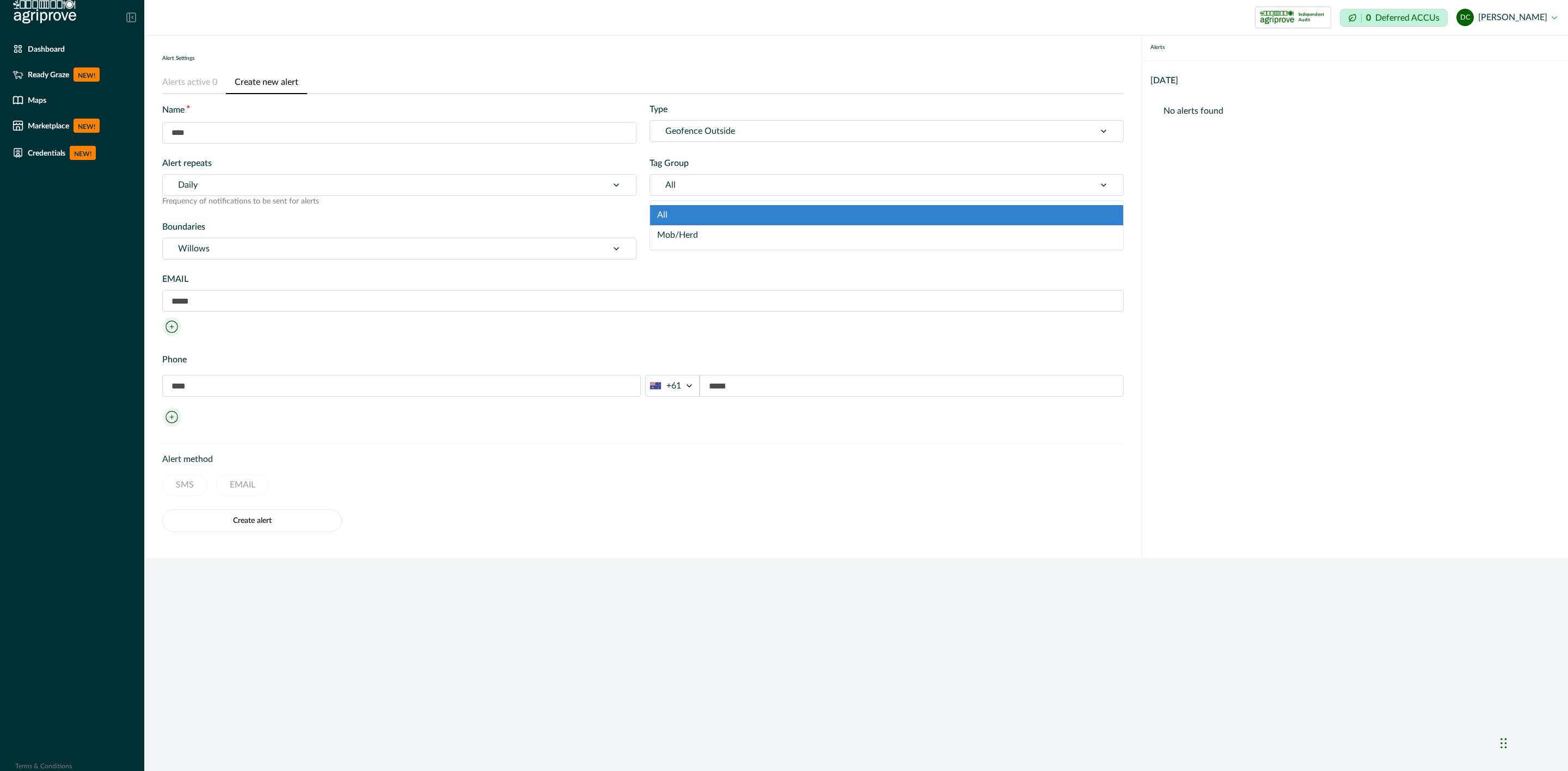
click at [680, 214] on div "All" at bounding box center [886, 215] width 473 height 20
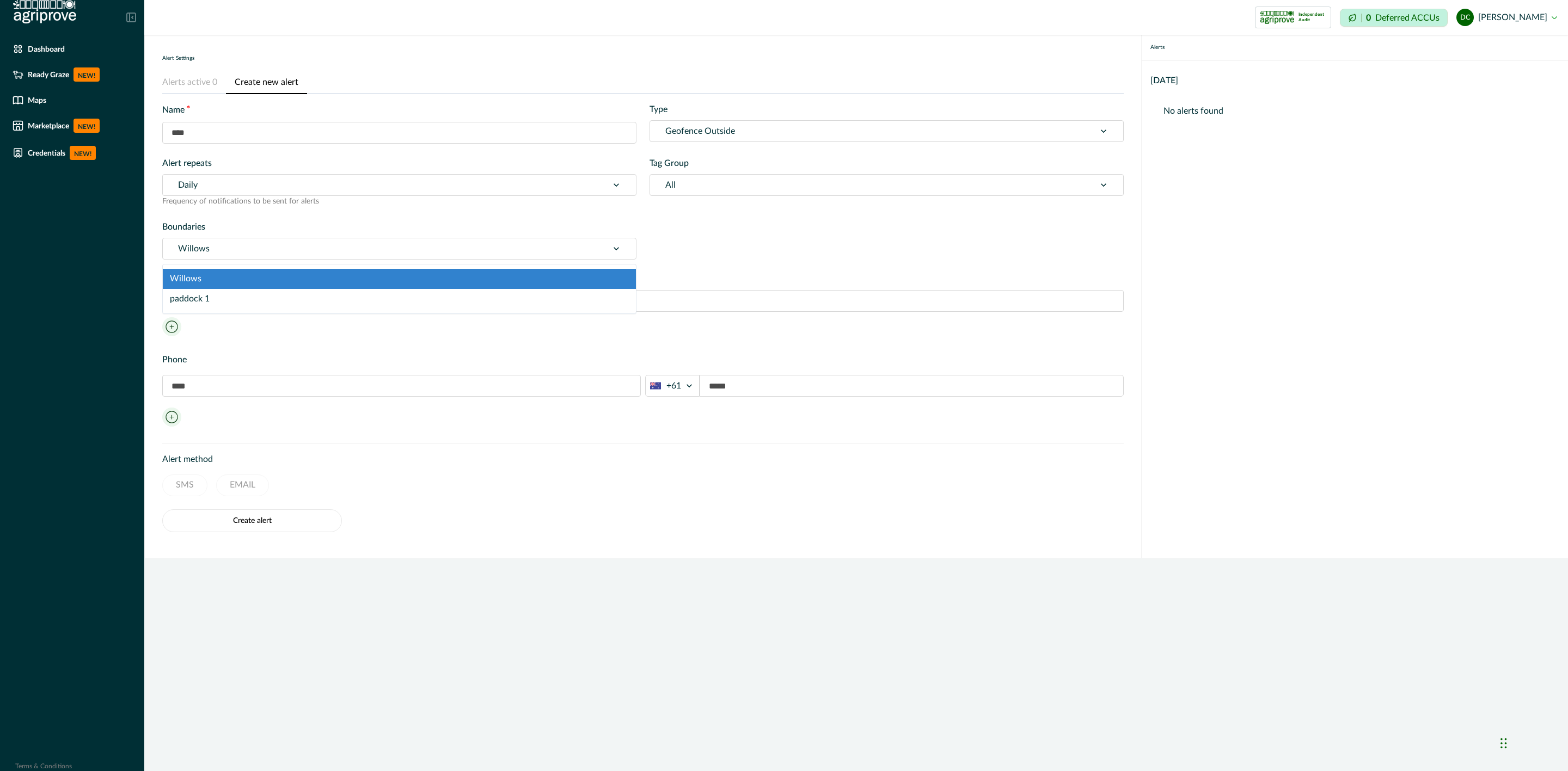
click at [242, 242] on div at bounding box center [385, 248] width 415 height 15
click at [237, 245] on div at bounding box center [385, 248] width 415 height 15
click at [219, 252] on div at bounding box center [385, 248] width 415 height 15
click at [214, 271] on div "Willows" at bounding box center [399, 279] width 473 height 20
click at [229, 302] on input "text" at bounding box center [643, 301] width 962 height 22
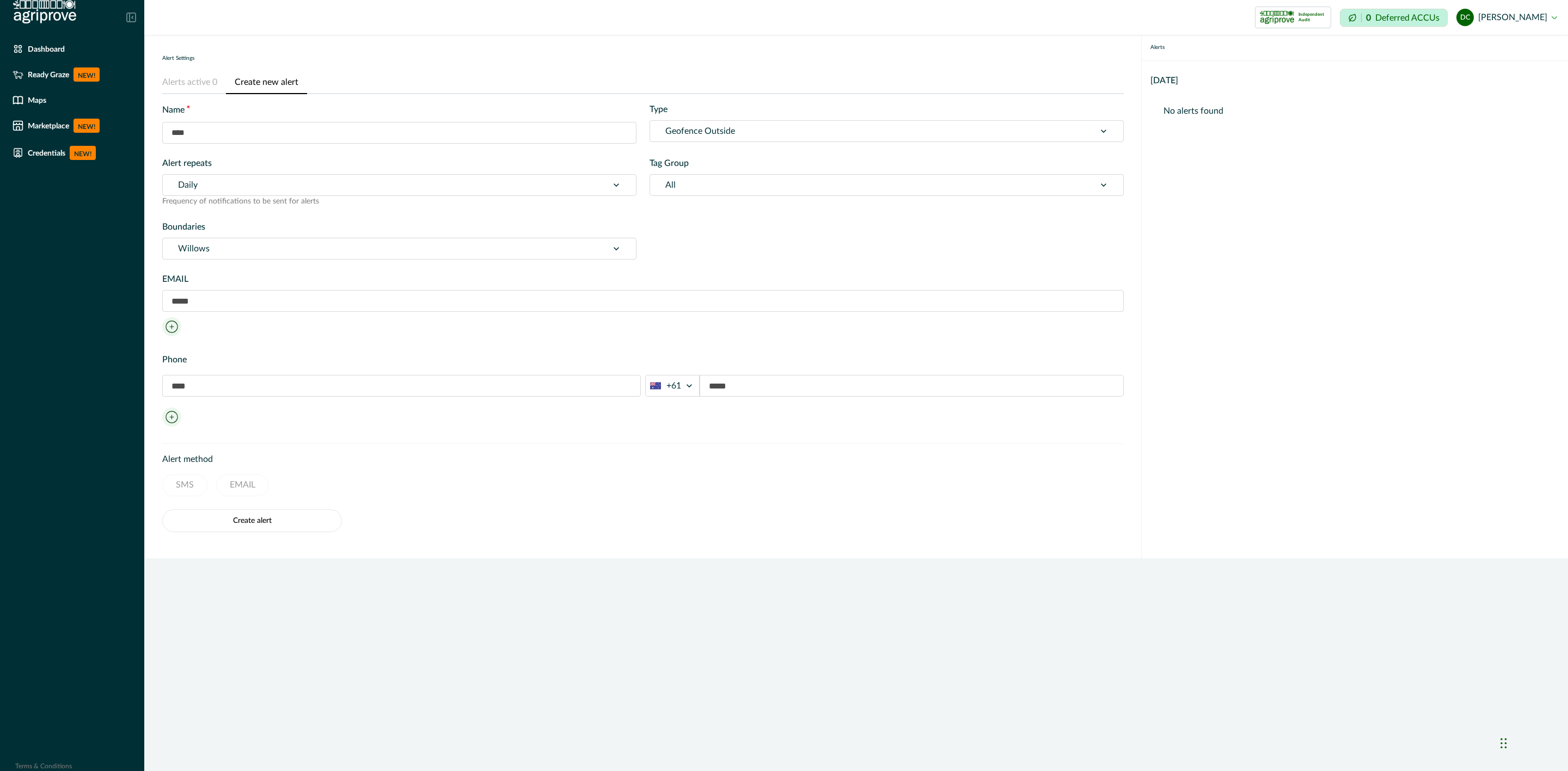
click at [198, 302] on input "text" at bounding box center [643, 301] width 962 height 22
click at [189, 296] on input "text" at bounding box center [643, 301] width 962 height 22
click at [197, 380] on input "text" at bounding box center [402, 386] width 478 height 22
click at [201, 298] on input "text" at bounding box center [643, 301] width 962 height 22
click at [177, 320] on icon at bounding box center [172, 326] width 19 height 19
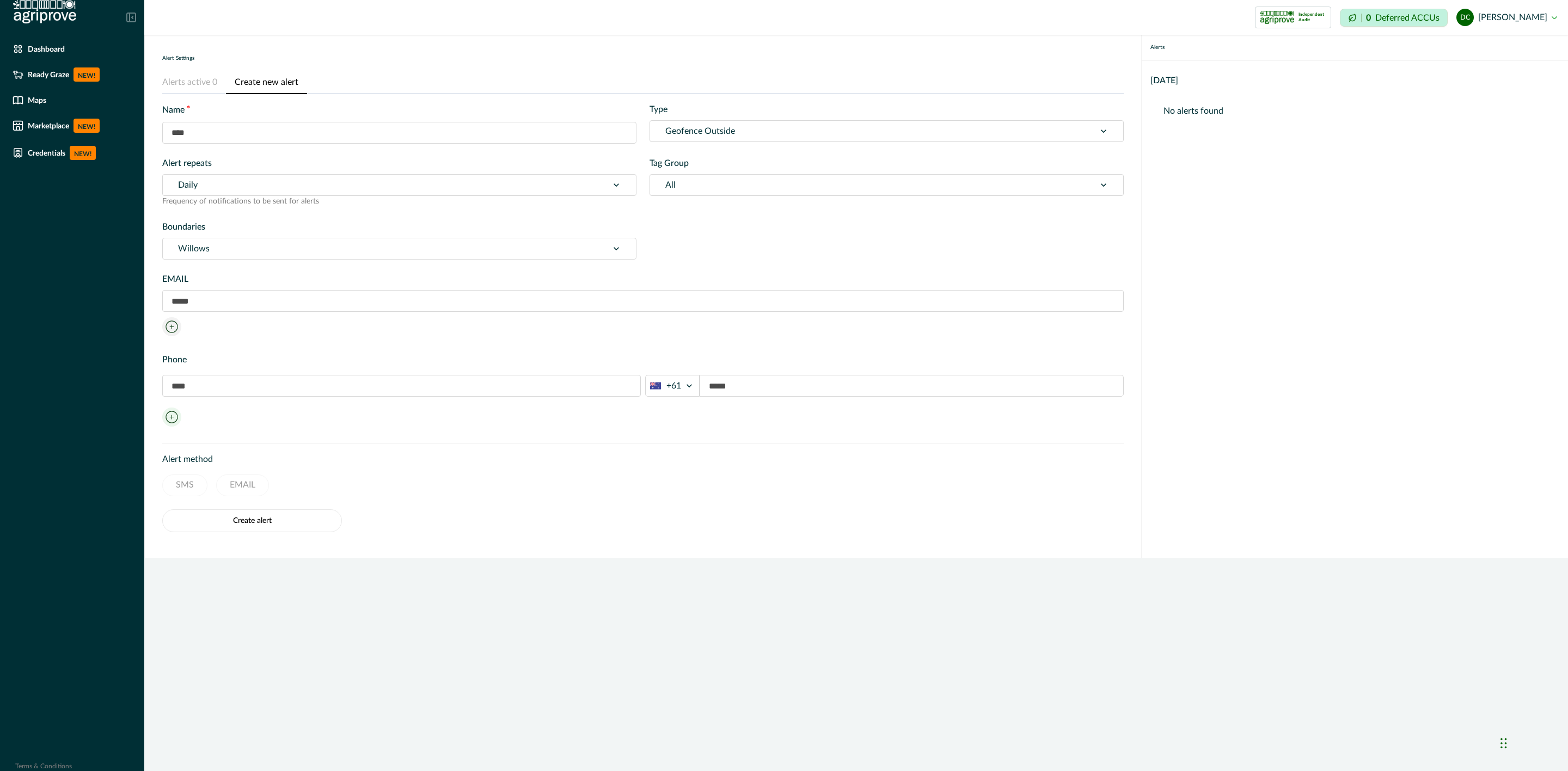
click at [172, 329] on icon at bounding box center [172, 326] width 19 height 19
click at [180, 302] on input "text" at bounding box center [643, 301] width 962 height 22
click at [204, 327] on div "EMAIL" at bounding box center [643, 306] width 962 height 68
click at [205, 299] on input "text" at bounding box center [643, 301] width 962 height 22
click at [205, 301] on input "text" at bounding box center [643, 301] width 962 height 22
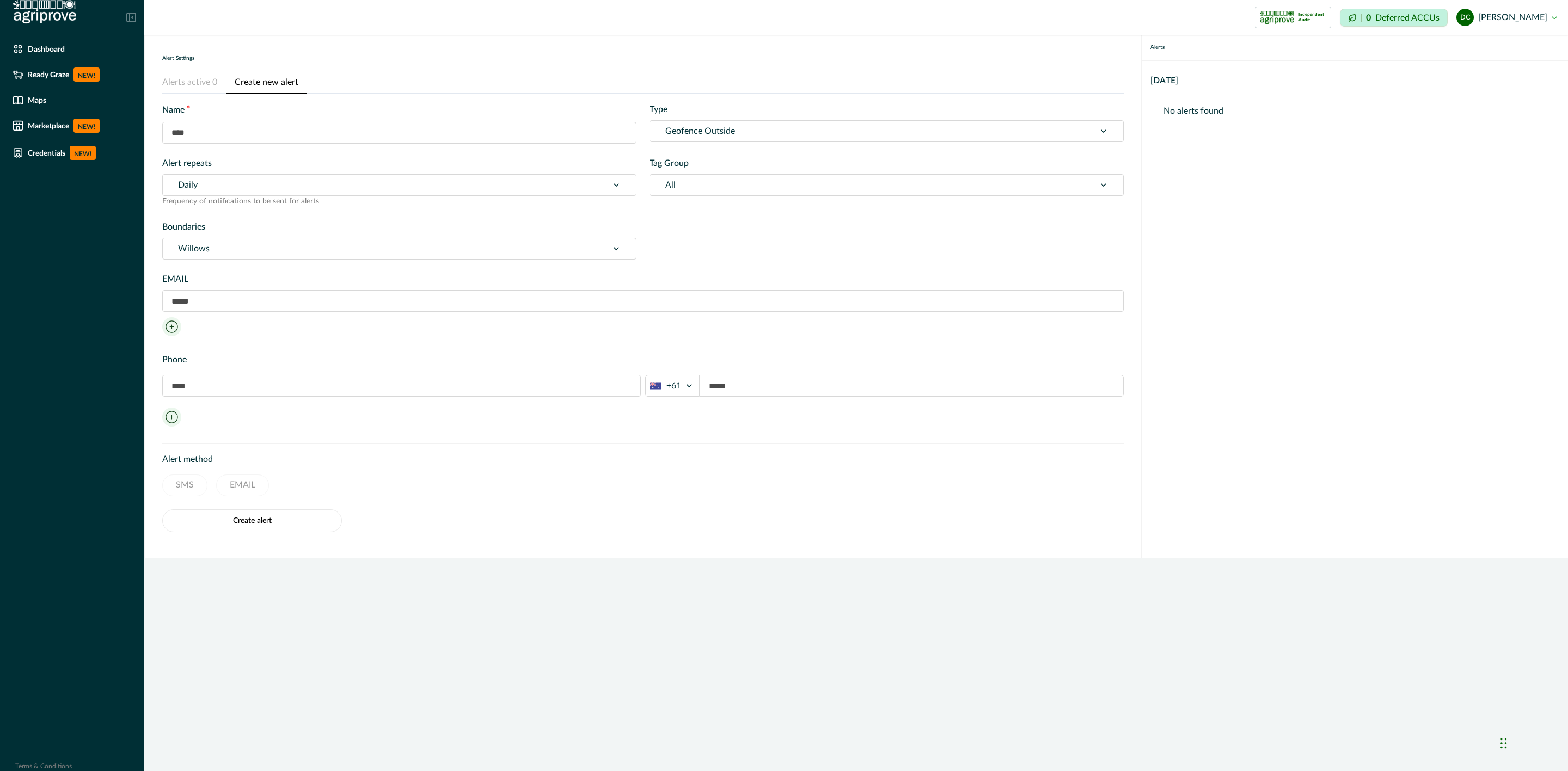
click at [201, 325] on div "EMAIL" at bounding box center [643, 306] width 962 height 68
click at [201, 309] on input "text" at bounding box center [643, 301] width 962 height 22
type input "**********"
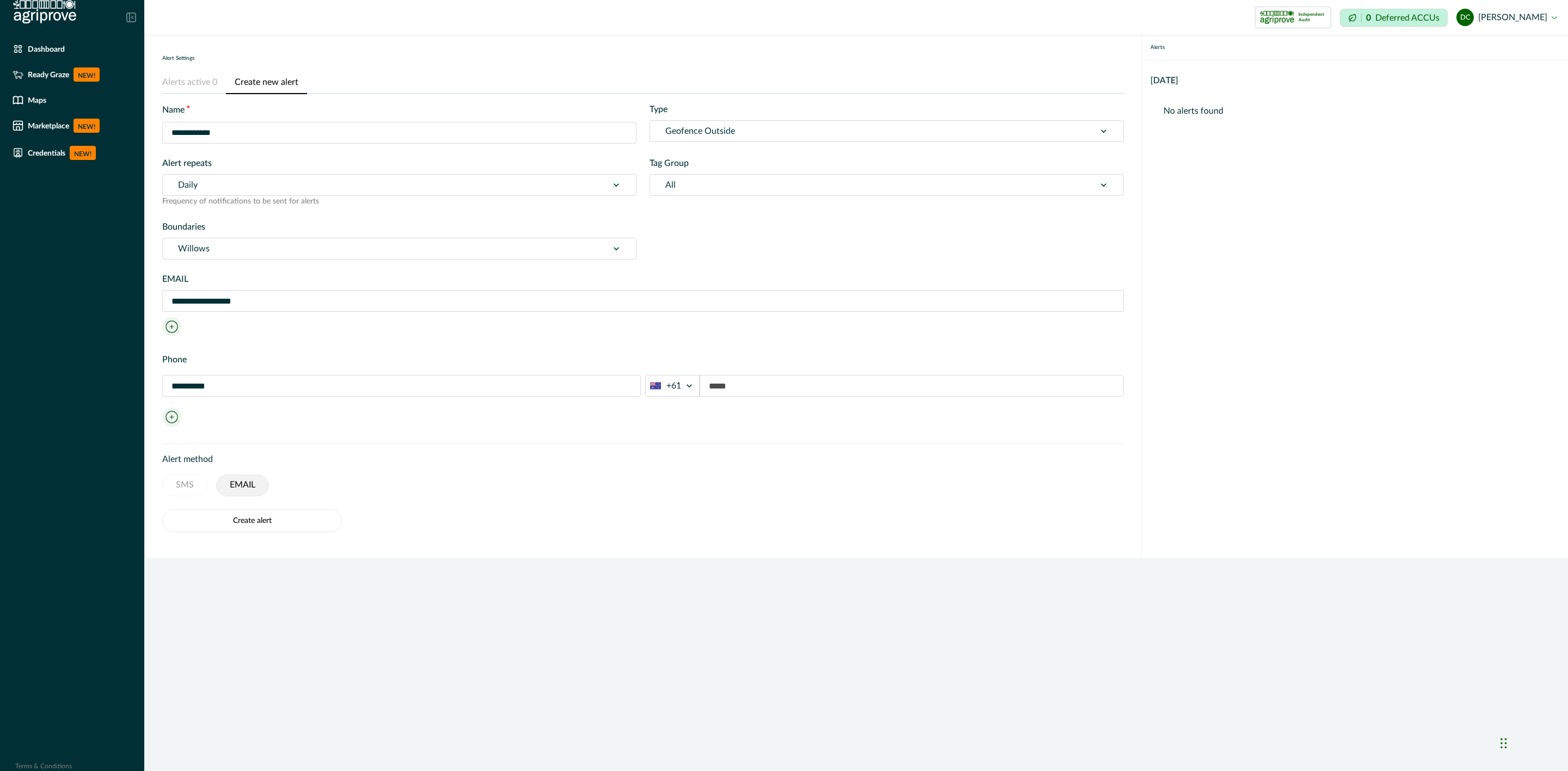
click at [229, 481] on button "EMAIL" at bounding box center [242, 486] width 53 height 22
click at [247, 480] on button "EMAIL" at bounding box center [242, 486] width 53 height 22
click at [258, 482] on button "EMAIL" at bounding box center [242, 486] width 53 height 22
click at [296, 288] on div "**********" at bounding box center [643, 306] width 962 height 68
drag, startPoint x: 264, startPoint y: 302, endPoint x: 156, endPoint y: 299, distance: 108.0
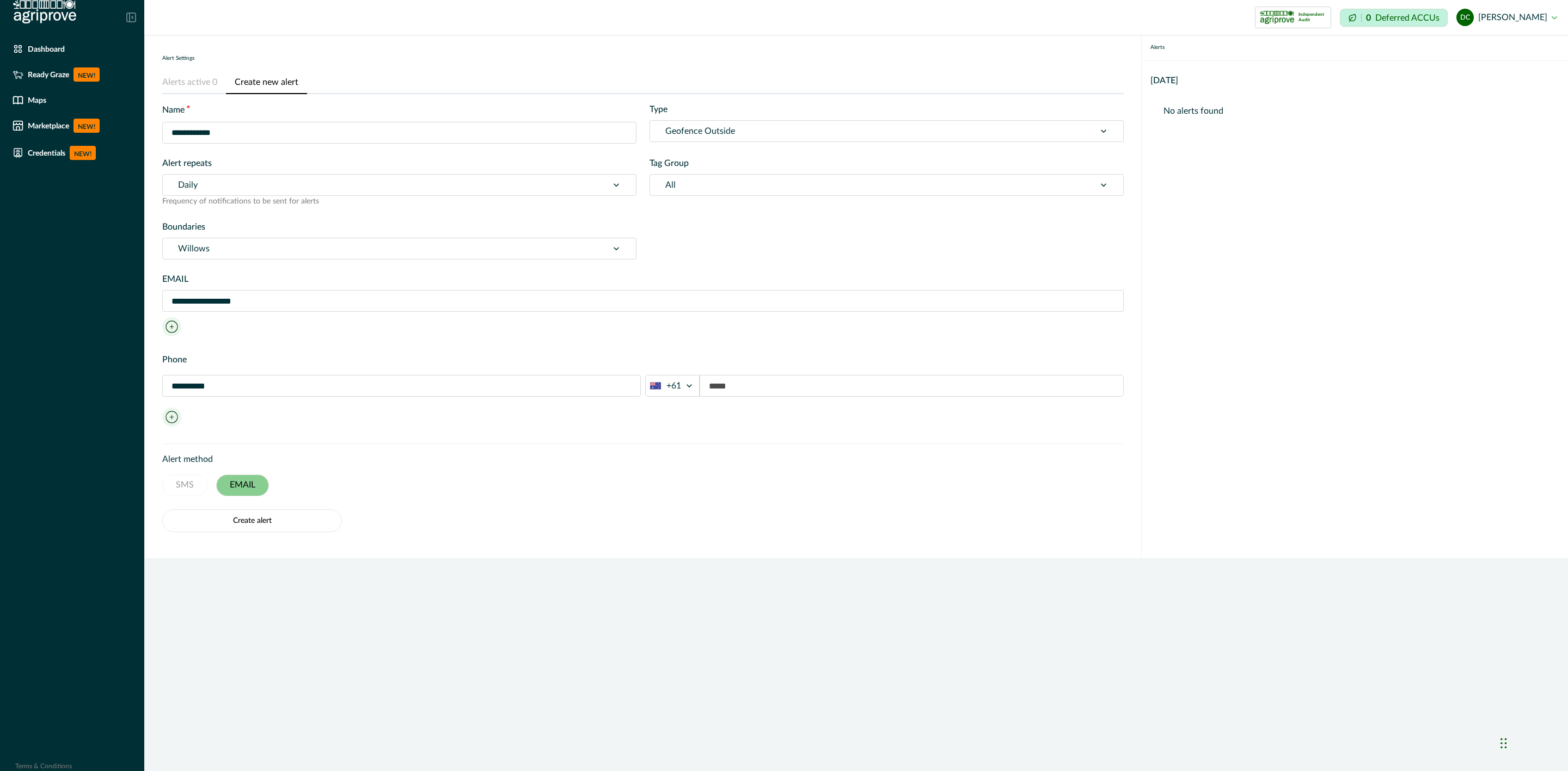
click at [157, 299] on div "**********" at bounding box center [643, 296] width 996 height 523
drag, startPoint x: 258, startPoint y: 386, endPoint x: 123, endPoint y: 392, distance: 135.1
click at [123, 392] on div "**********" at bounding box center [784, 385] width 1568 height 771
click at [394, 415] on div "Phone +61" at bounding box center [643, 391] width 962 height 77
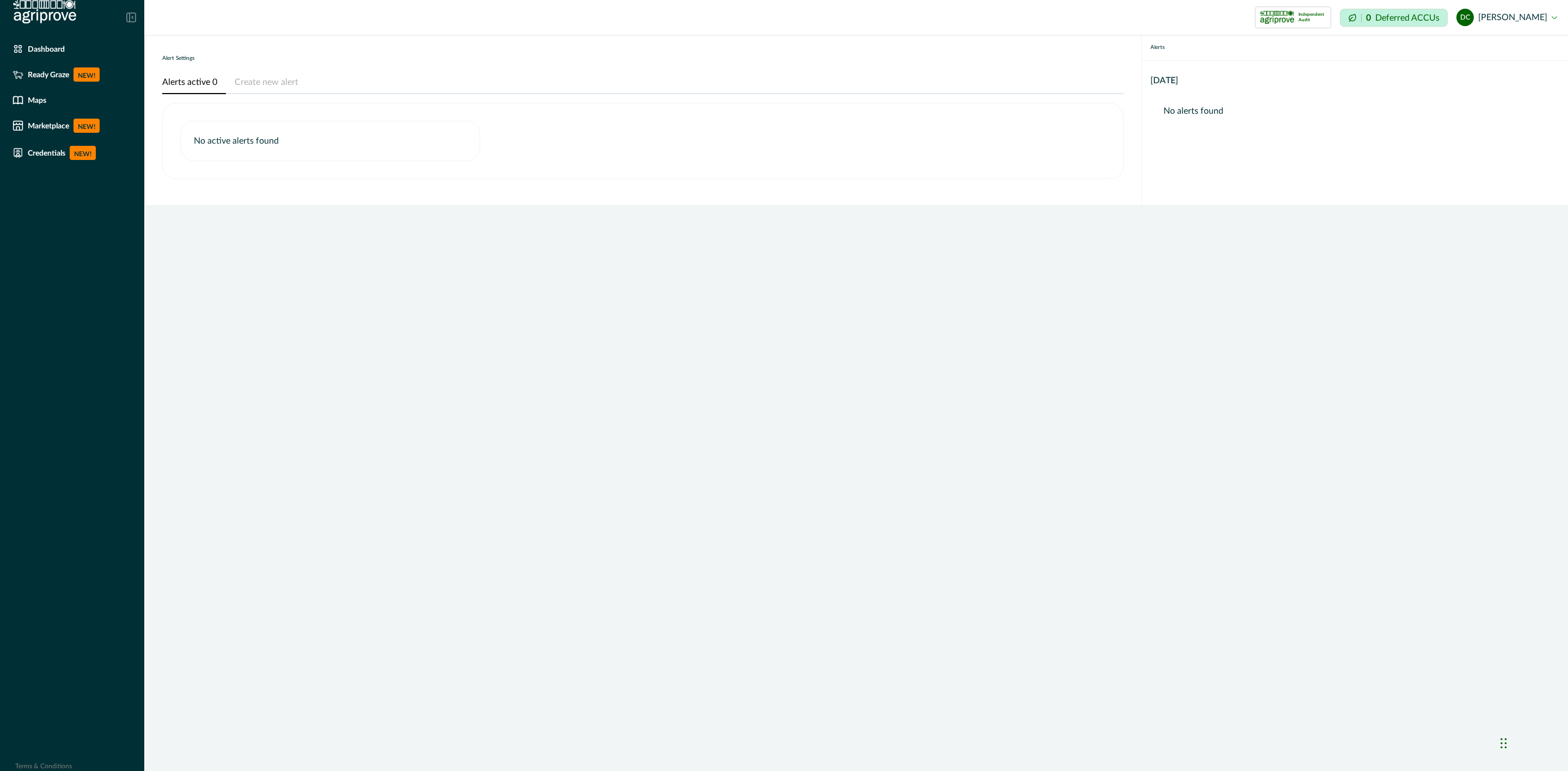
click at [199, 74] on button "Alerts active 0" at bounding box center [194, 83] width 64 height 23
click at [247, 89] on button "Create new alert" at bounding box center [266, 83] width 81 height 23
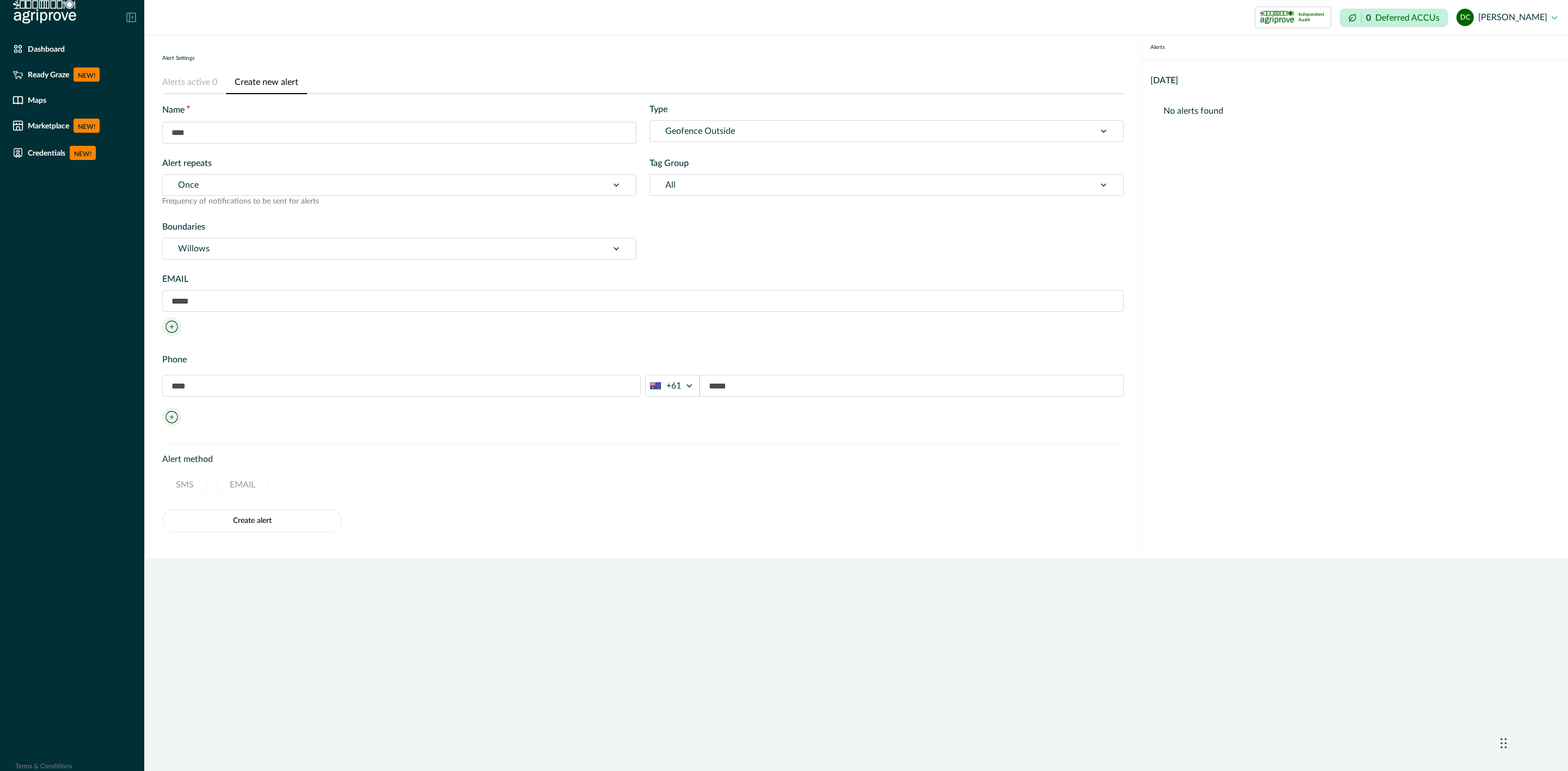
click at [196, 75] on button "Alerts active 0" at bounding box center [194, 83] width 64 height 23
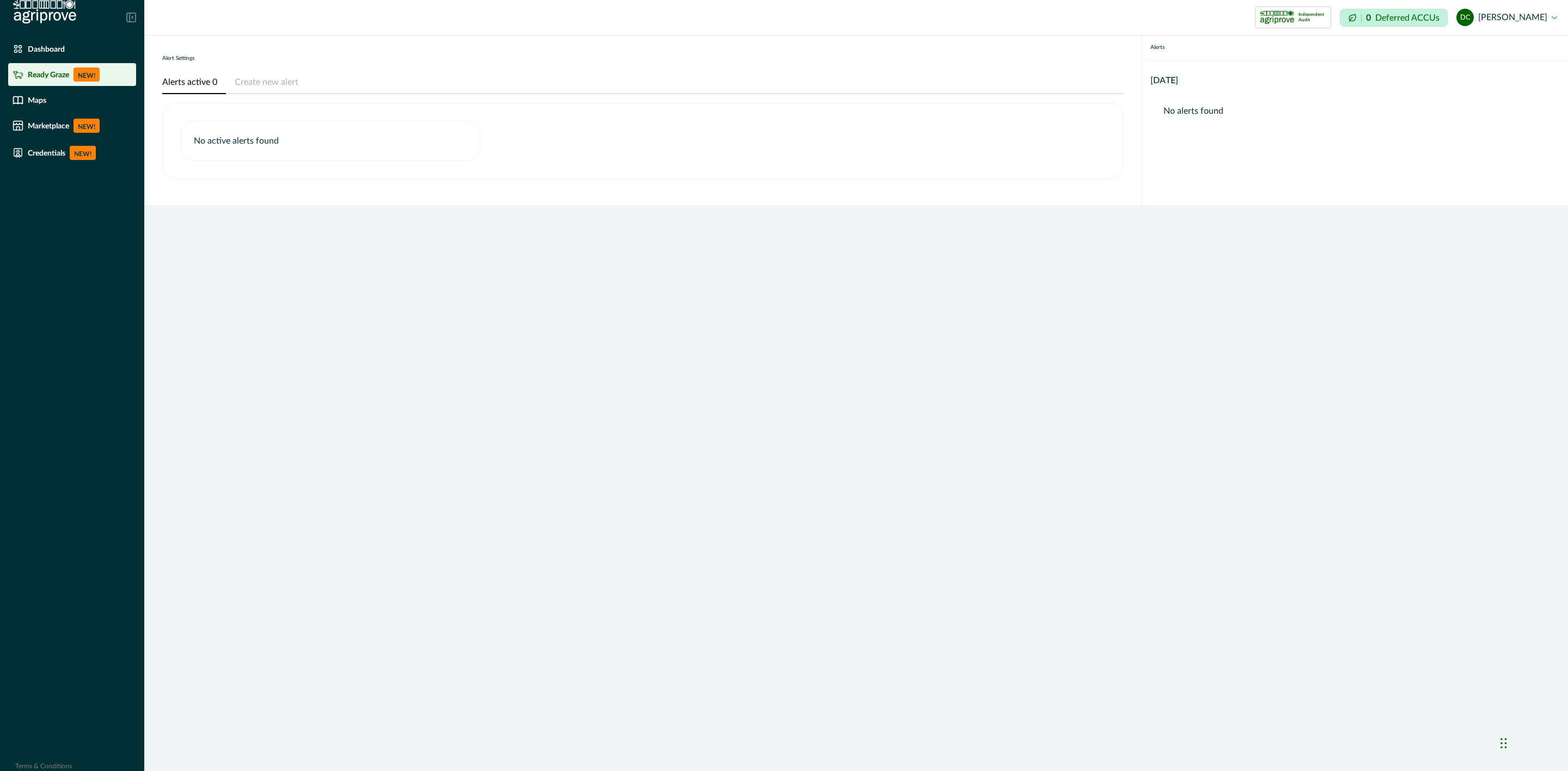
click at [47, 70] on p "Ready Graze" at bounding box center [49, 74] width 41 height 9
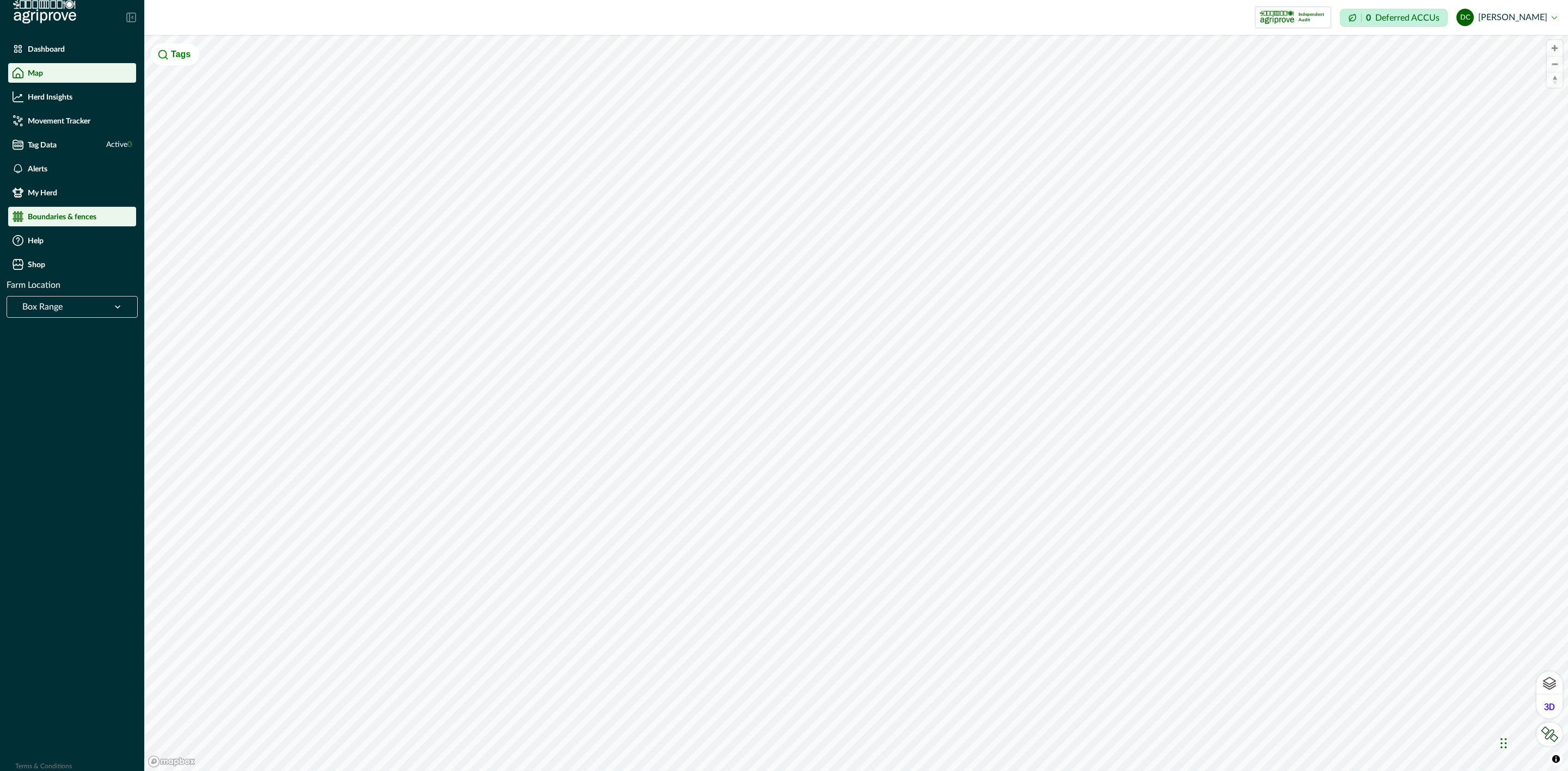
click at [89, 215] on p "Boundaries & fences" at bounding box center [62, 217] width 69 height 9
